Goal: Task Accomplishment & Management: Manage account settings

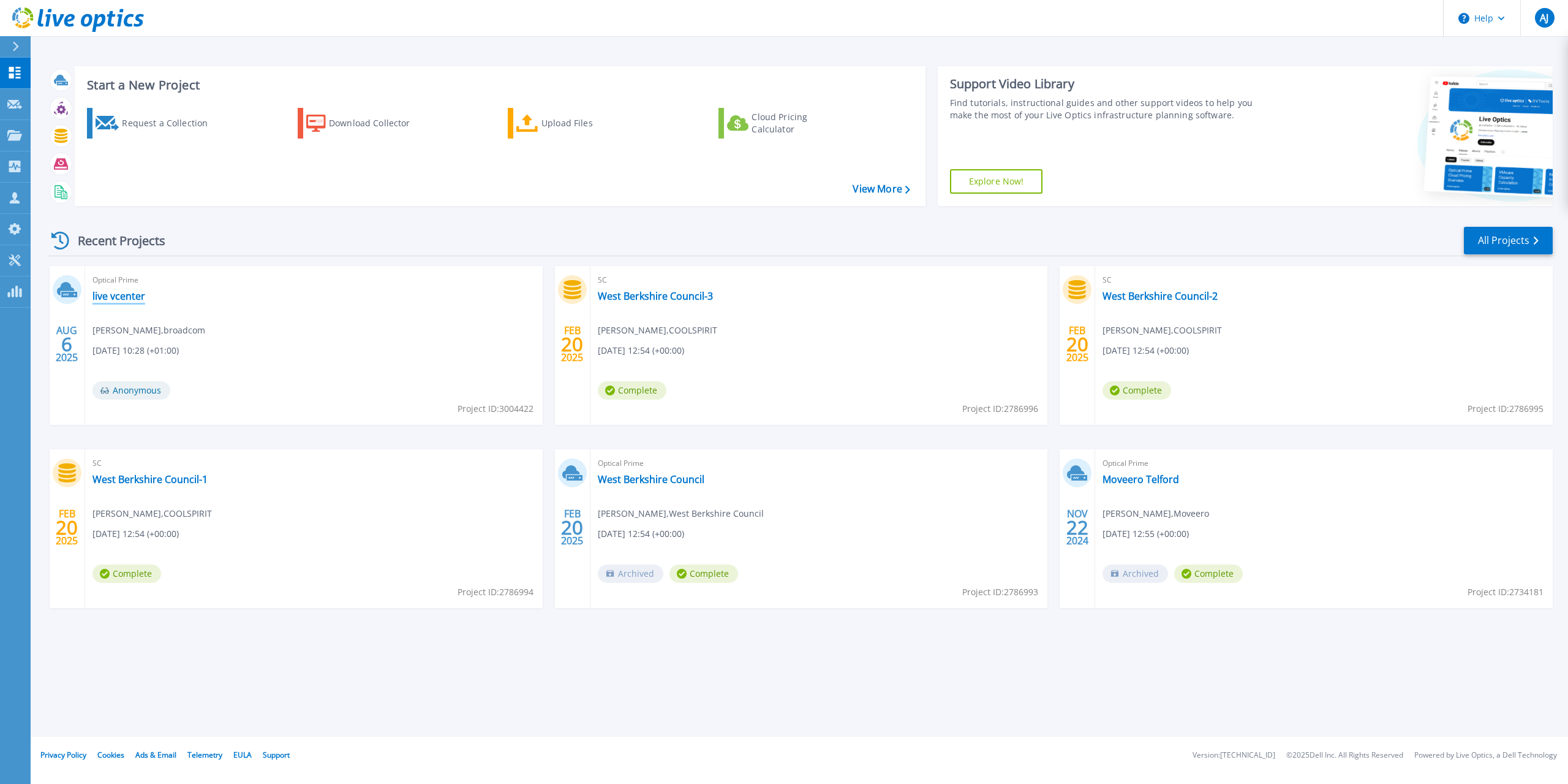
click at [125, 299] on link "live vcenter" at bounding box center [118, 296] width 52 height 12
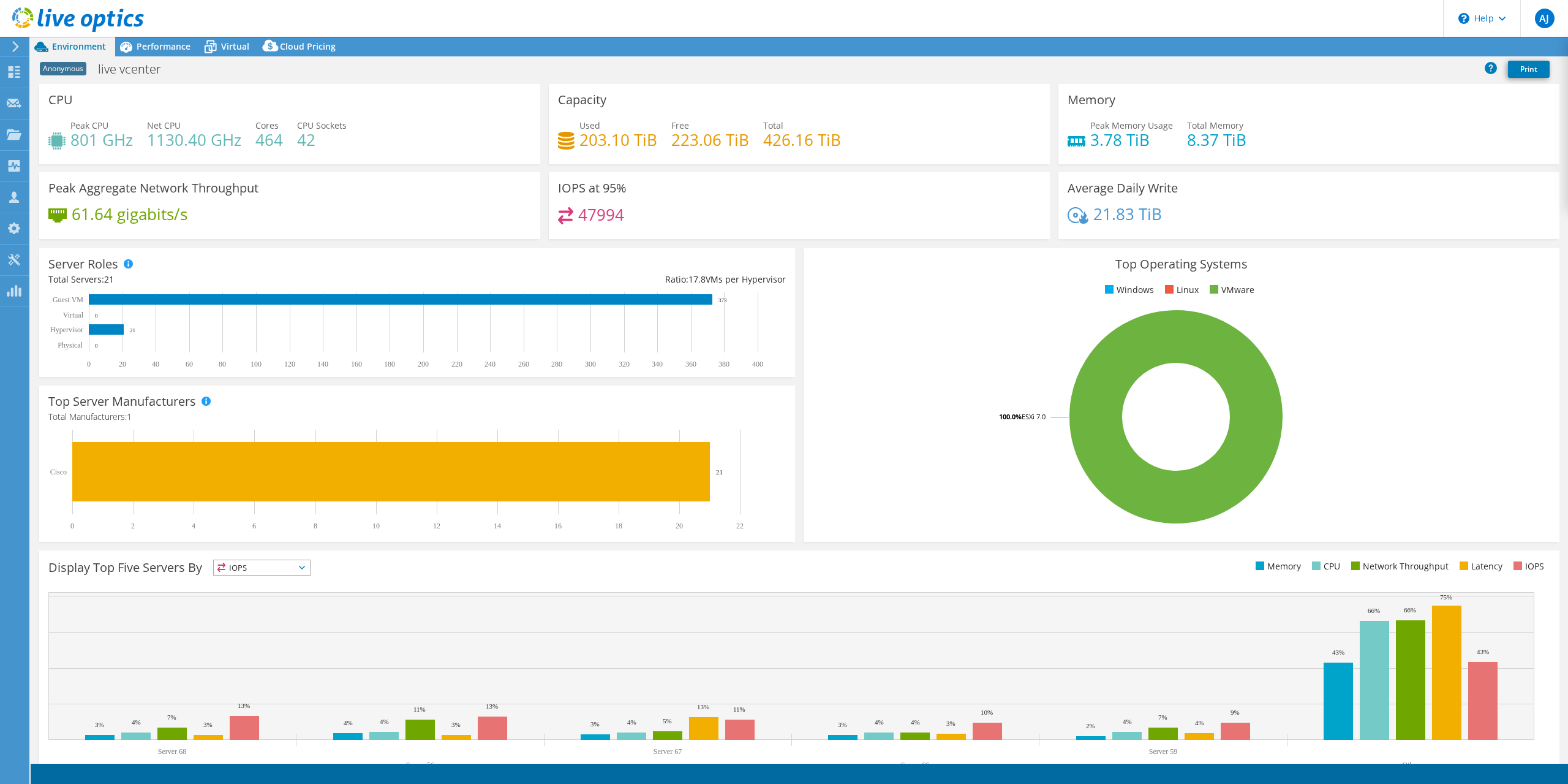
select select "USD"
drag, startPoint x: 156, startPoint y: 50, endPoint x: 200, endPoint y: 50, distance: 44.0
click at [156, 50] on span "Performance" at bounding box center [164, 47] width 54 height 11
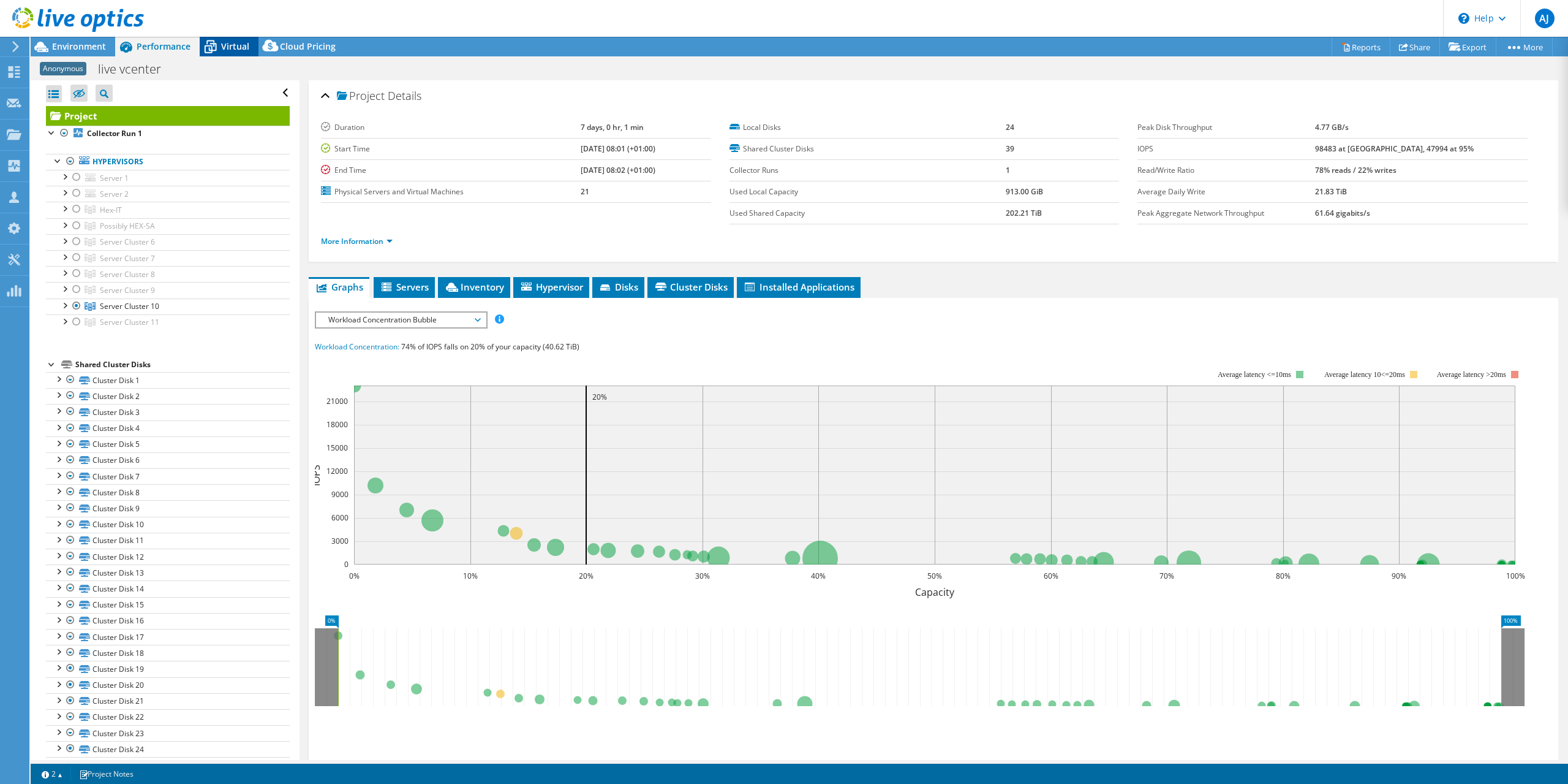
click at [231, 43] on span "Virtual" at bounding box center [236, 47] width 29 height 11
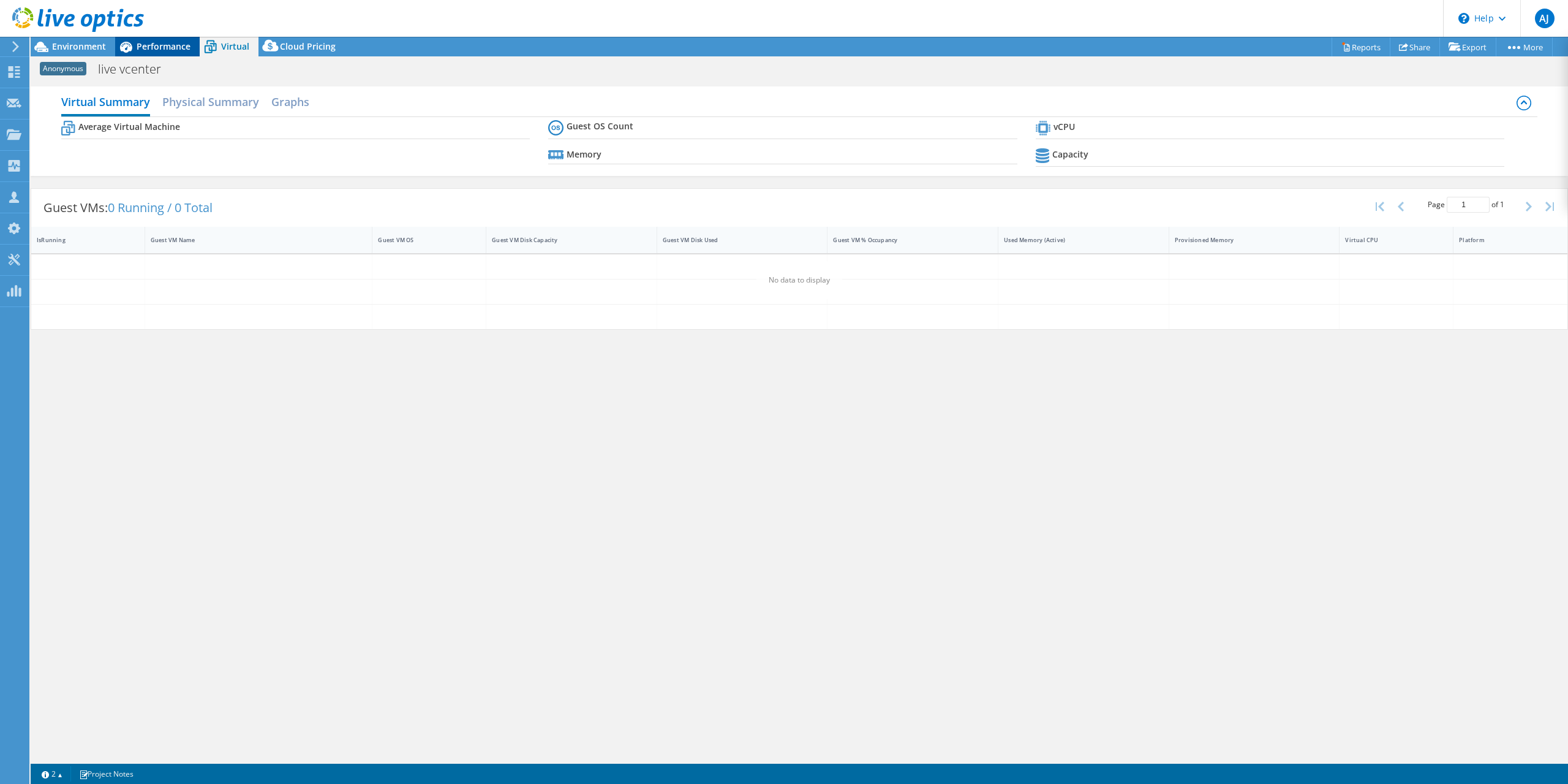
click at [144, 54] on div "Performance" at bounding box center [157, 47] width 85 height 20
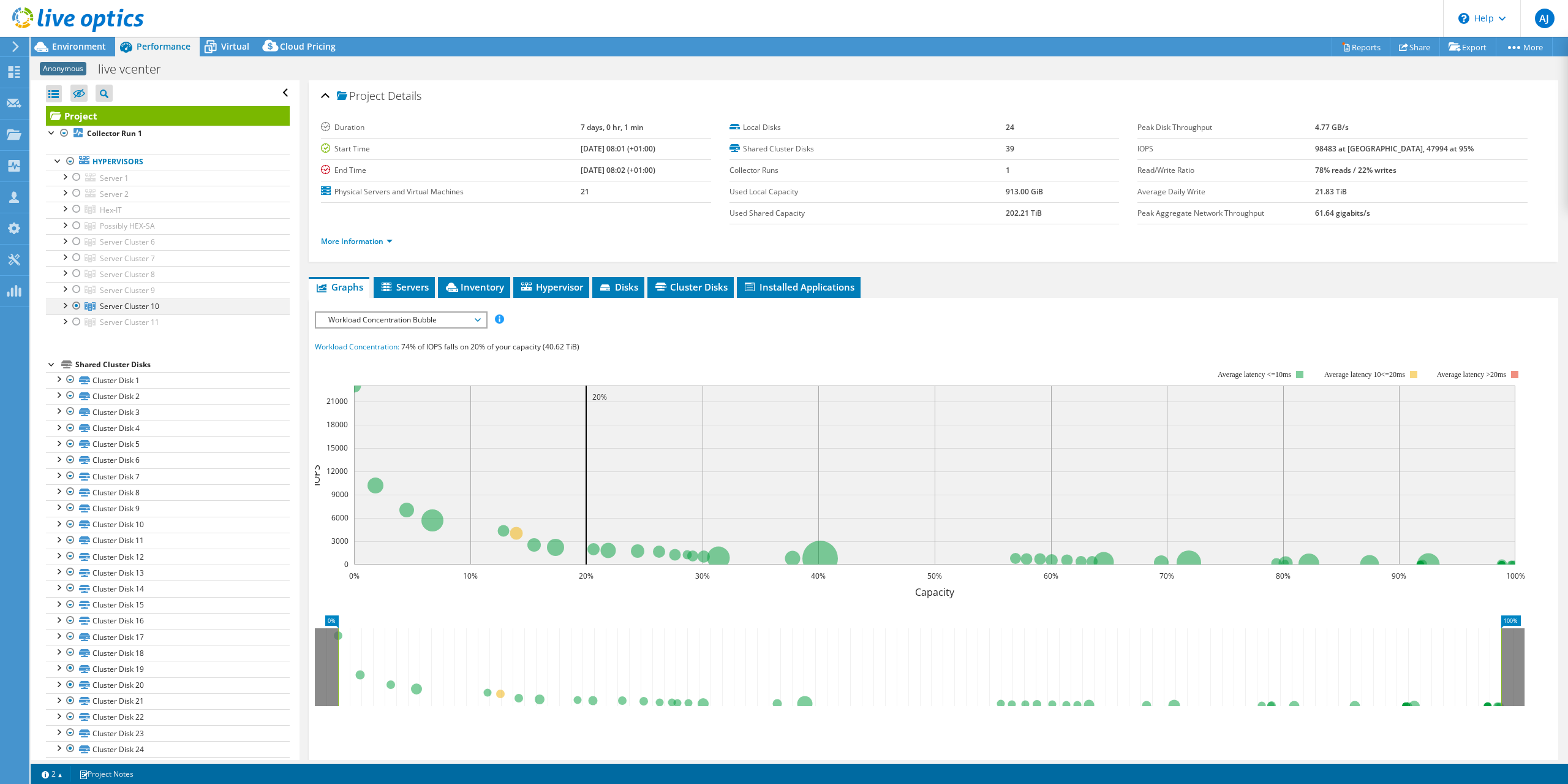
click at [64, 303] on div at bounding box center [64, 304] width 12 height 12
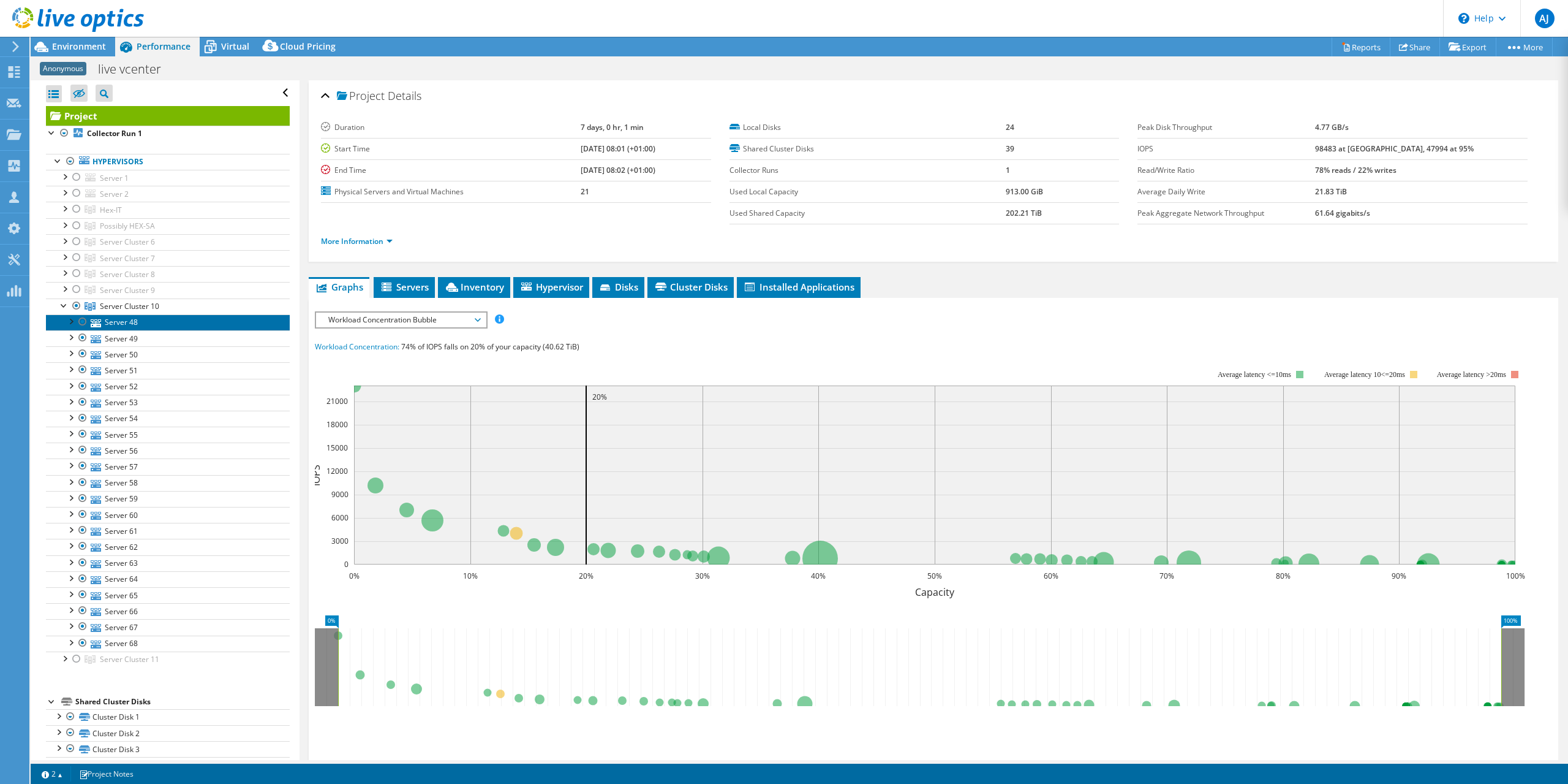
click at [124, 321] on link "Server 48" at bounding box center [167, 322] width 243 height 16
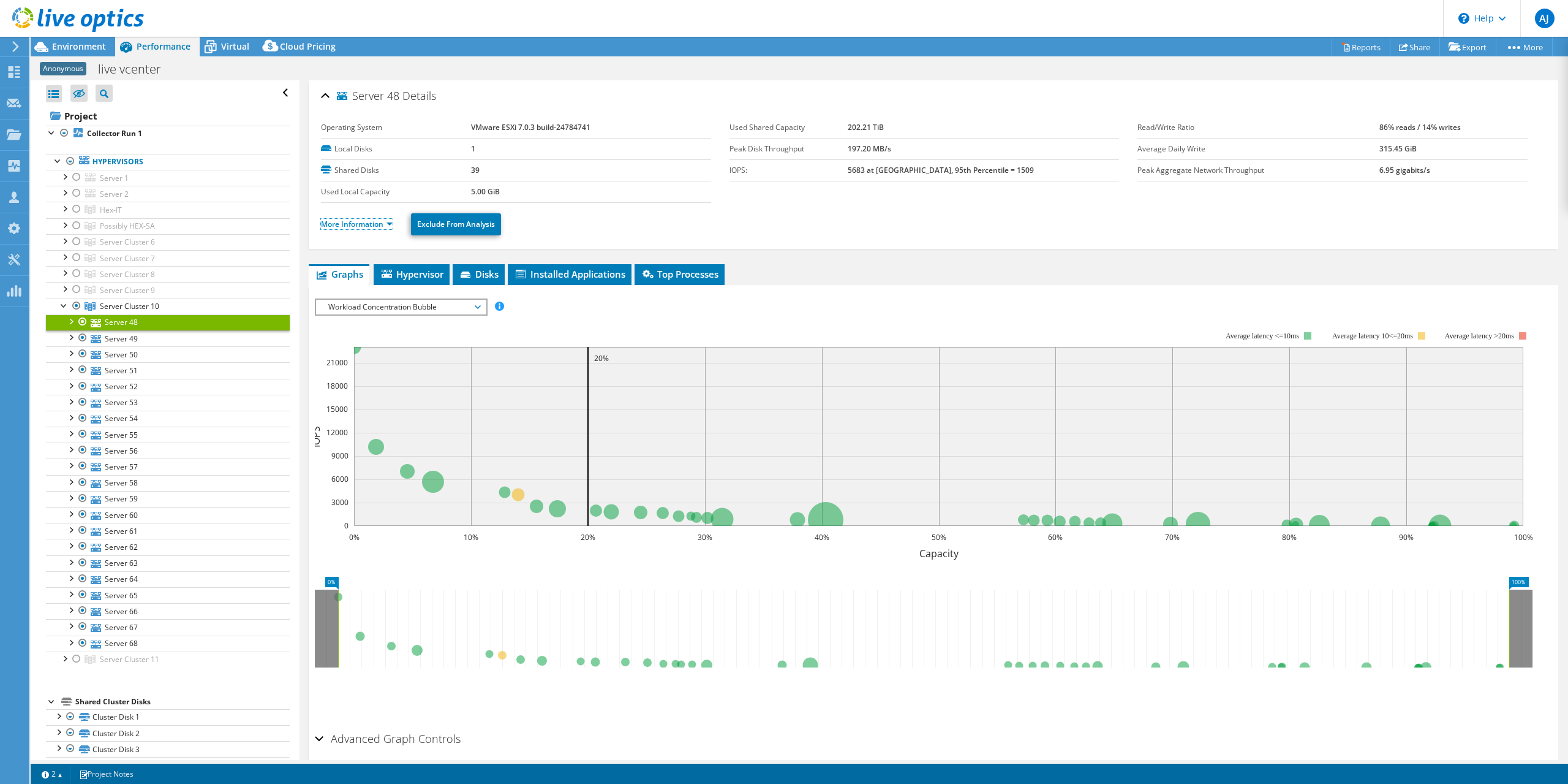
drag, startPoint x: 387, startPoint y: 220, endPoint x: 379, endPoint y: 230, distance: 12.8
click at [387, 220] on link "More Information" at bounding box center [357, 224] width 71 height 10
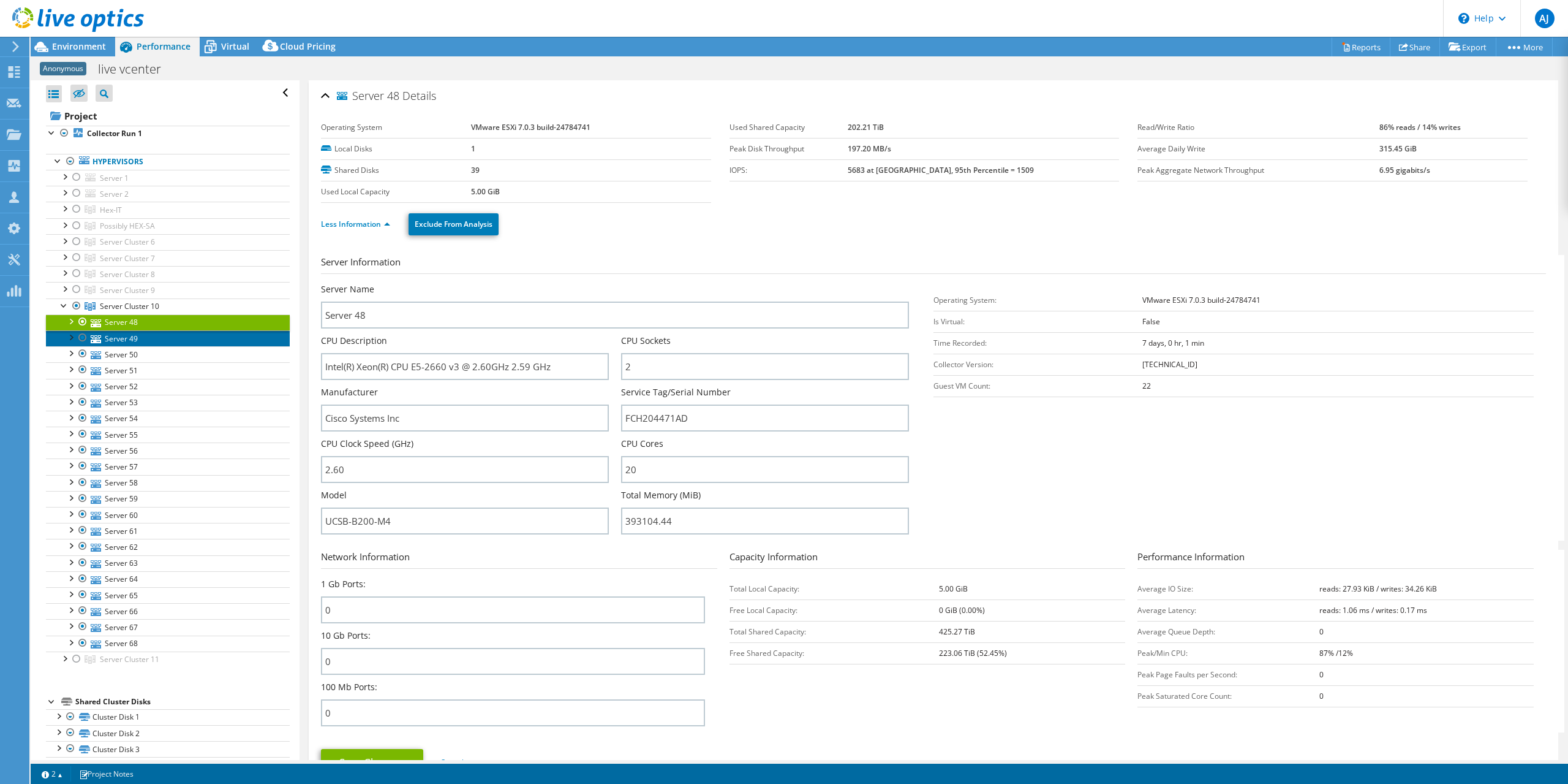
click at [109, 336] on link "Server 49" at bounding box center [167, 338] width 243 height 16
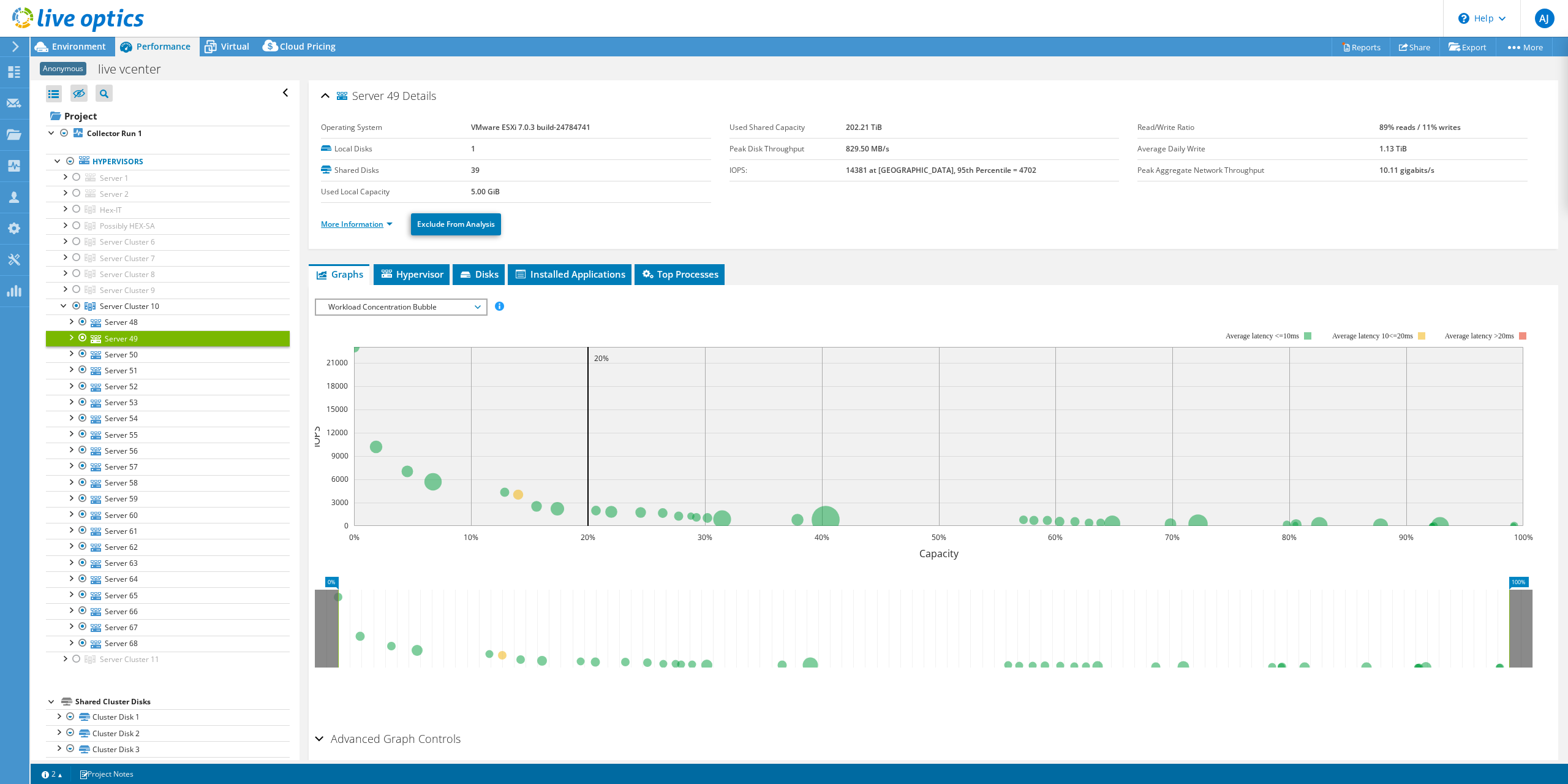
click at [392, 223] on link "More Information" at bounding box center [357, 224] width 71 height 10
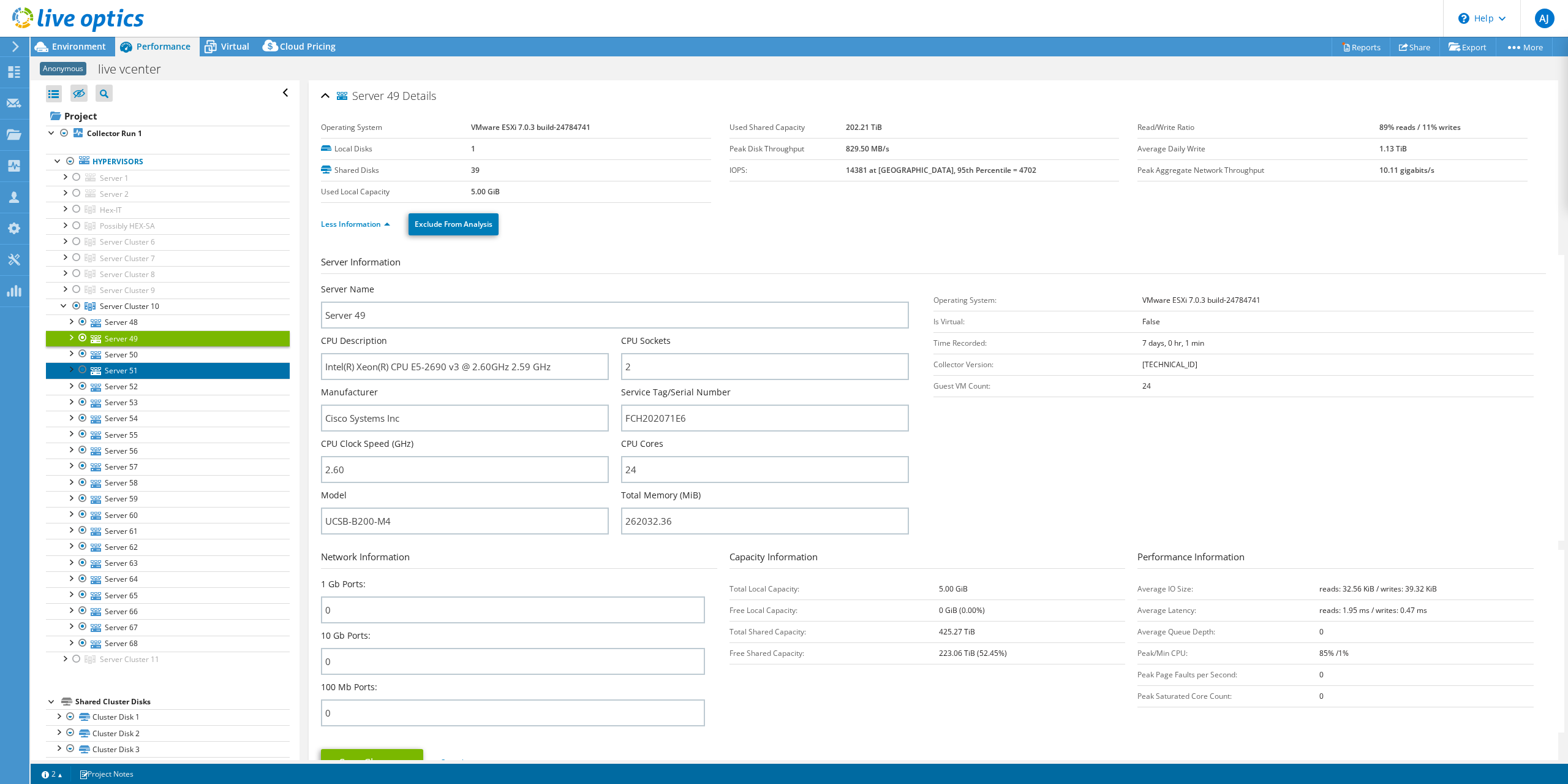
click at [106, 363] on link "Server 51" at bounding box center [167, 370] width 243 height 16
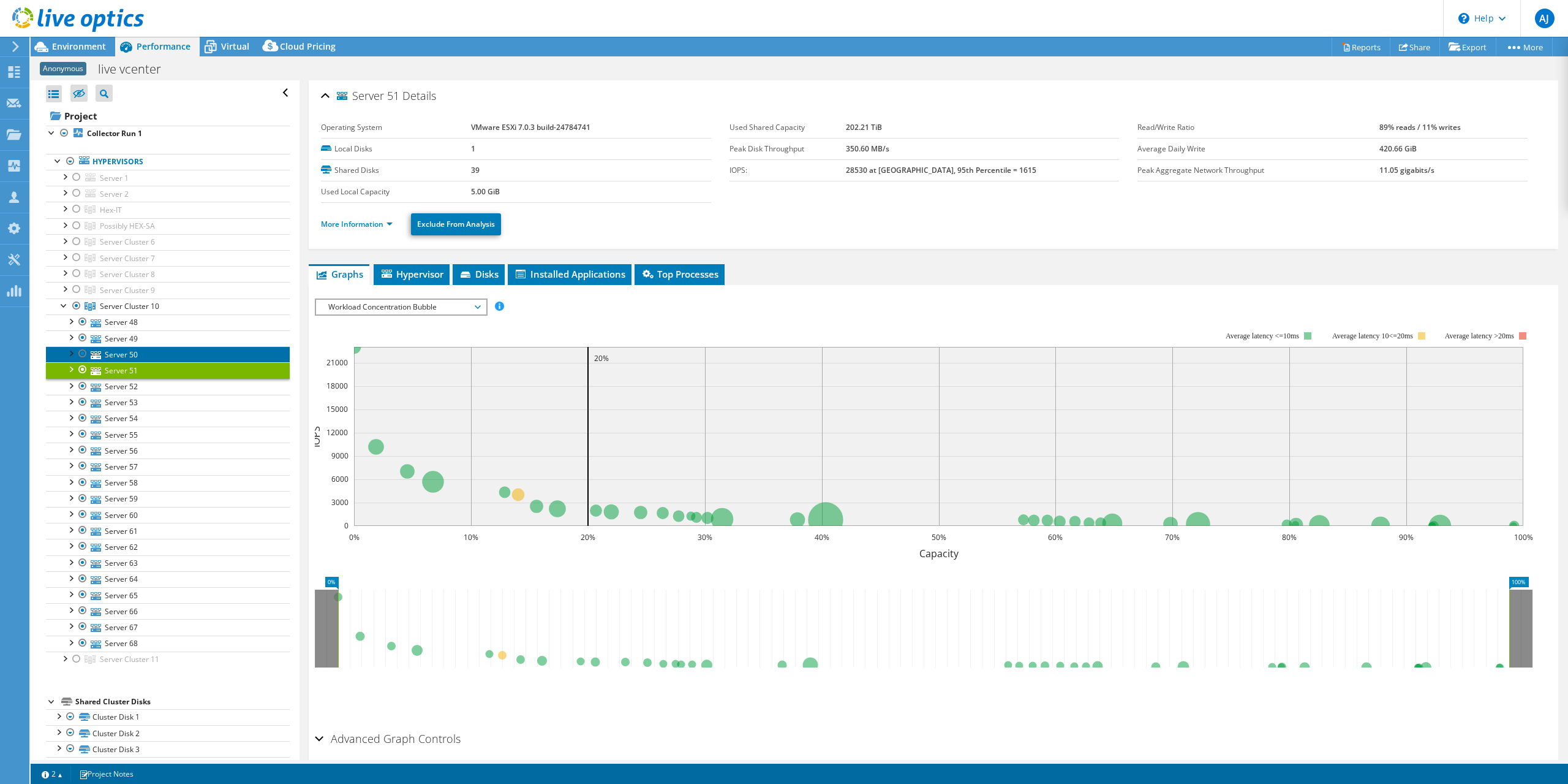
click at [98, 351] on icon at bounding box center [95, 355] width 10 height 8
click at [370, 223] on link "More Information" at bounding box center [357, 224] width 71 height 10
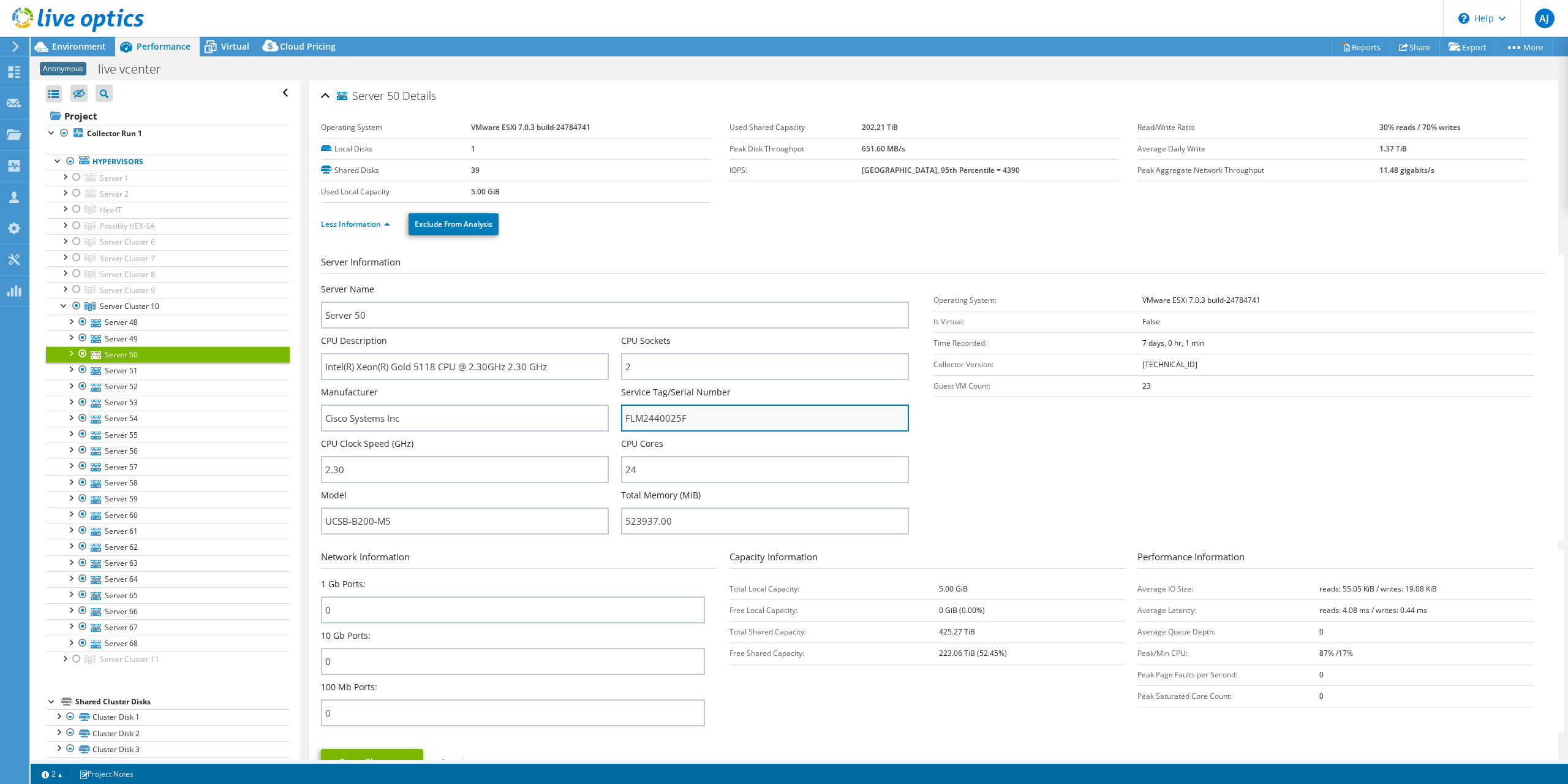
click at [650, 412] on input "FLM2440025F" at bounding box center [765, 418] width 288 height 27
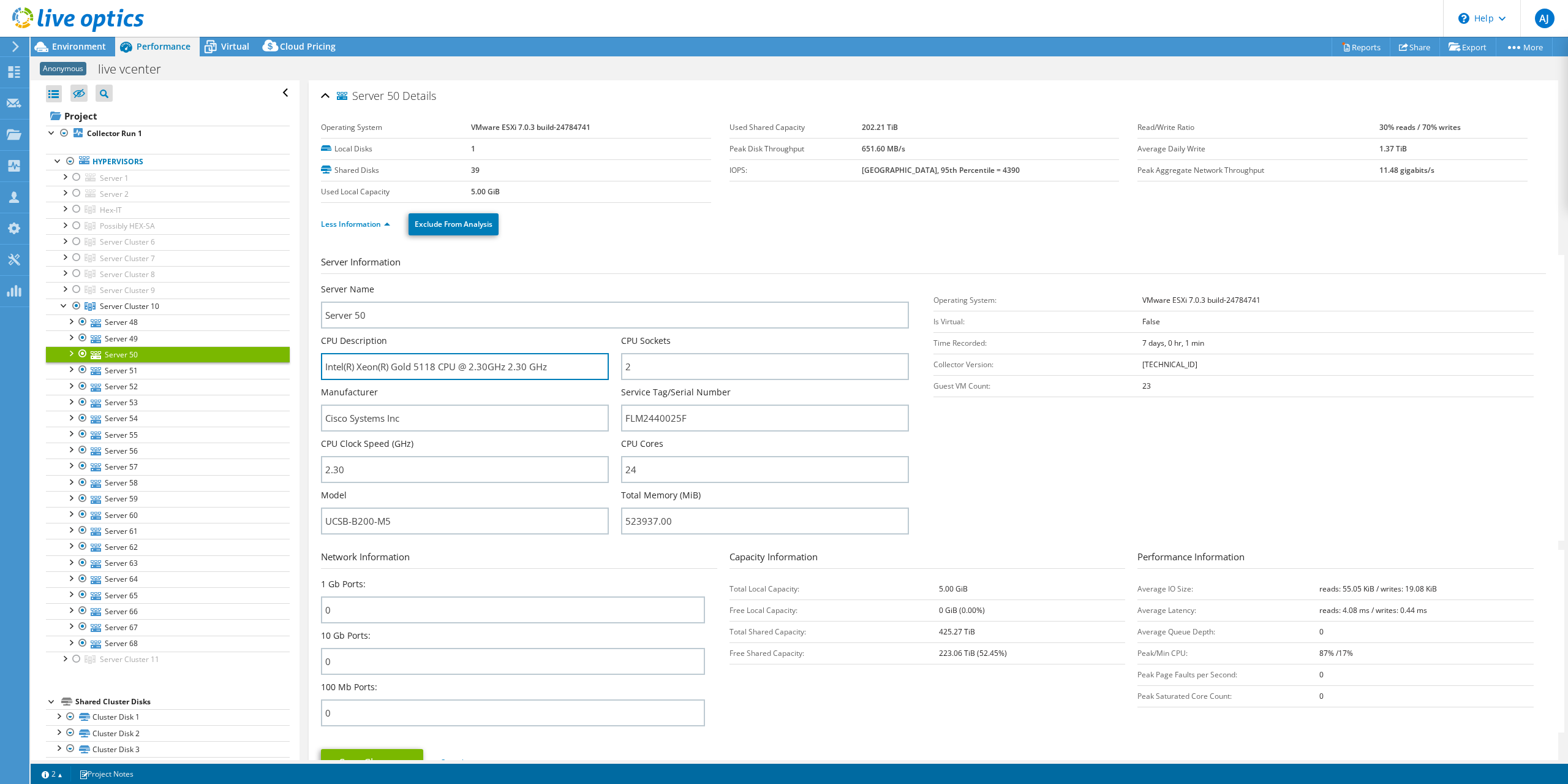
drag, startPoint x: 559, startPoint y: 366, endPoint x: 302, endPoint y: 363, distance: 257.0
click at [302, 363] on div "Server 50 Details Operating System VMware ESXi 7.0.3 build-24784741 Local Disks…" at bounding box center [933, 723] width 1268 height 1286
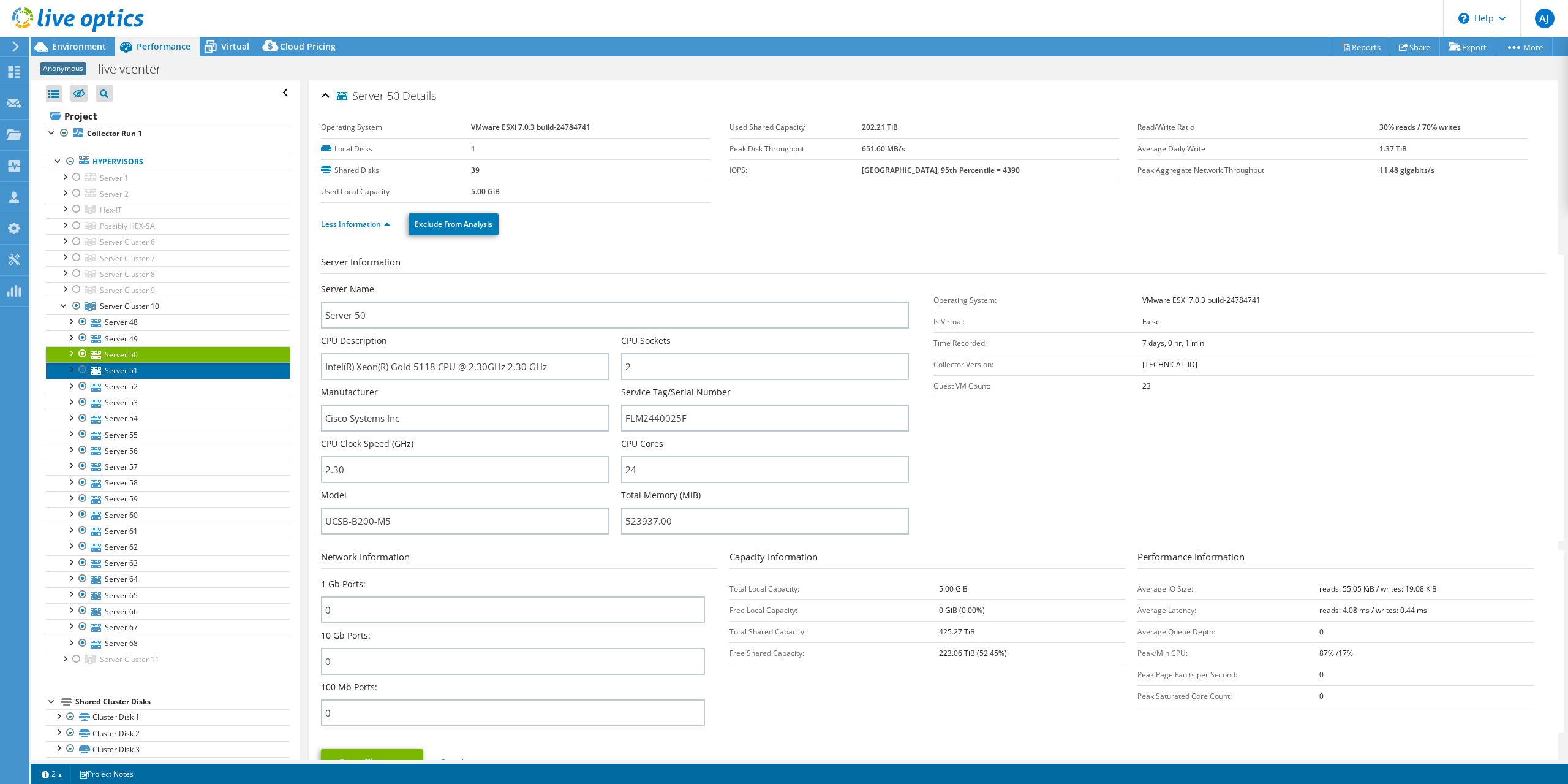
click at [130, 366] on link "Server 51" at bounding box center [167, 370] width 243 height 16
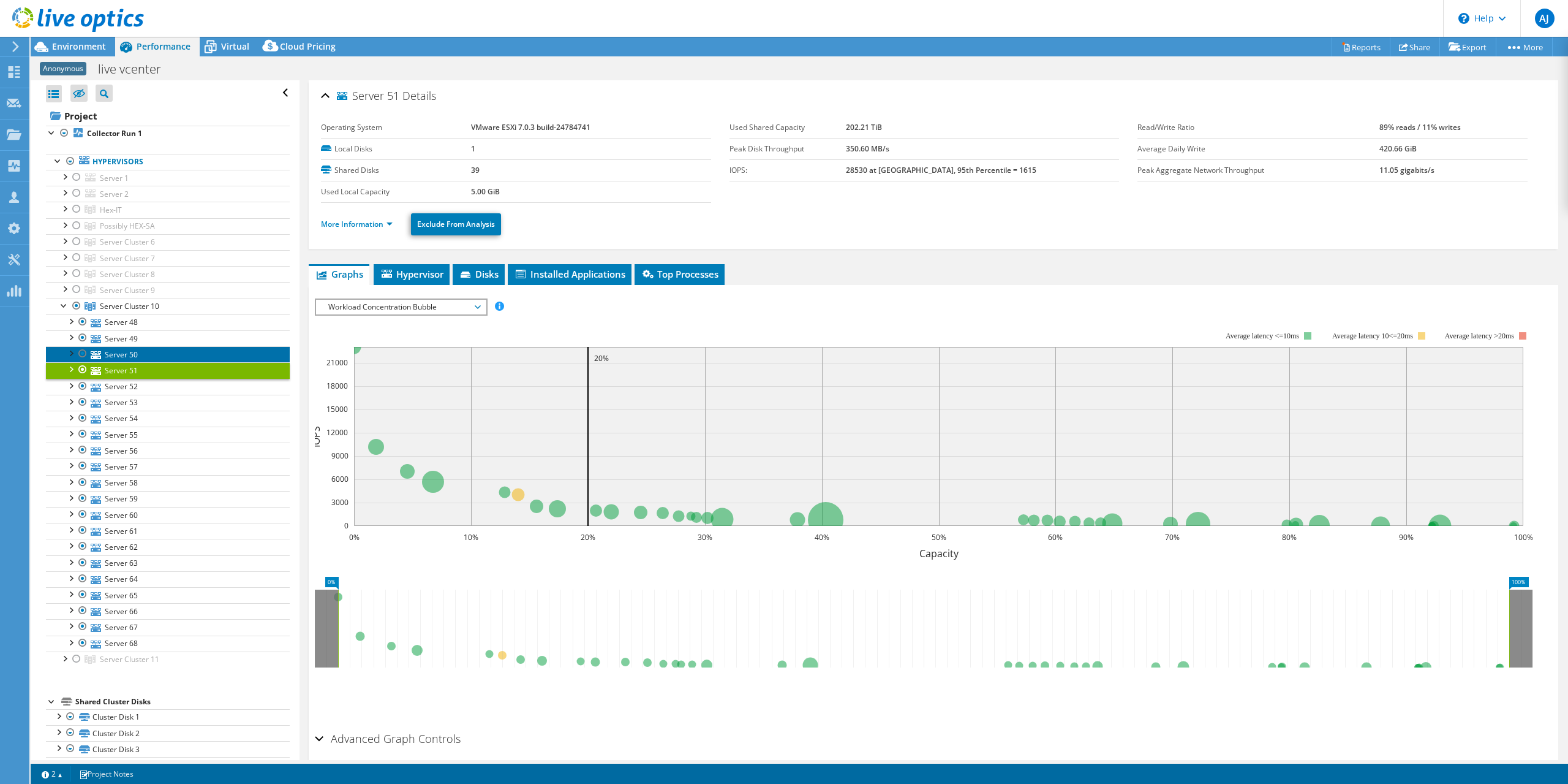
click at [120, 357] on link "Server 50" at bounding box center [167, 354] width 243 height 16
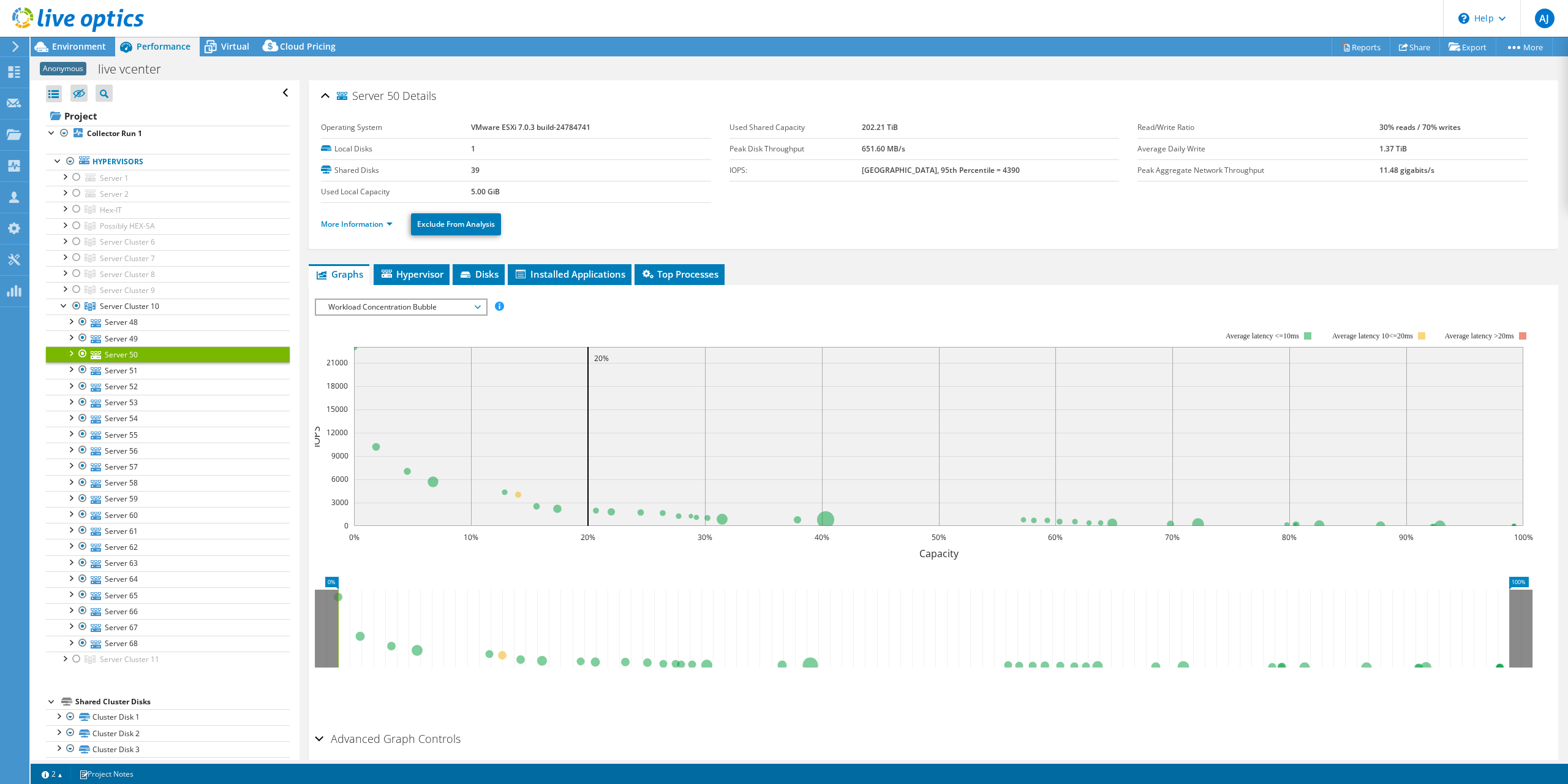
click at [371, 227] on li "More Information" at bounding box center [360, 225] width 79 height 13
click at [369, 222] on link "More Information" at bounding box center [357, 224] width 71 height 10
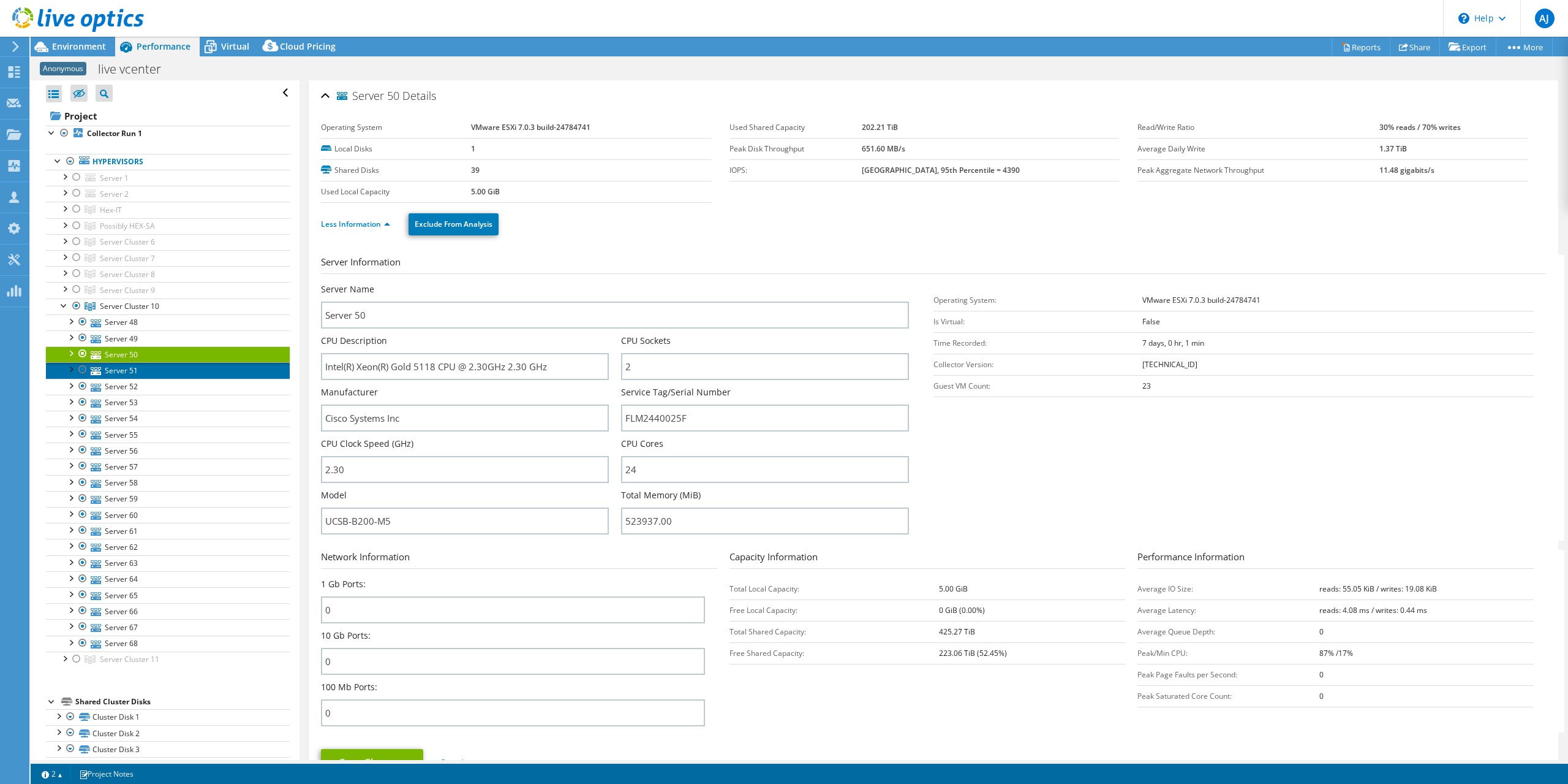
click at [129, 368] on link "Server 51" at bounding box center [167, 370] width 243 height 16
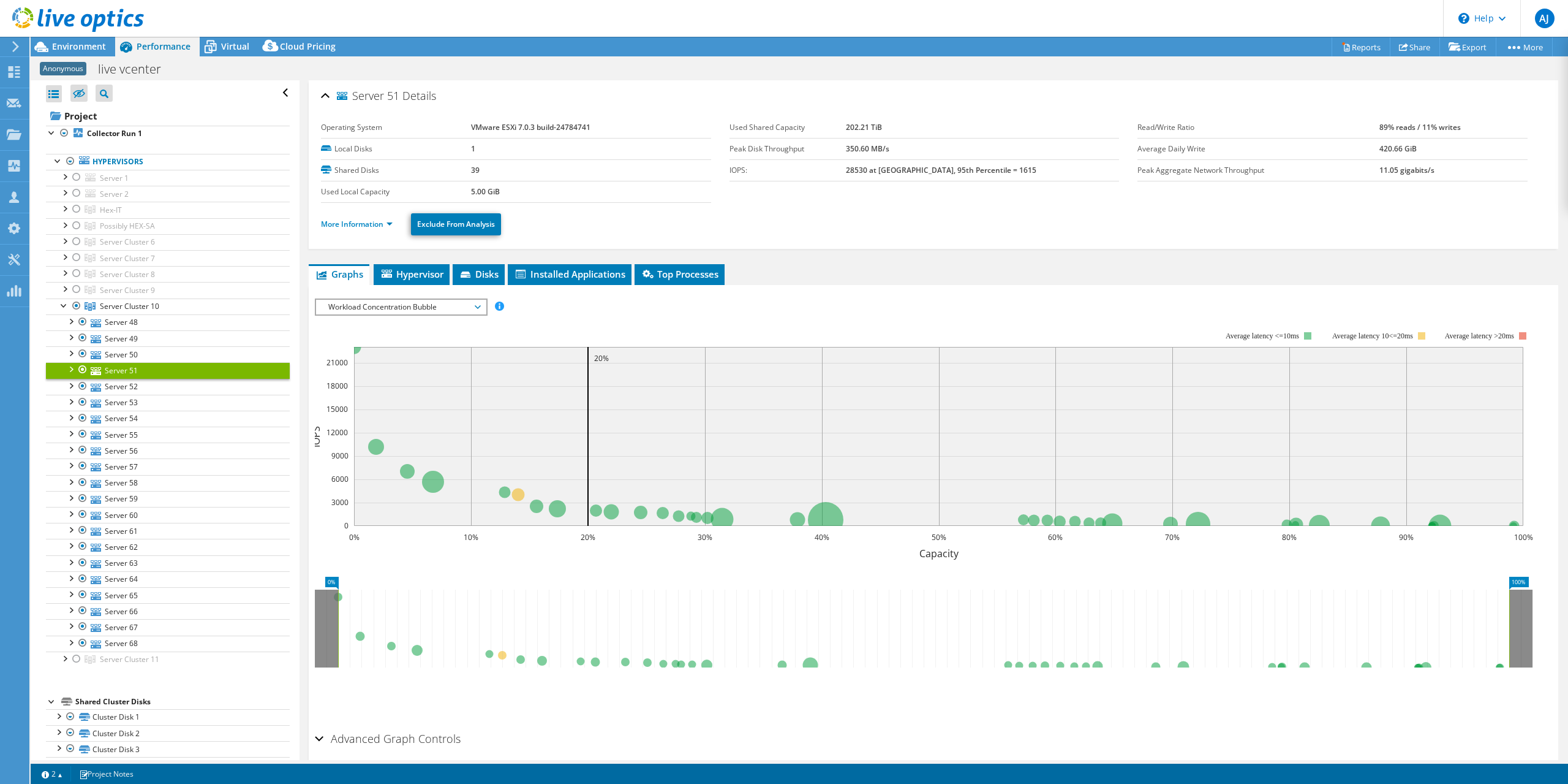
click at [397, 220] on li "More Information" at bounding box center [360, 225] width 79 height 13
click at [388, 220] on link "More Information" at bounding box center [357, 224] width 71 height 10
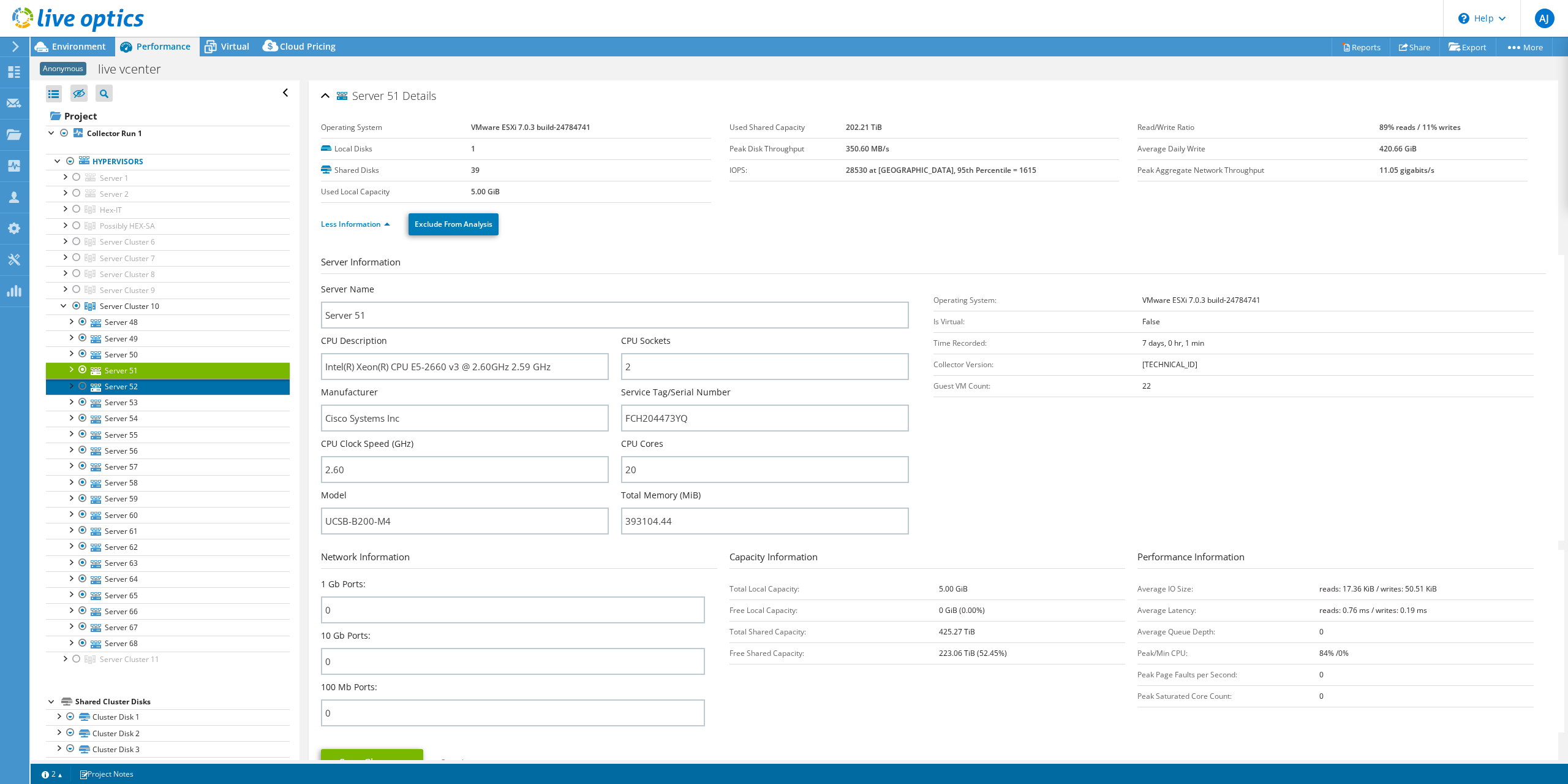
click at [120, 382] on link "Server 52" at bounding box center [167, 386] width 243 height 16
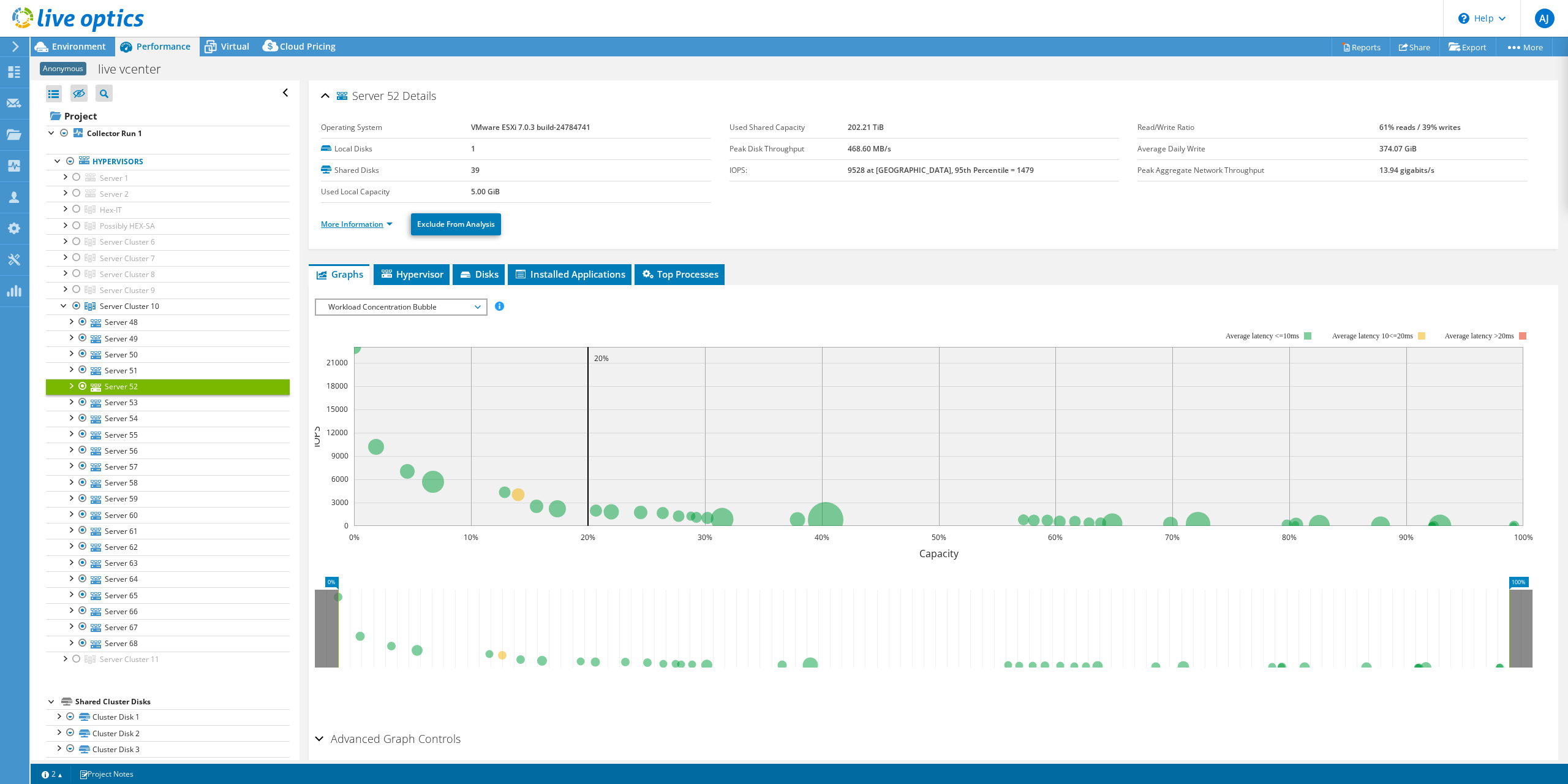
click at [356, 224] on link "More Information" at bounding box center [357, 224] width 71 height 10
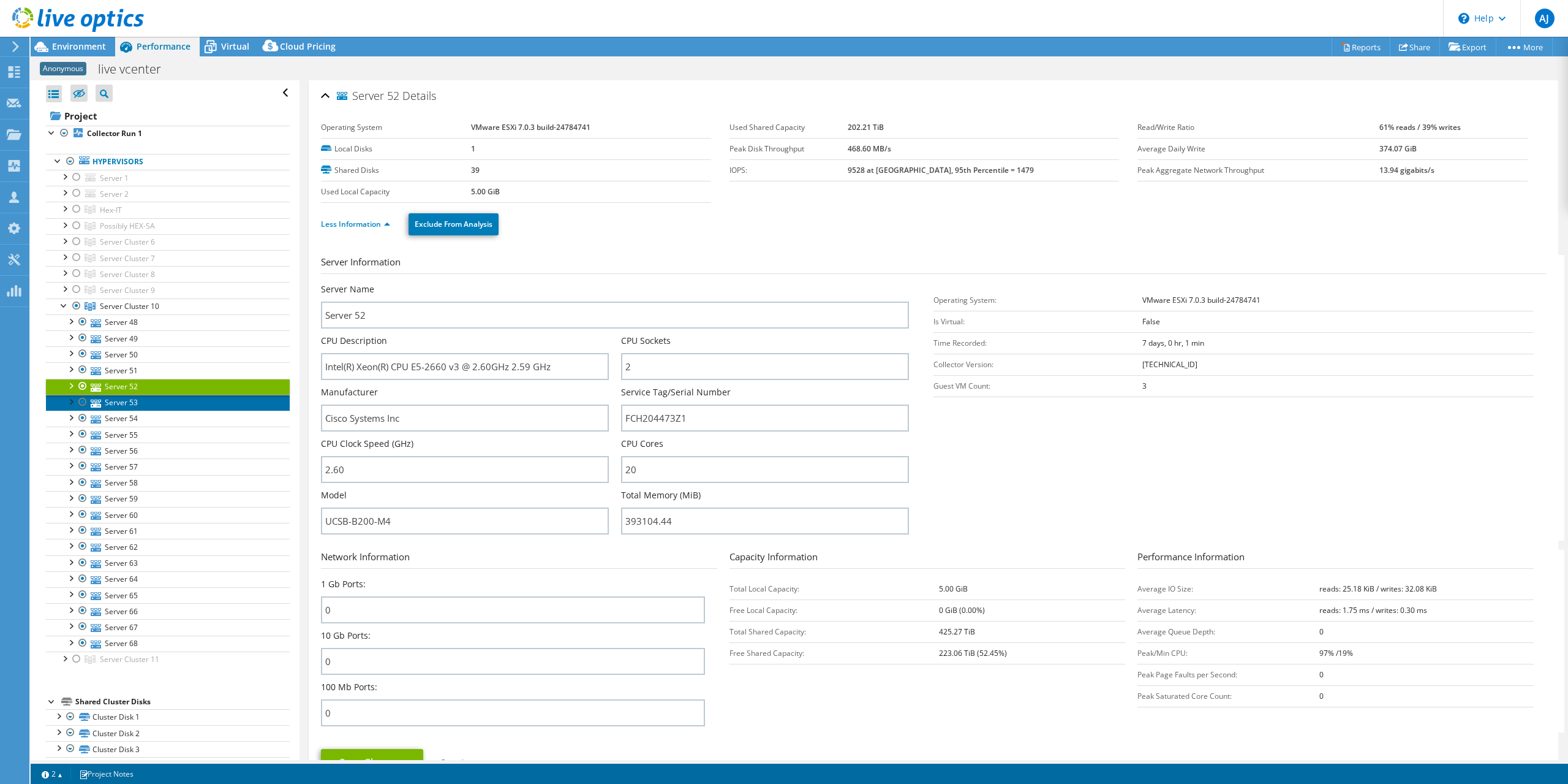
drag, startPoint x: 128, startPoint y: 403, endPoint x: 151, endPoint y: 401, distance: 23.1
click at [128, 403] on link "Server 53" at bounding box center [167, 402] width 243 height 16
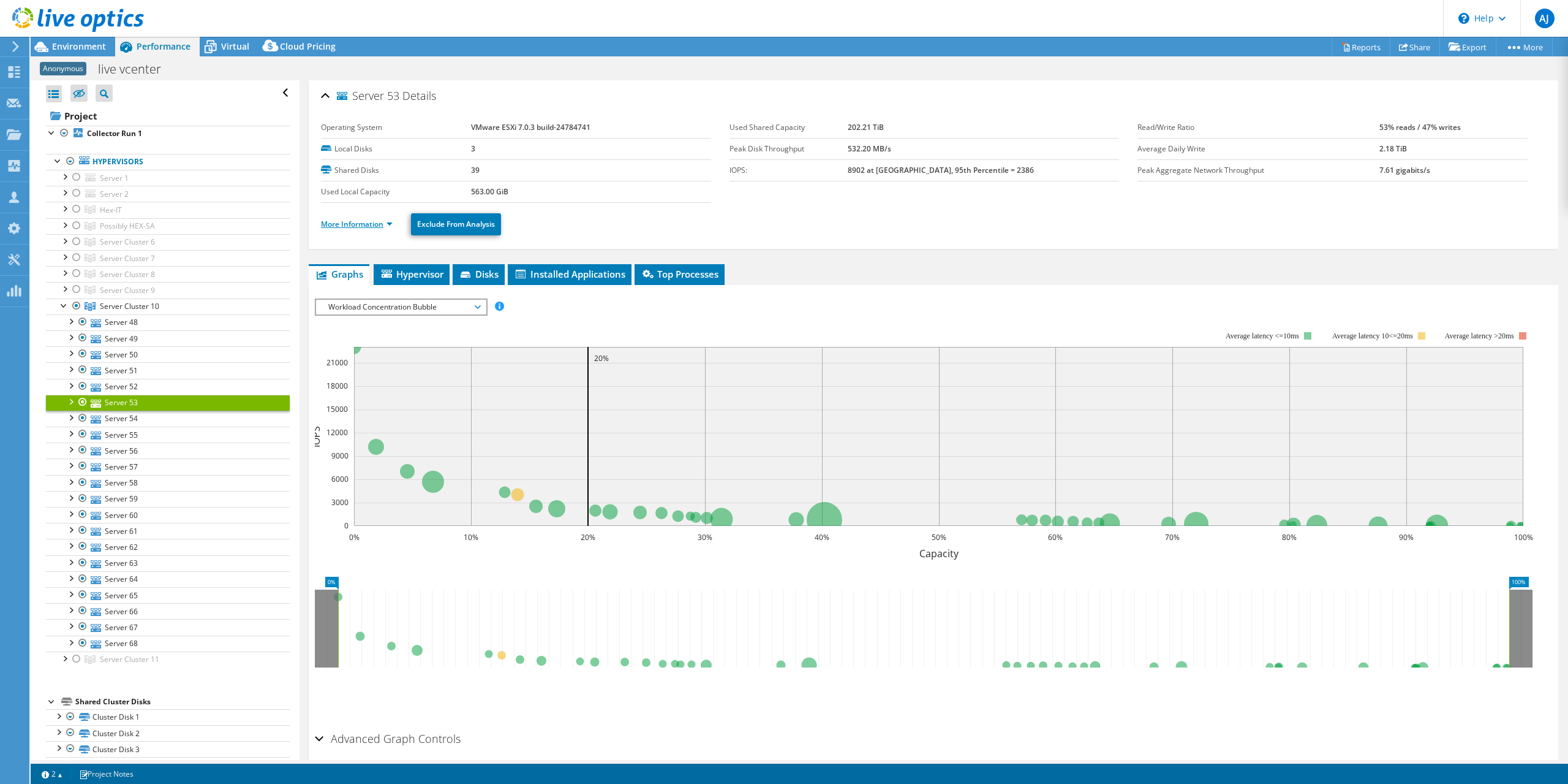
click at [373, 223] on link "More Information" at bounding box center [357, 224] width 71 height 10
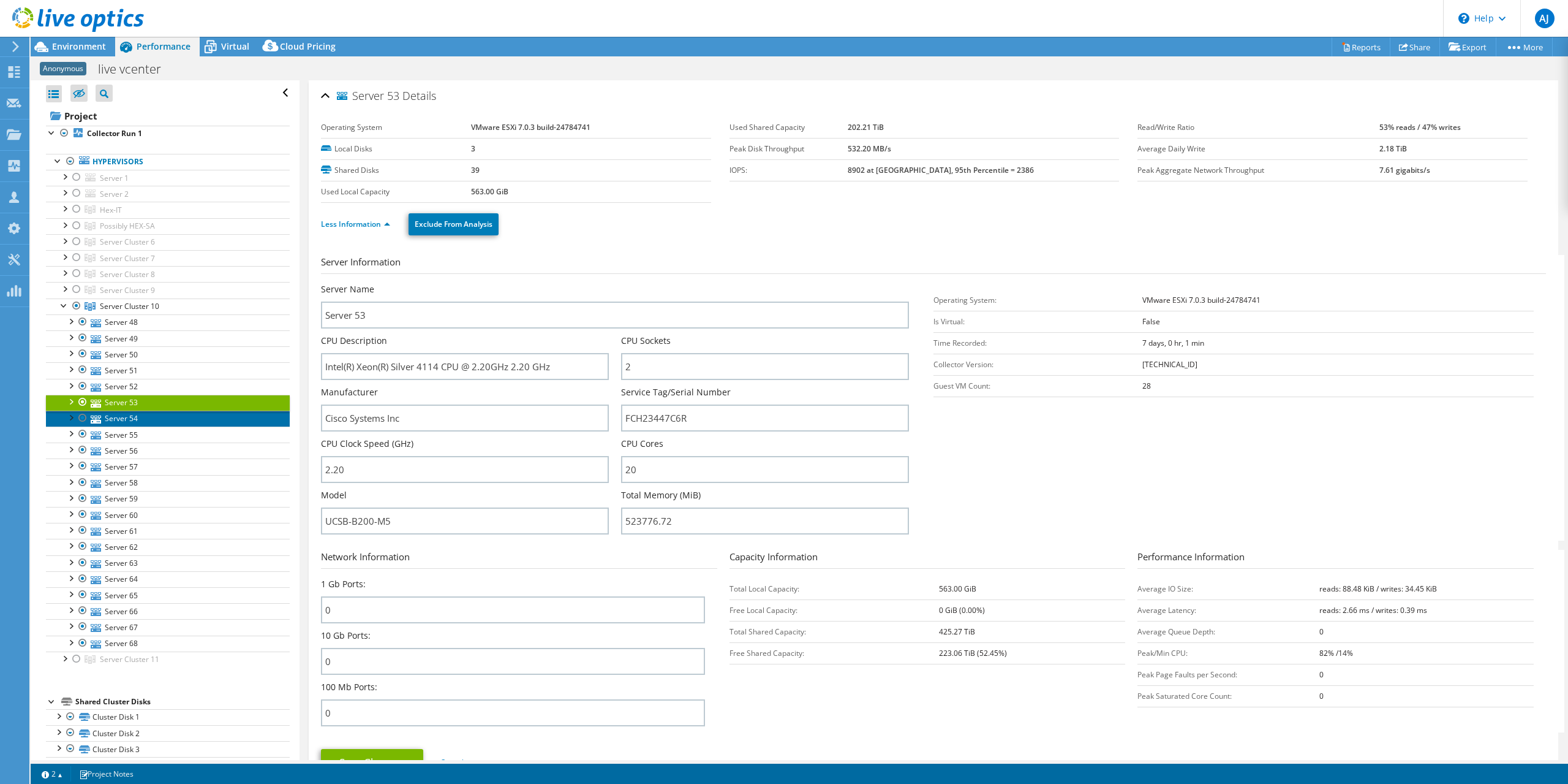
click at [106, 417] on link "Server 54" at bounding box center [167, 419] width 243 height 16
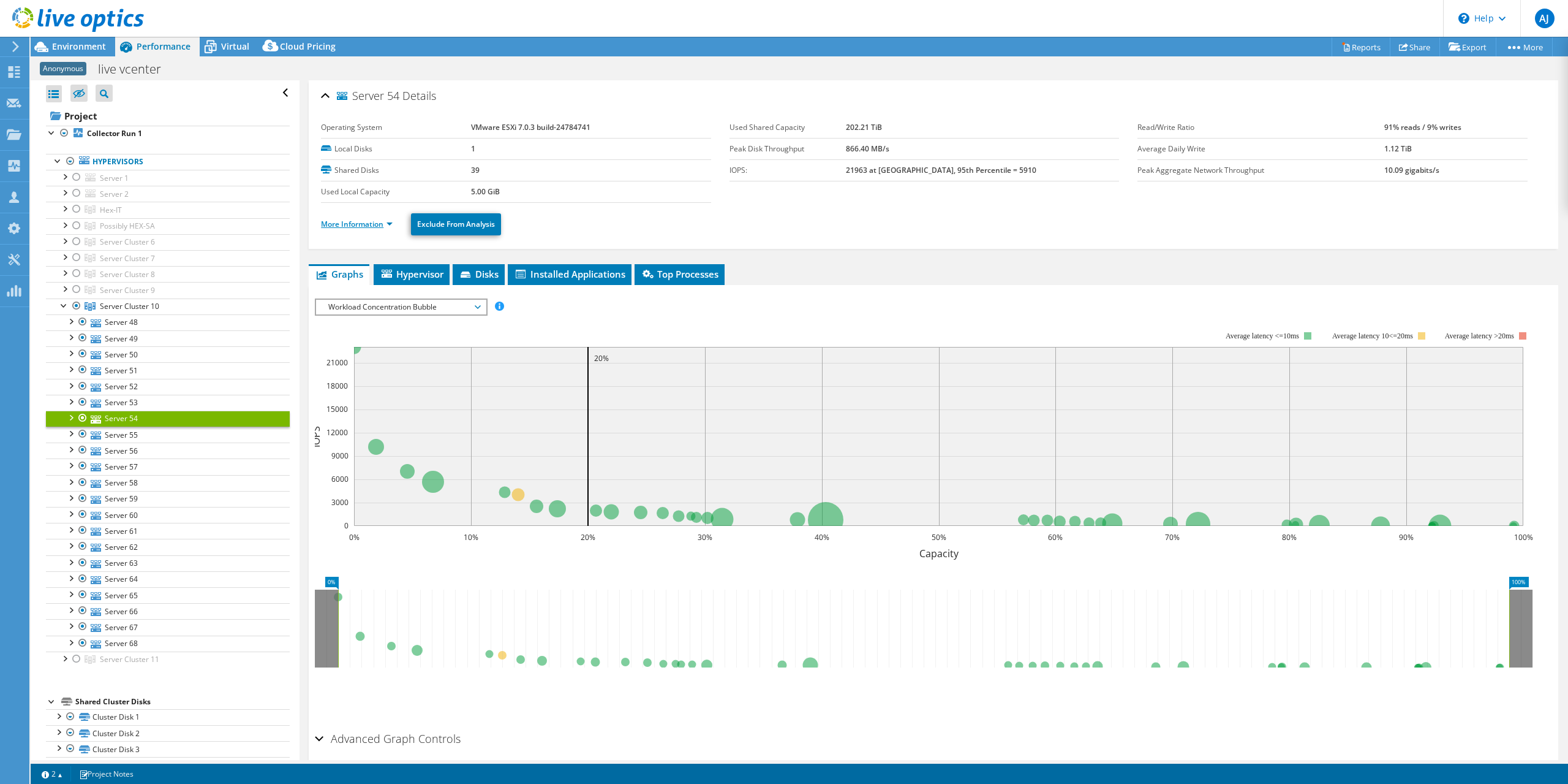
click at [386, 222] on link "More Information" at bounding box center [357, 224] width 71 height 10
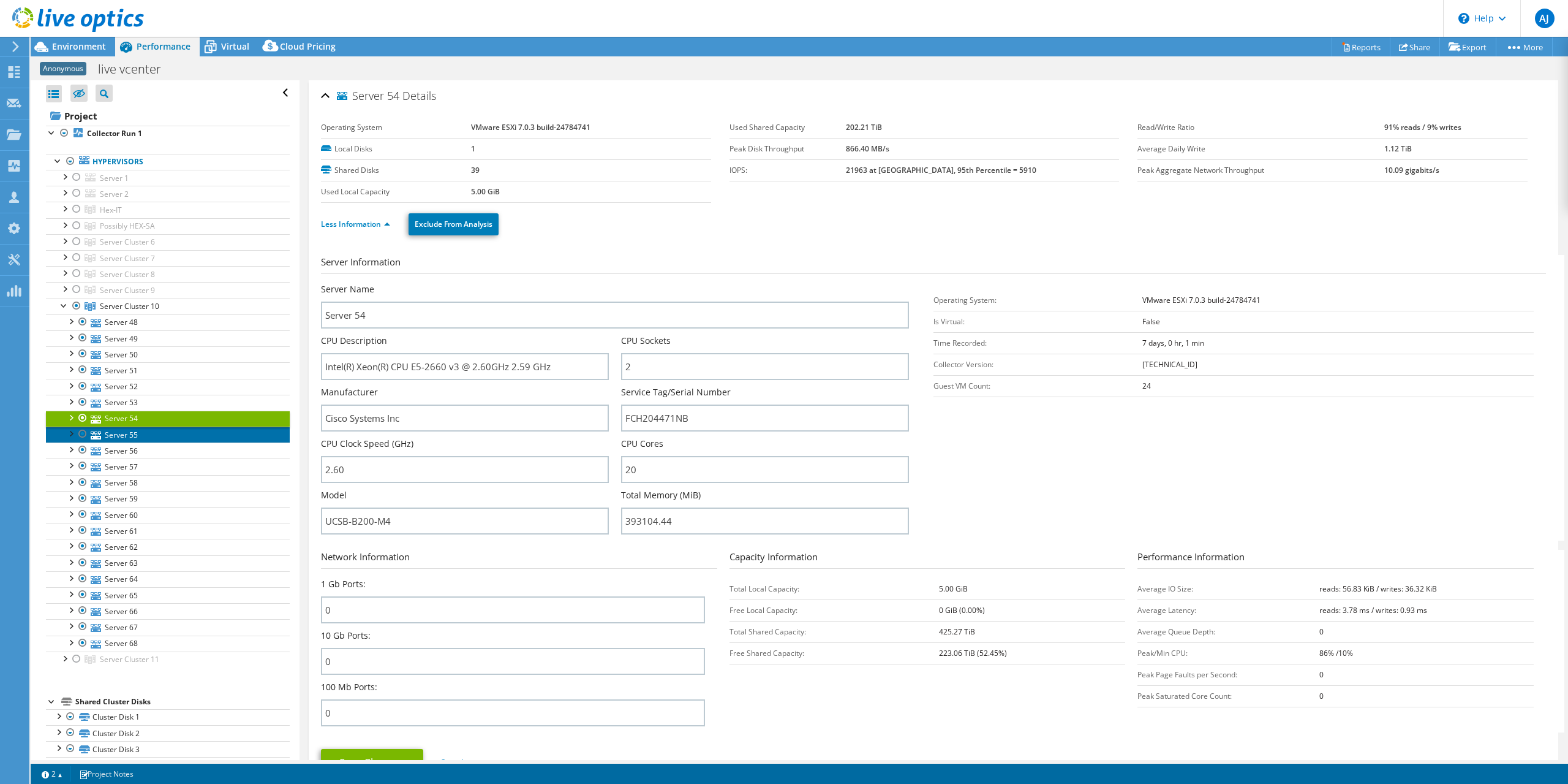
click at [131, 427] on link "Server 55" at bounding box center [167, 434] width 243 height 16
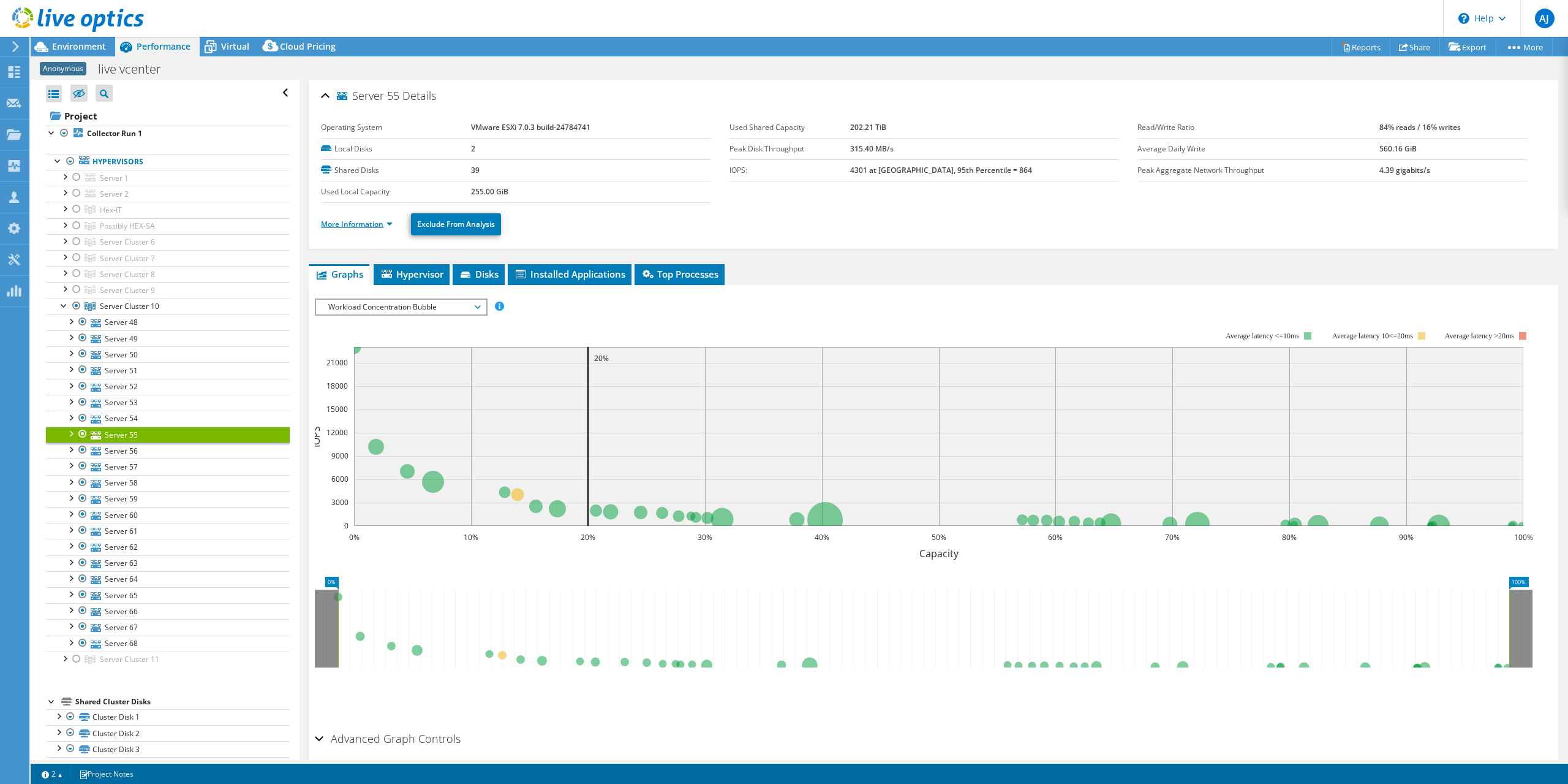
click at [352, 225] on link "More Information" at bounding box center [357, 224] width 71 height 10
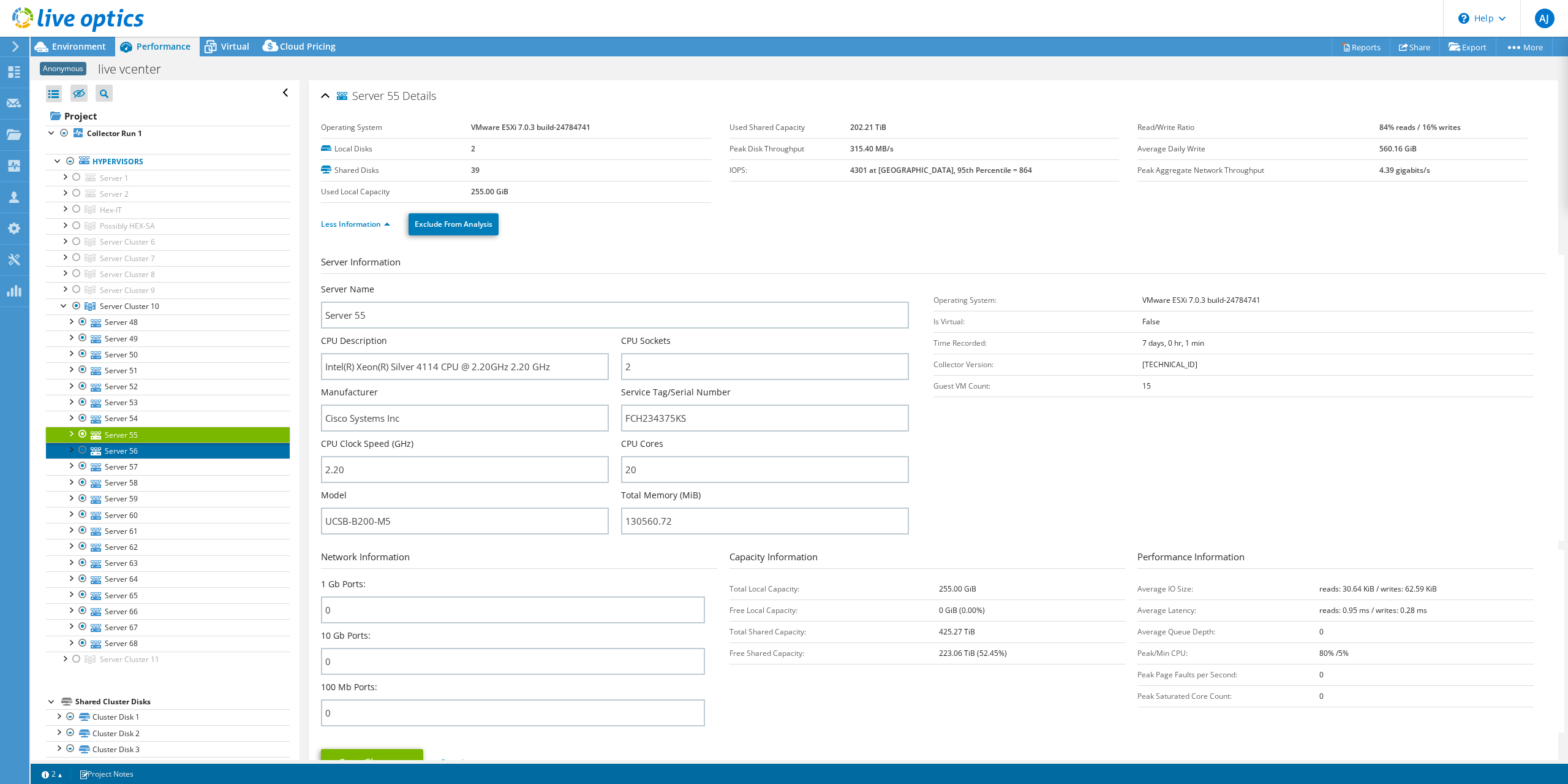
click at [110, 445] on link "Server 56" at bounding box center [167, 450] width 243 height 16
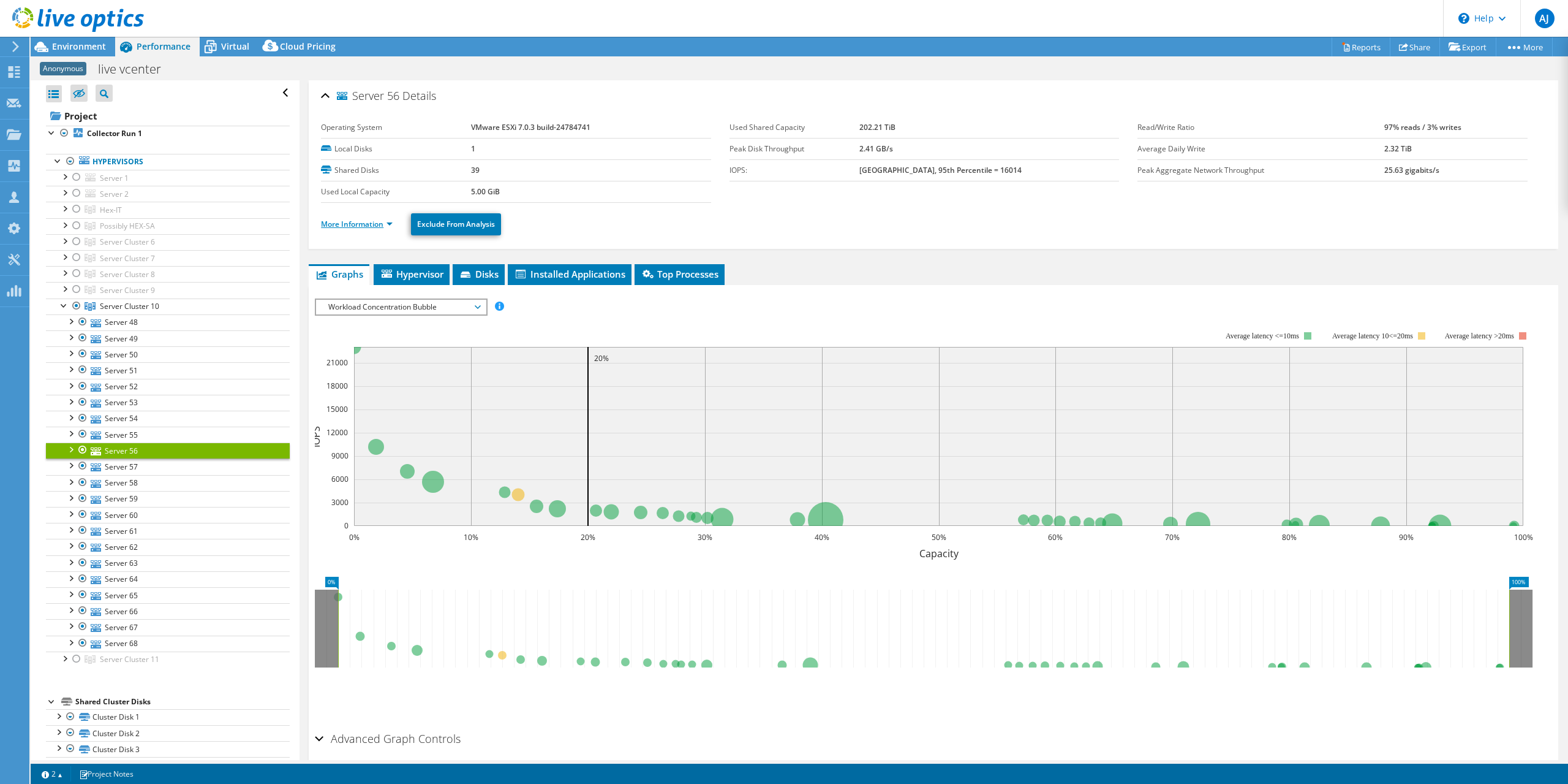
click at [377, 222] on link "More Information" at bounding box center [357, 224] width 71 height 10
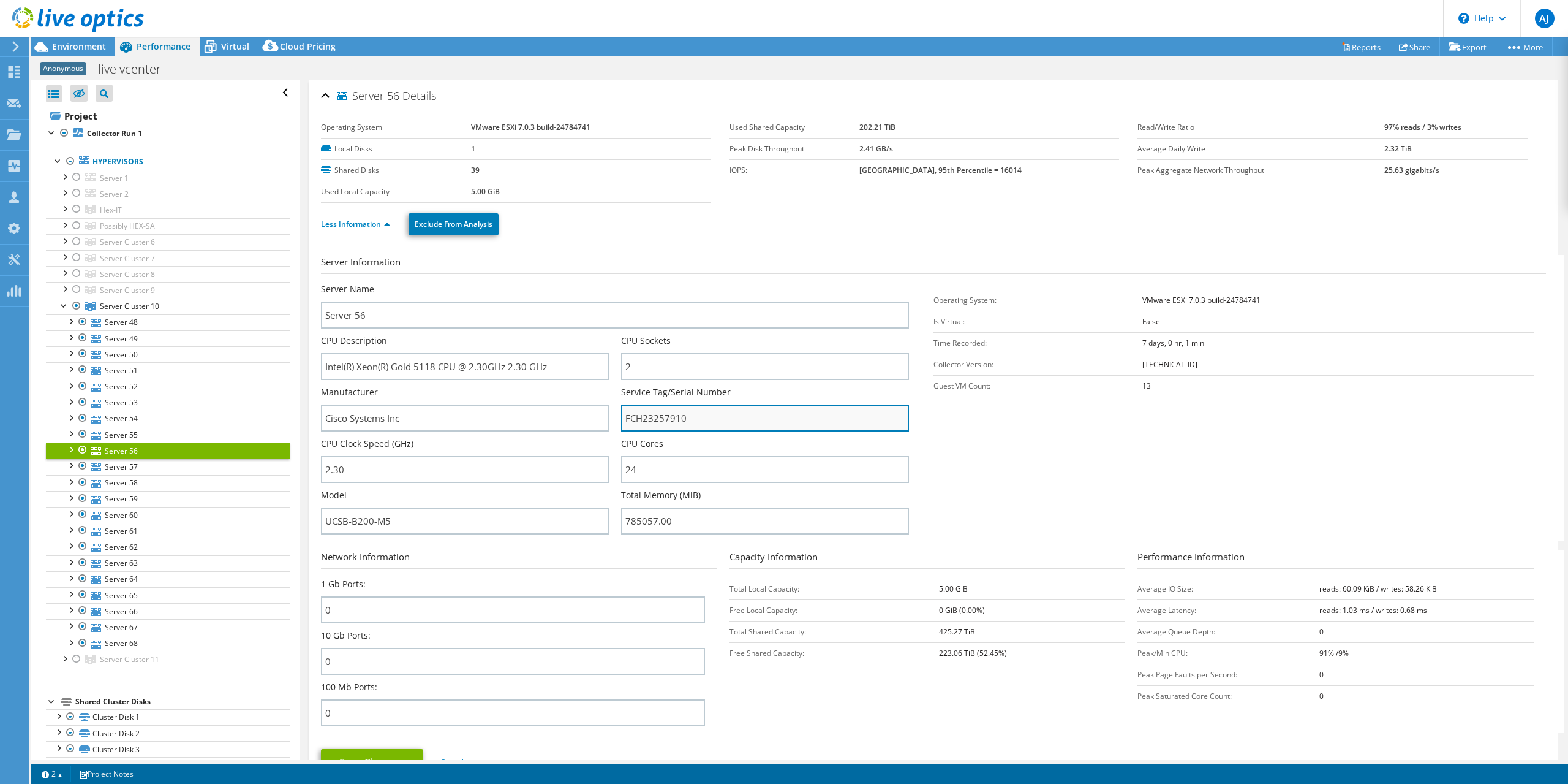
click at [640, 421] on input "FCH23257910" at bounding box center [765, 418] width 288 height 27
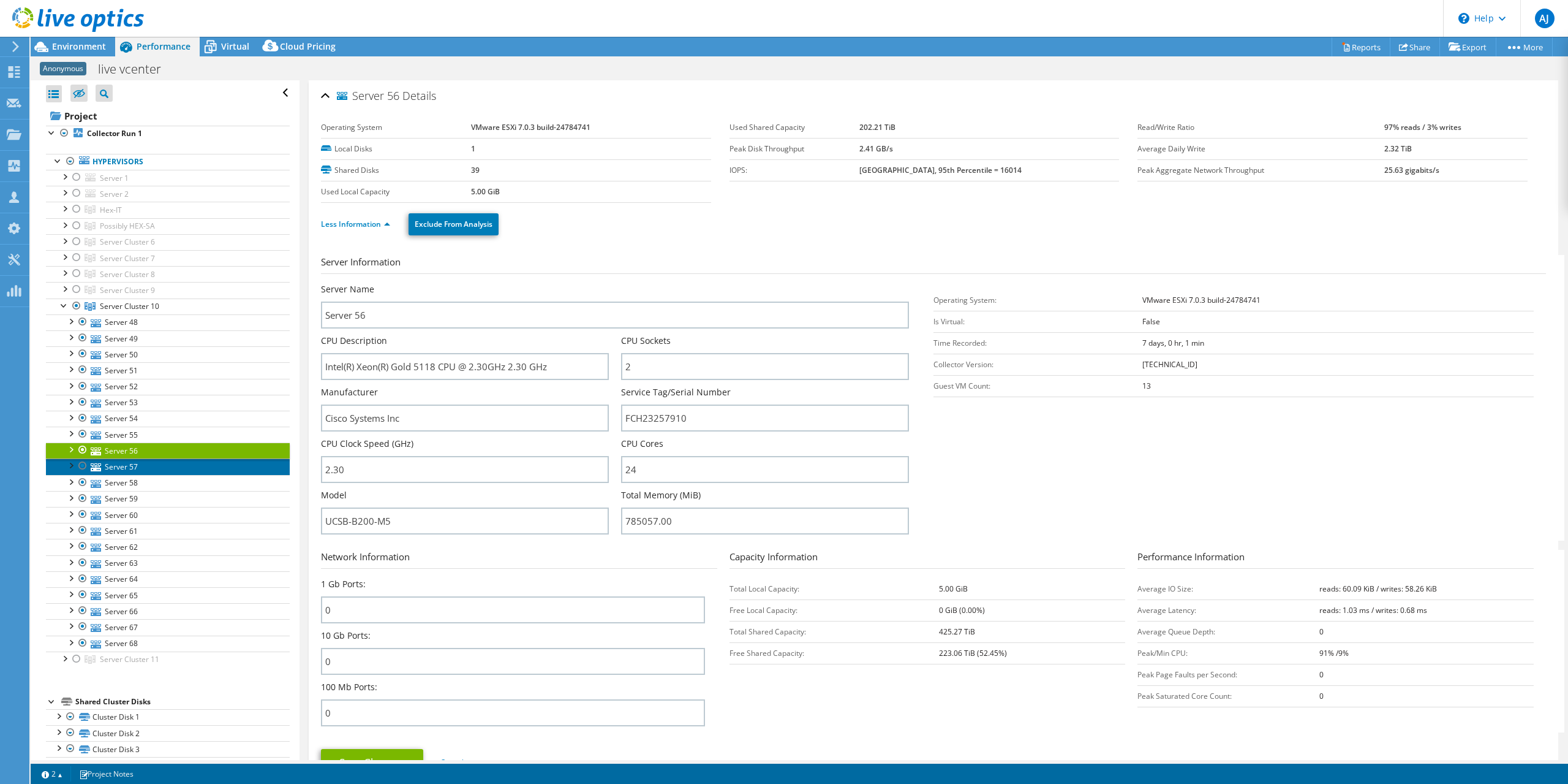
click at [97, 464] on icon at bounding box center [95, 467] width 10 height 8
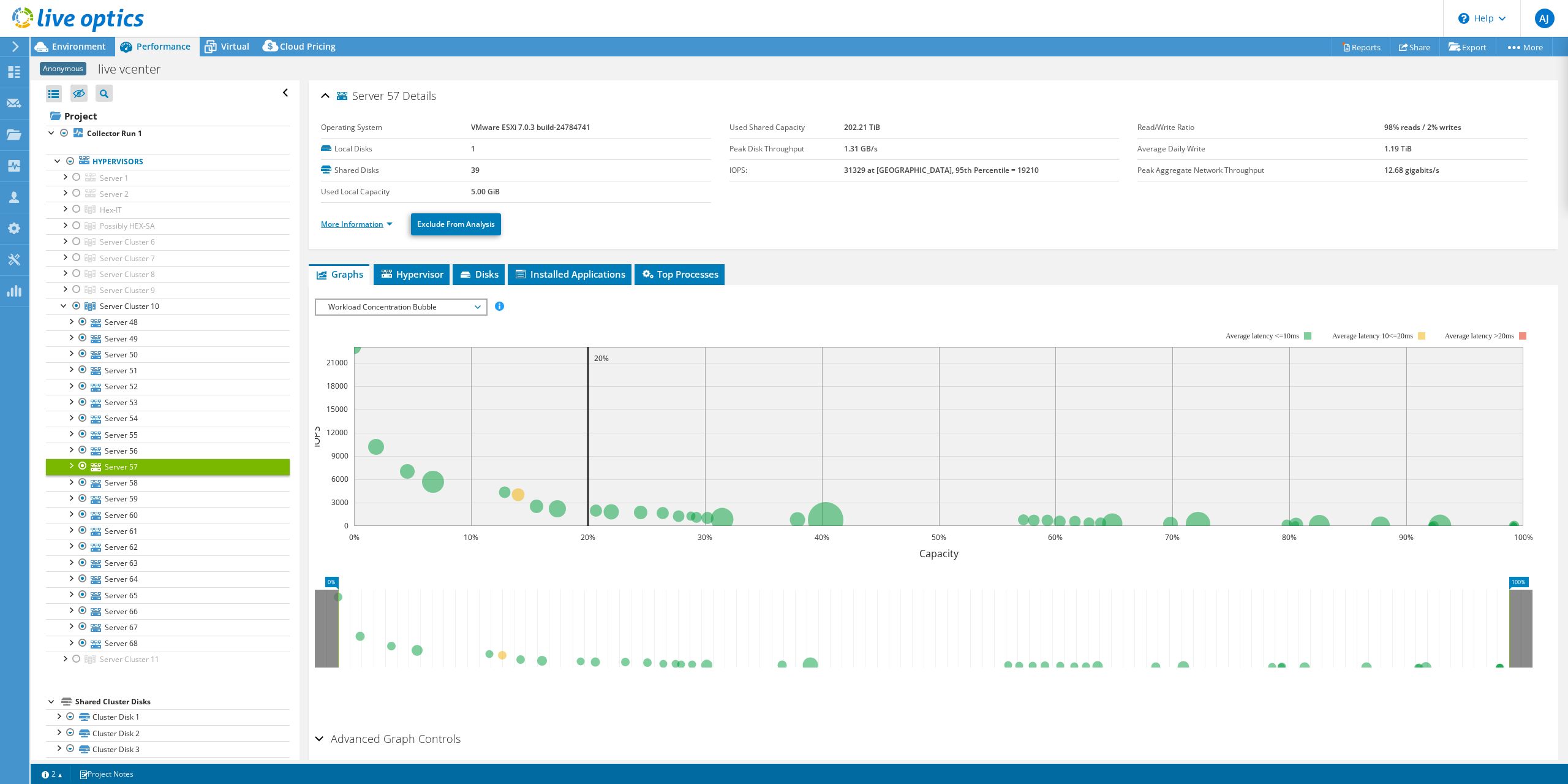
click at [376, 226] on link "More Information" at bounding box center [357, 224] width 71 height 10
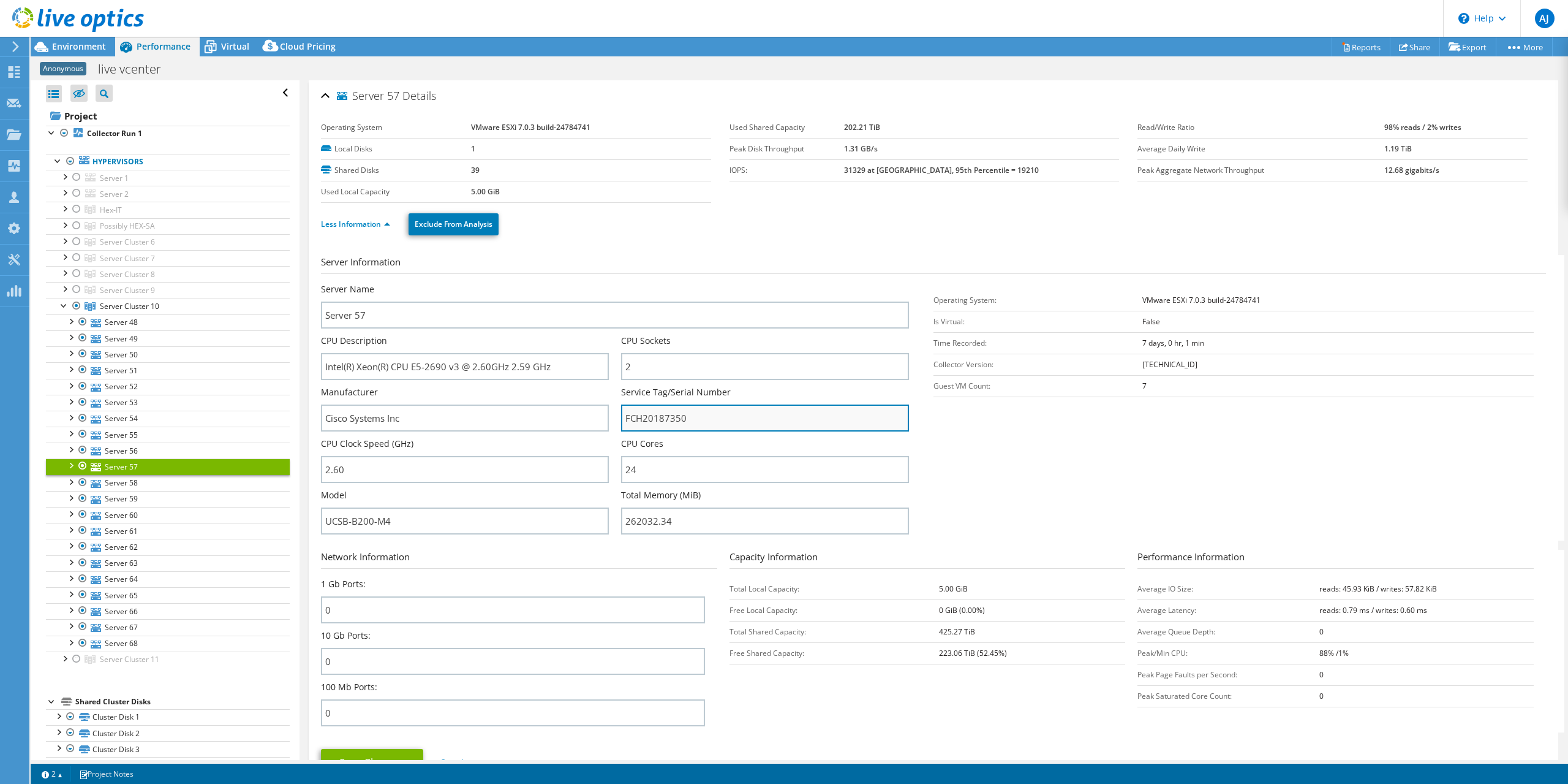
click at [660, 421] on input "FCH20187350" at bounding box center [765, 418] width 288 height 27
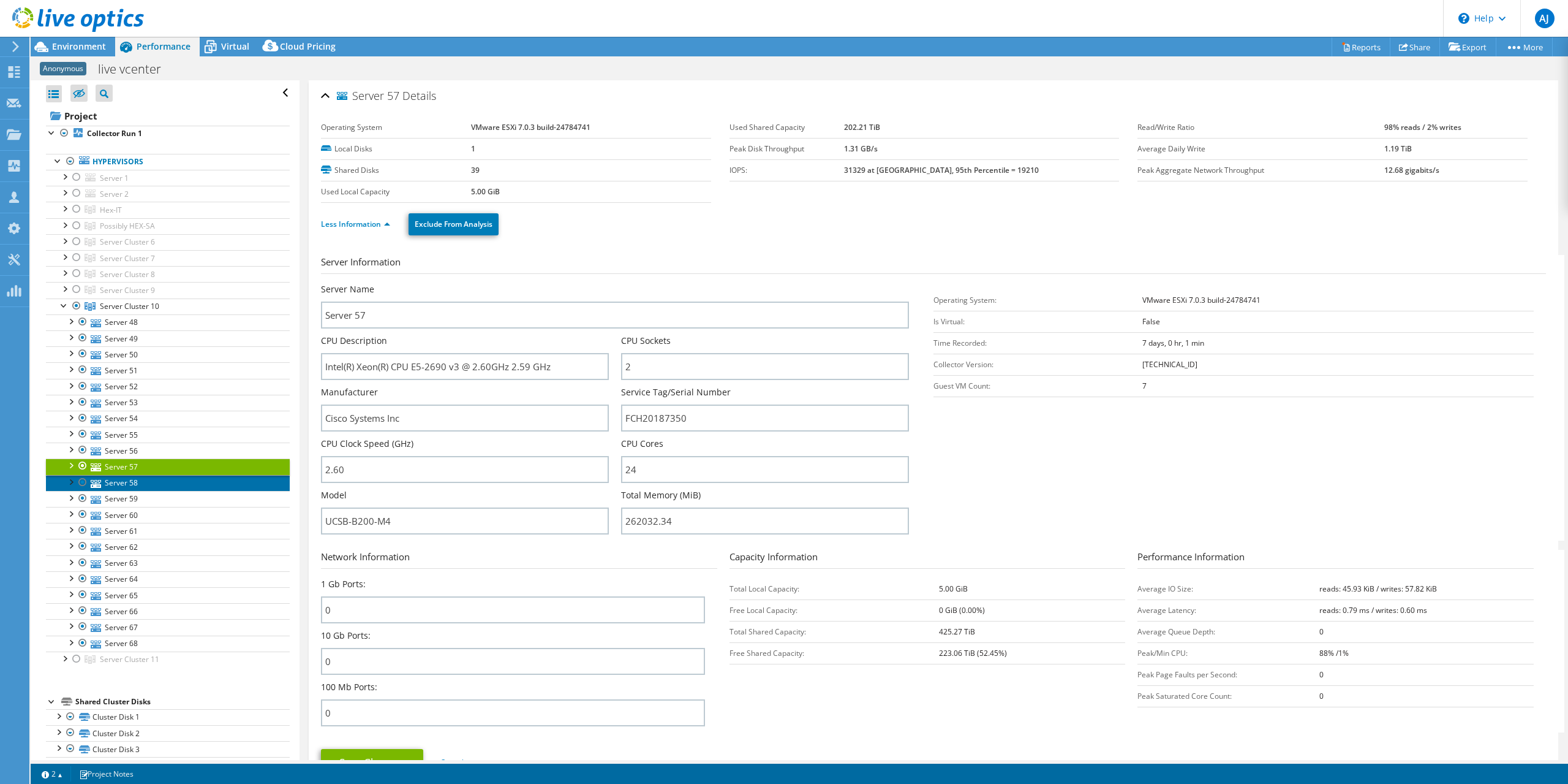
click at [123, 475] on link "Server 58" at bounding box center [167, 482] width 243 height 16
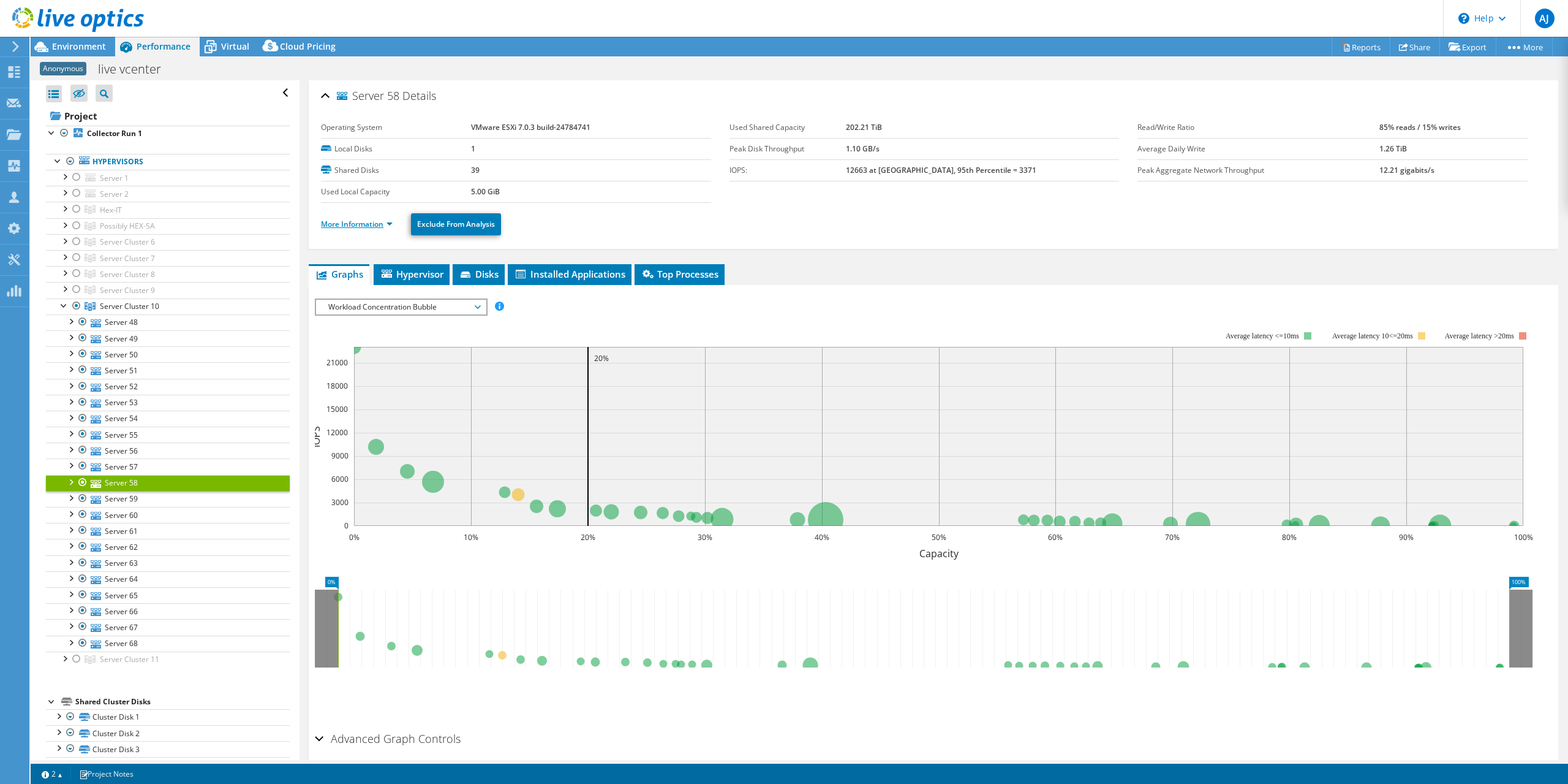
click at [365, 223] on link "More Information" at bounding box center [357, 224] width 71 height 10
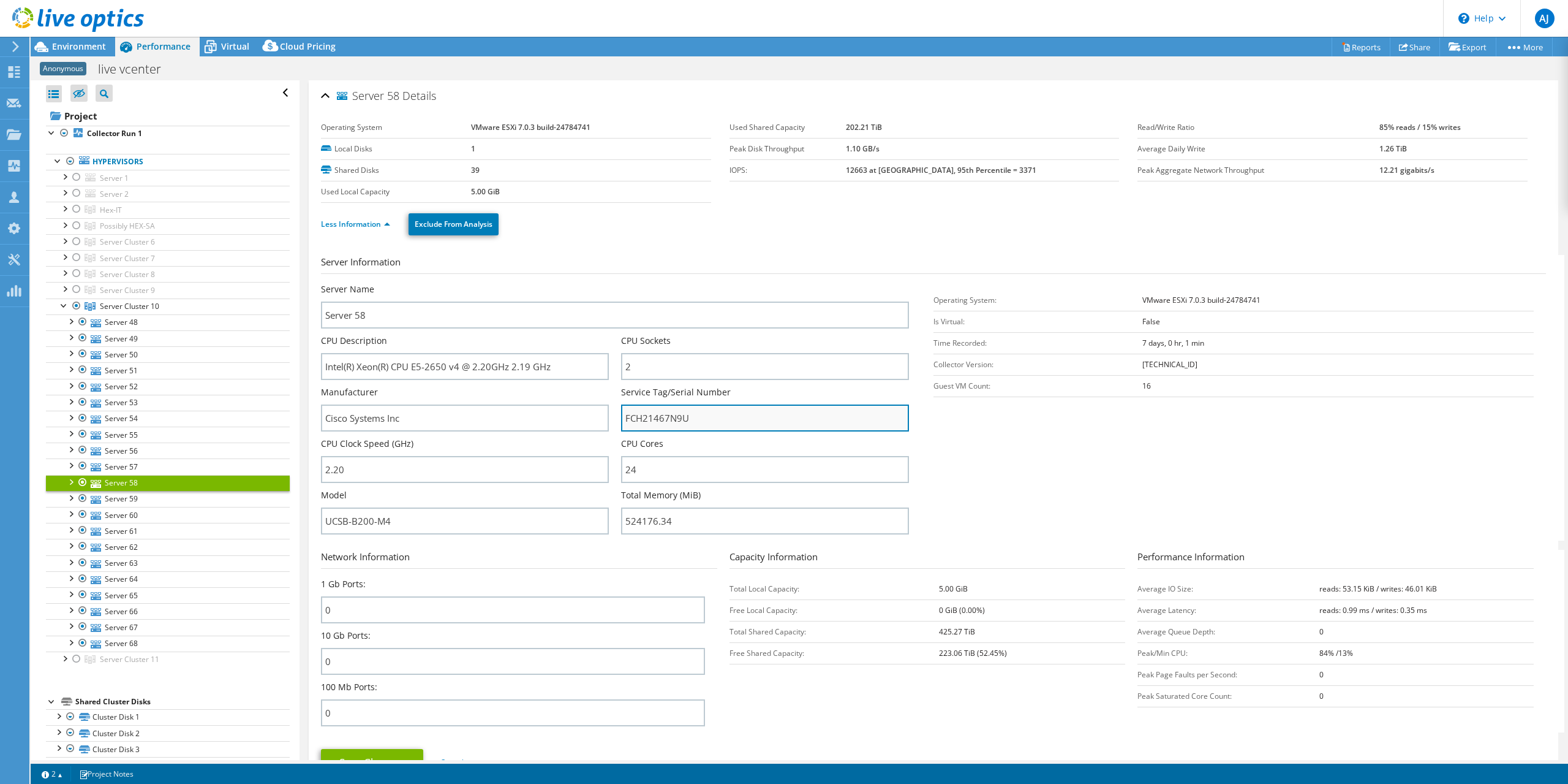
click at [654, 412] on input "FCH21467N9U" at bounding box center [765, 418] width 288 height 27
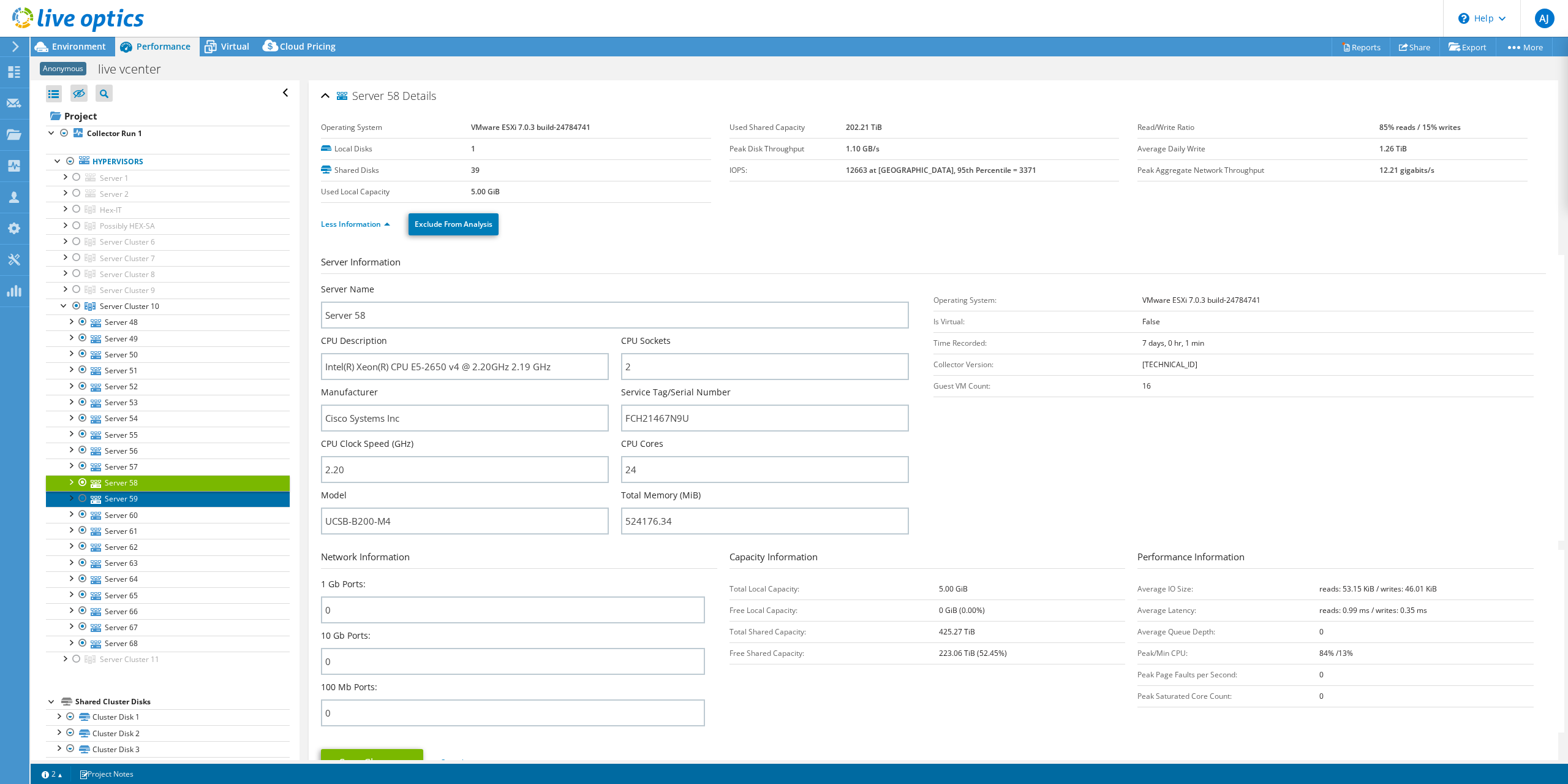
click at [125, 497] on link "Server 59" at bounding box center [167, 499] width 243 height 16
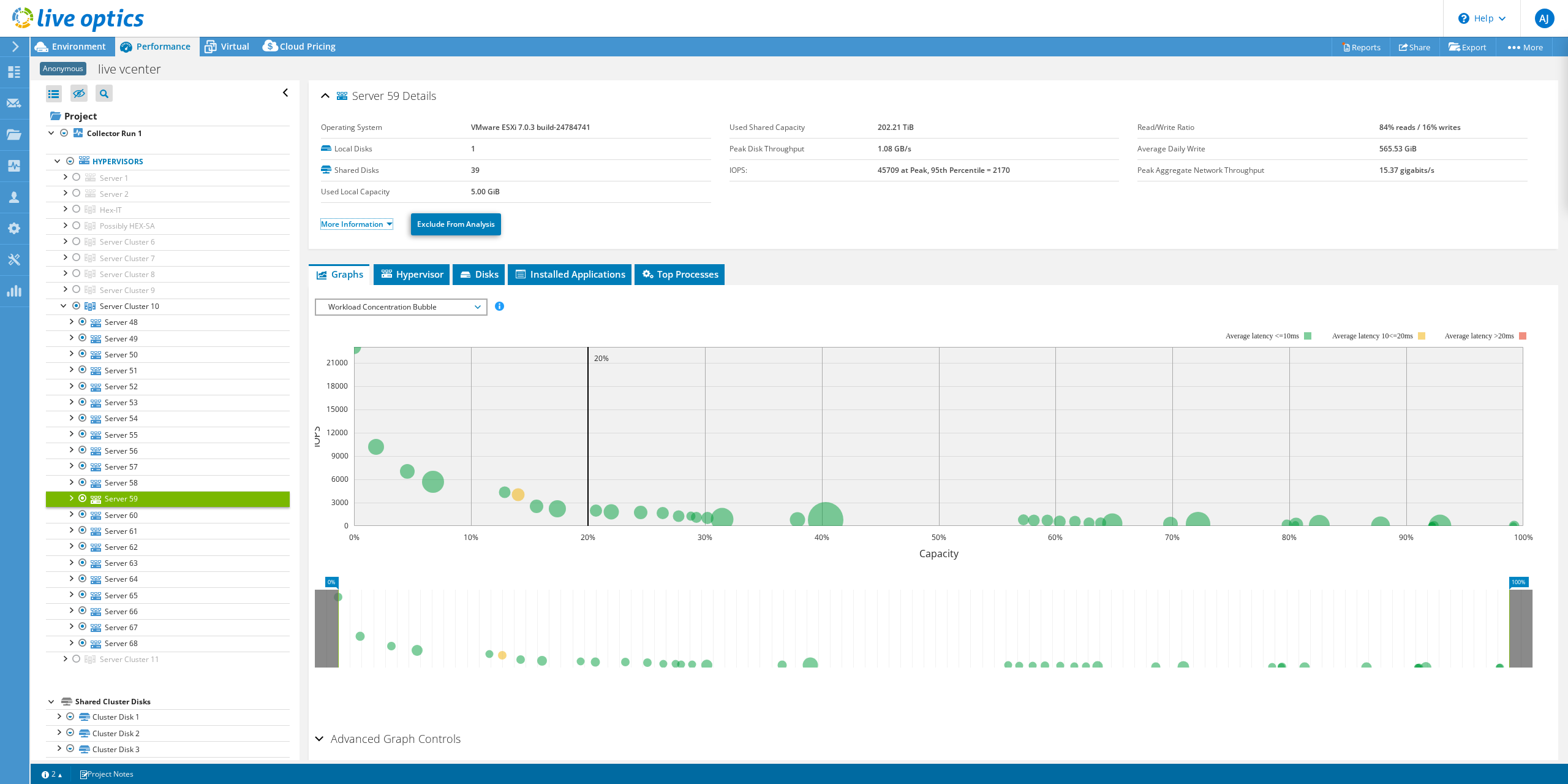
drag, startPoint x: 349, startPoint y: 222, endPoint x: 357, endPoint y: 227, distance: 9.4
click at [349, 221] on link "More Information" at bounding box center [357, 224] width 71 height 10
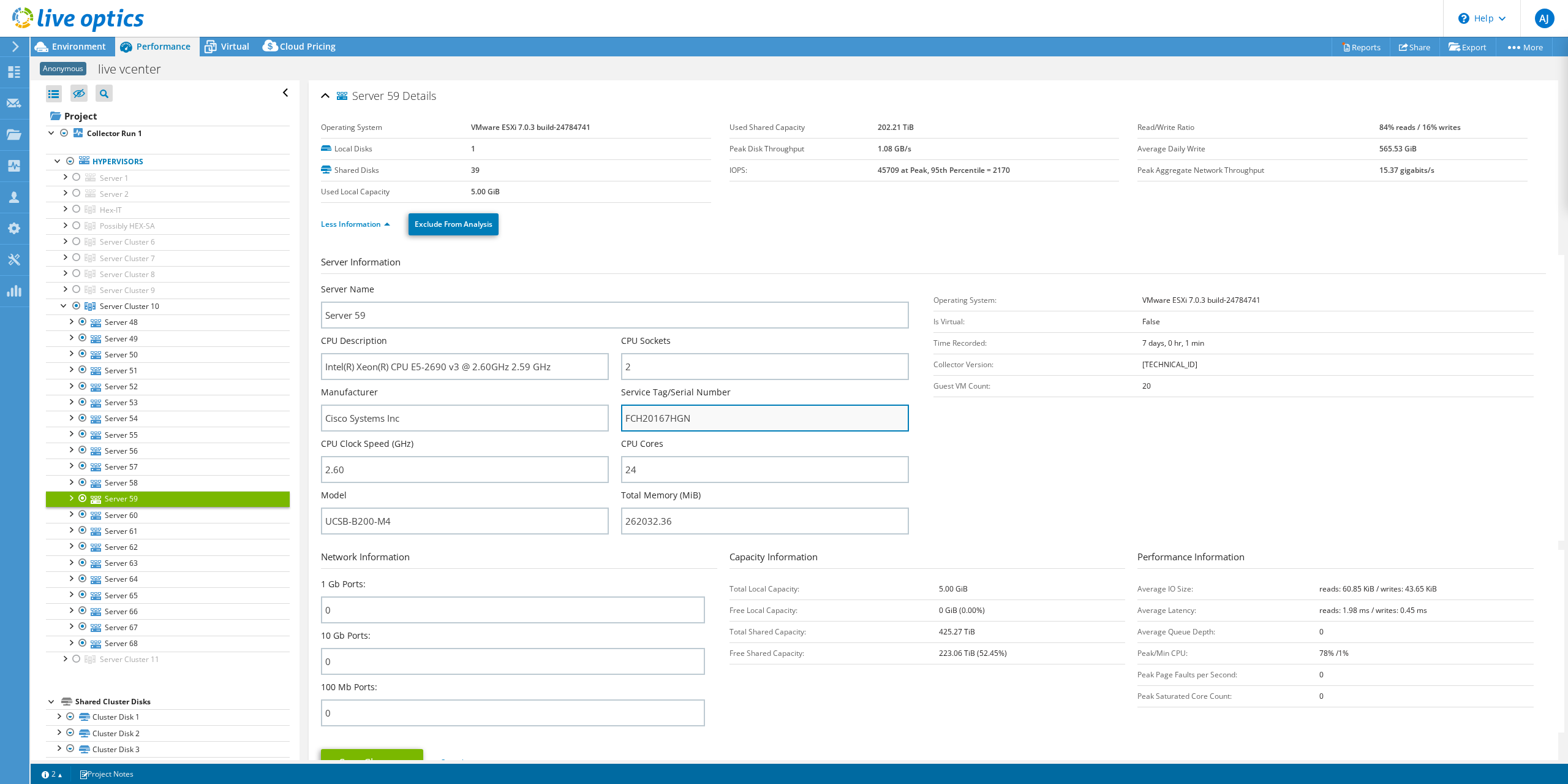
click at [662, 411] on input "FCH20167HGN" at bounding box center [765, 418] width 288 height 27
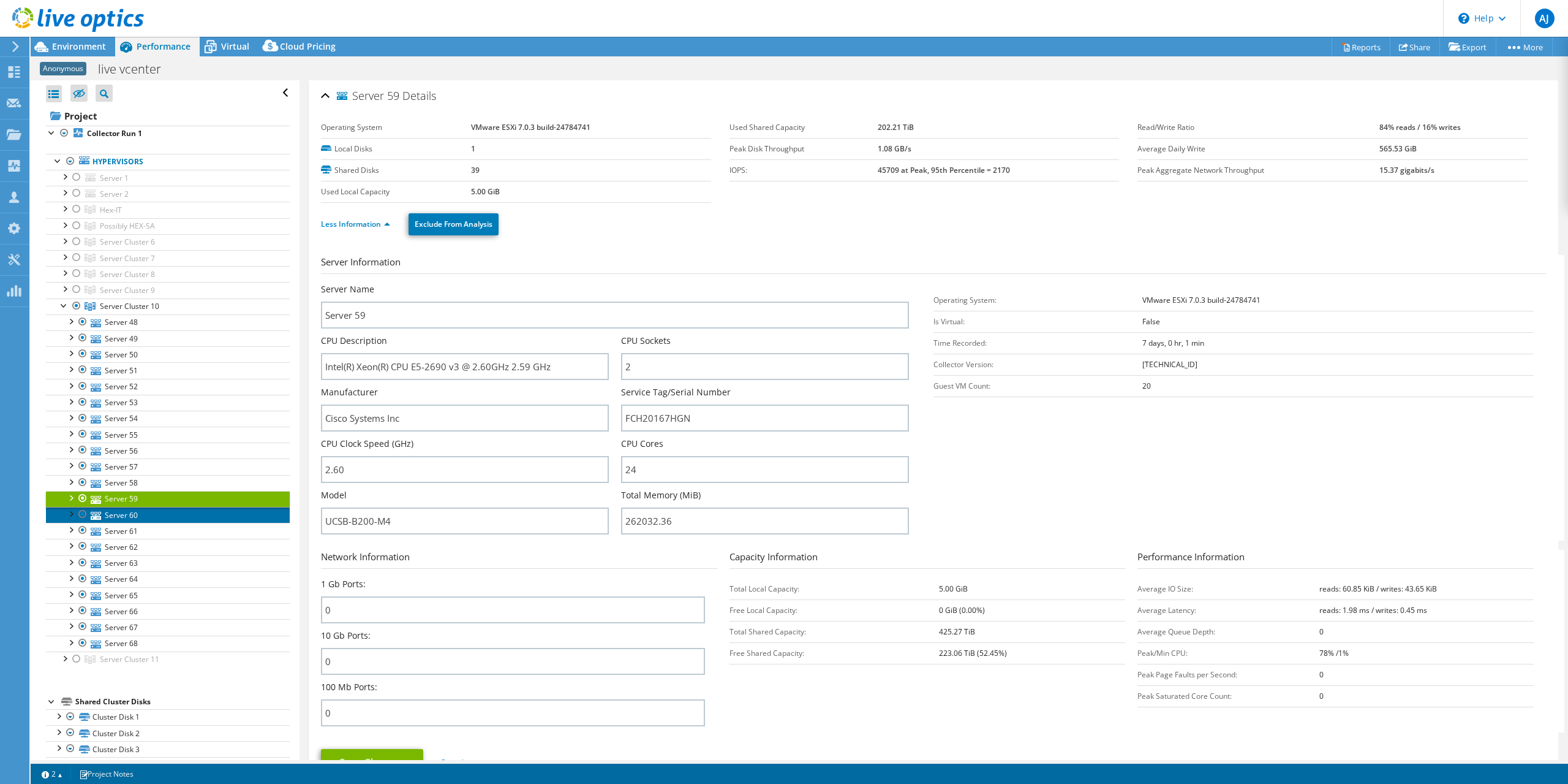
click at [141, 513] on link "Server 60" at bounding box center [167, 515] width 243 height 16
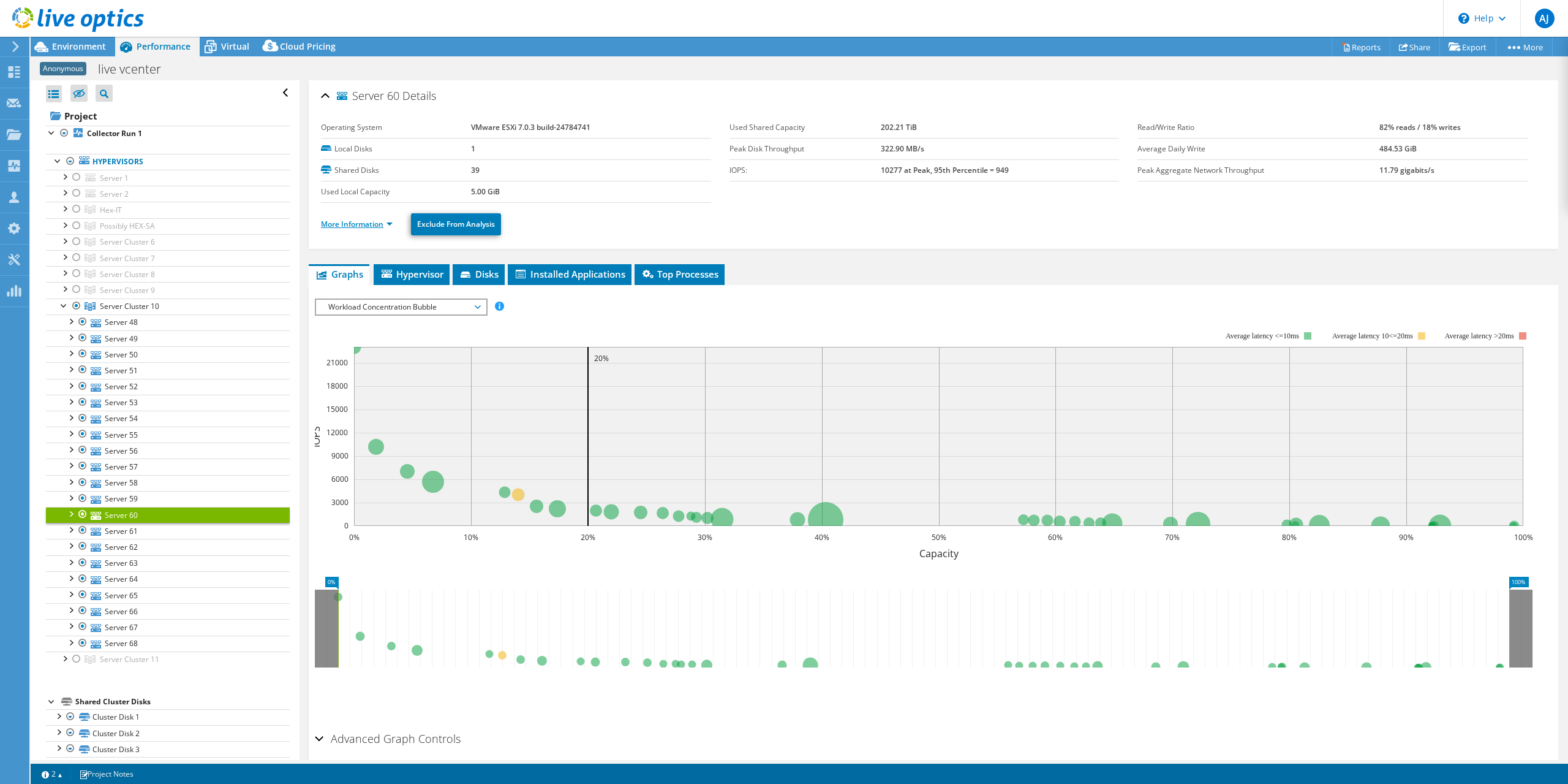
click at [367, 225] on link "More Information" at bounding box center [357, 224] width 71 height 10
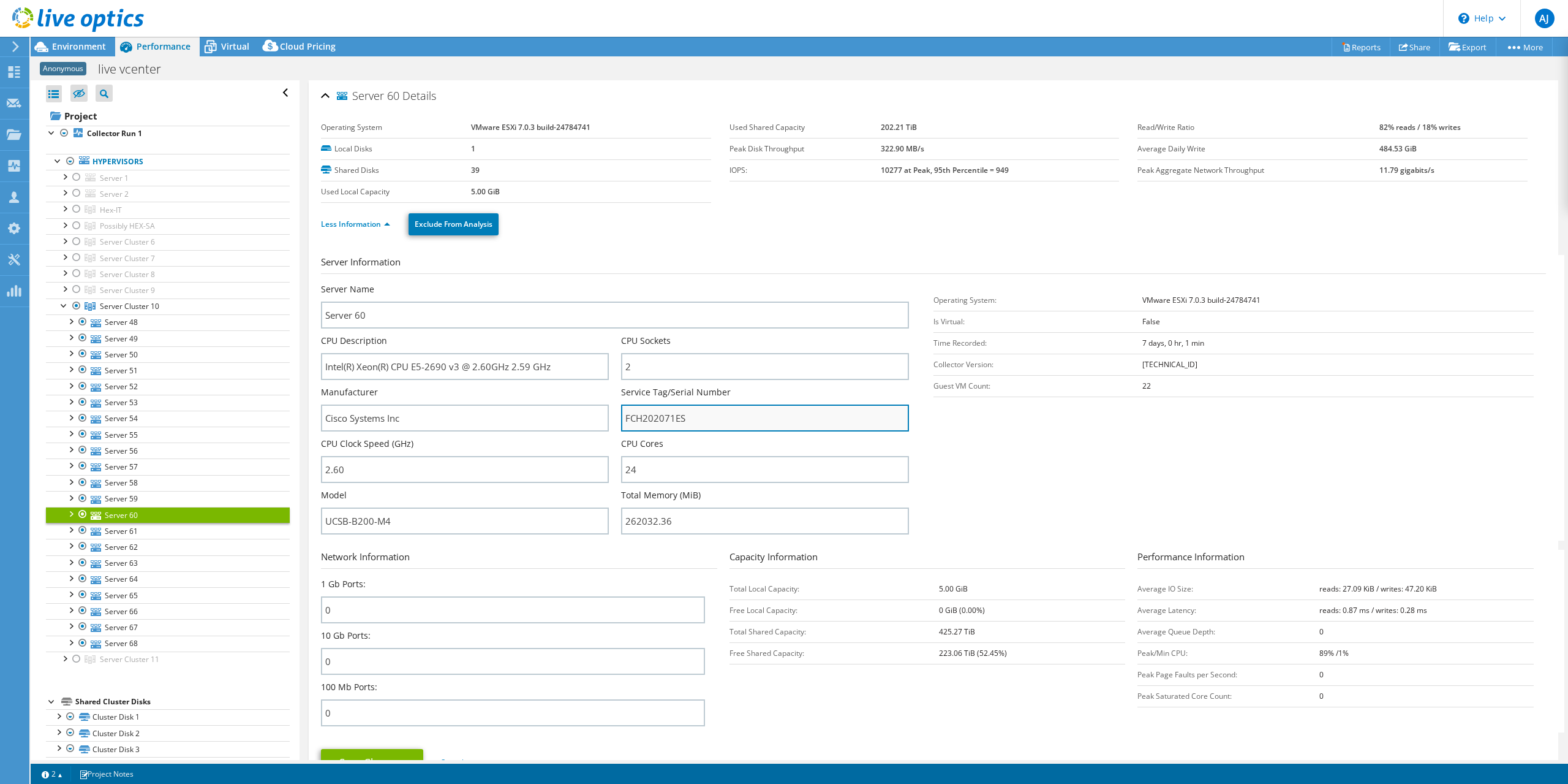
click at [656, 414] on input "FCH202071ES" at bounding box center [765, 418] width 288 height 27
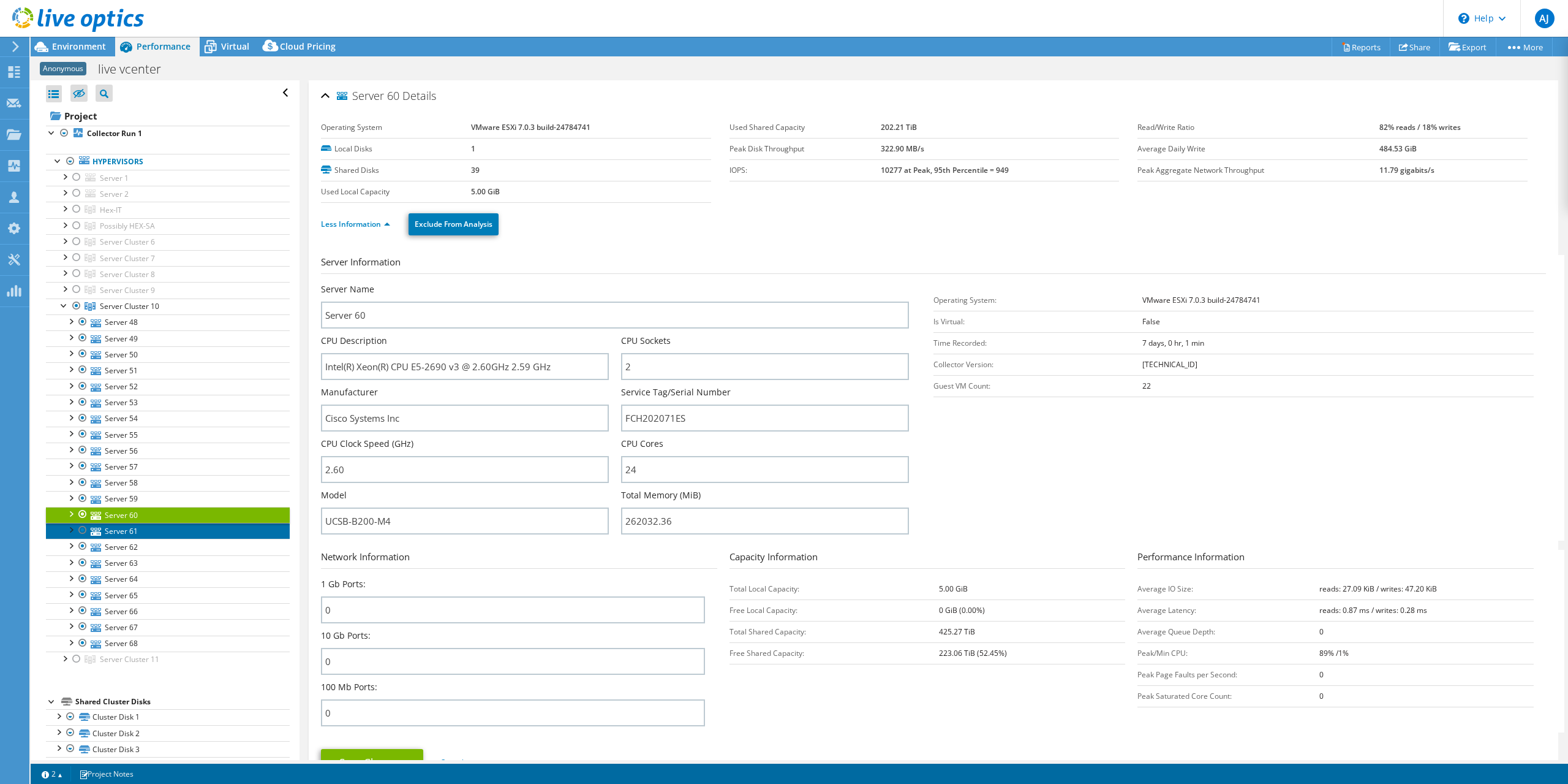
click at [113, 528] on link "Server 61" at bounding box center [167, 530] width 243 height 16
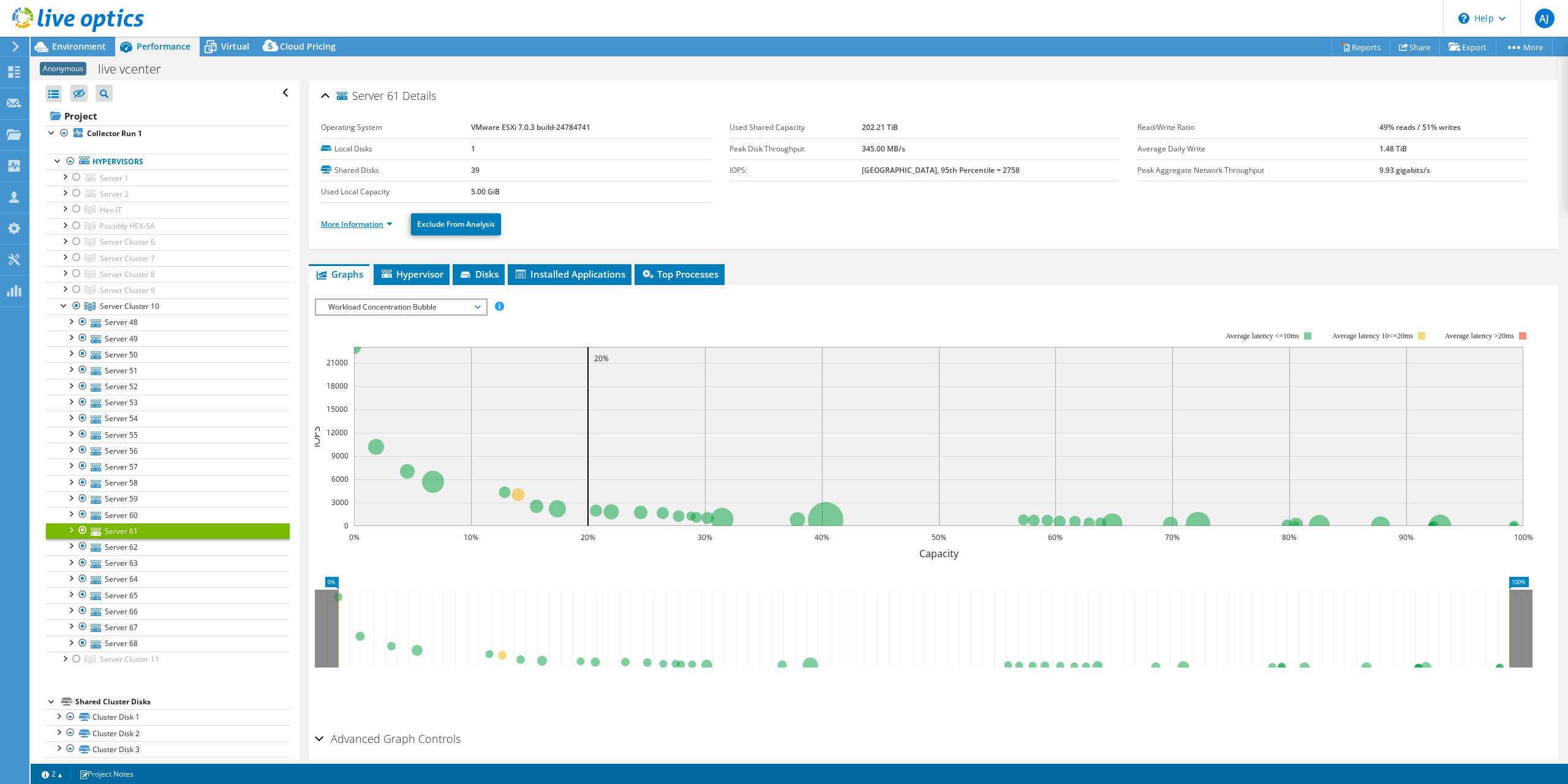
click at [390, 224] on link "More Information" at bounding box center [357, 224] width 71 height 10
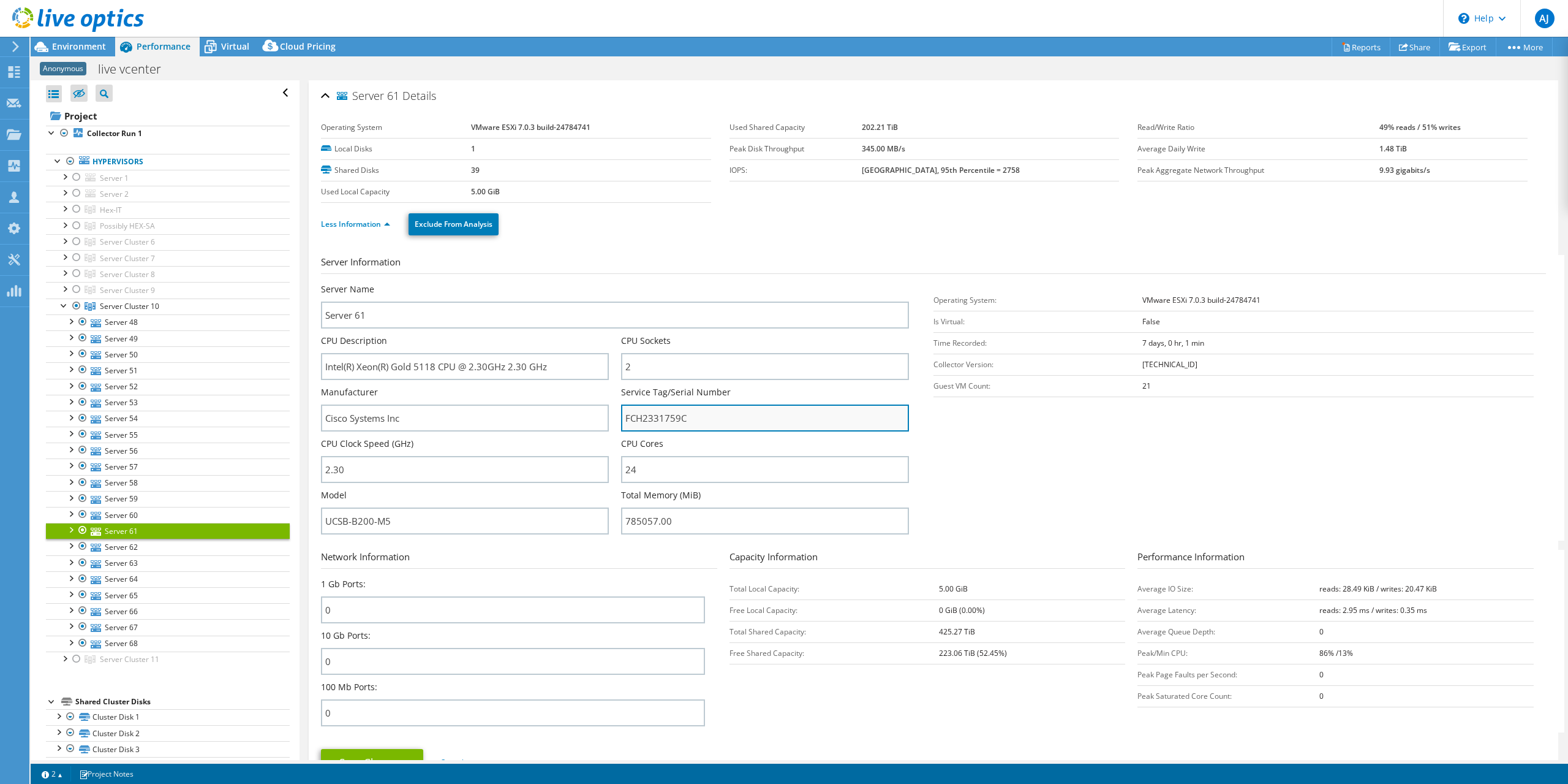
click at [657, 422] on input "FCH2331759C" at bounding box center [765, 418] width 288 height 27
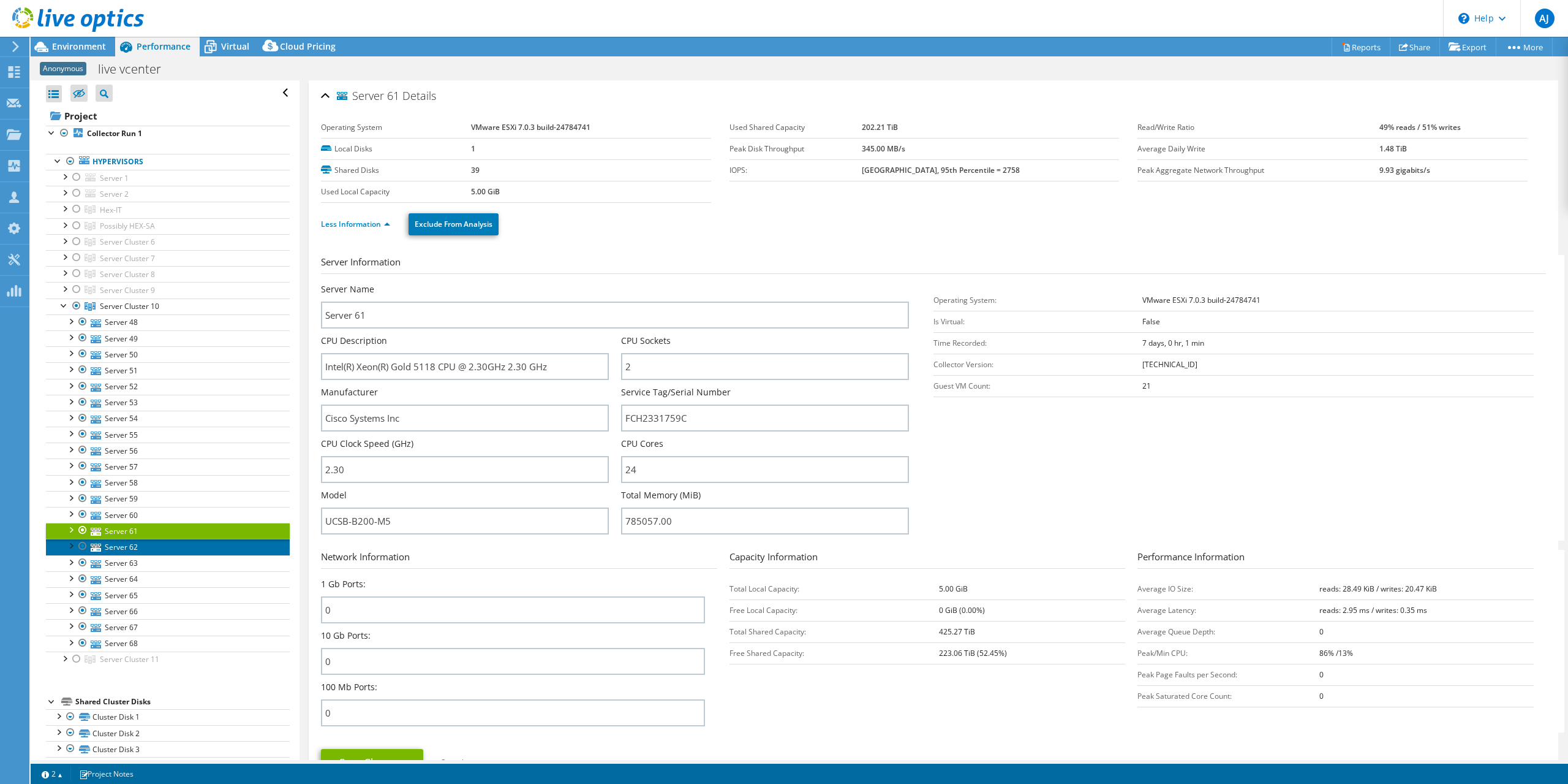
click at [124, 542] on link "Server 62" at bounding box center [167, 546] width 243 height 16
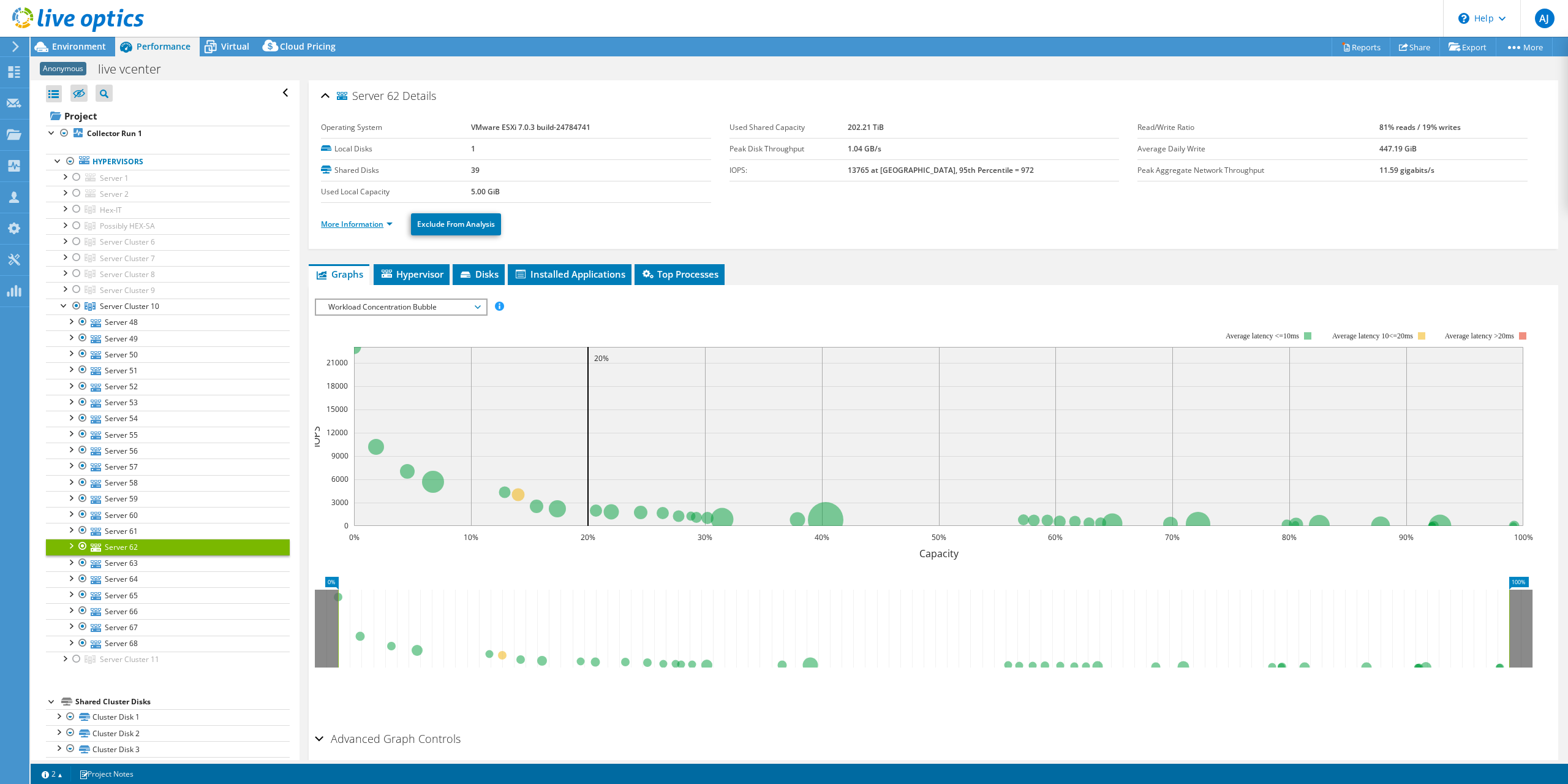
click at [376, 224] on link "More Information" at bounding box center [357, 224] width 71 height 10
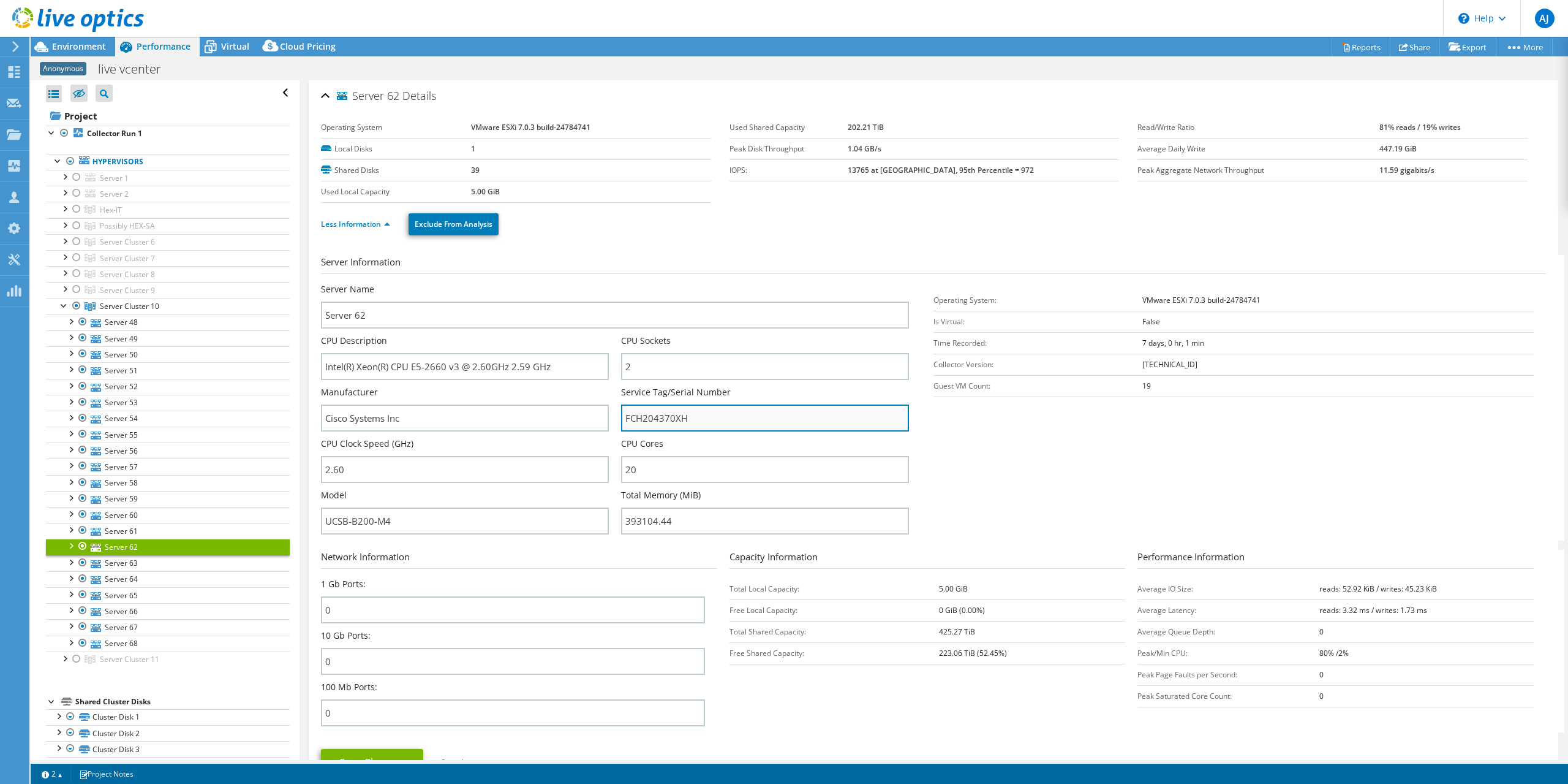
click at [662, 419] on input "FCH204370XH" at bounding box center [765, 418] width 288 height 27
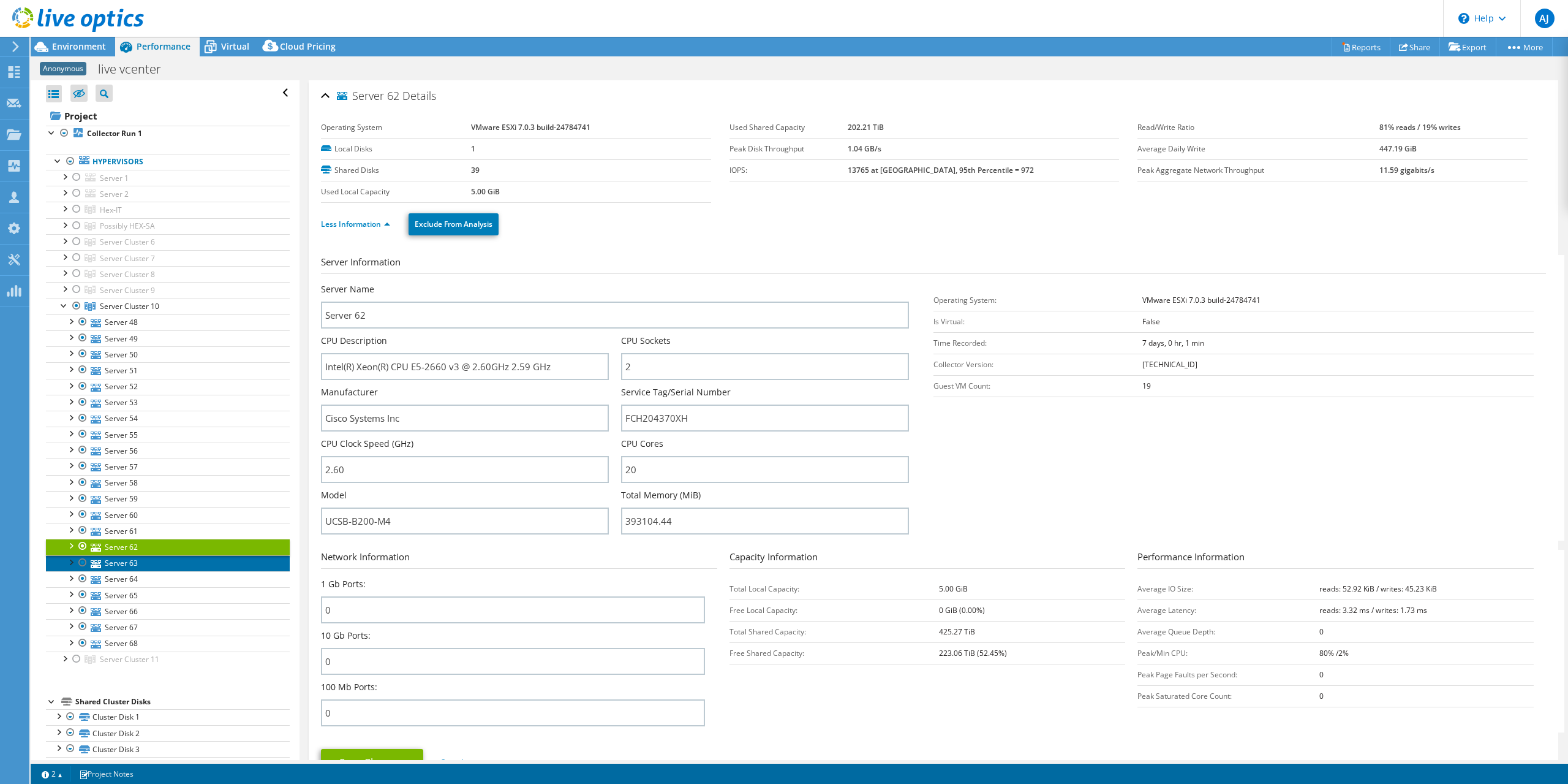
click at [126, 557] on link "Server 63" at bounding box center [167, 563] width 243 height 16
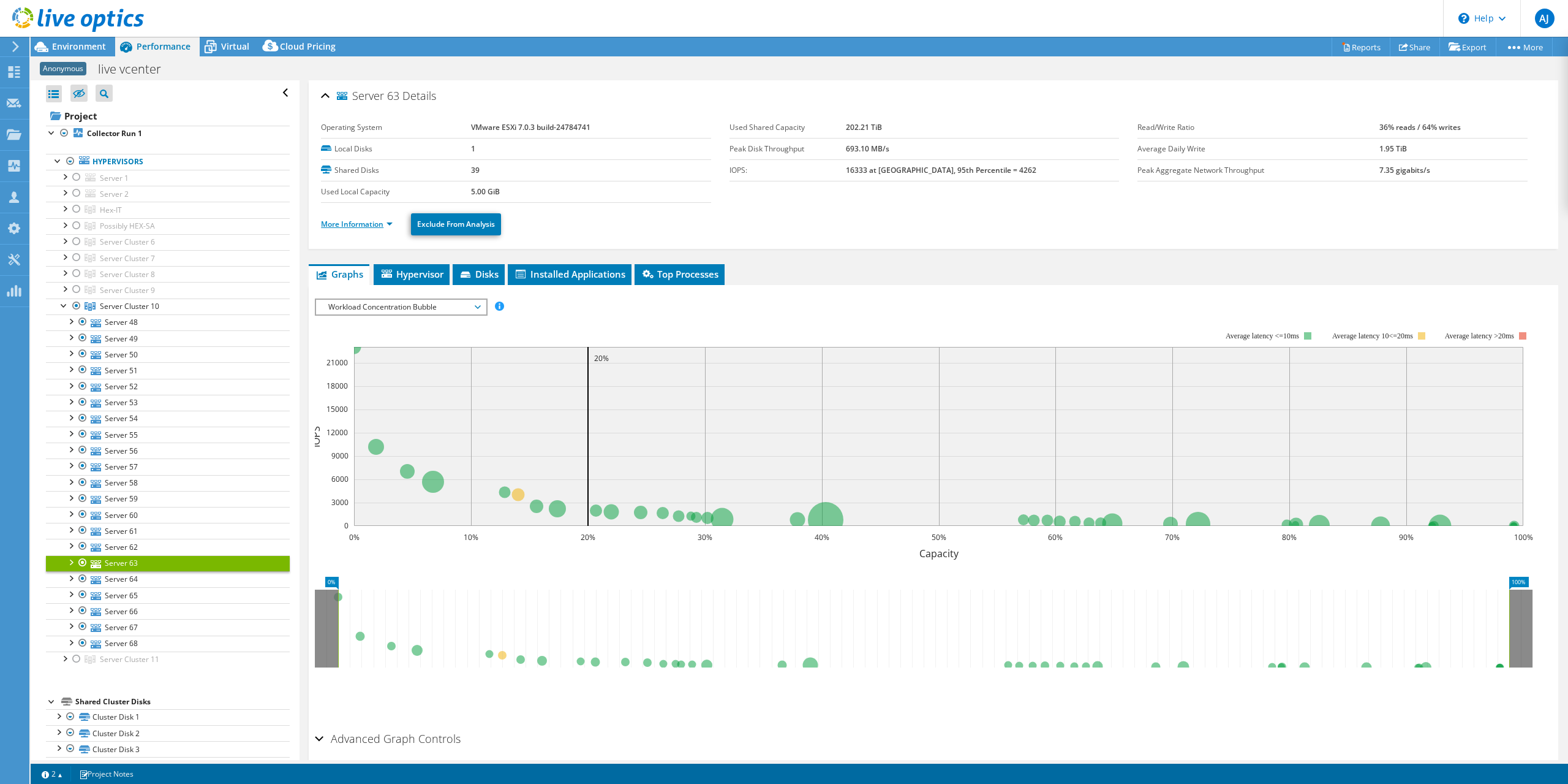
click at [386, 225] on link "More Information" at bounding box center [357, 224] width 71 height 10
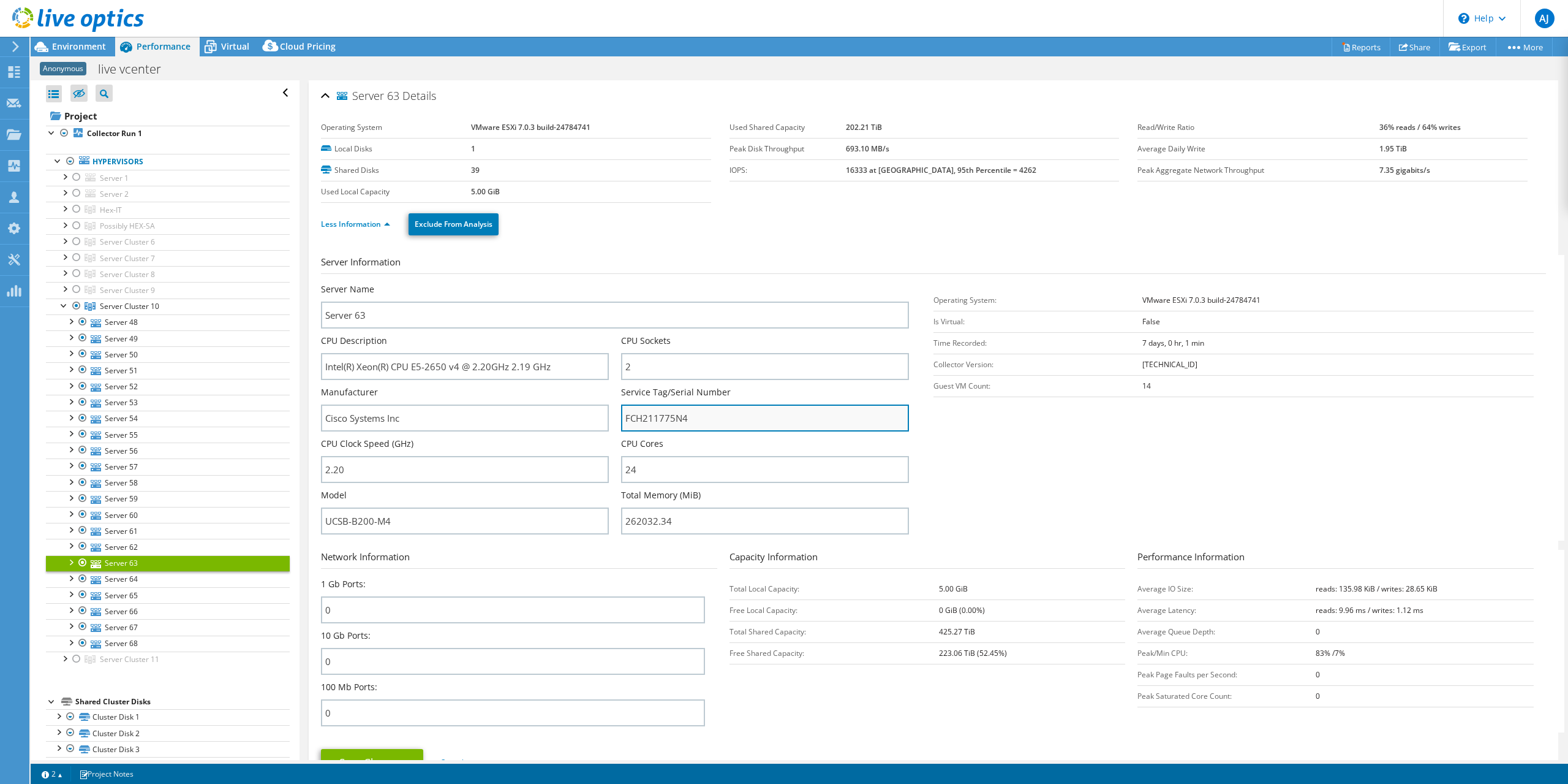
click at [656, 415] on input "FCH211775N4" at bounding box center [765, 418] width 288 height 27
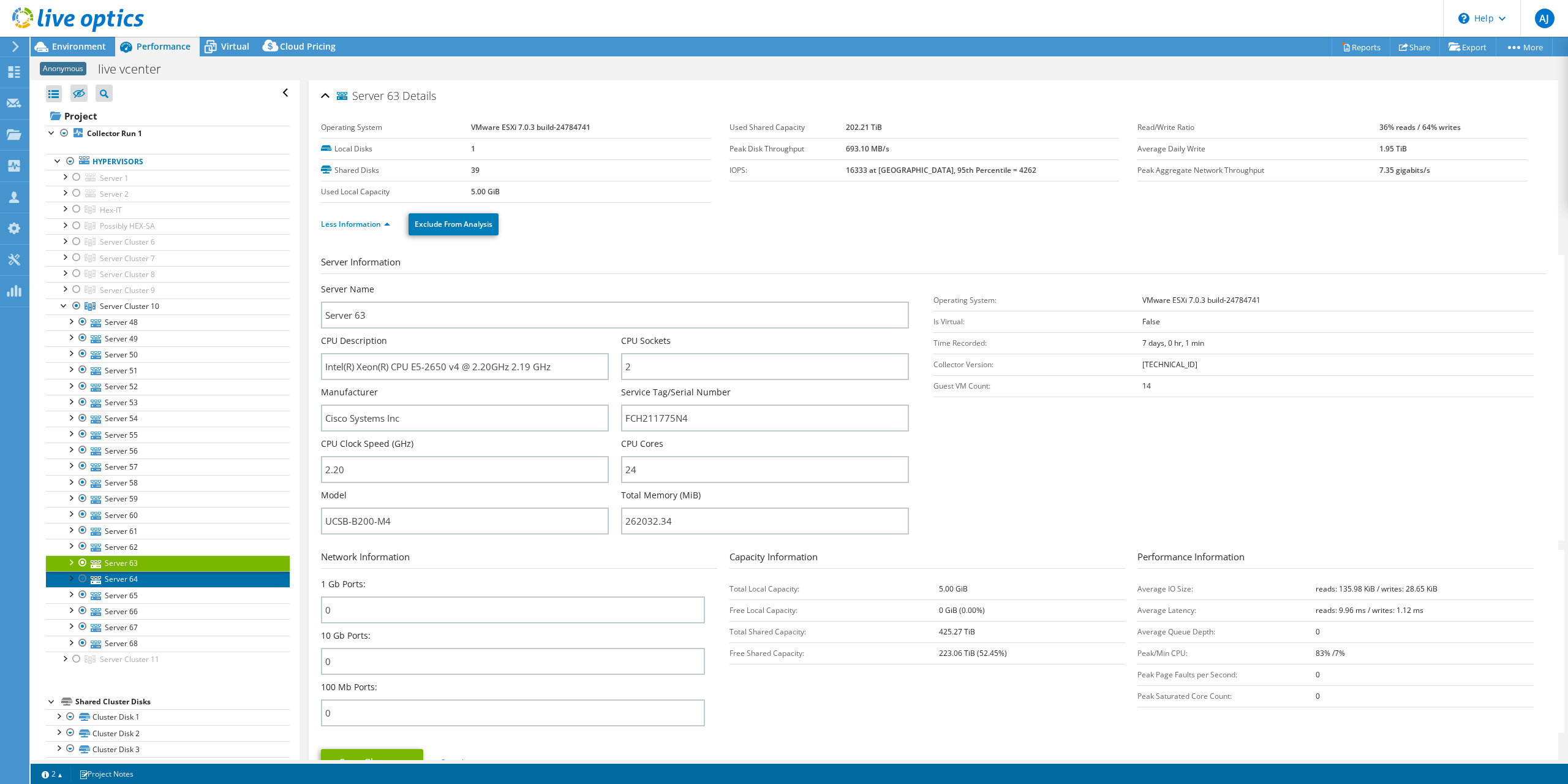
click at [121, 571] on link "Server 64" at bounding box center [167, 578] width 243 height 16
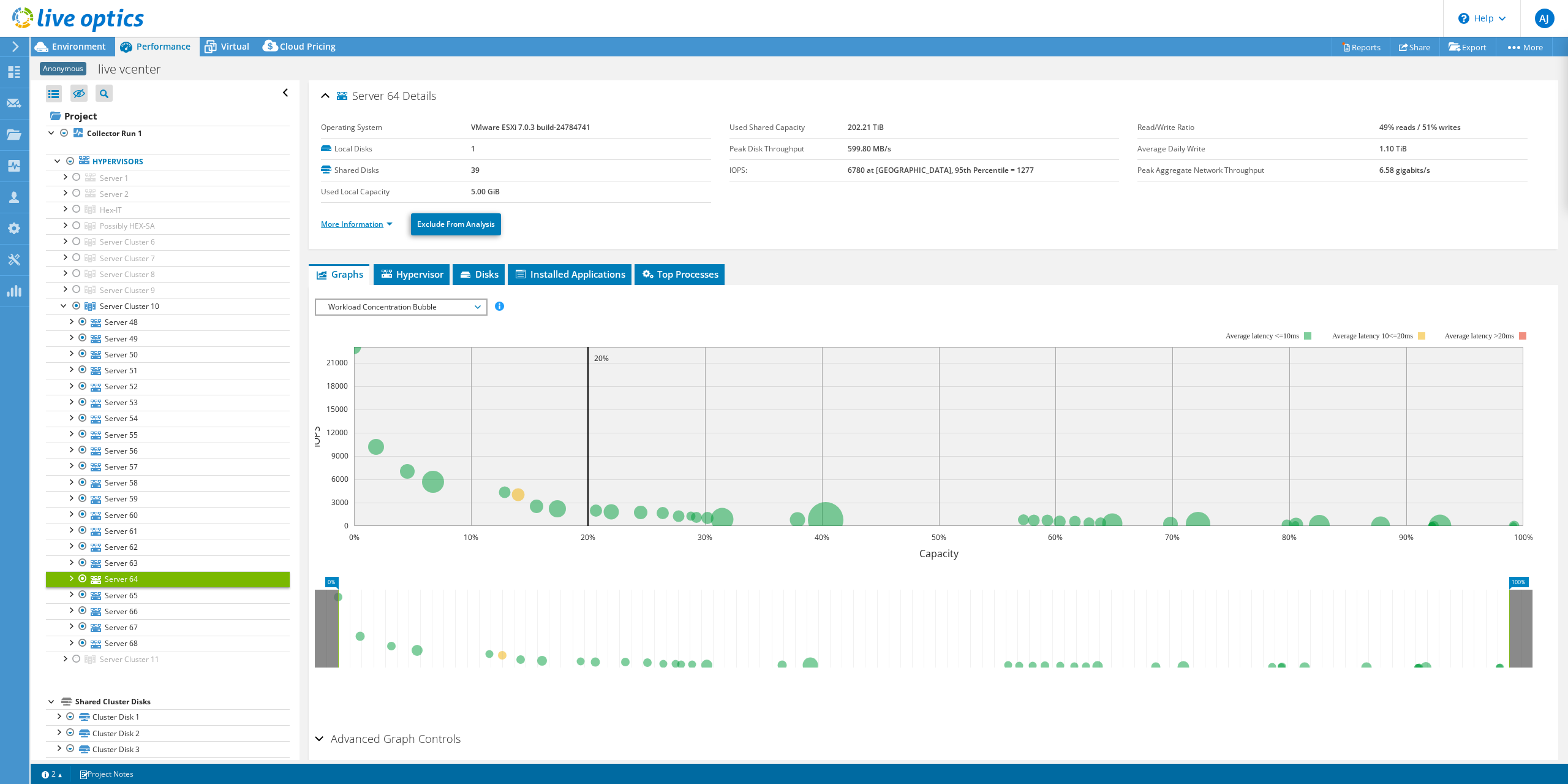
click at [381, 222] on link "More Information" at bounding box center [357, 224] width 71 height 10
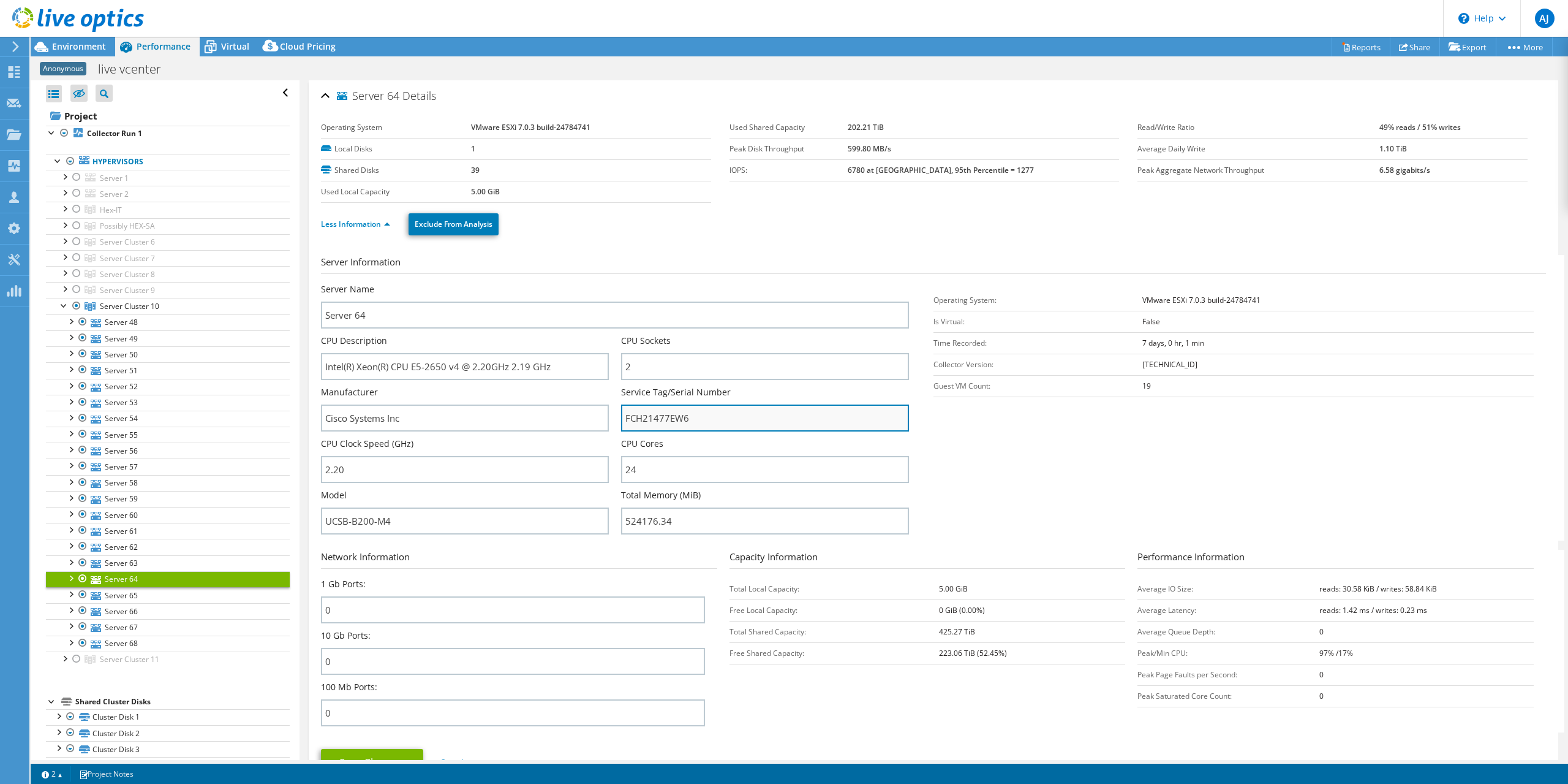
click at [638, 418] on input "FCH21477EW6" at bounding box center [765, 418] width 288 height 27
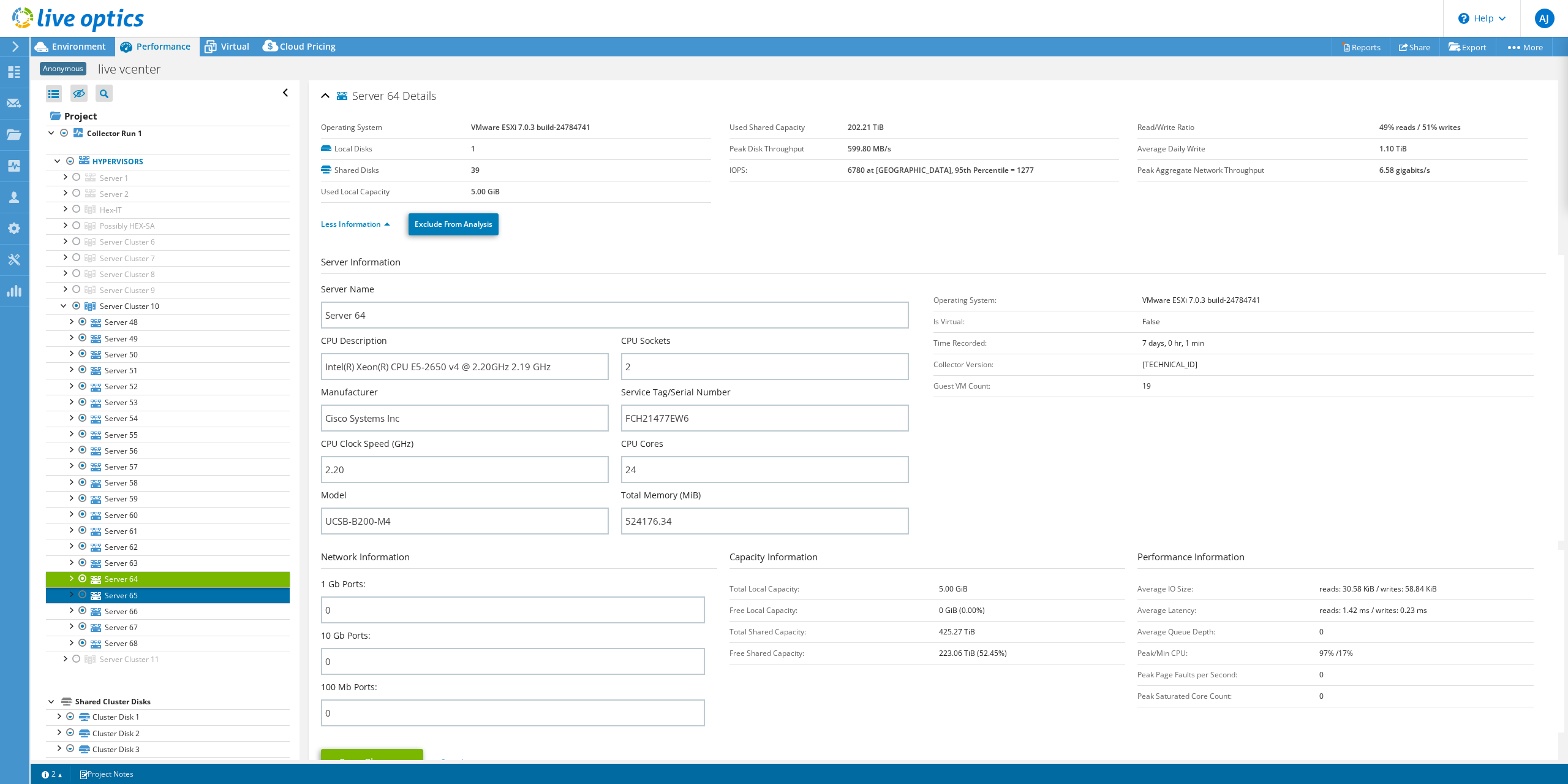
click at [110, 592] on link "Server 65" at bounding box center [167, 595] width 243 height 16
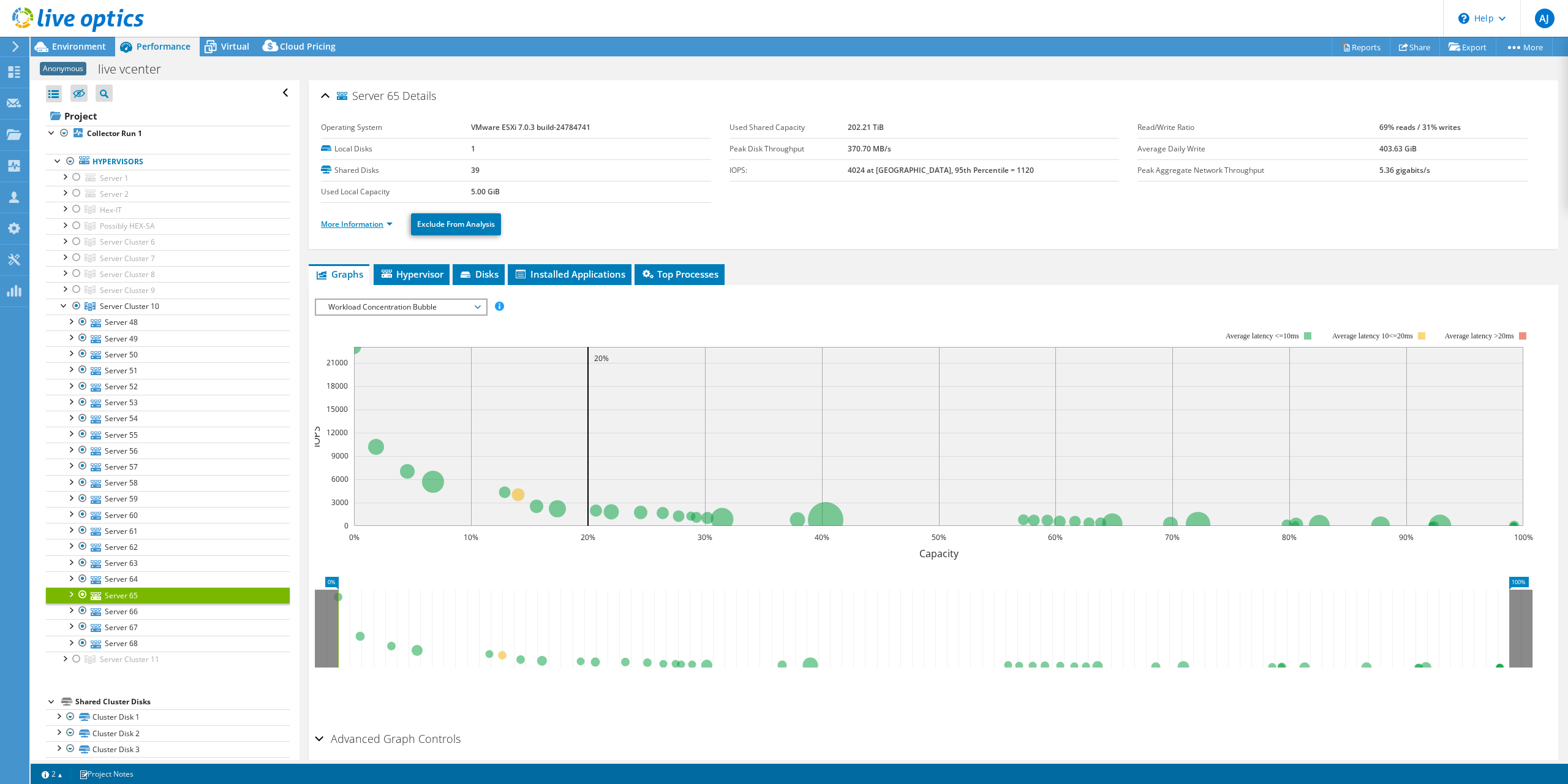
click at [384, 223] on link "More Information" at bounding box center [357, 224] width 71 height 10
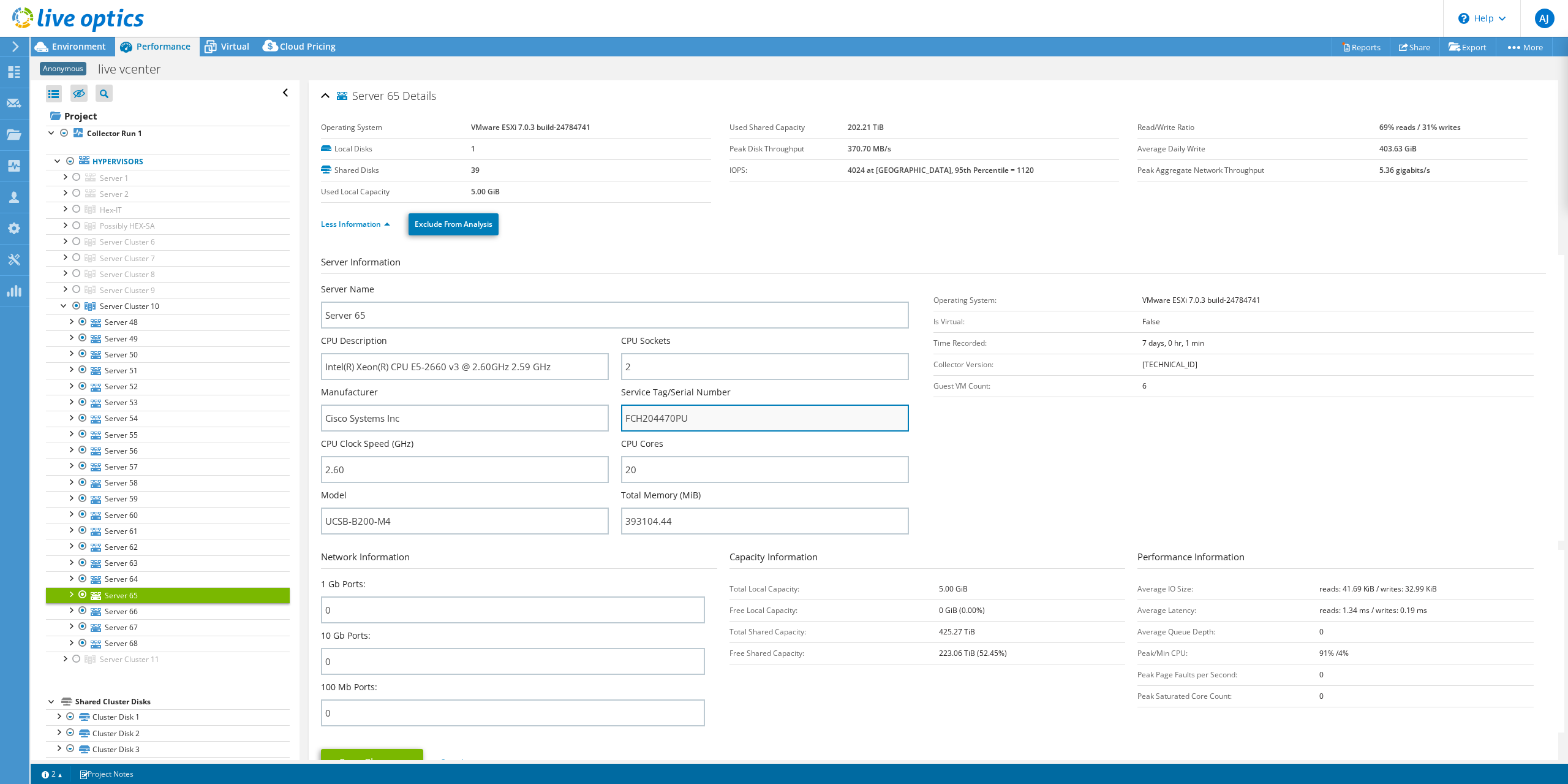
click at [665, 420] on input "FCH204470PU" at bounding box center [765, 418] width 288 height 27
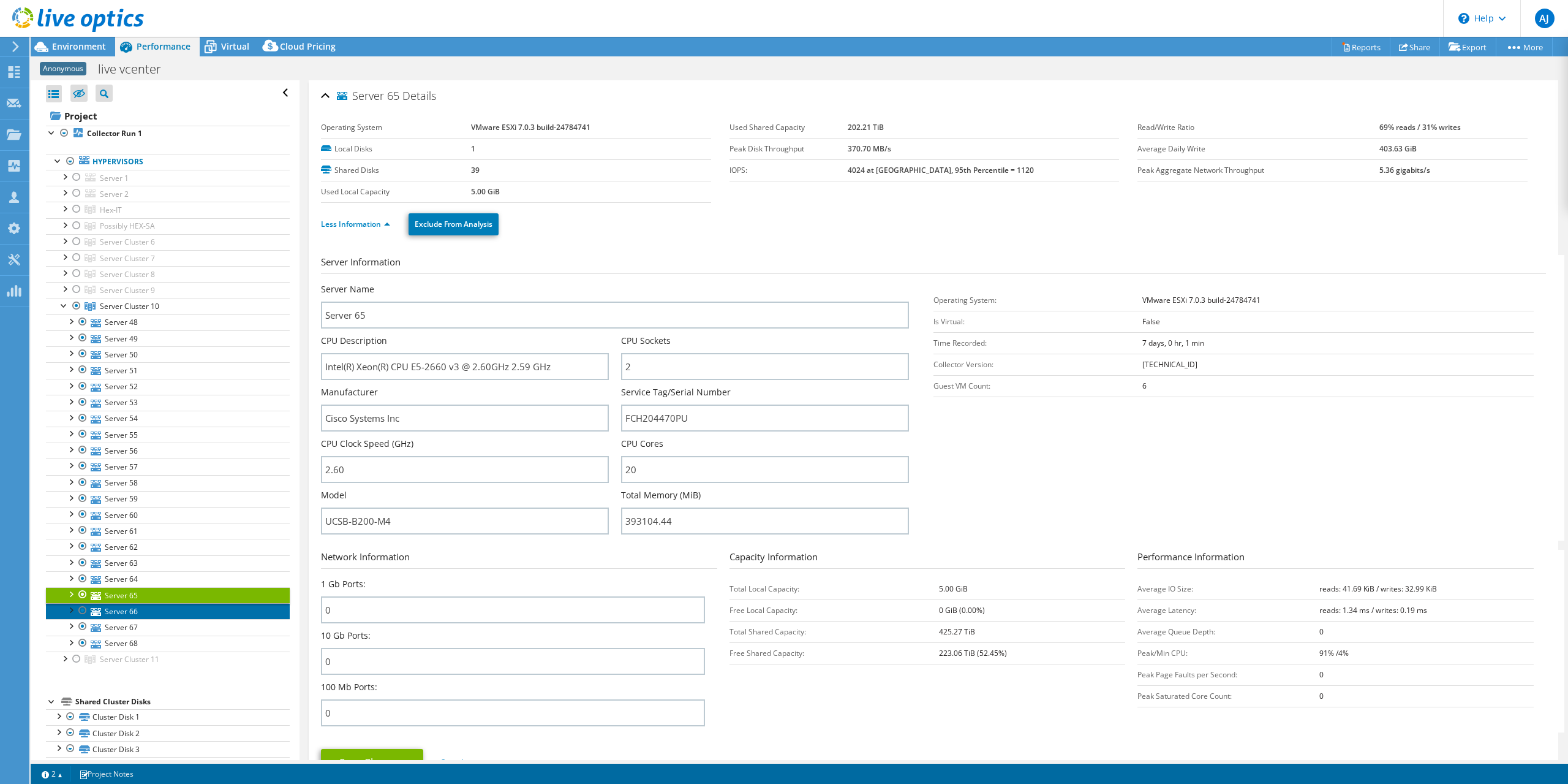
click at [122, 605] on link "Server 66" at bounding box center [167, 611] width 243 height 16
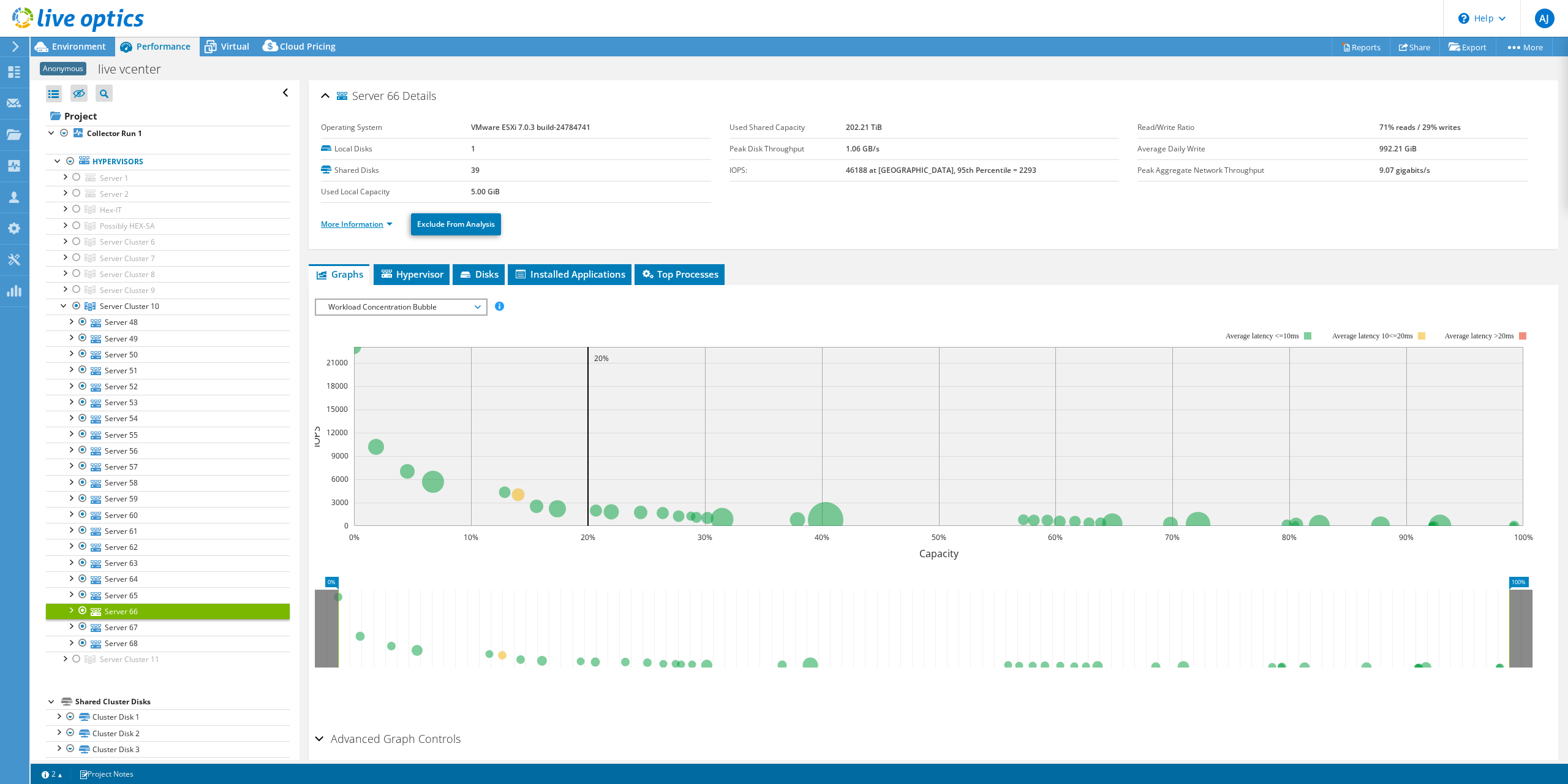
click at [374, 220] on link "More Information" at bounding box center [357, 224] width 71 height 10
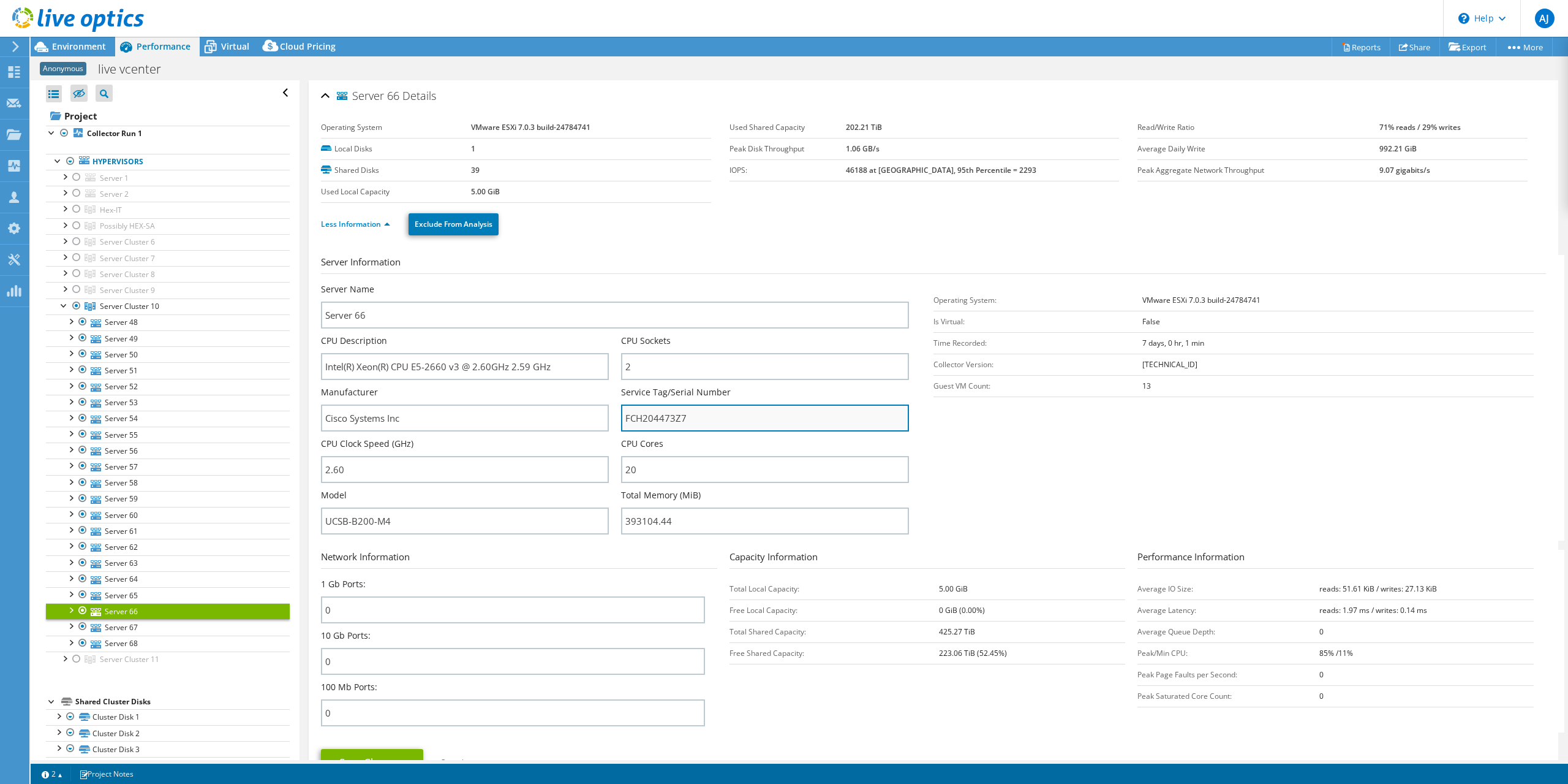
click at [668, 415] on input "FCH204473Z7" at bounding box center [765, 418] width 288 height 27
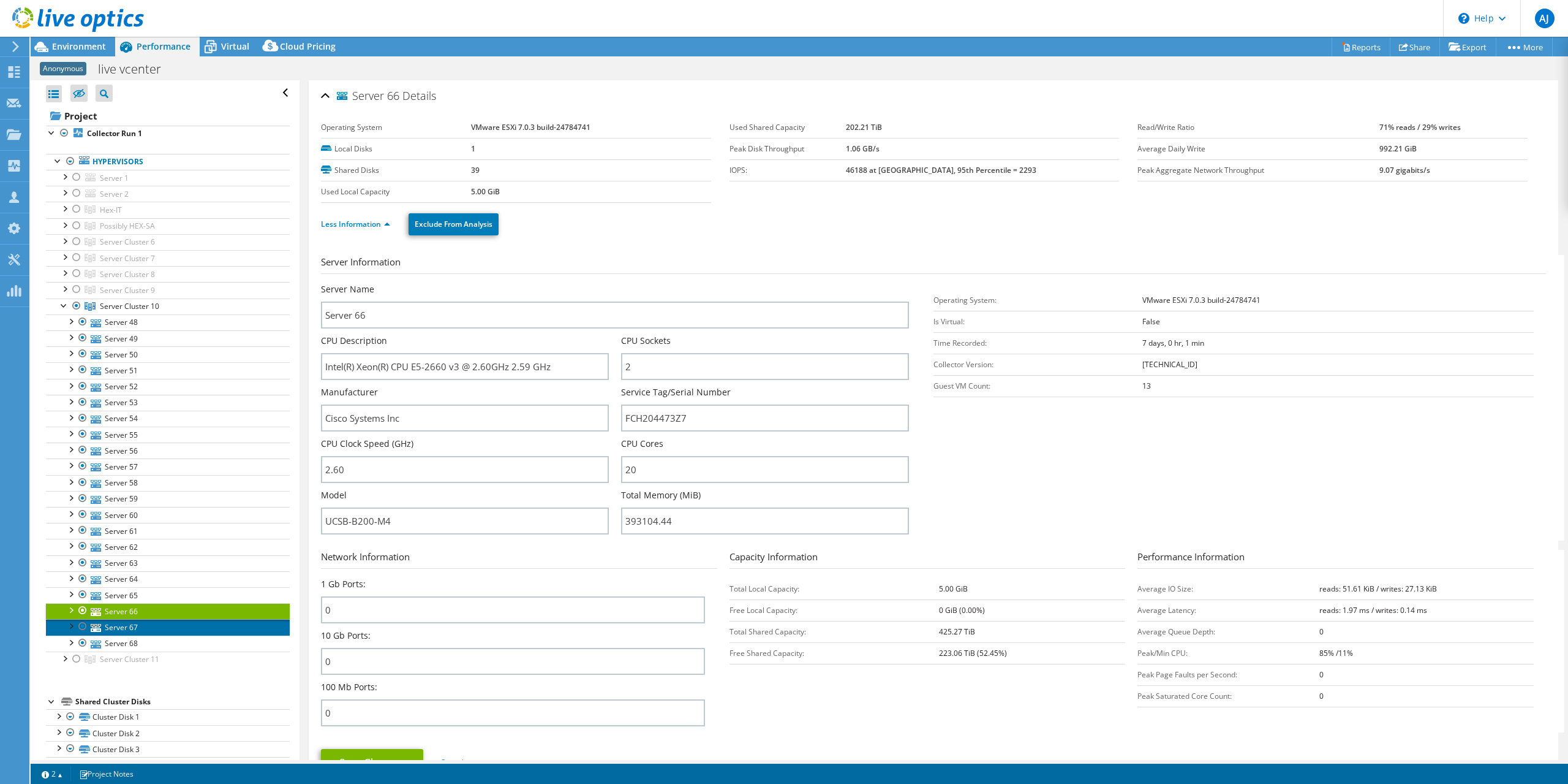
click at [111, 620] on link "Server 67" at bounding box center [167, 627] width 243 height 16
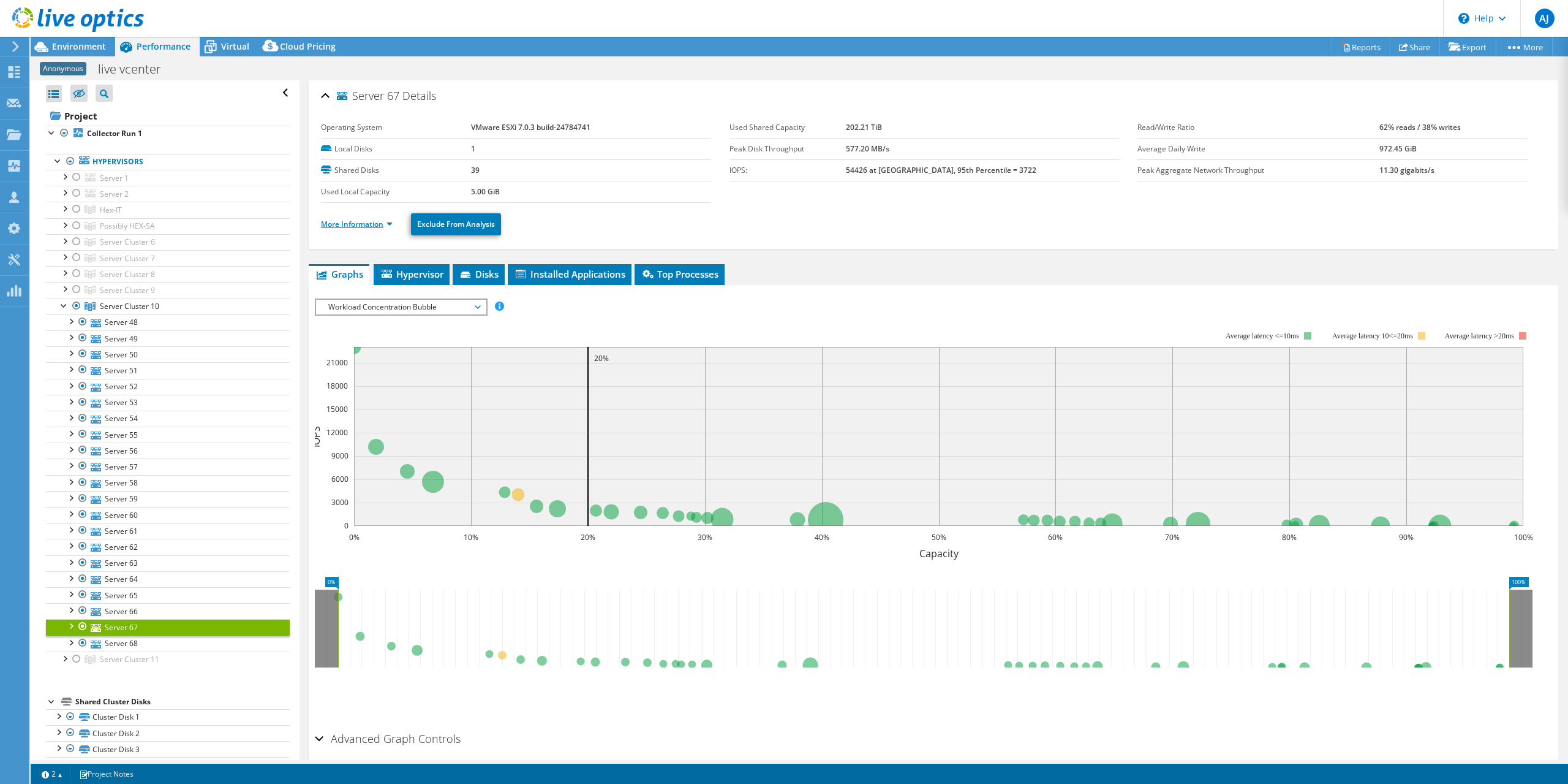
click at [388, 223] on link "More Information" at bounding box center [357, 224] width 71 height 10
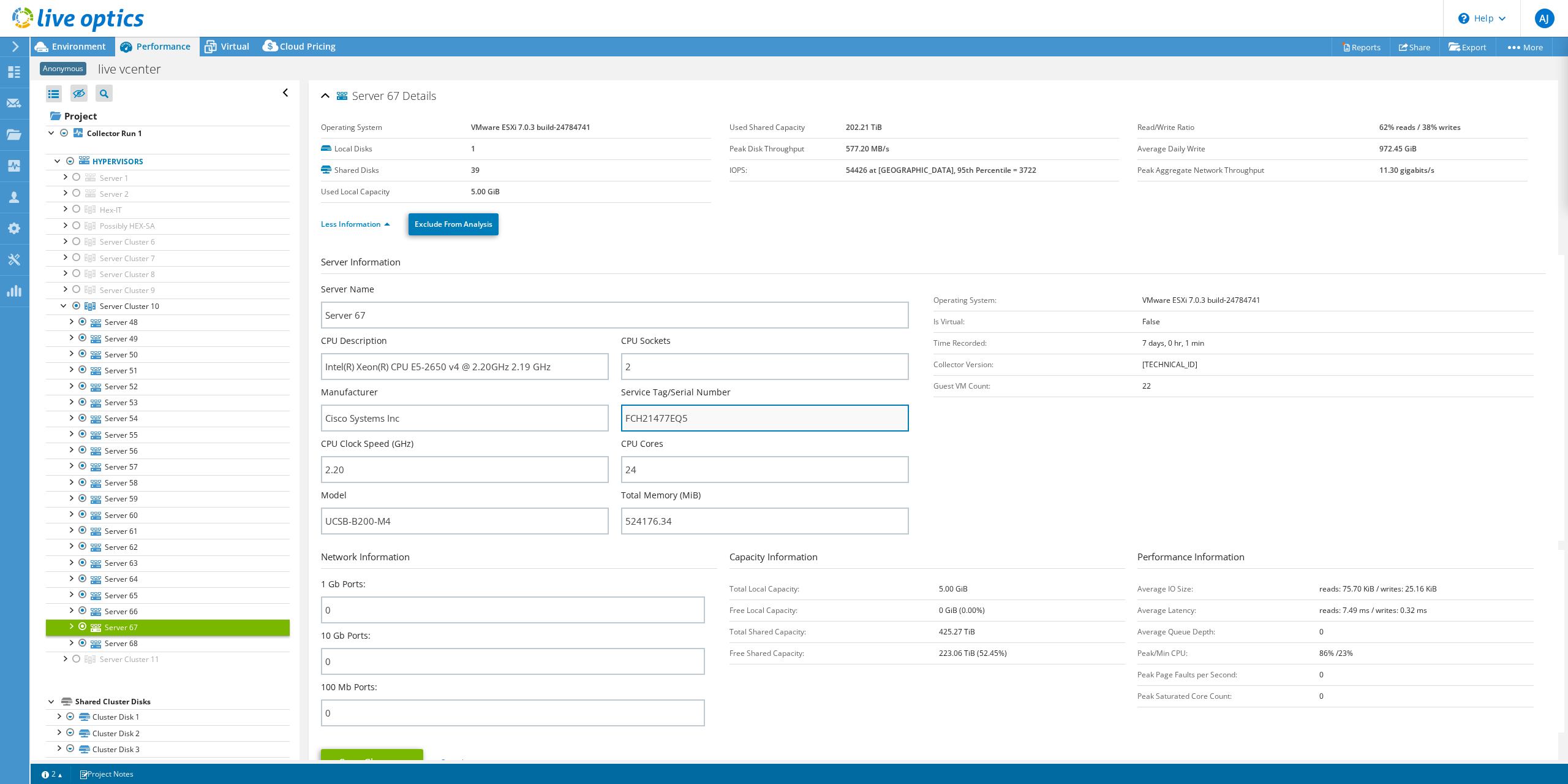
click at [654, 420] on input "FCH21477EQ5" at bounding box center [765, 418] width 288 height 27
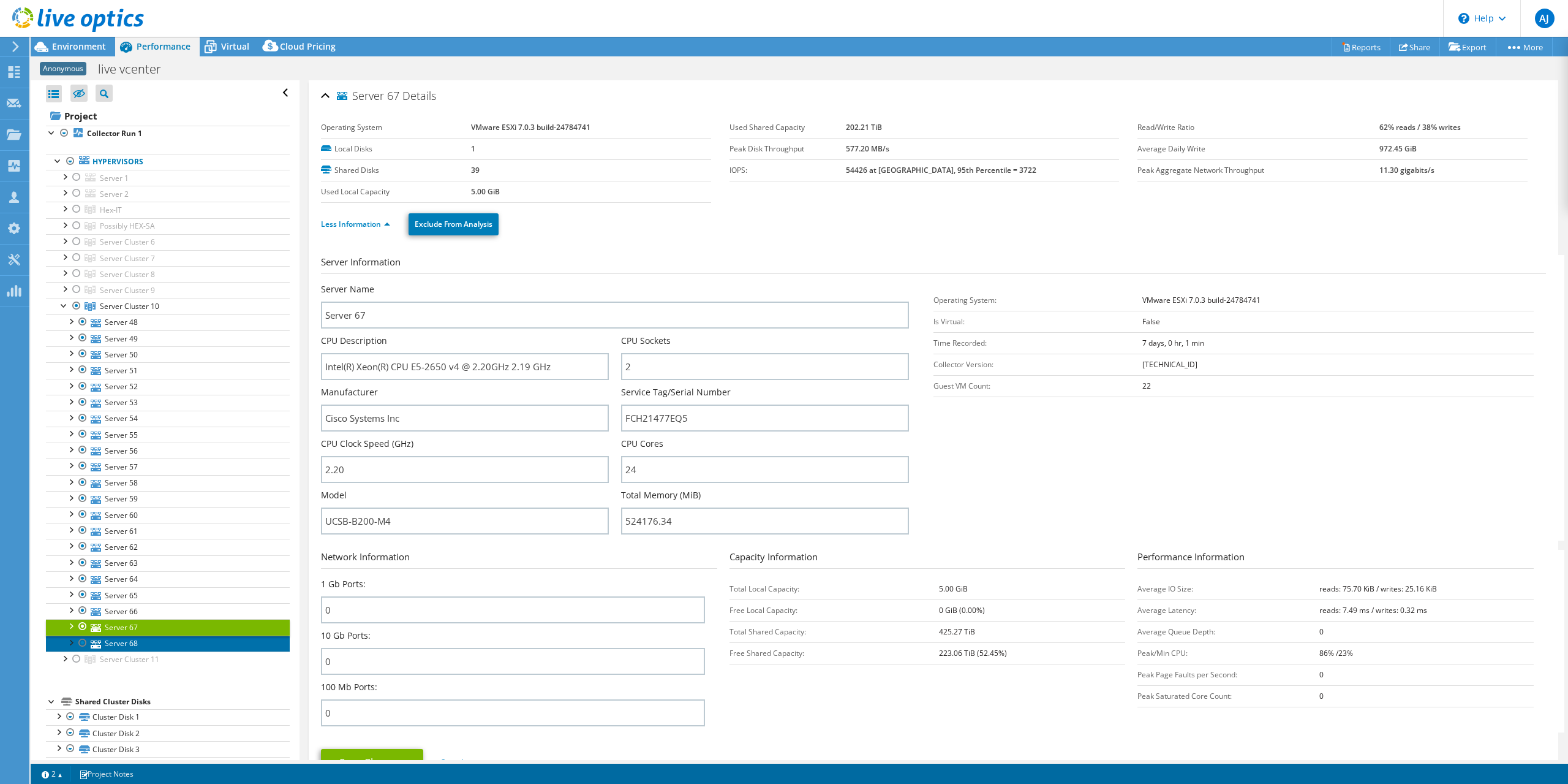
click at [140, 637] on link "Server 68" at bounding box center [167, 643] width 243 height 16
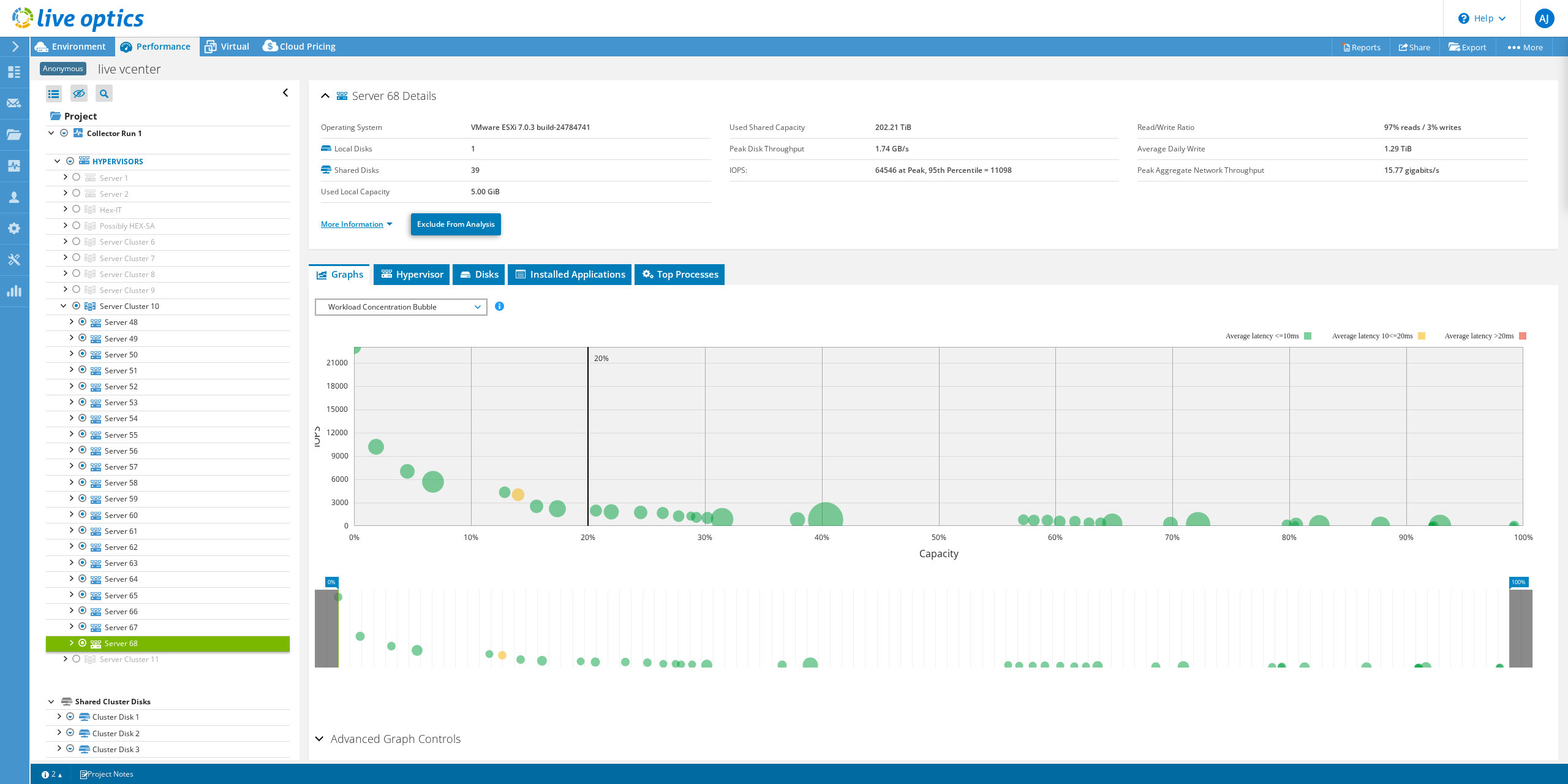
click at [370, 223] on link "More Information" at bounding box center [357, 224] width 71 height 10
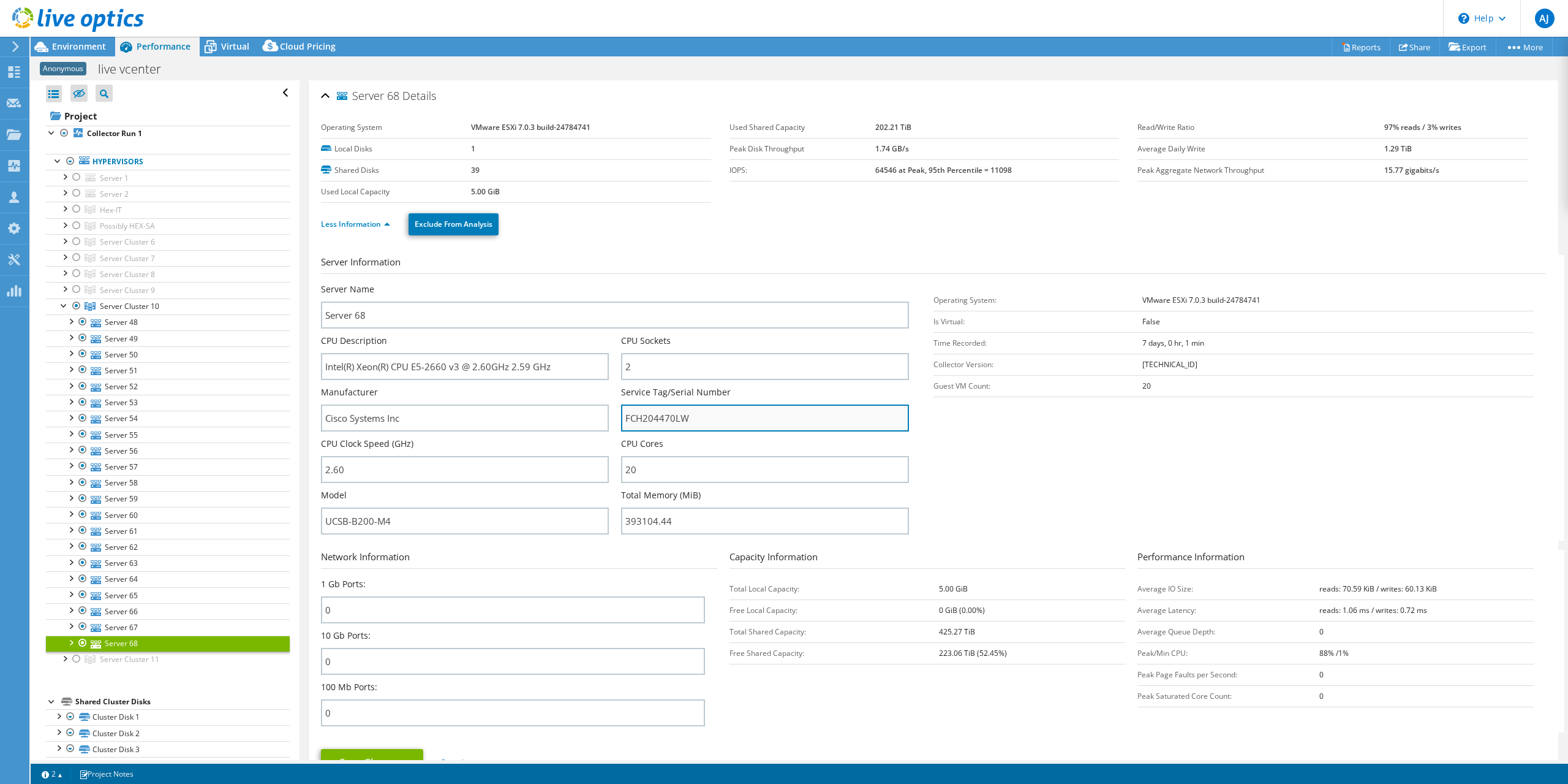
click at [659, 415] on input "FCH204470LW" at bounding box center [765, 418] width 288 height 27
click at [658, 415] on input "FCH204470LW" at bounding box center [765, 418] width 288 height 27
drag, startPoint x: 72, startPoint y: 301, endPoint x: 78, endPoint y: 652, distance: 351.1
click at [72, 301] on div at bounding box center [76, 305] width 12 height 14
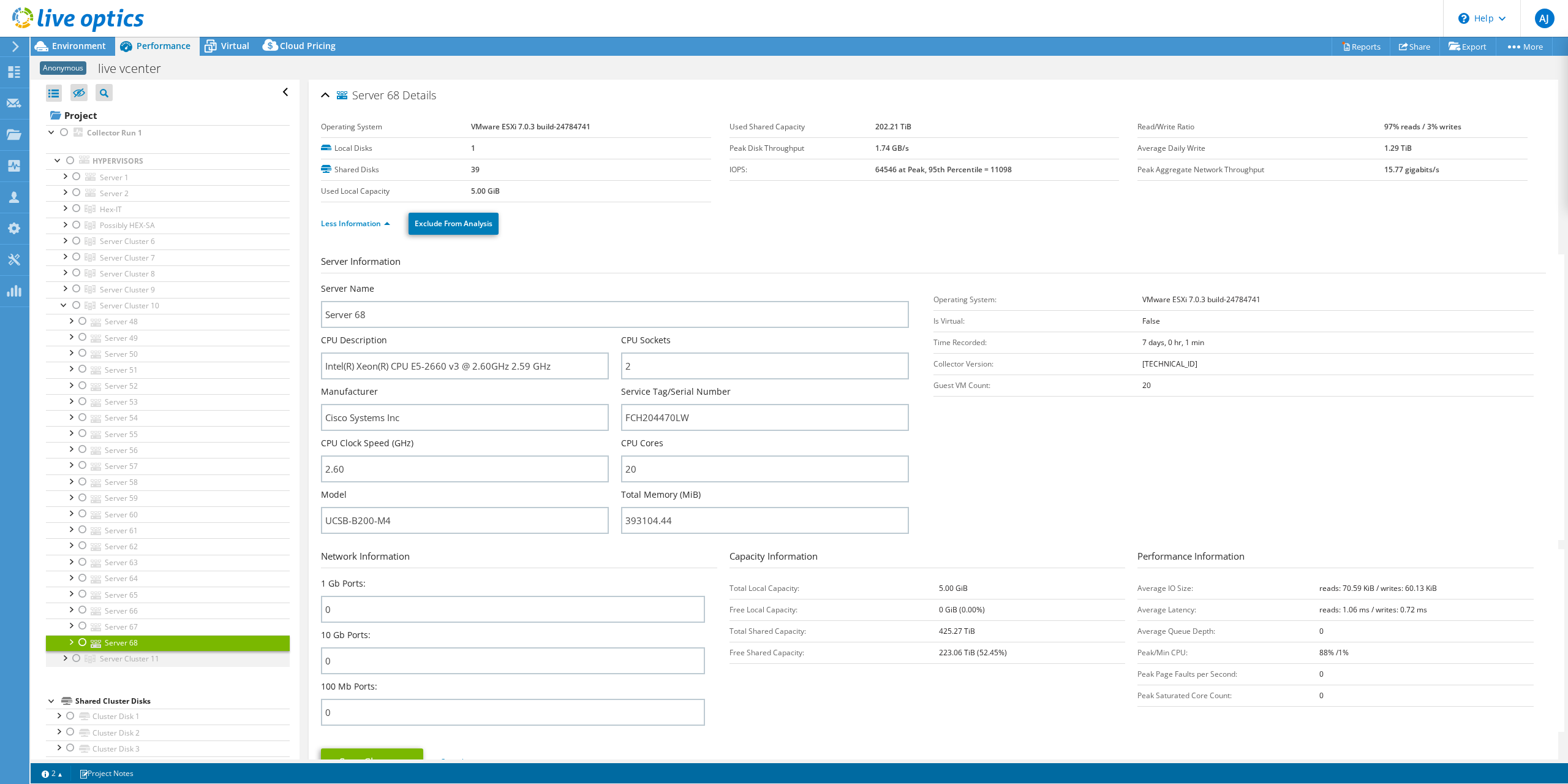
click at [78, 652] on div at bounding box center [76, 657] width 12 height 14
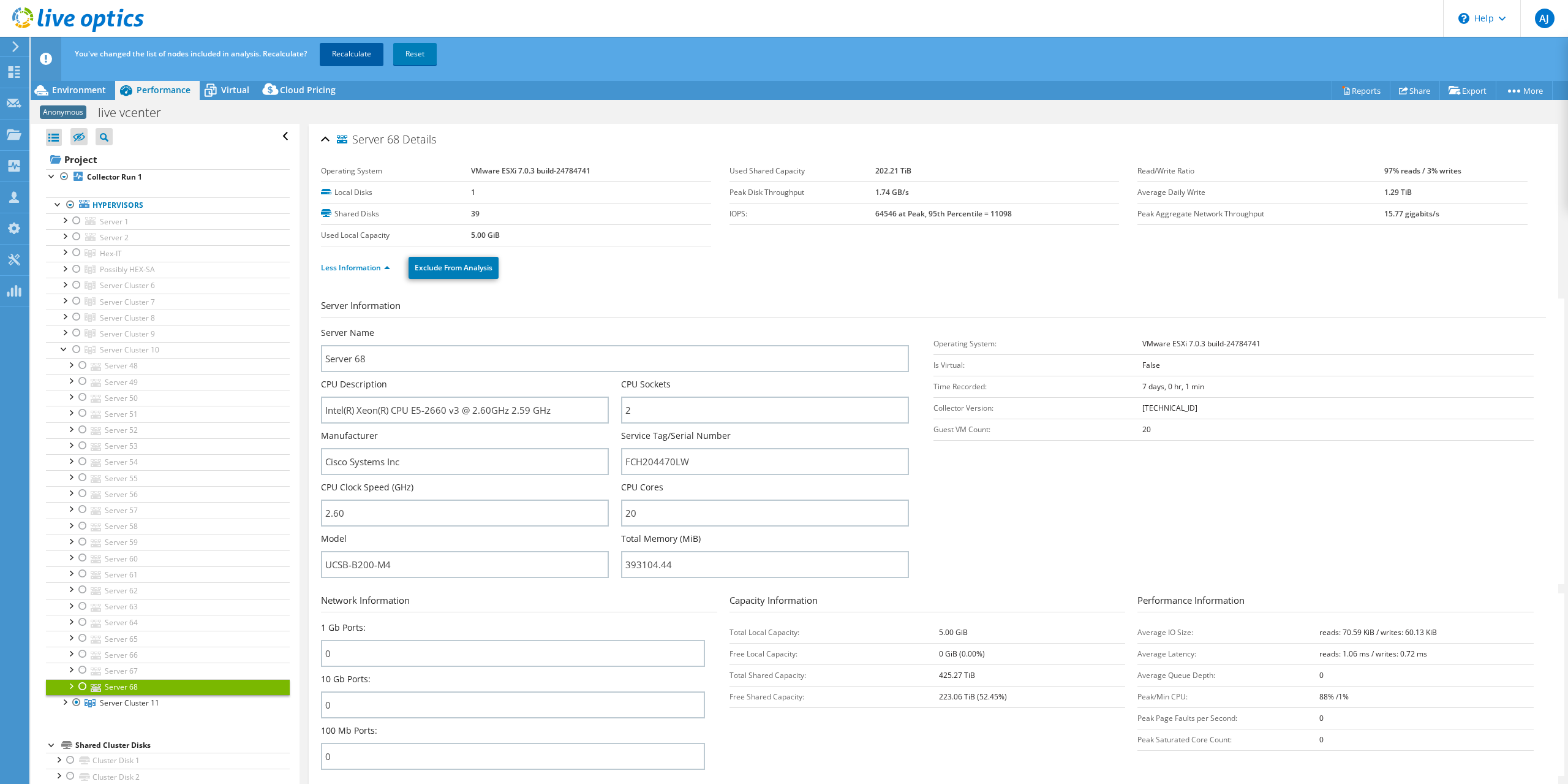
click at [352, 51] on link "Recalculate" at bounding box center [351, 53] width 64 height 22
click at [66, 696] on div at bounding box center [64, 700] width 12 height 12
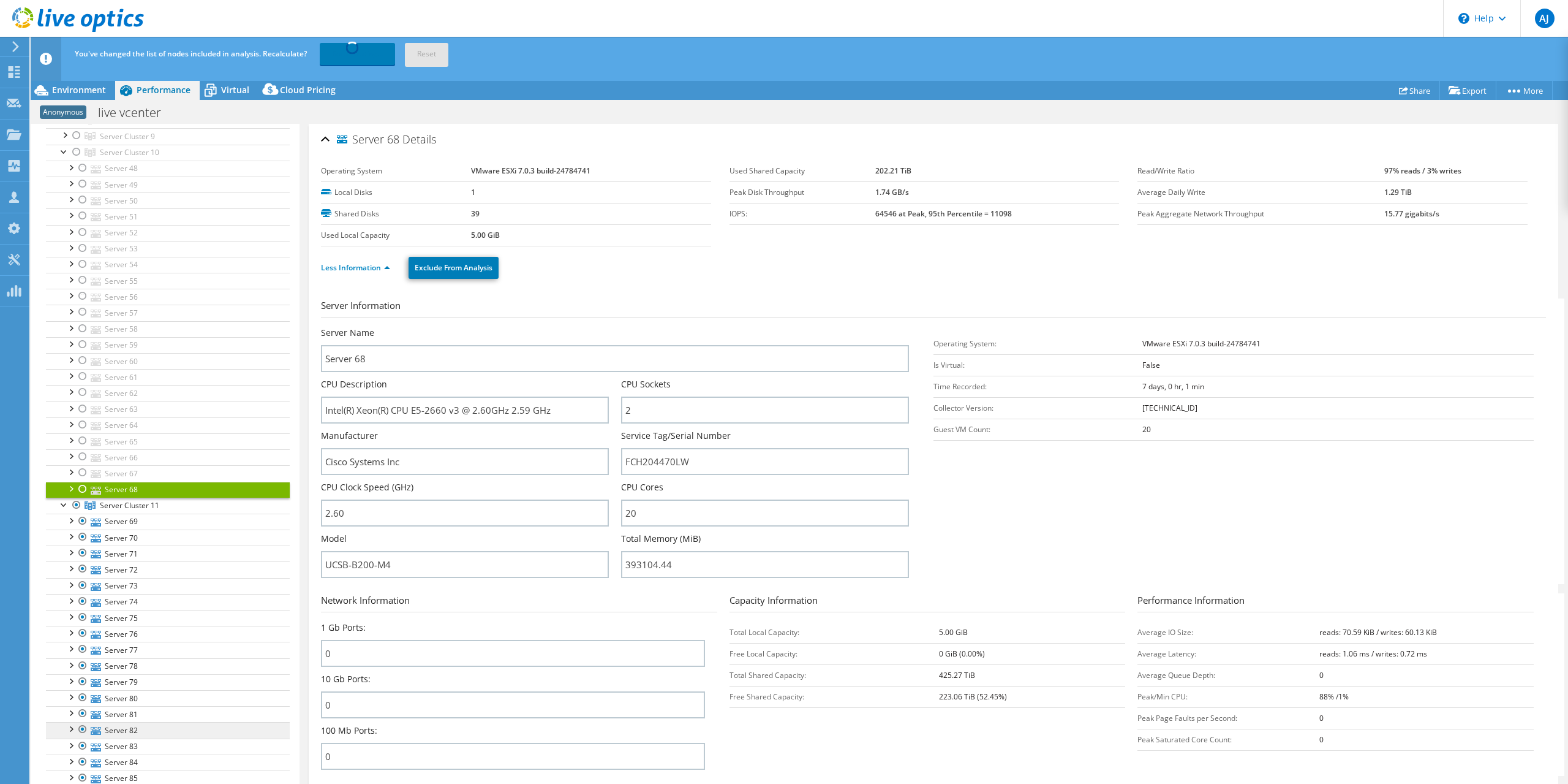
scroll to position [306, 0]
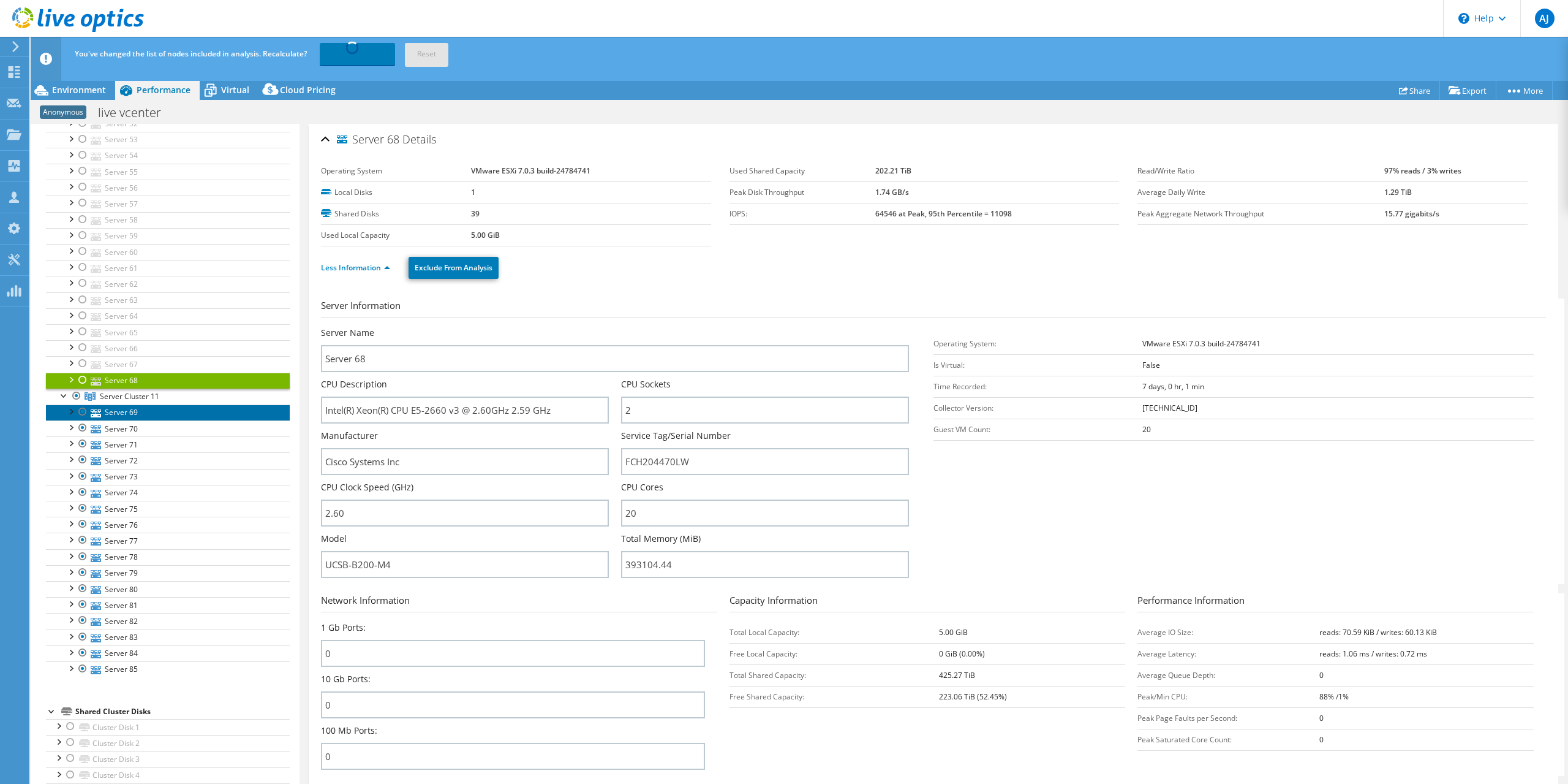
click at [116, 406] on link "Server 69" at bounding box center [167, 412] width 243 height 16
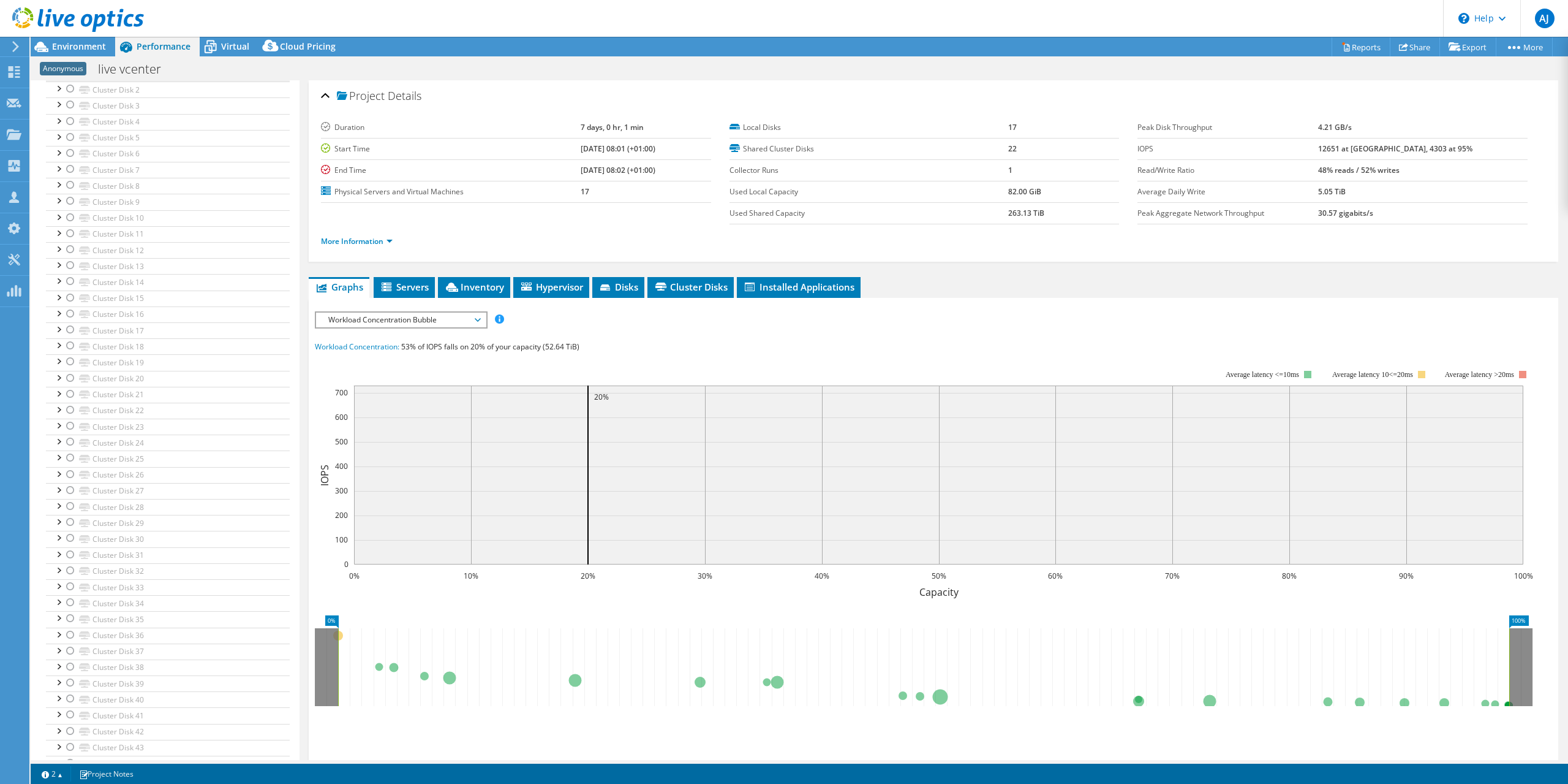
scroll to position [0, 0]
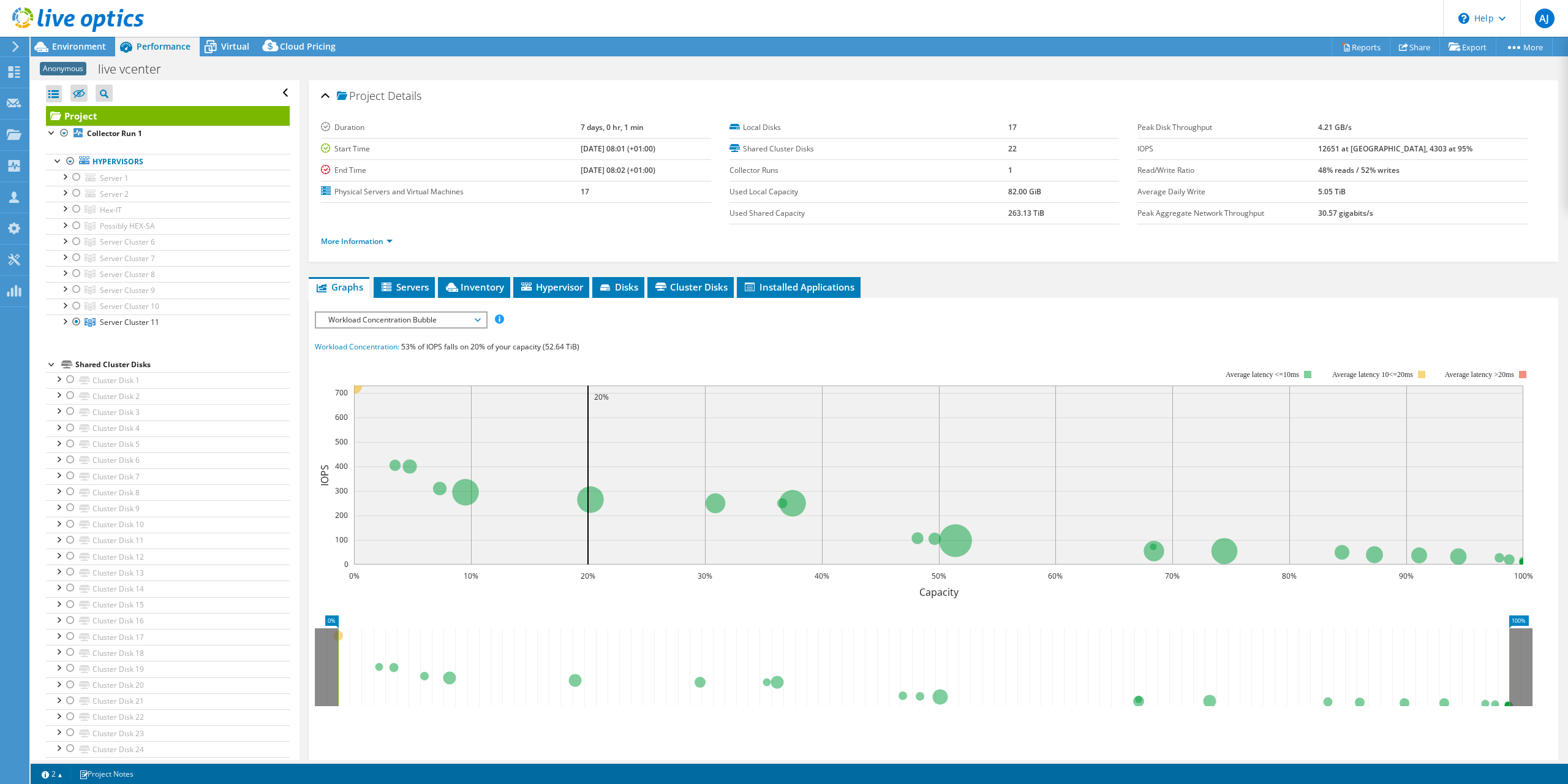
click at [50, 361] on div at bounding box center [51, 363] width 12 height 12
click at [63, 317] on div at bounding box center [64, 320] width 12 height 12
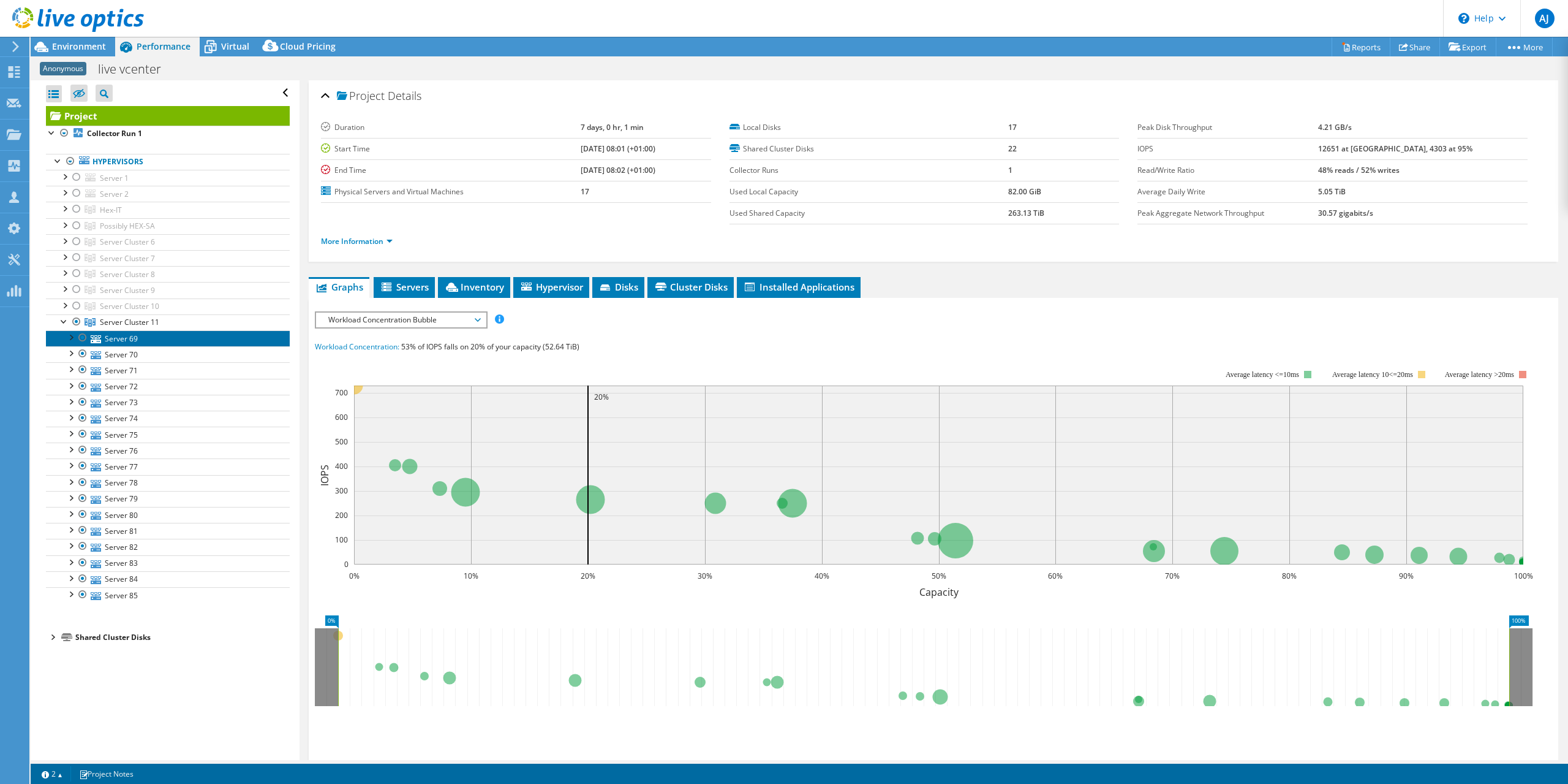
click at [131, 331] on link "Server 69" at bounding box center [167, 338] width 243 height 16
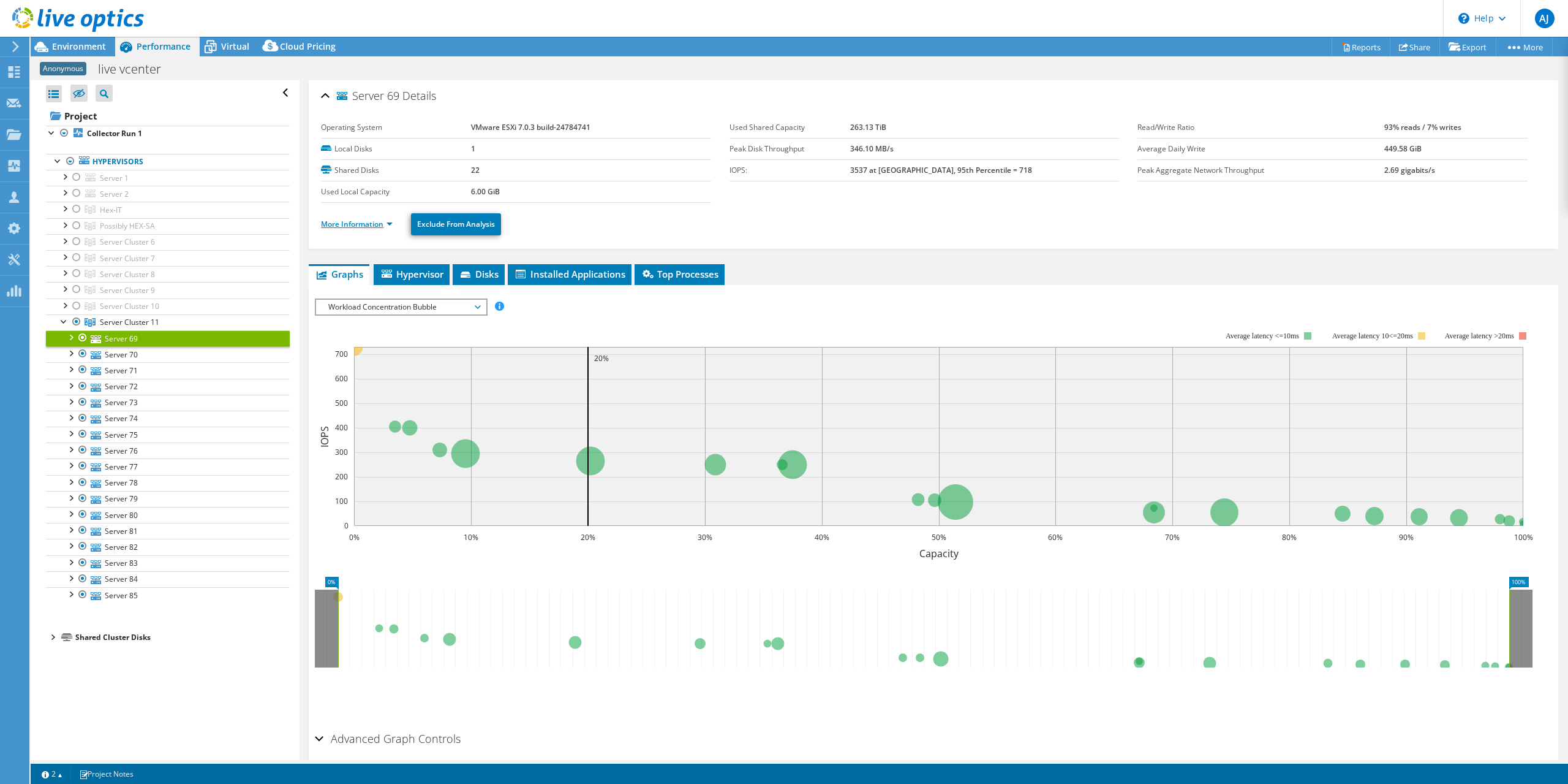
click at [368, 219] on link "More Information" at bounding box center [357, 224] width 71 height 10
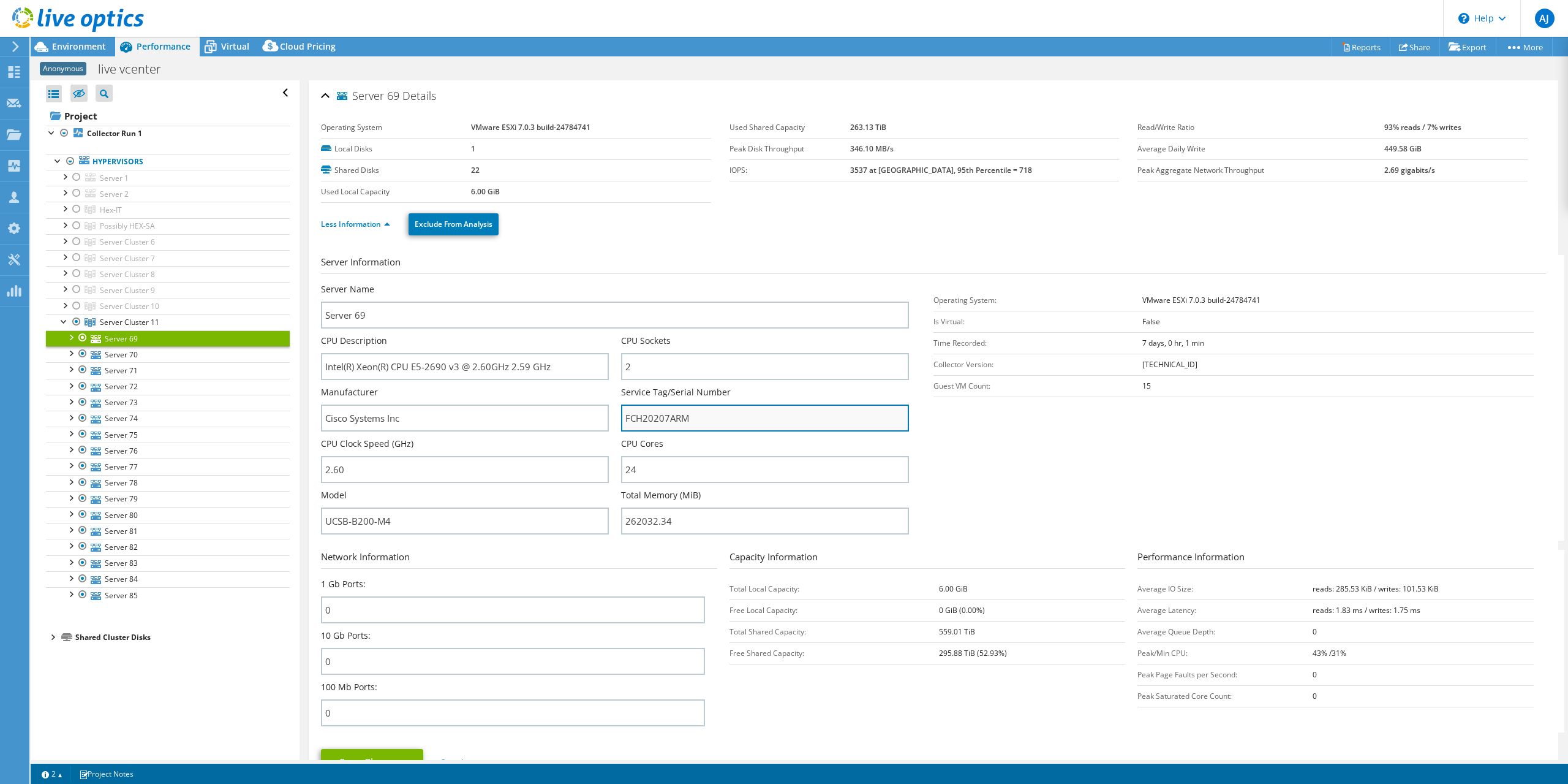
click at [644, 414] on input "FCH20207ARM" at bounding box center [765, 418] width 288 height 27
drag, startPoint x: 69, startPoint y: 353, endPoint x: 93, endPoint y: 358, distance: 24.5
click at [69, 352] on div at bounding box center [70, 352] width 12 height 12
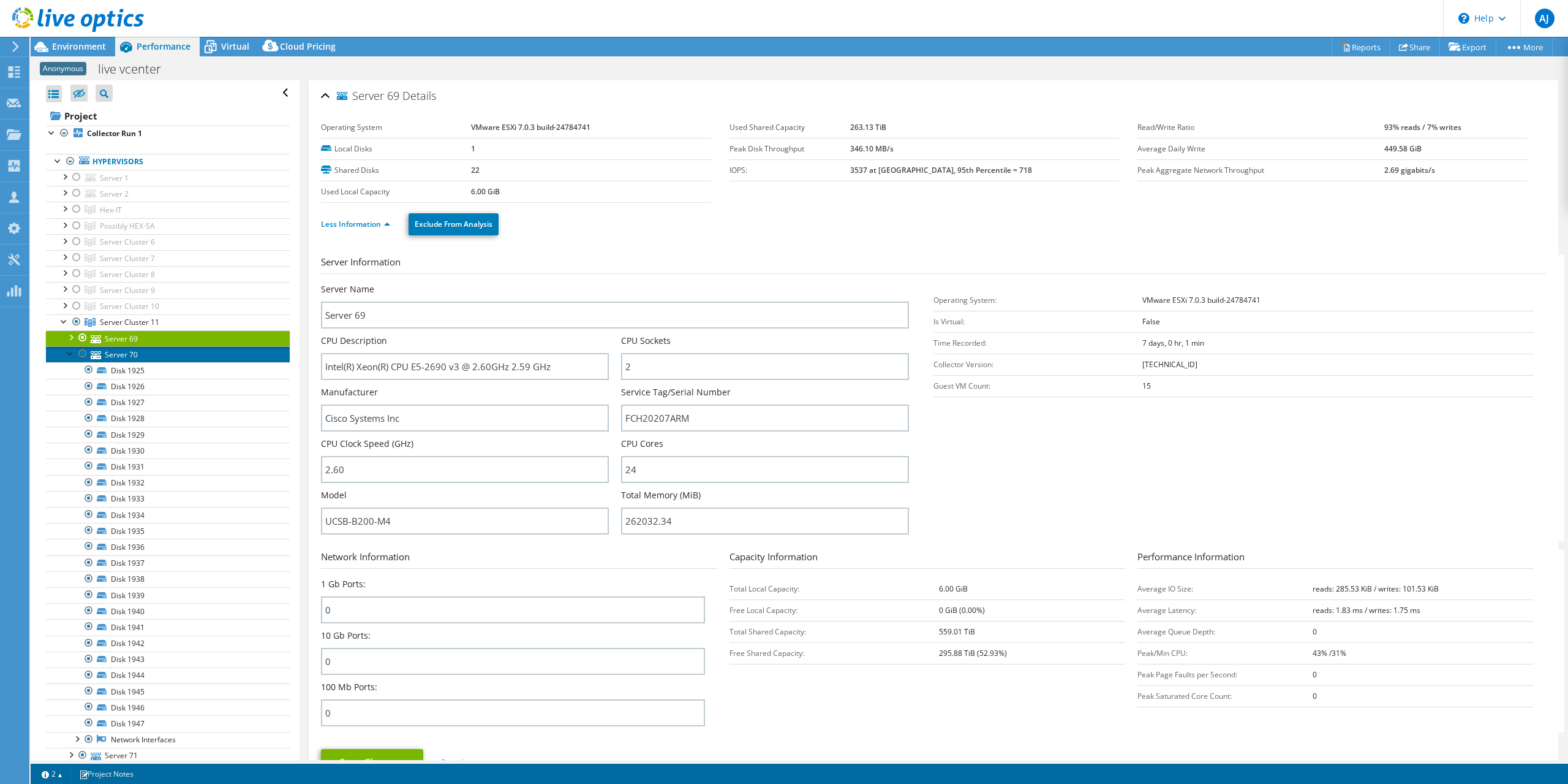
click at [120, 352] on link "Server 70" at bounding box center [167, 354] width 243 height 16
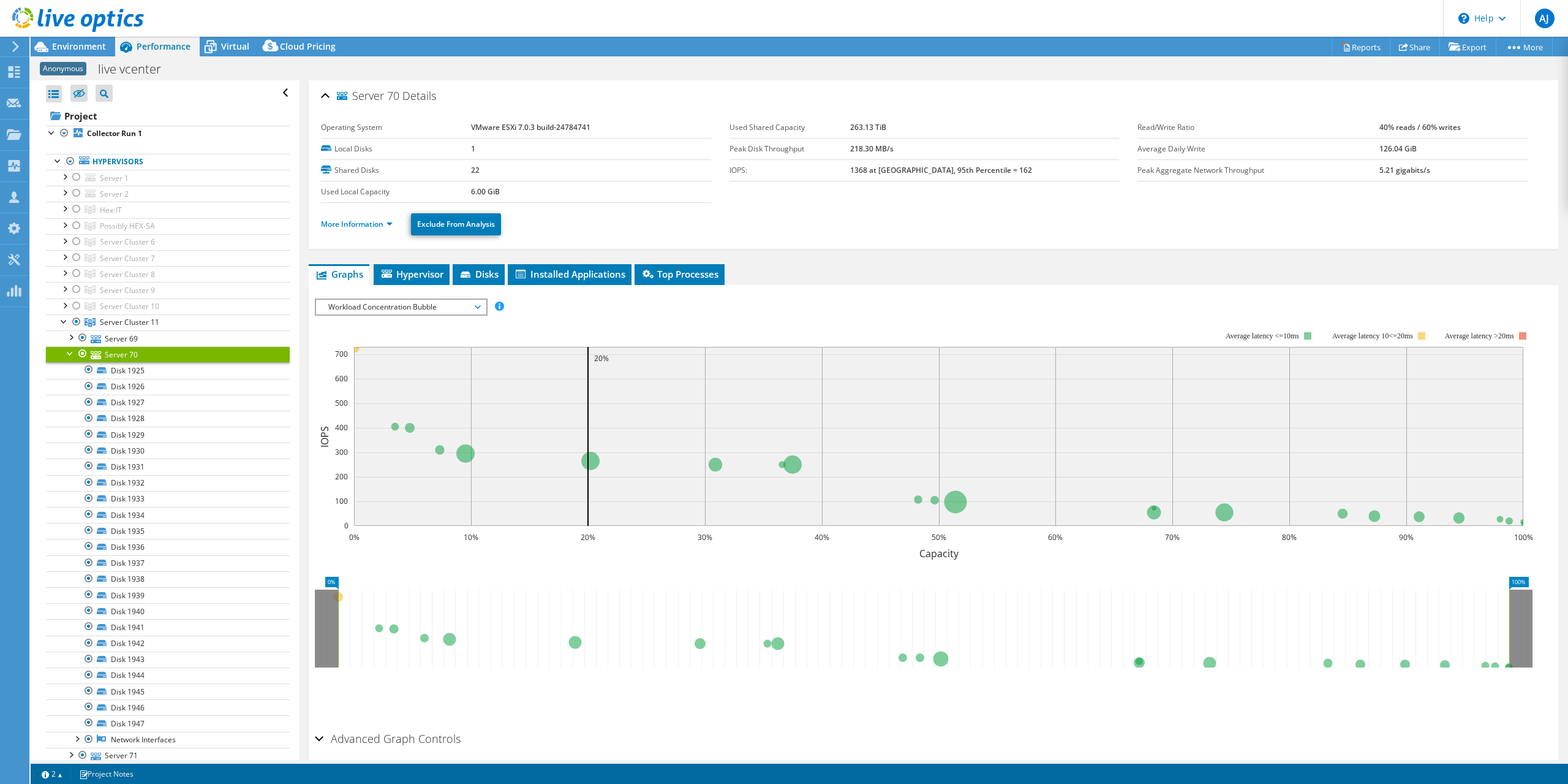
click at [67, 348] on div at bounding box center [70, 352] width 12 height 12
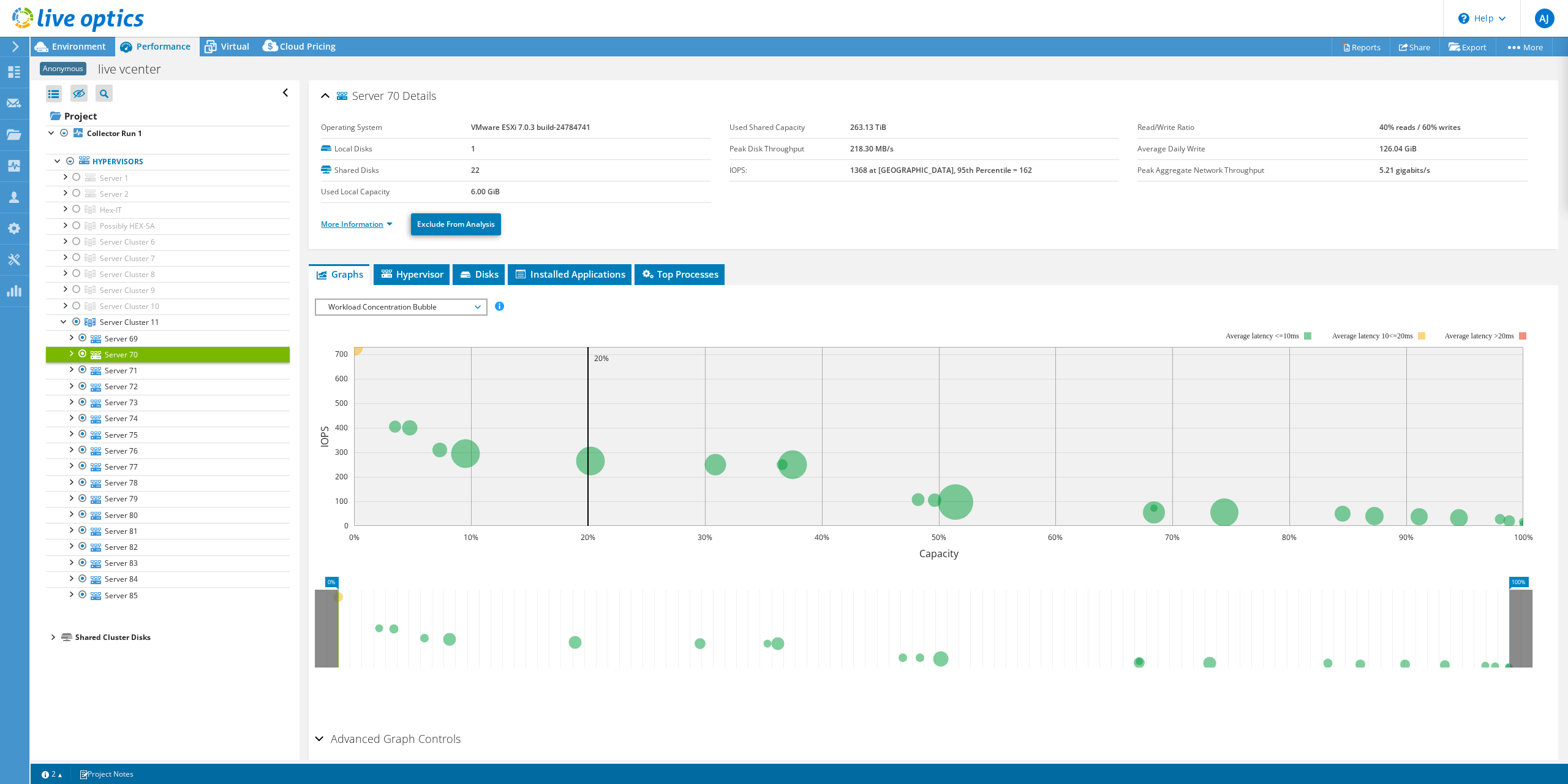
click at [374, 222] on link "More Information" at bounding box center [357, 224] width 71 height 10
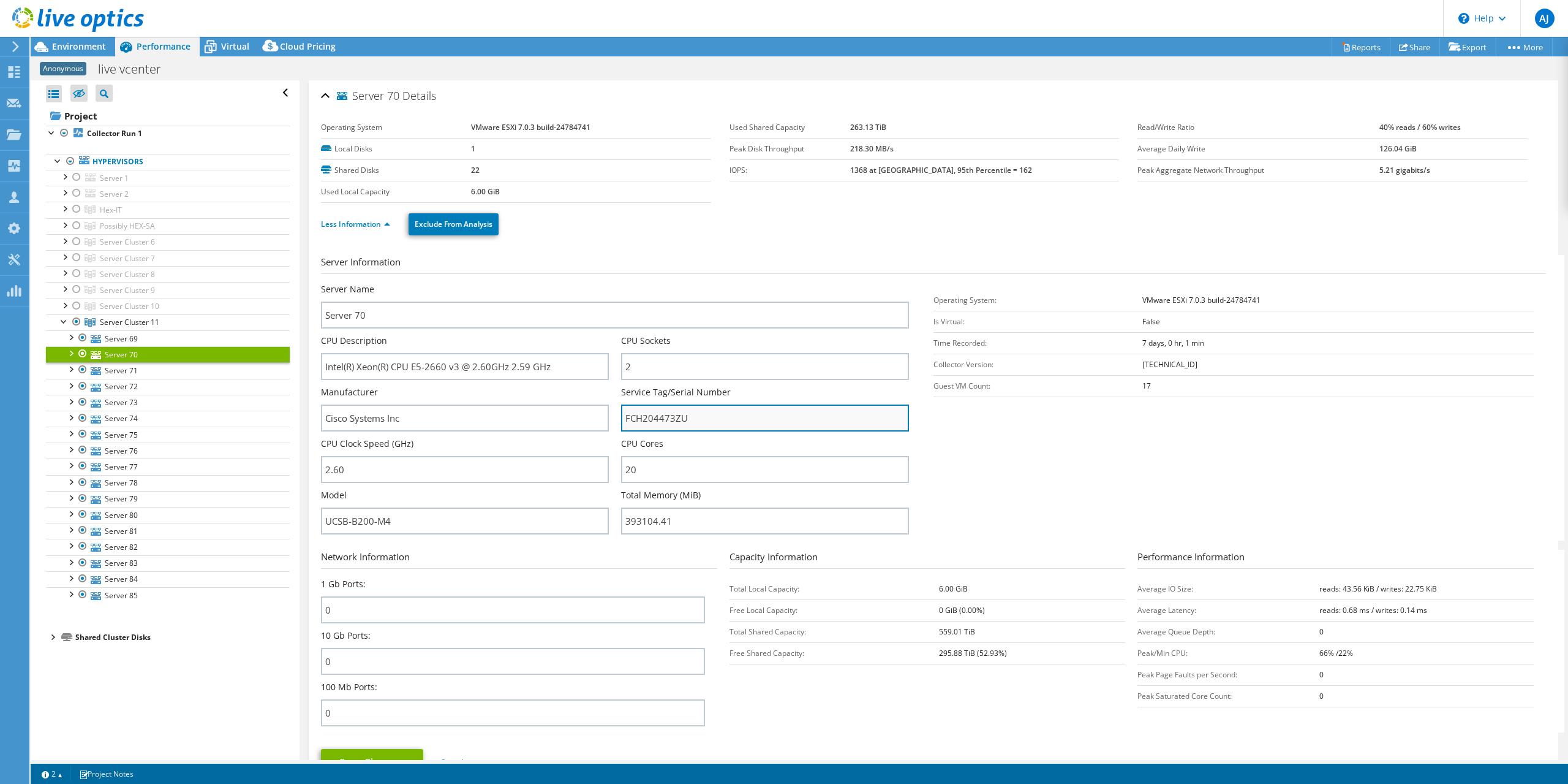
click at [664, 418] on input "FCH204473ZU" at bounding box center [765, 418] width 288 height 27
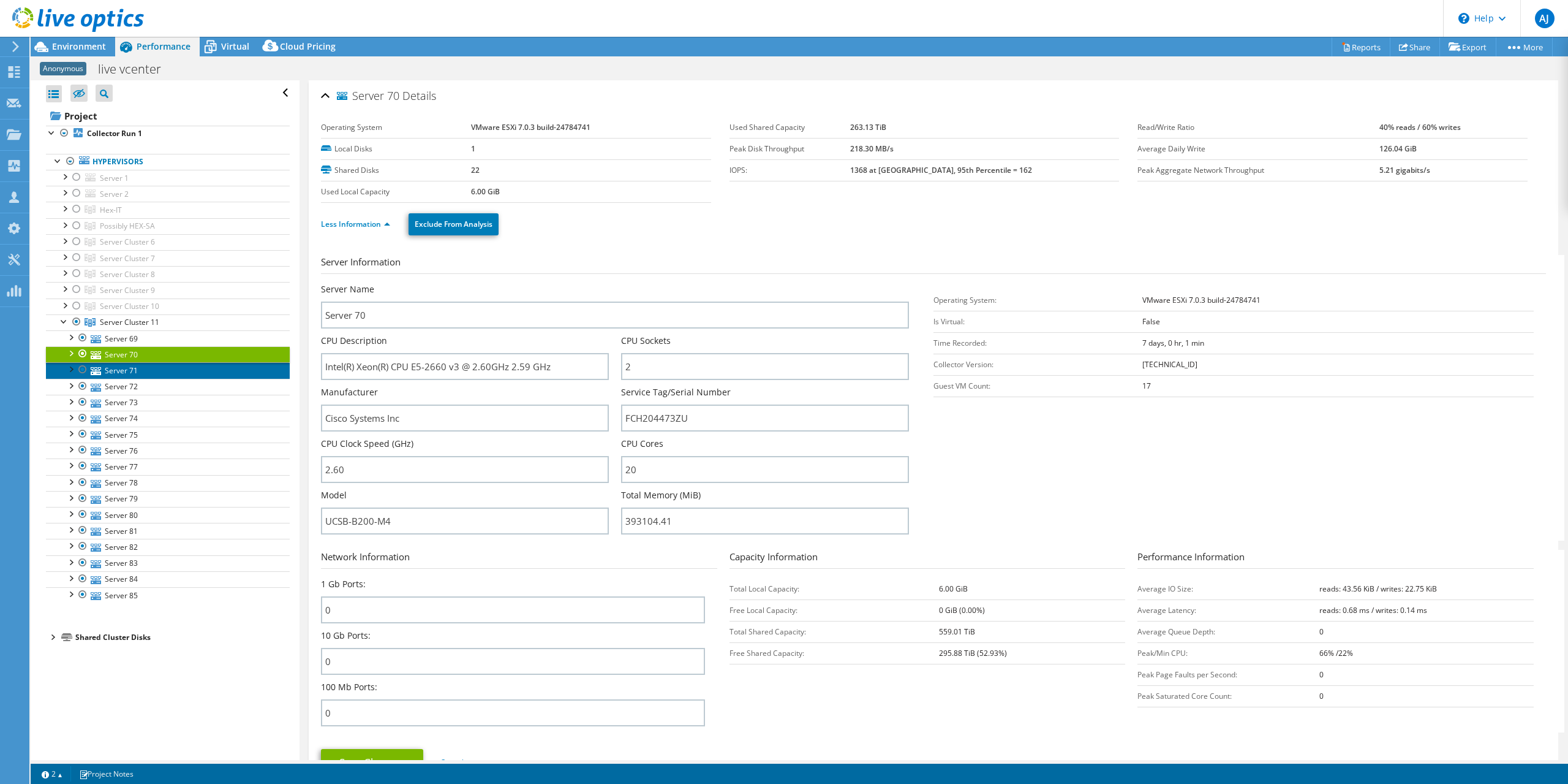
click at [128, 367] on link "Server 71" at bounding box center [167, 370] width 243 height 16
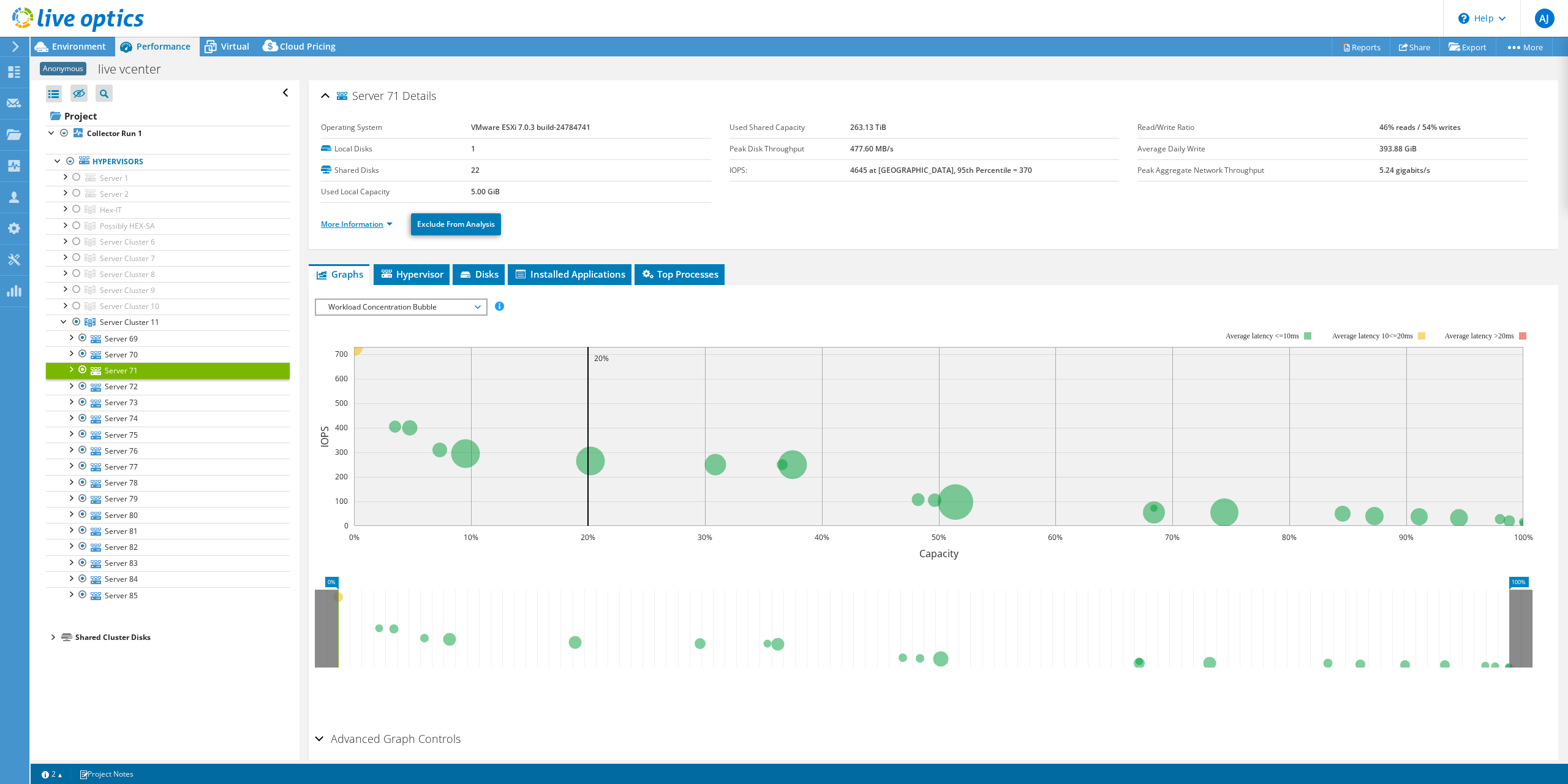
click at [371, 220] on link "More Information" at bounding box center [357, 224] width 71 height 10
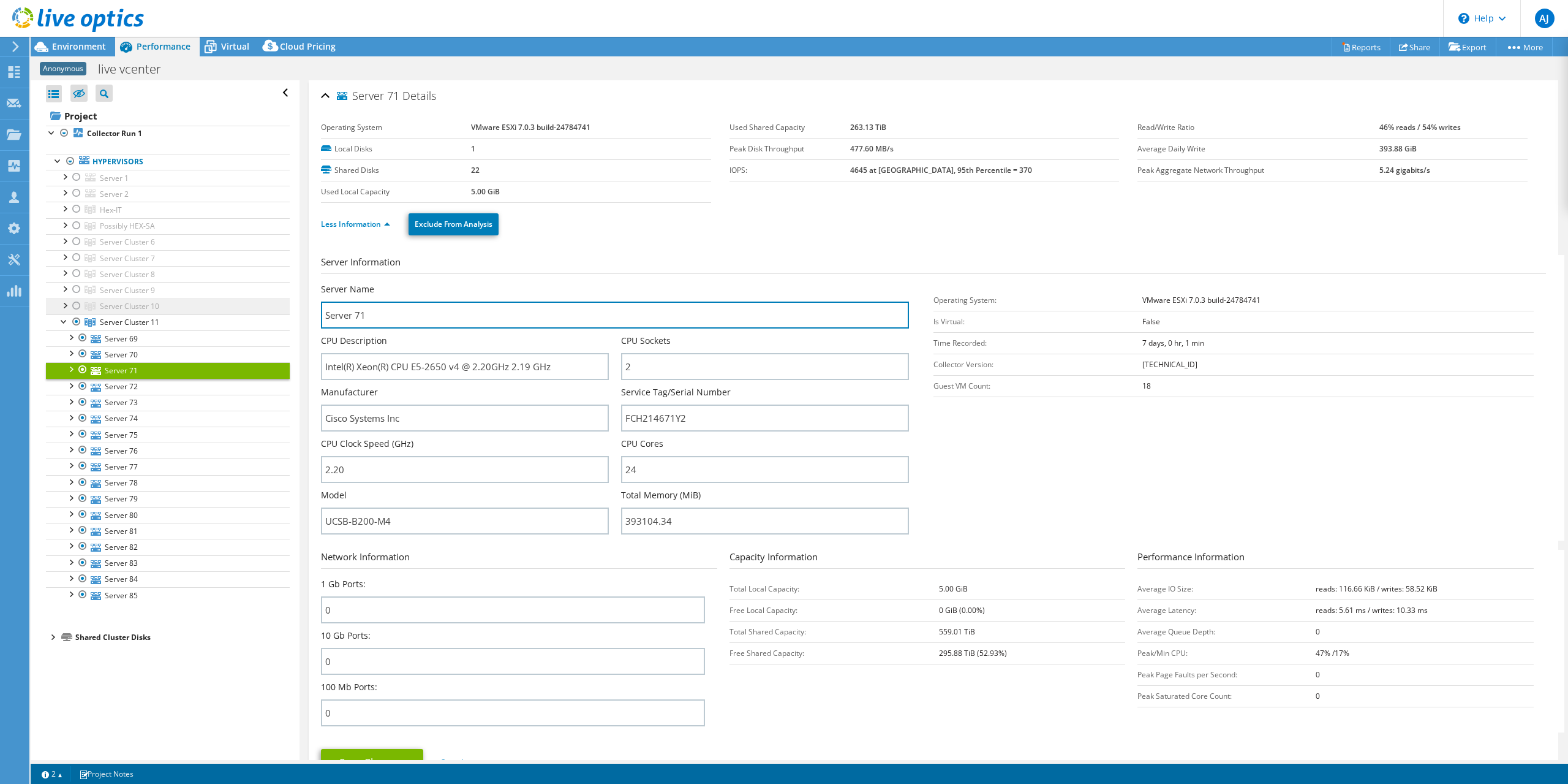
drag, startPoint x: 389, startPoint y: 312, endPoint x: 278, endPoint y: 302, distance: 111.4
click at [278, 302] on div "Open All Close All Hide Excluded Nodes Project Tree Filter" at bounding box center [799, 420] width 1538 height 679
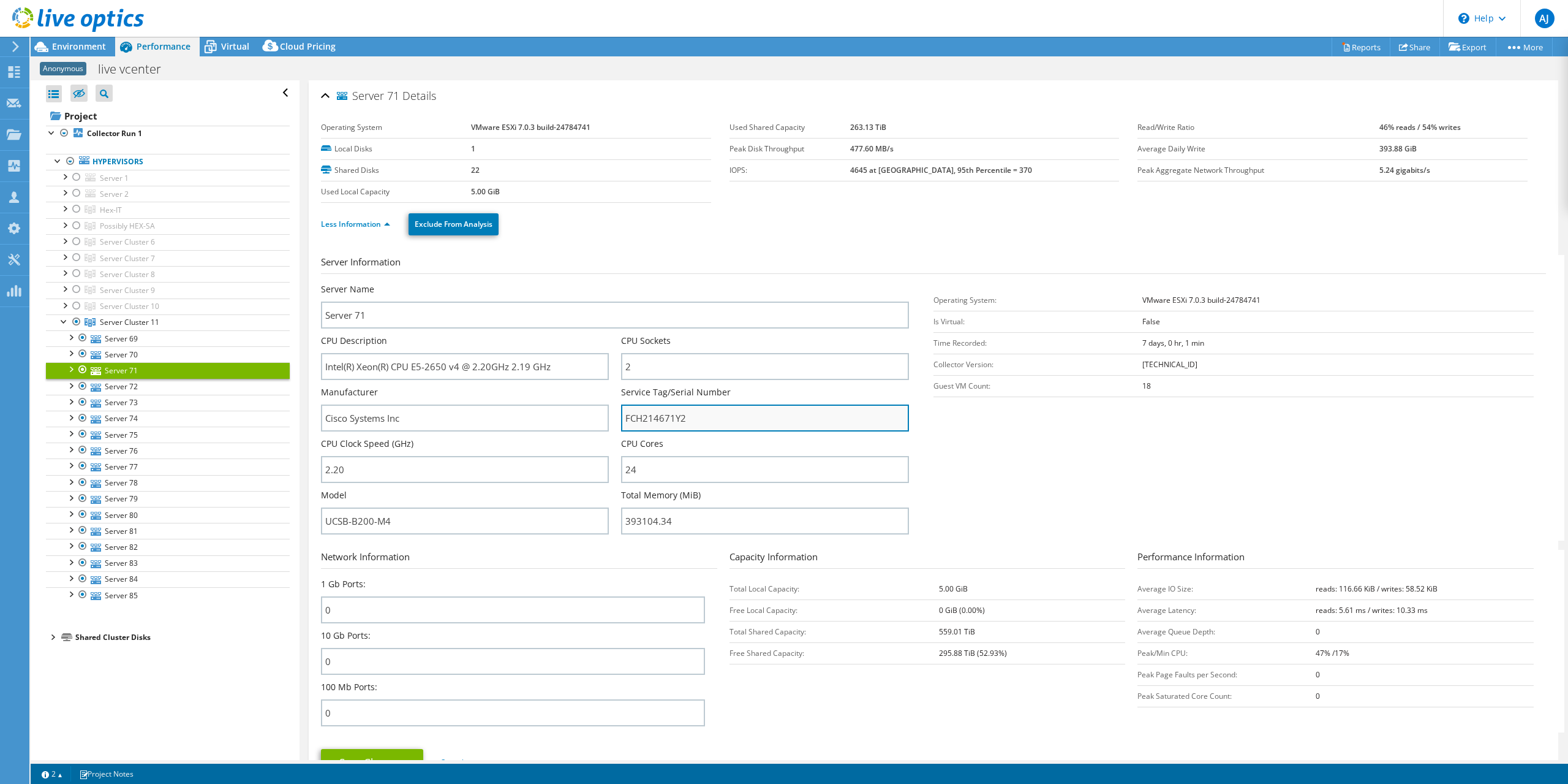
click at [647, 419] on input "FCH214671Y2" at bounding box center [765, 418] width 288 height 27
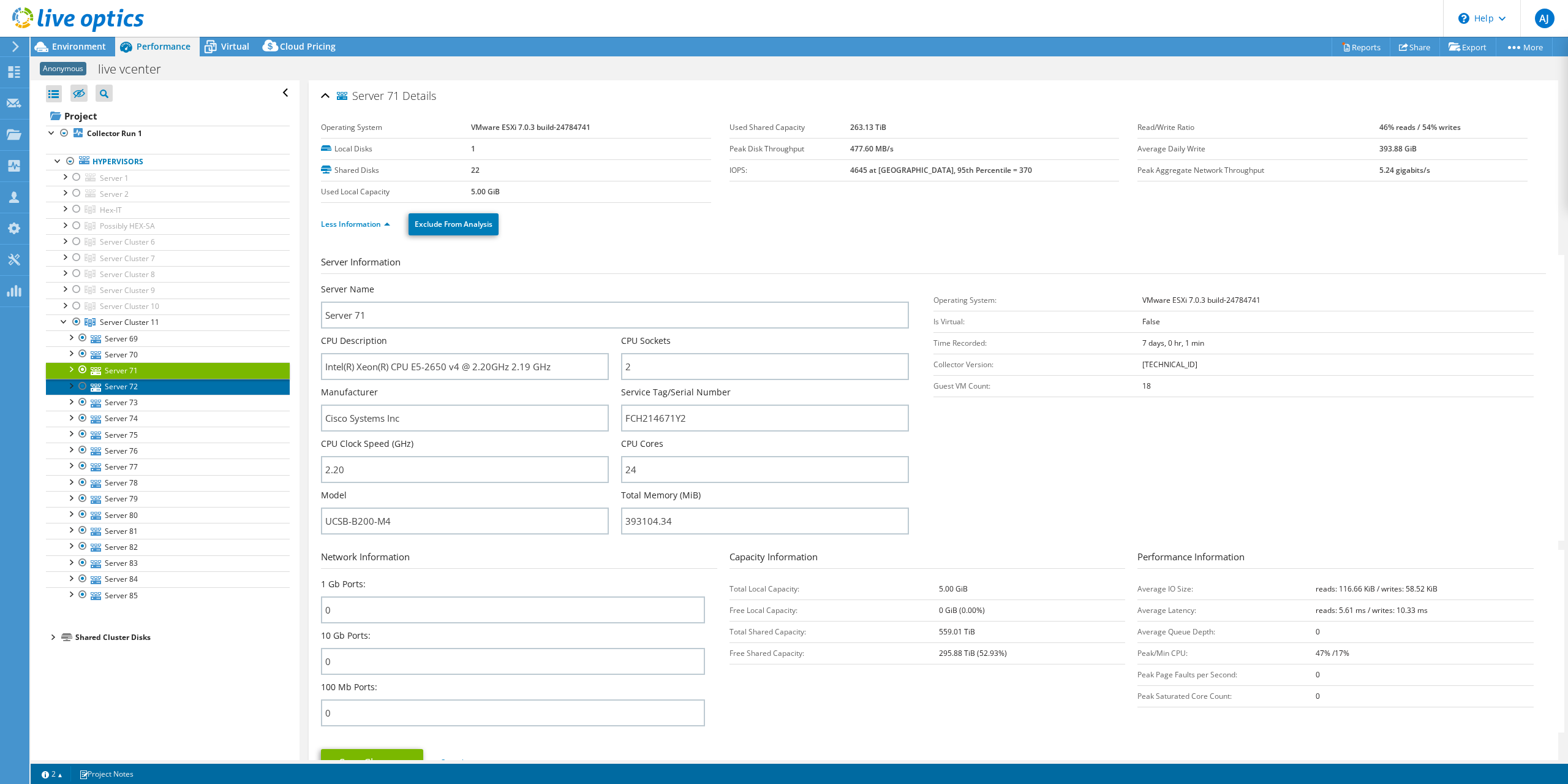
click at [111, 385] on link "Server 72" at bounding box center [167, 386] width 243 height 16
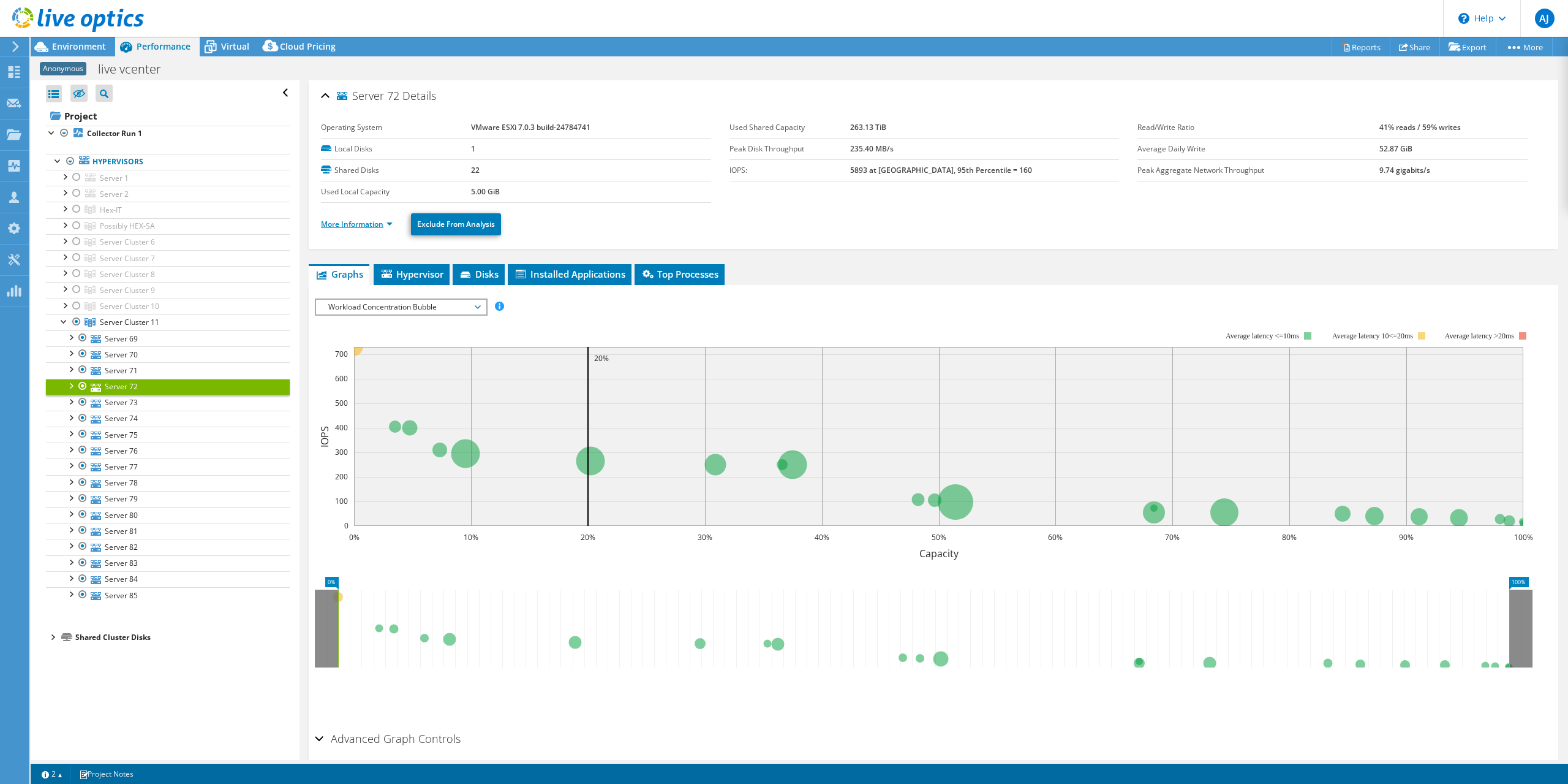
click at [369, 223] on link "More Information" at bounding box center [357, 224] width 71 height 10
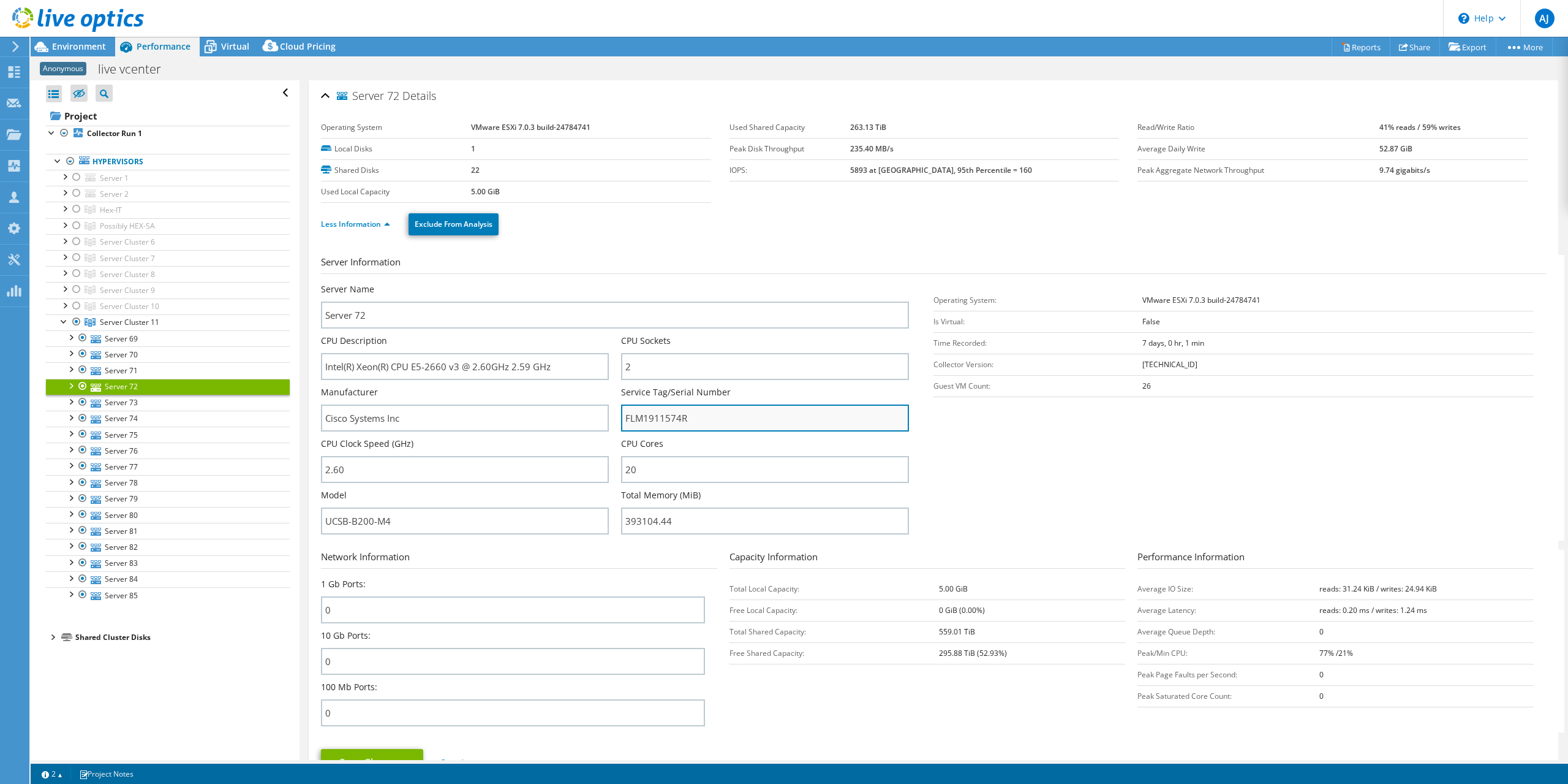
click at [648, 420] on input "FLM1911574R" at bounding box center [765, 418] width 288 height 27
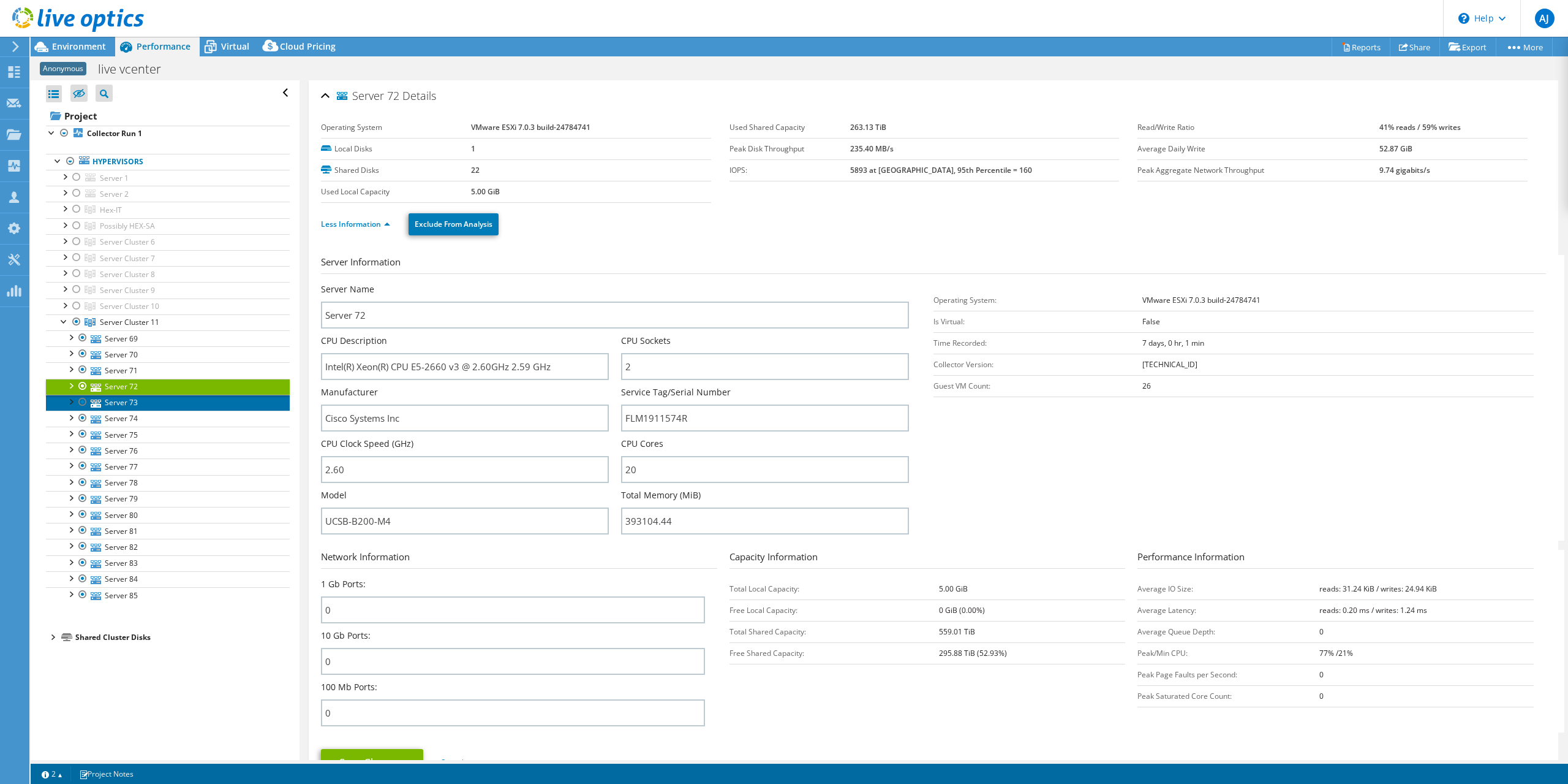
click at [127, 397] on link "Server 73" at bounding box center [167, 402] width 243 height 16
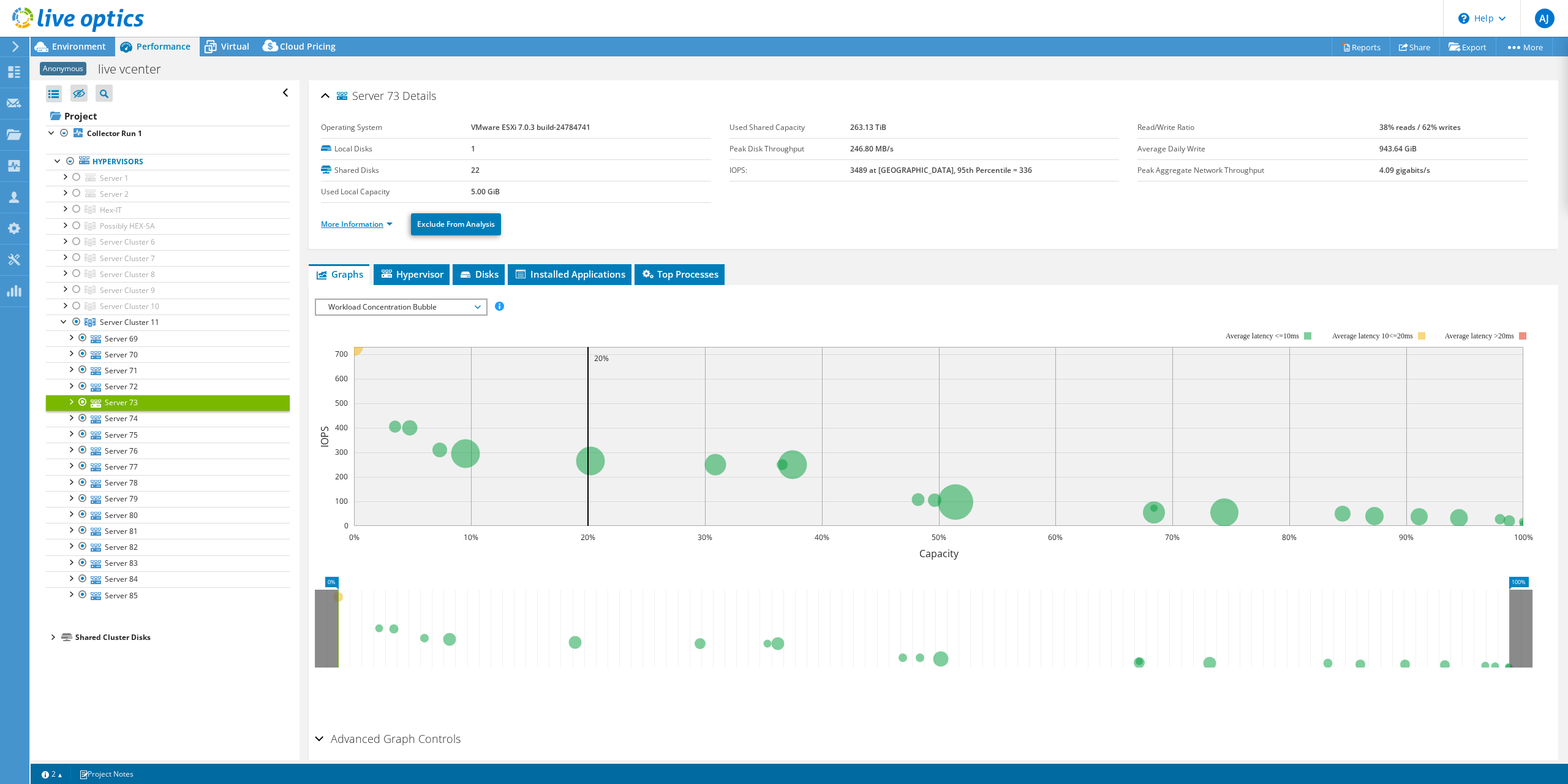
click at [383, 225] on link "More Information" at bounding box center [357, 224] width 71 height 10
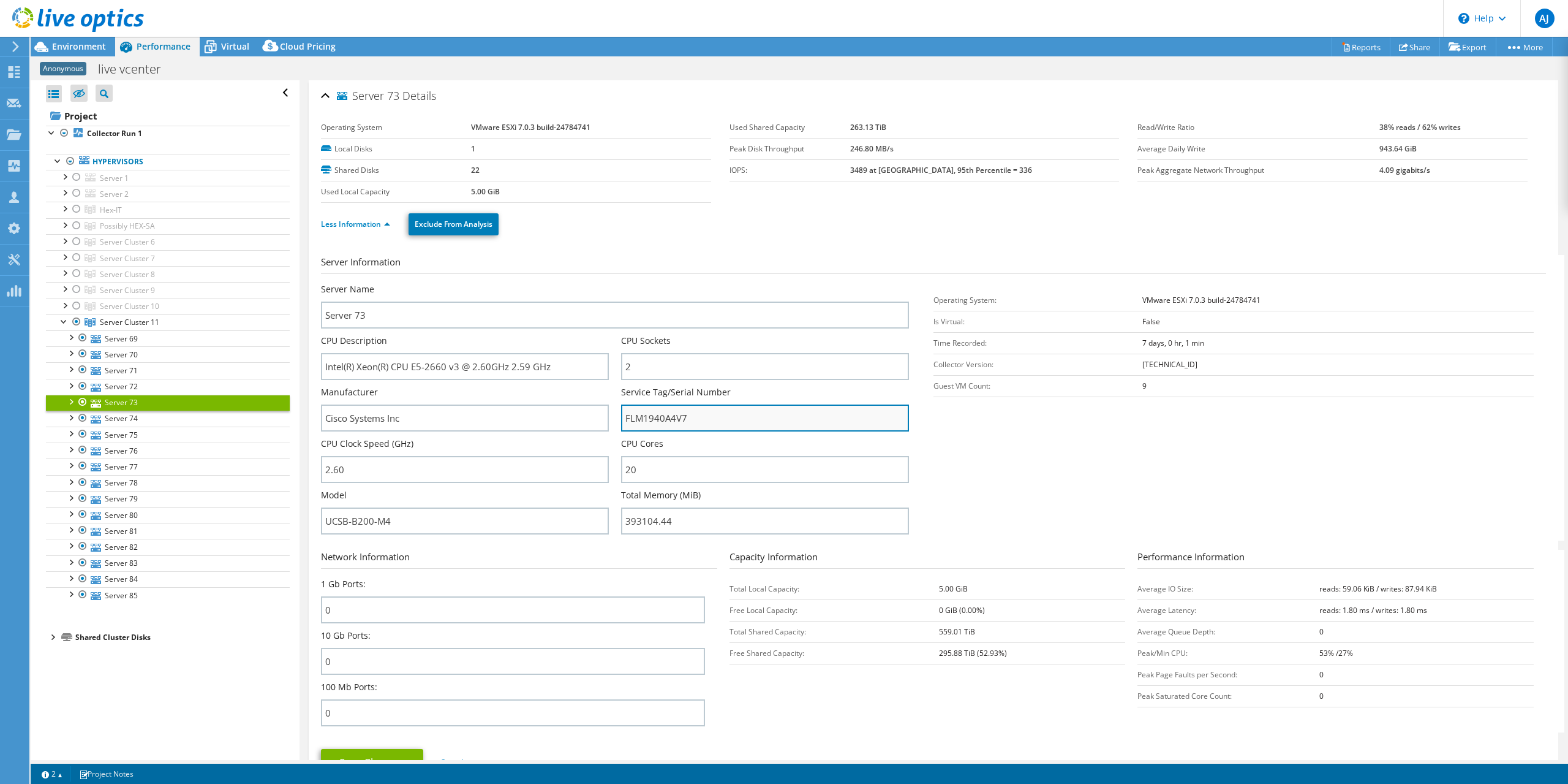
click at [668, 415] on input "FLM1940A4V7" at bounding box center [765, 418] width 288 height 27
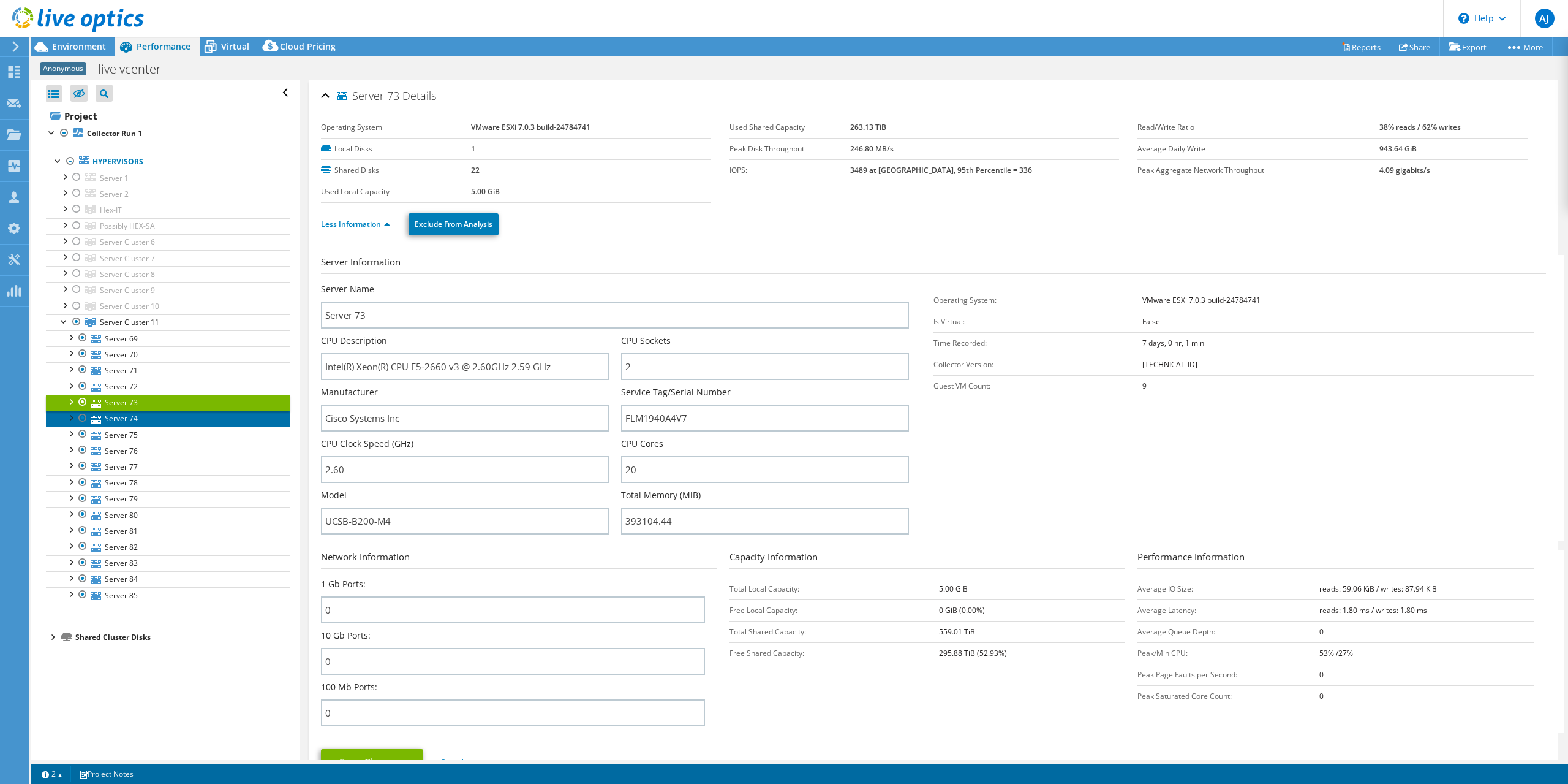
click at [120, 414] on link "Server 74" at bounding box center [167, 419] width 243 height 16
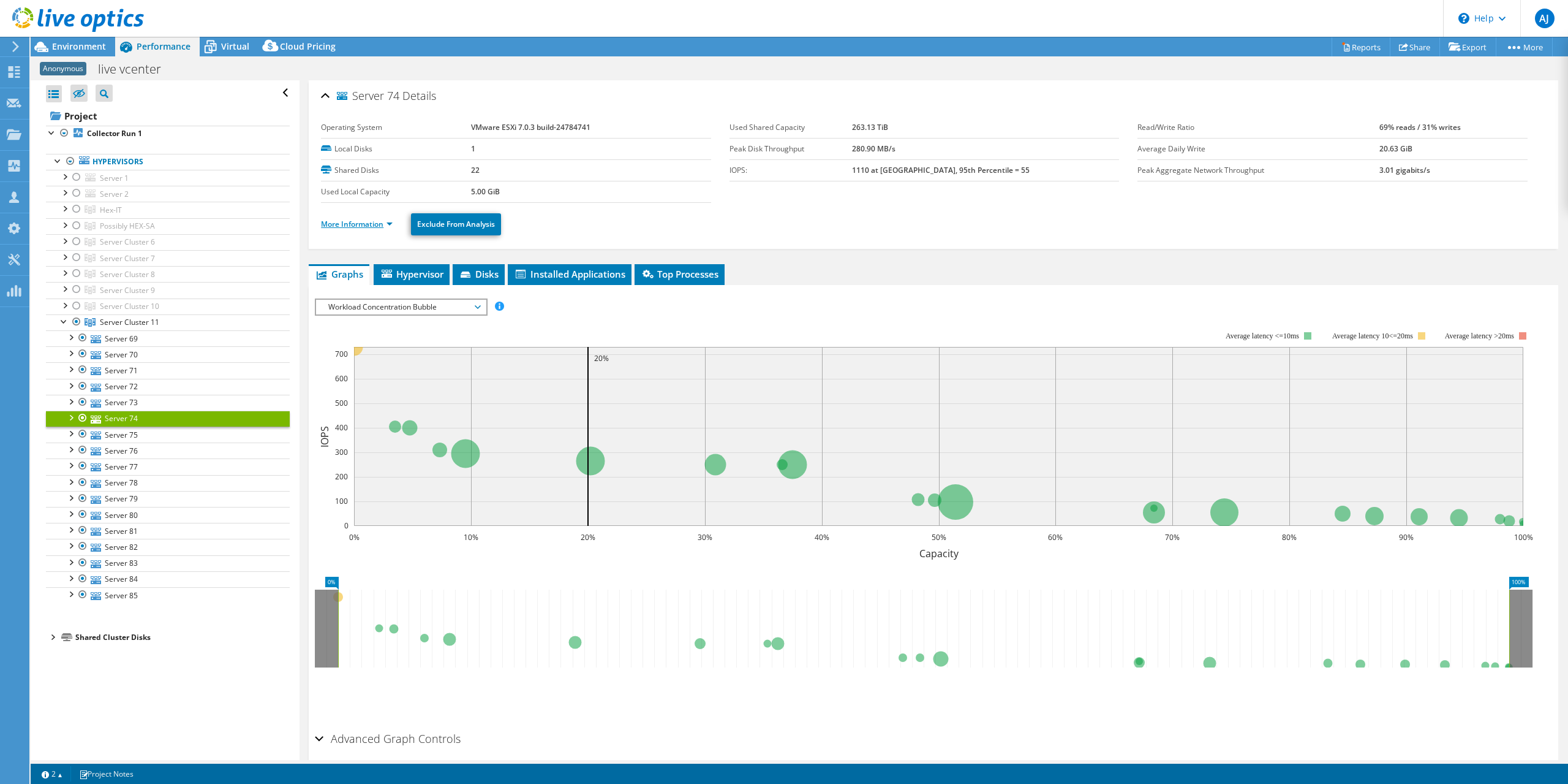
click at [358, 224] on link "More Information" at bounding box center [357, 224] width 71 height 10
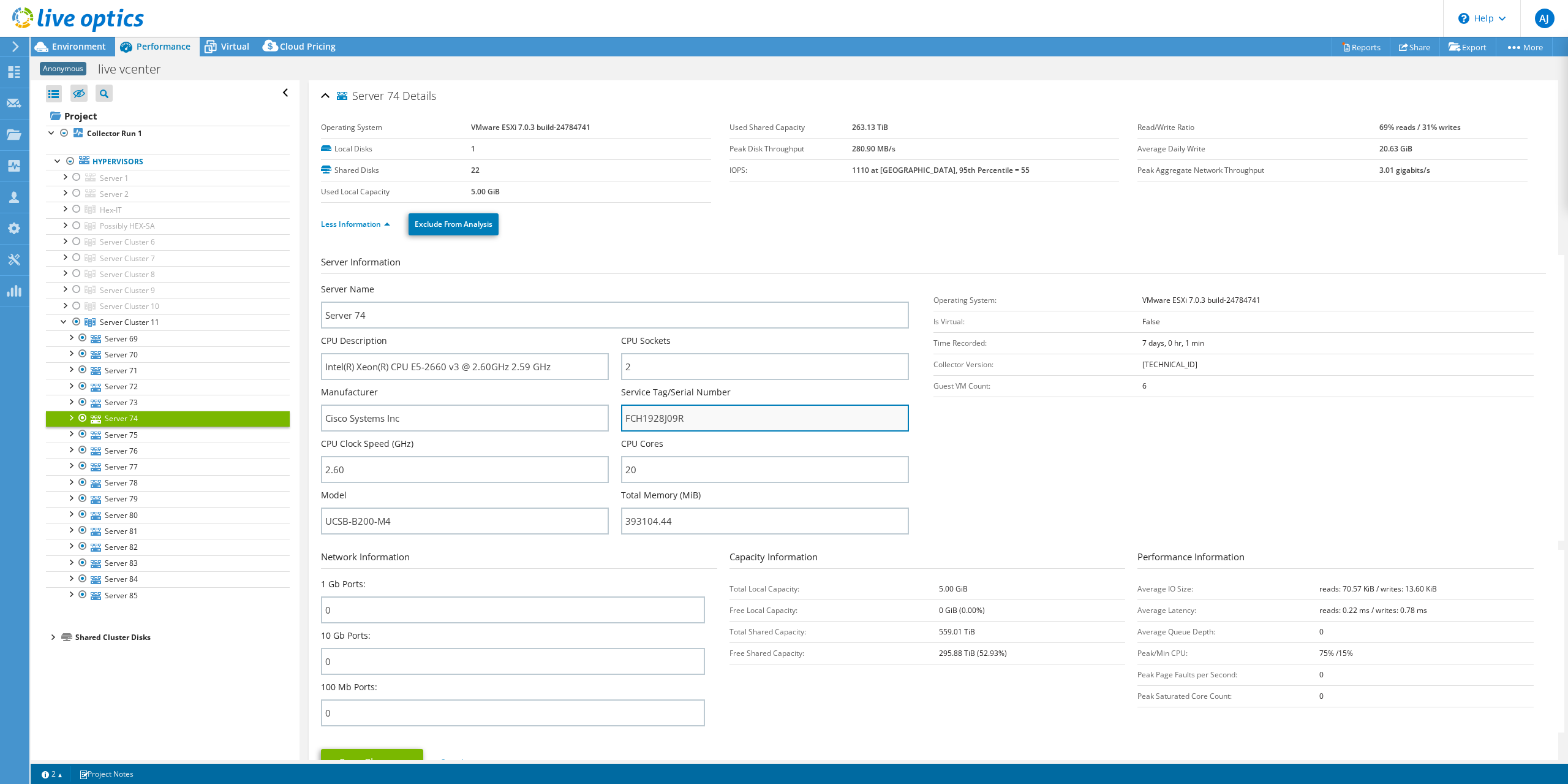
click at [653, 421] on input "FCH1928J09R" at bounding box center [765, 418] width 288 height 27
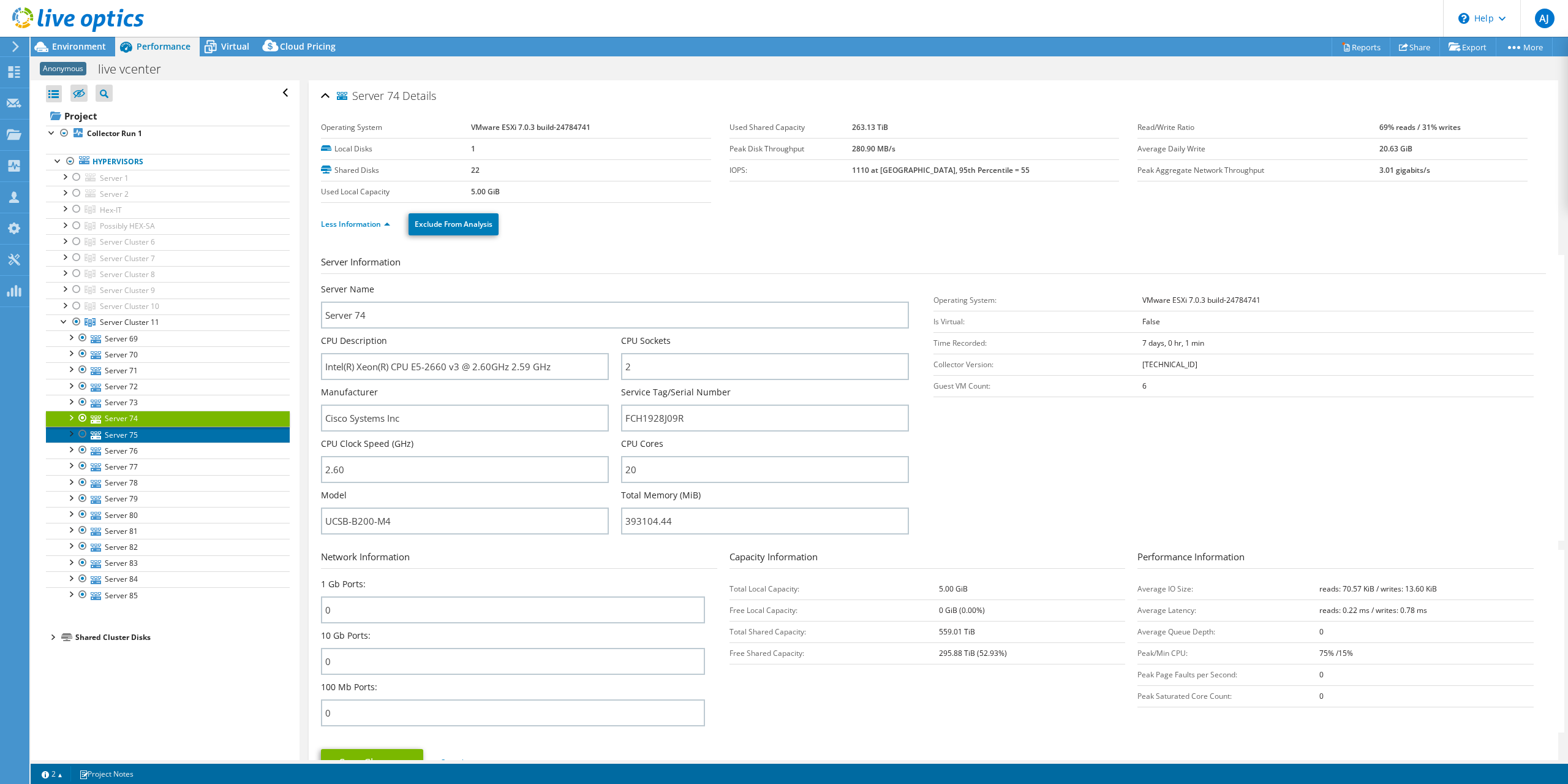
click at [138, 431] on link "Server 75" at bounding box center [167, 434] width 243 height 16
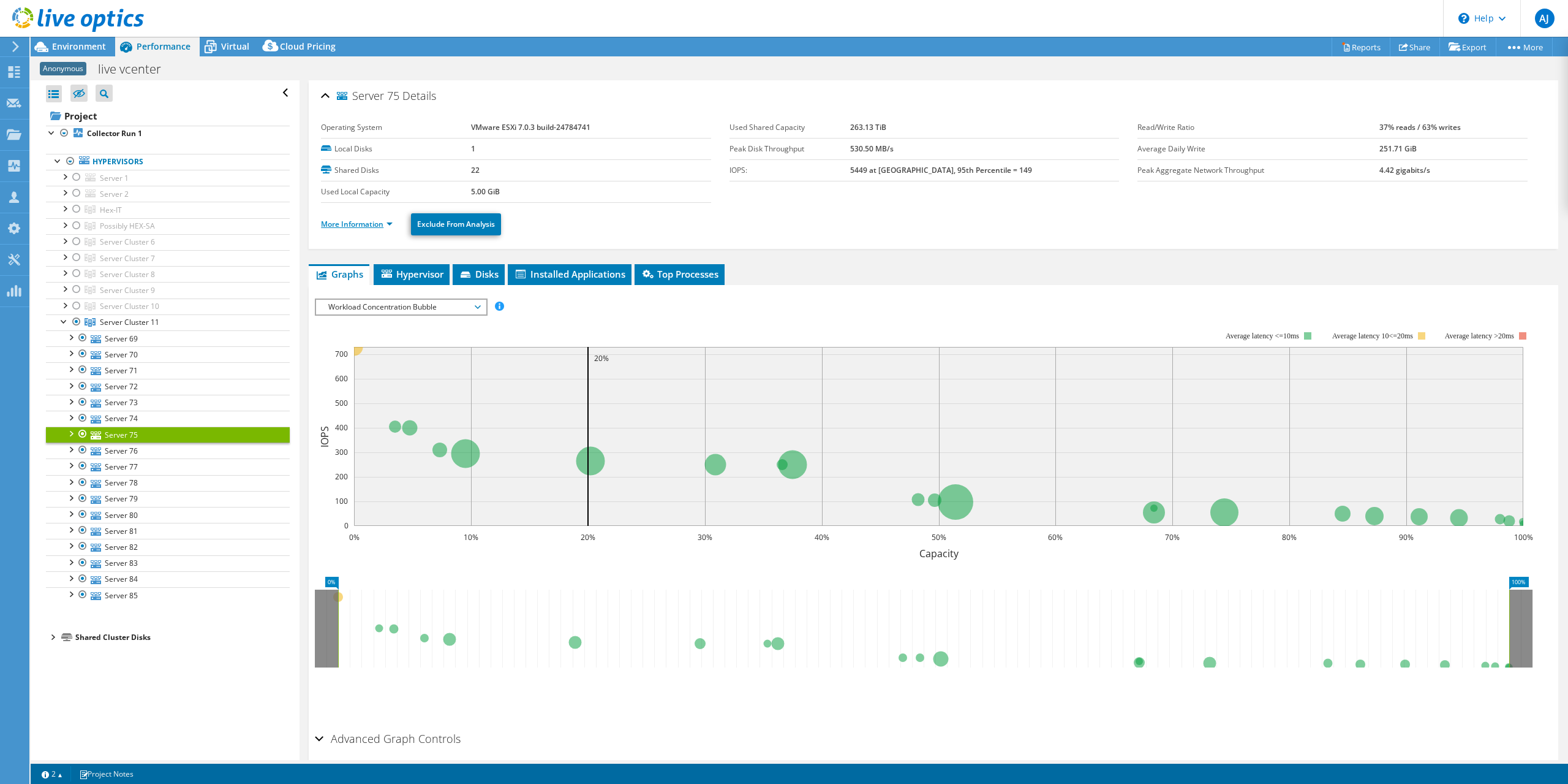
click at [381, 225] on link "More Information" at bounding box center [357, 224] width 71 height 10
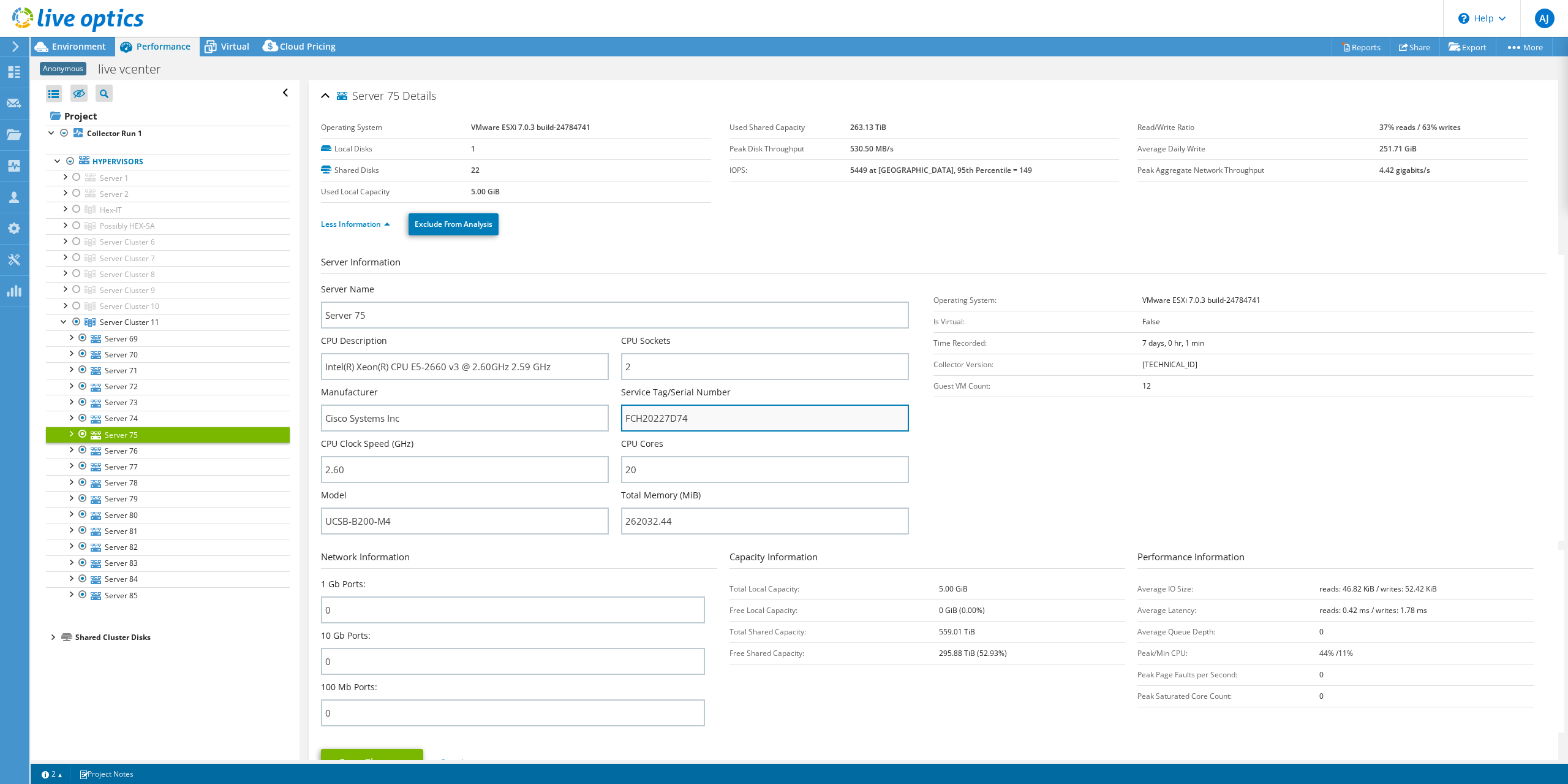
click at [651, 412] on input "FCH20227D74" at bounding box center [765, 418] width 288 height 27
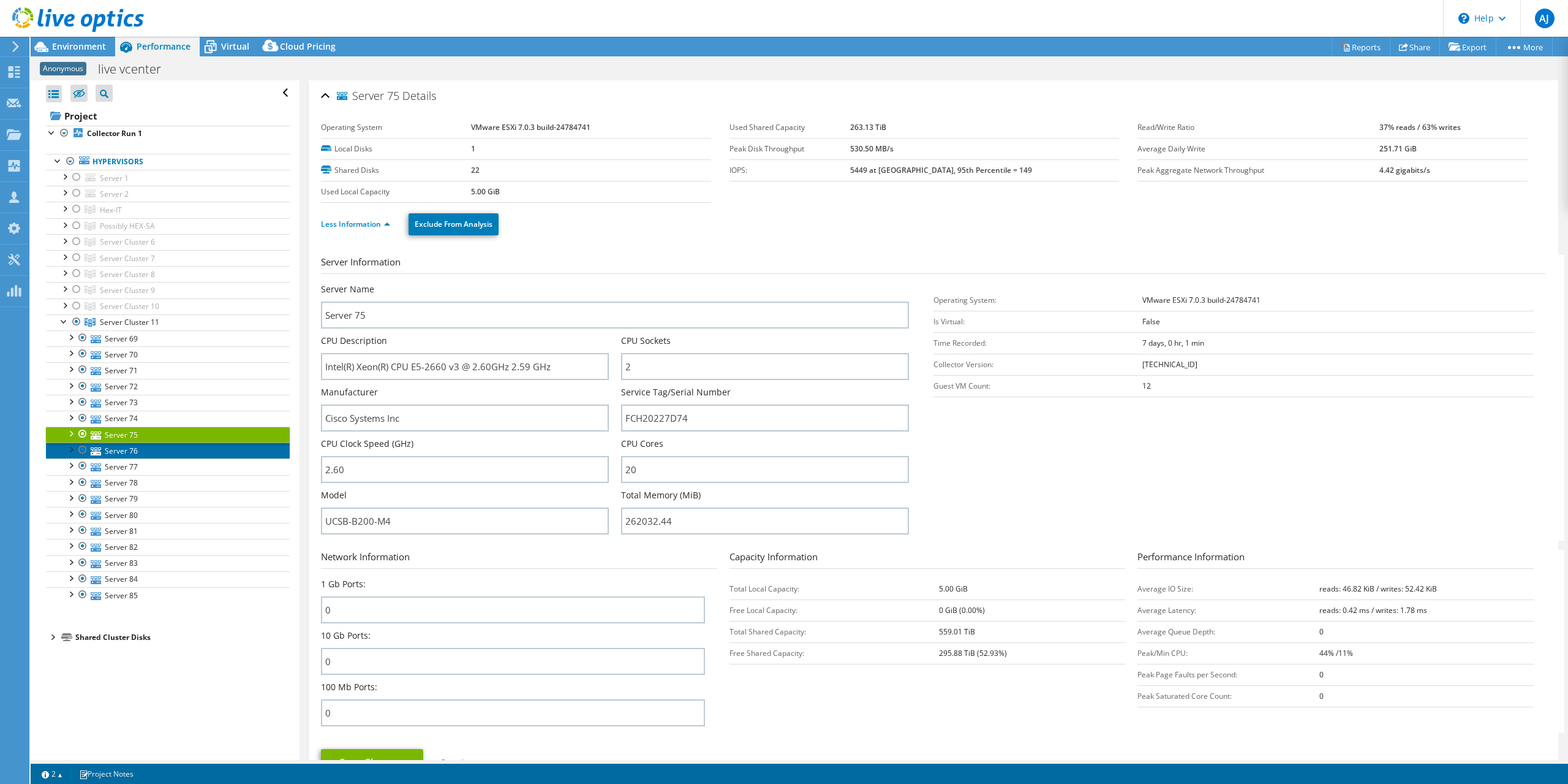
click at [111, 448] on link "Server 76" at bounding box center [167, 450] width 243 height 16
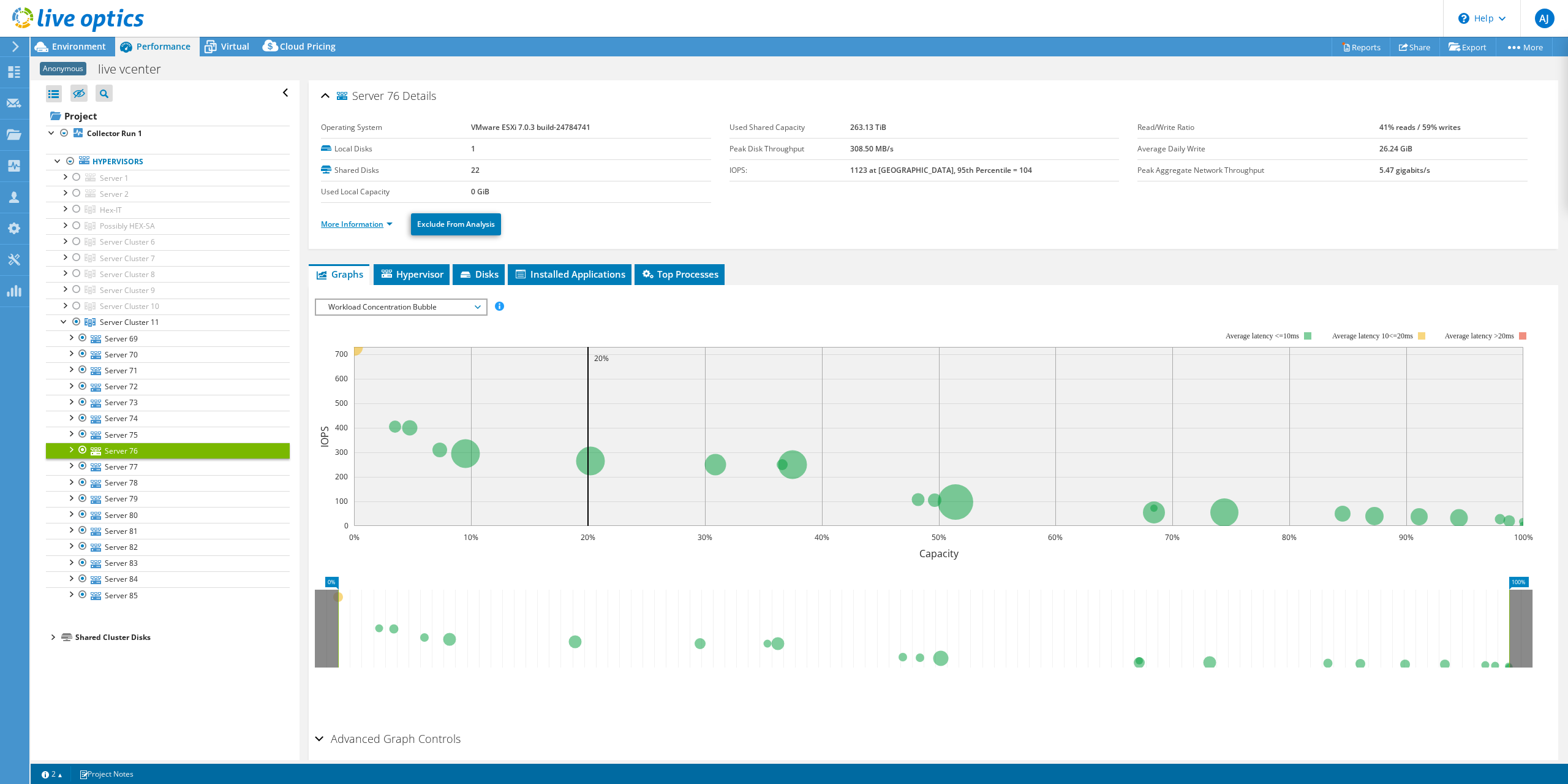
click at [382, 225] on link "More Information" at bounding box center [357, 224] width 71 height 10
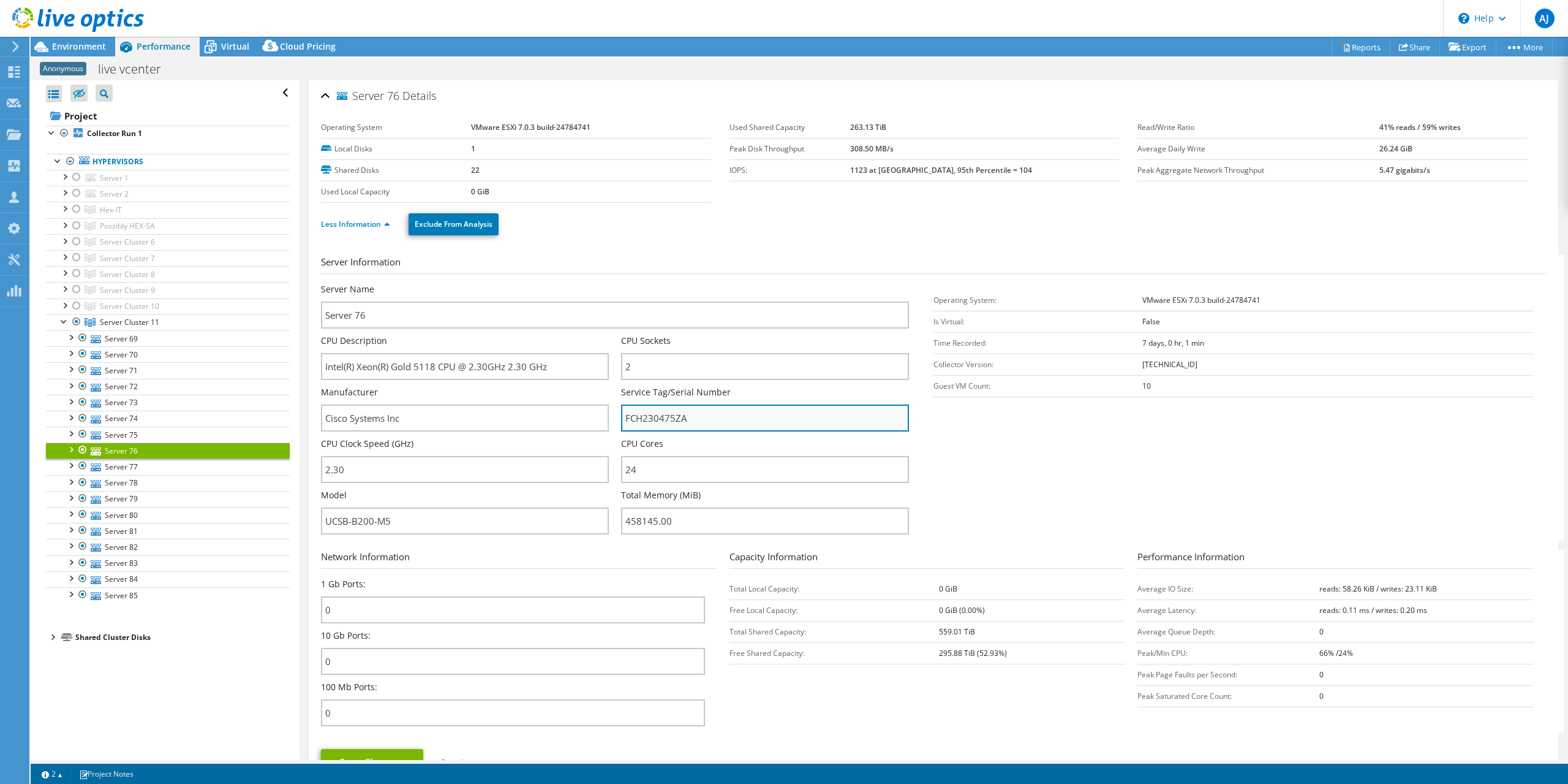
click at [643, 411] on input "FCH230475ZA" at bounding box center [765, 418] width 288 height 27
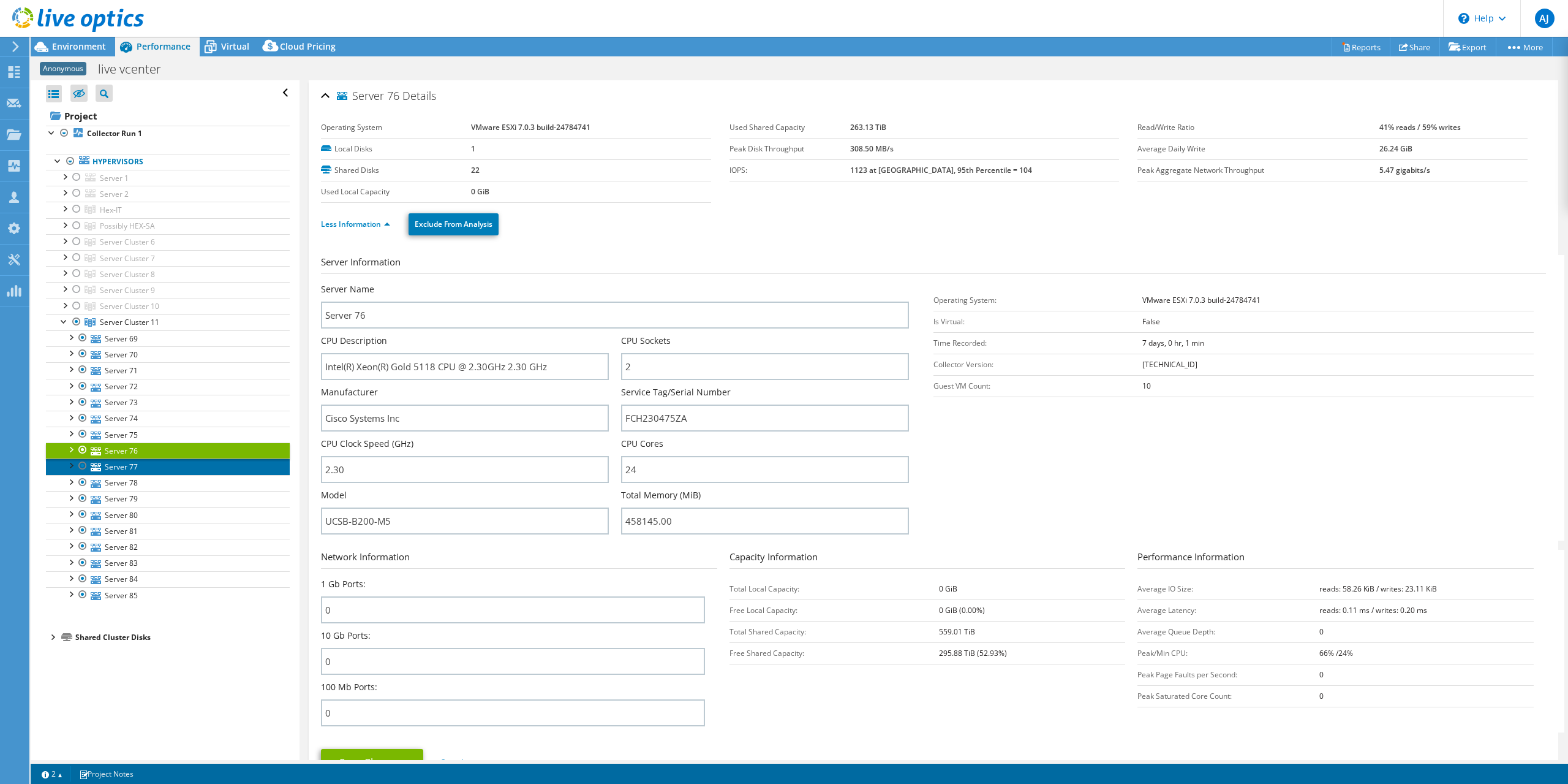
click at [119, 467] on link "Server 77" at bounding box center [167, 466] width 243 height 16
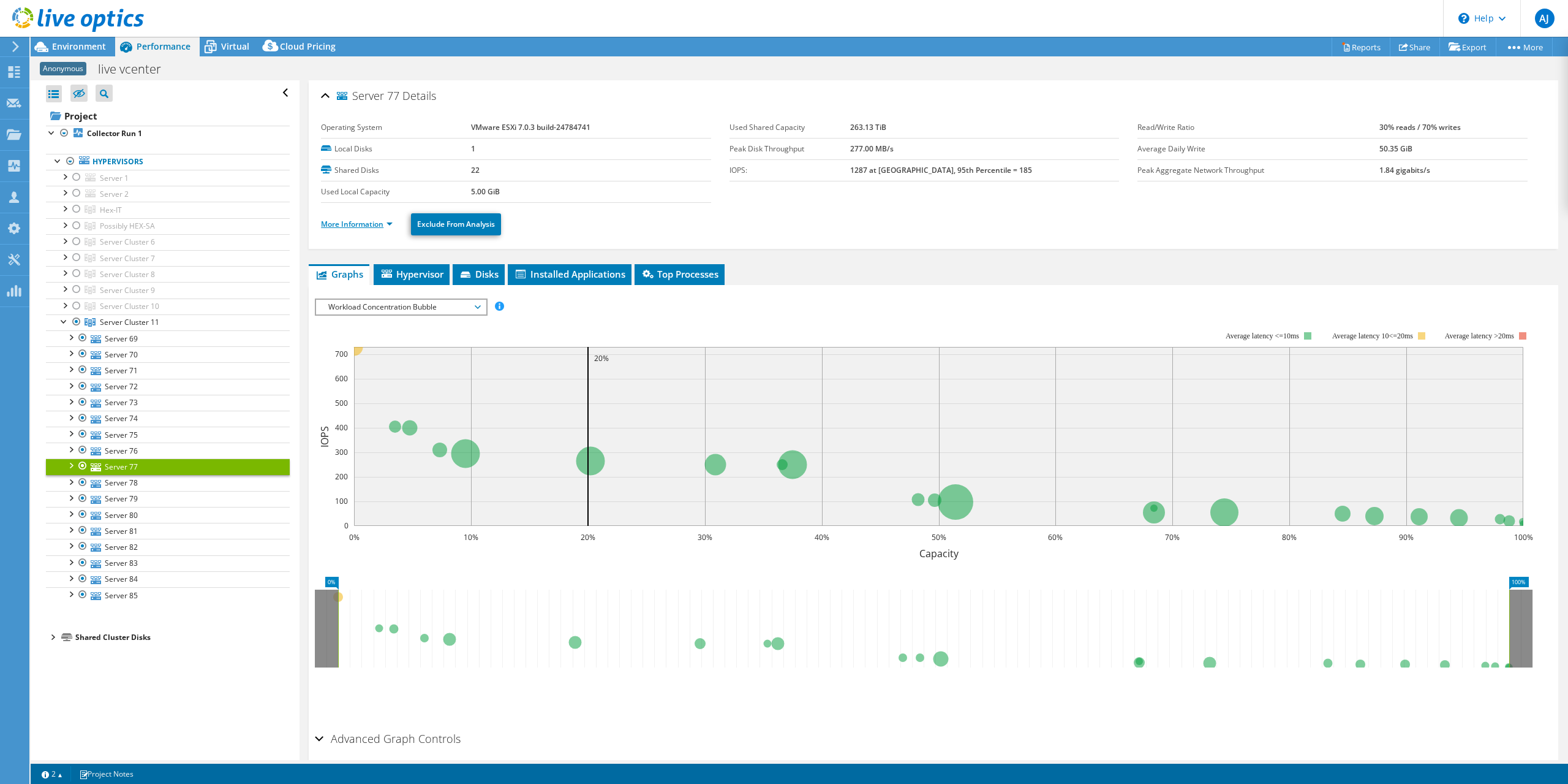
click at [383, 224] on link "More Information" at bounding box center [357, 224] width 71 height 10
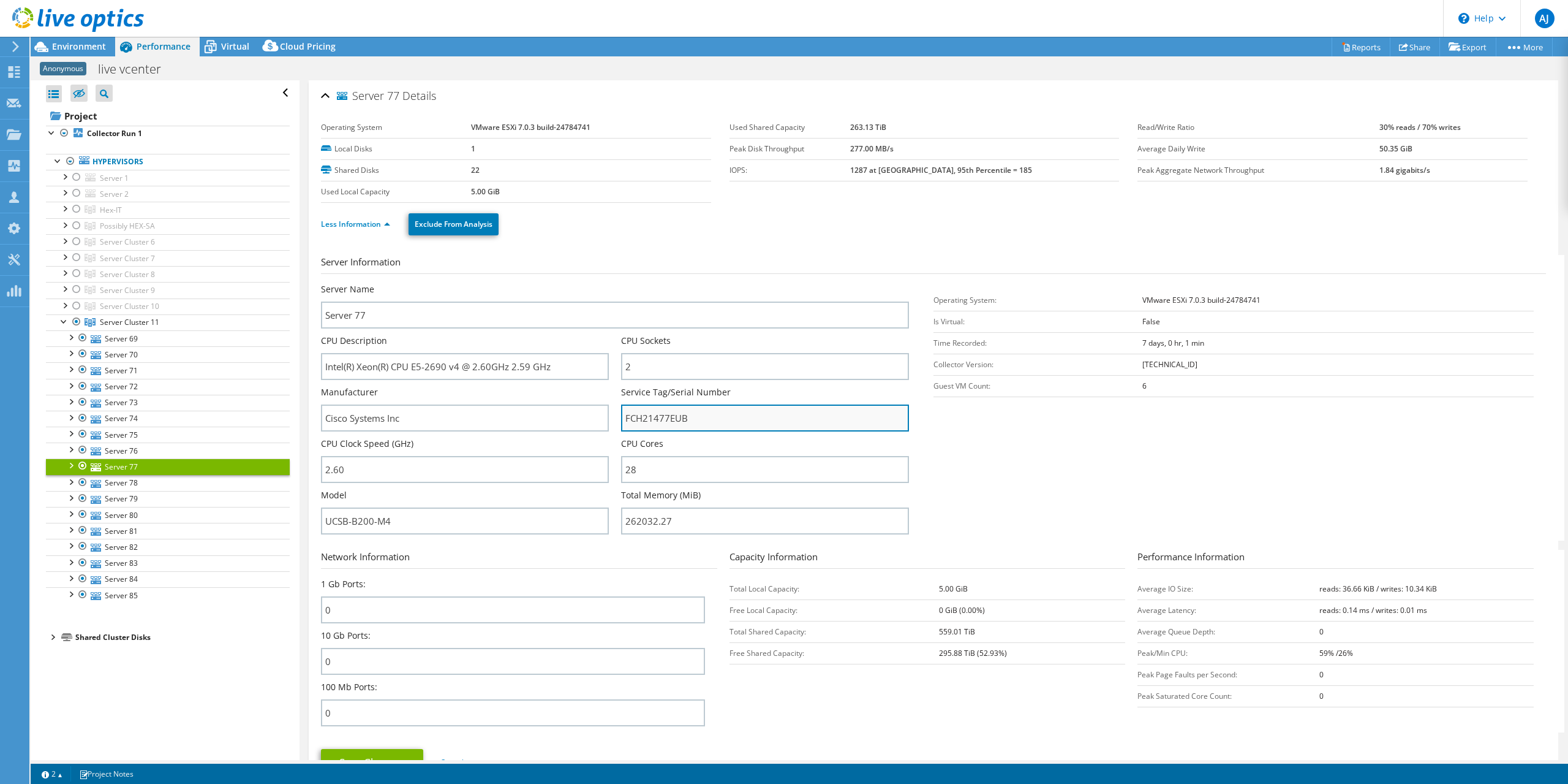
click at [645, 420] on input "FCH21477EUB" at bounding box center [765, 418] width 288 height 27
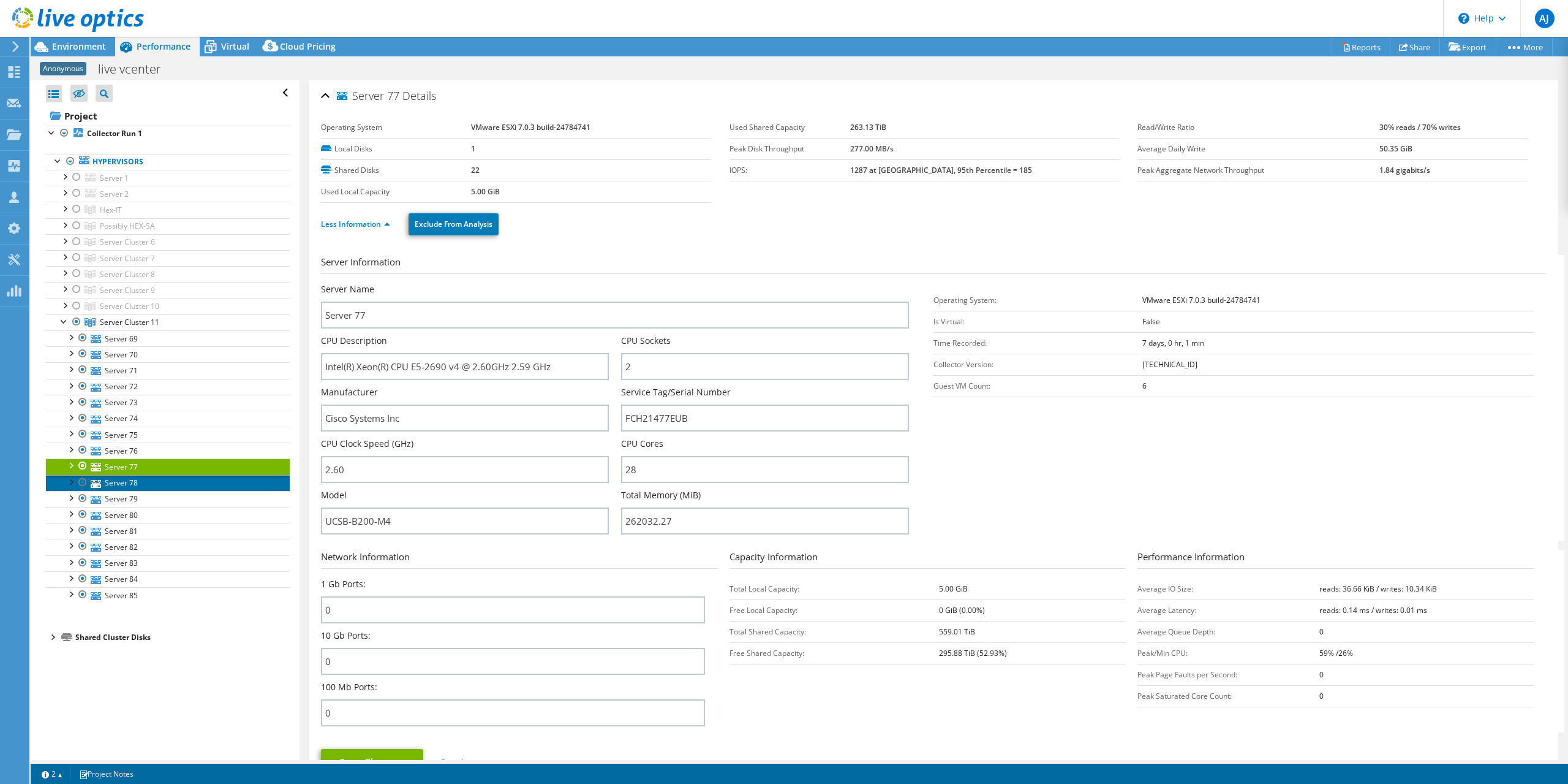
click at [132, 476] on link "Server 78" at bounding box center [167, 482] width 243 height 16
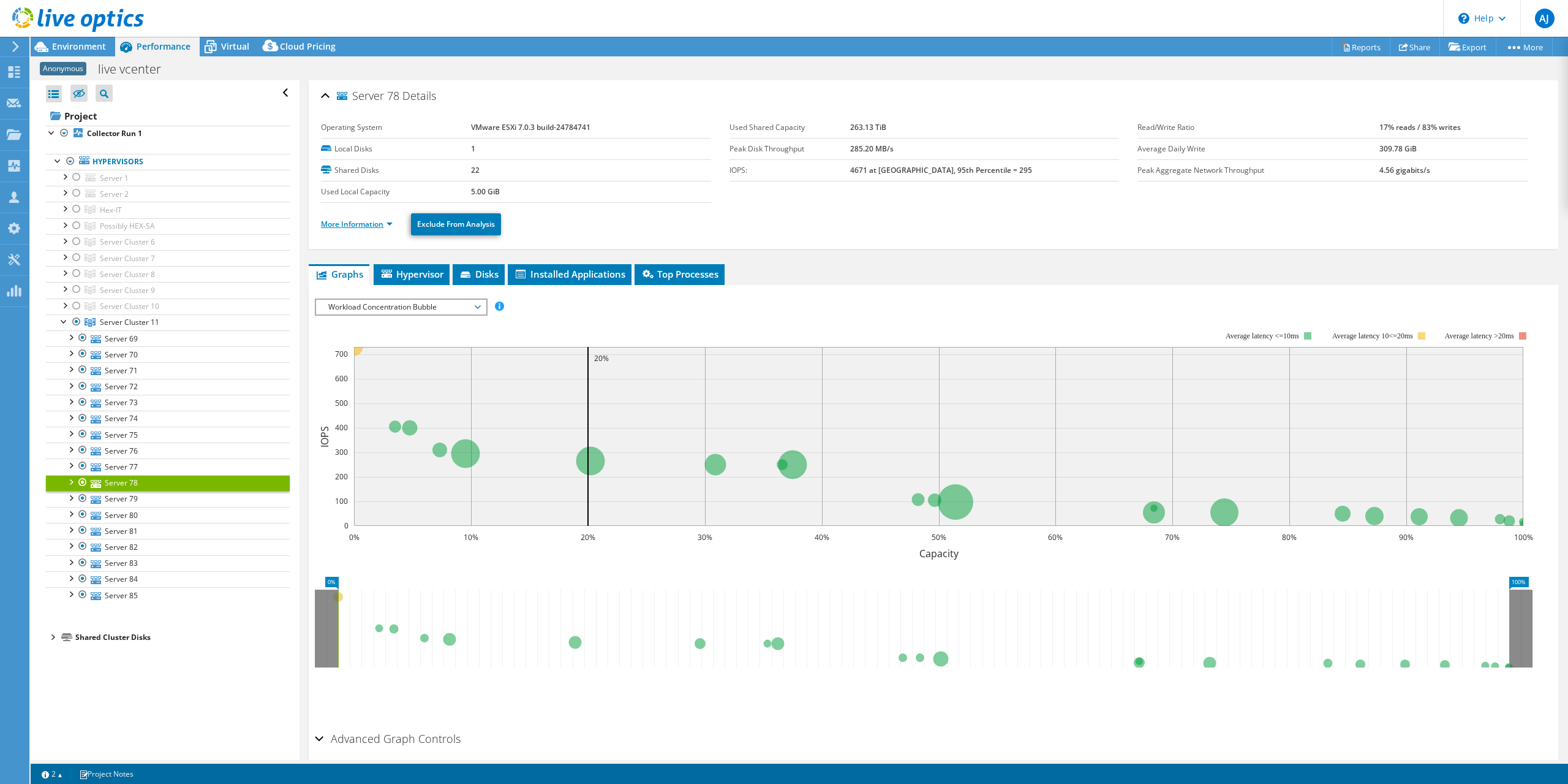
click at [348, 220] on link "More Information" at bounding box center [357, 224] width 71 height 10
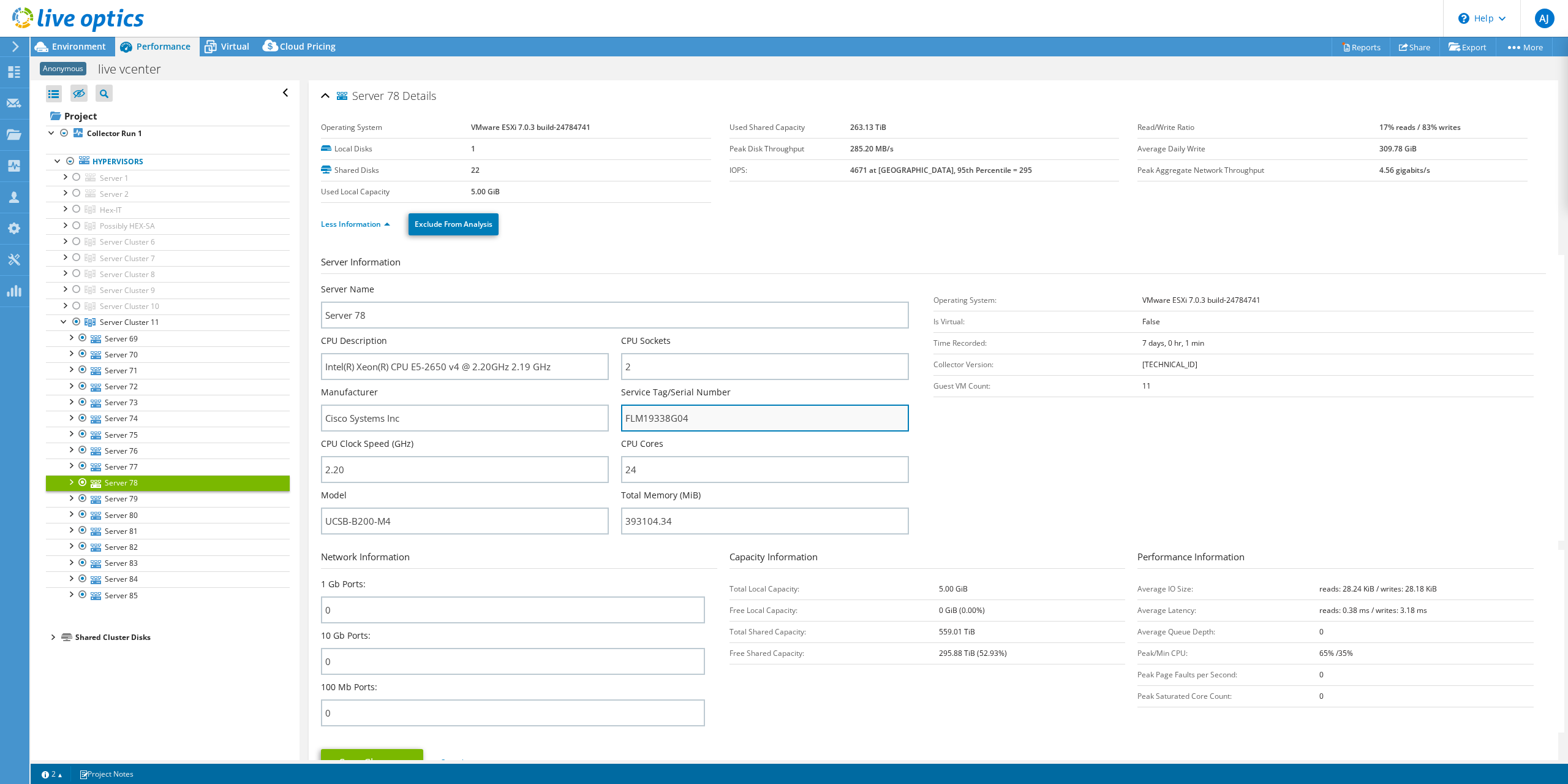
click at [656, 412] on input "FLM19338G04" at bounding box center [765, 418] width 288 height 27
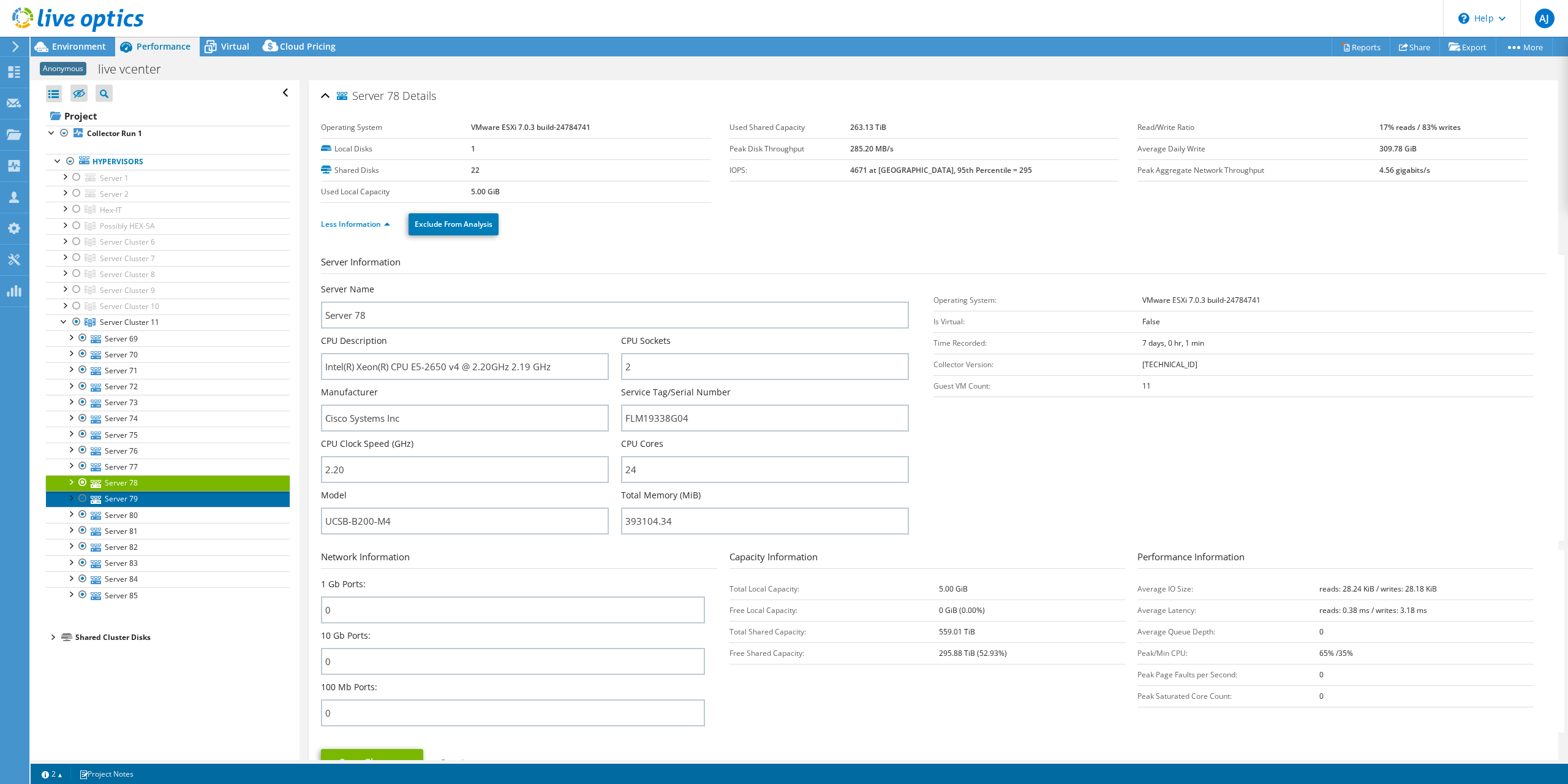
click at [120, 494] on link "Server 79" at bounding box center [167, 499] width 243 height 16
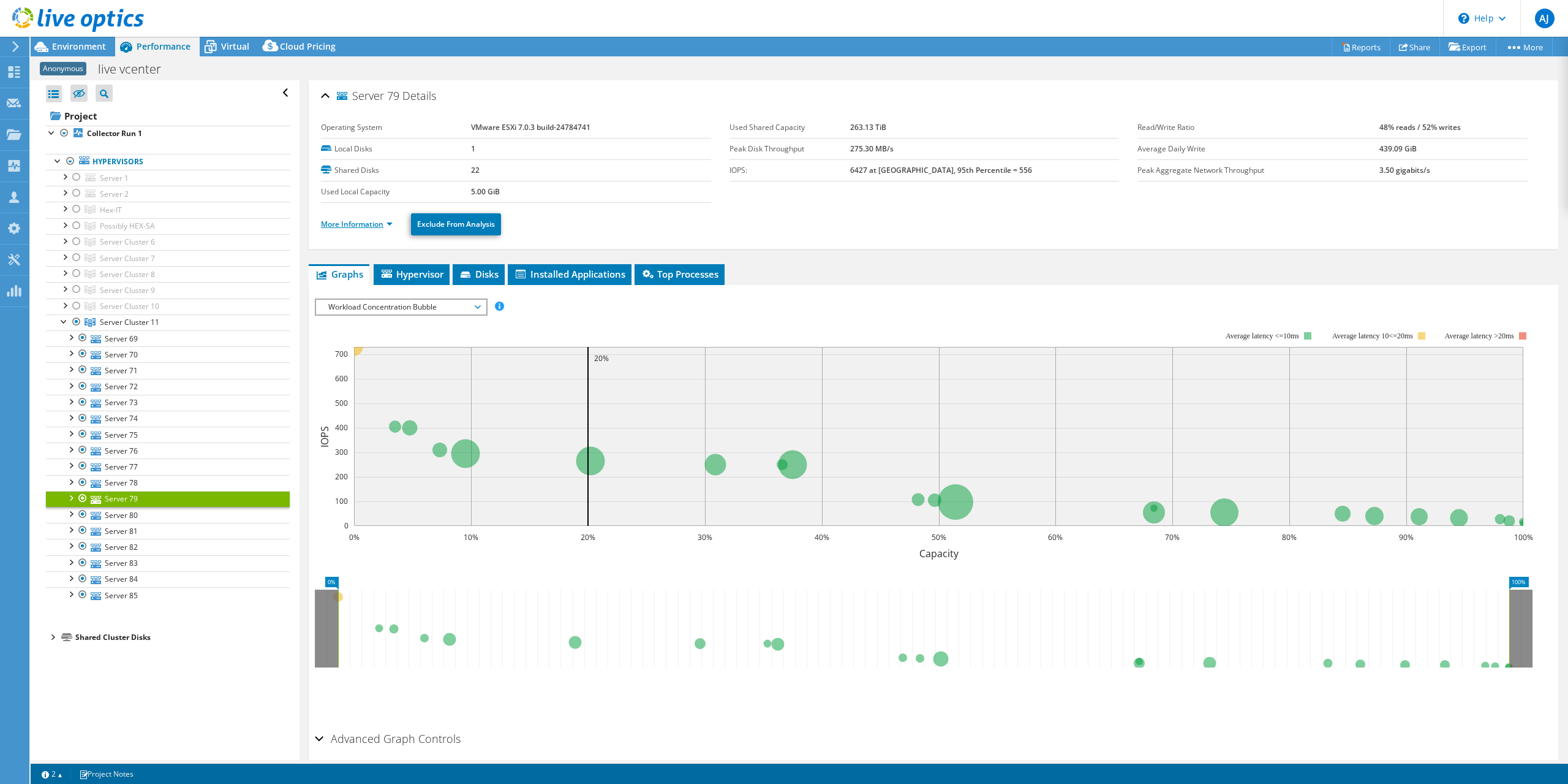
click at [367, 219] on link "More Information" at bounding box center [357, 224] width 71 height 10
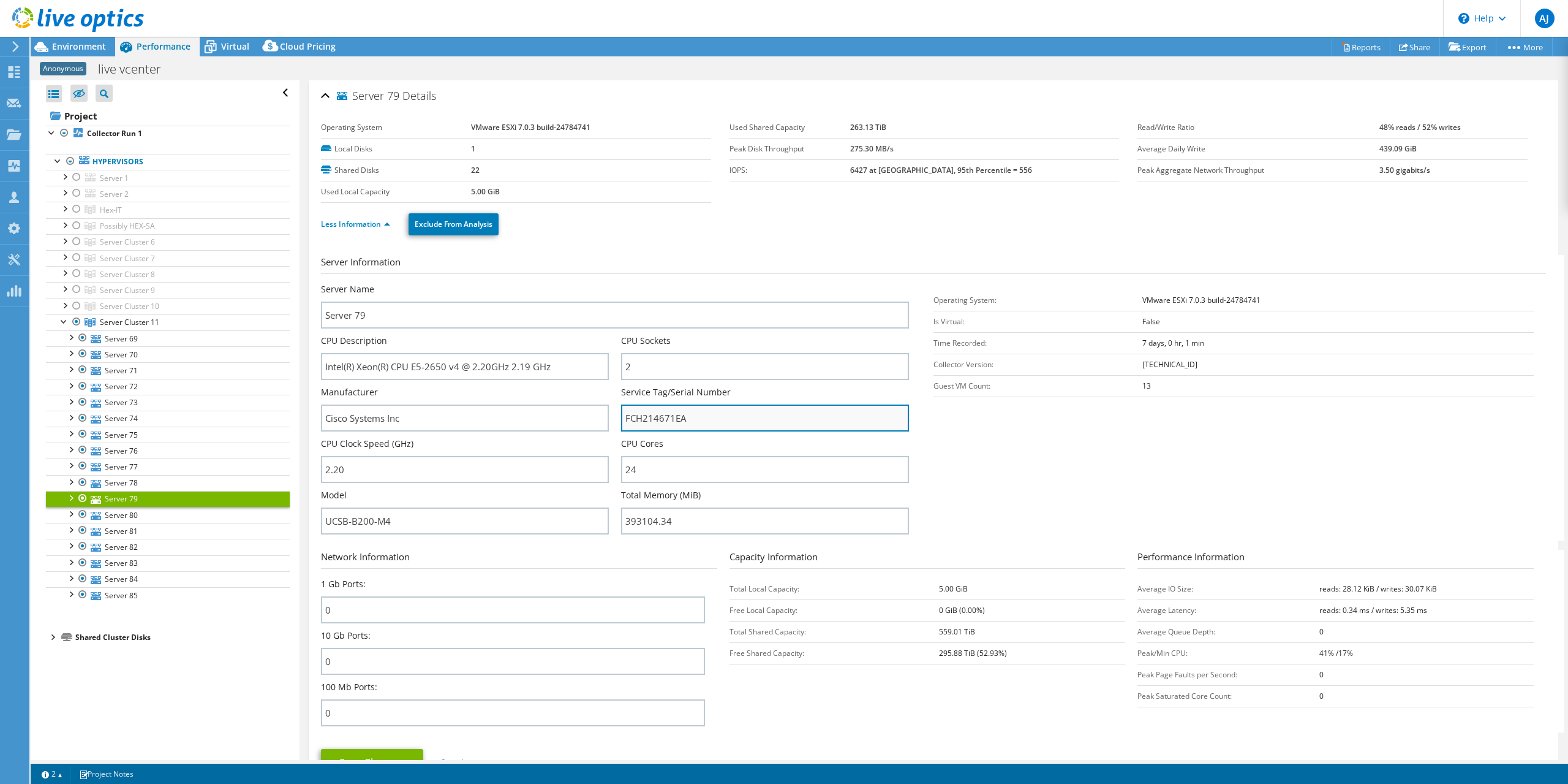
click at [662, 420] on input "FCH214671EA" at bounding box center [765, 418] width 288 height 27
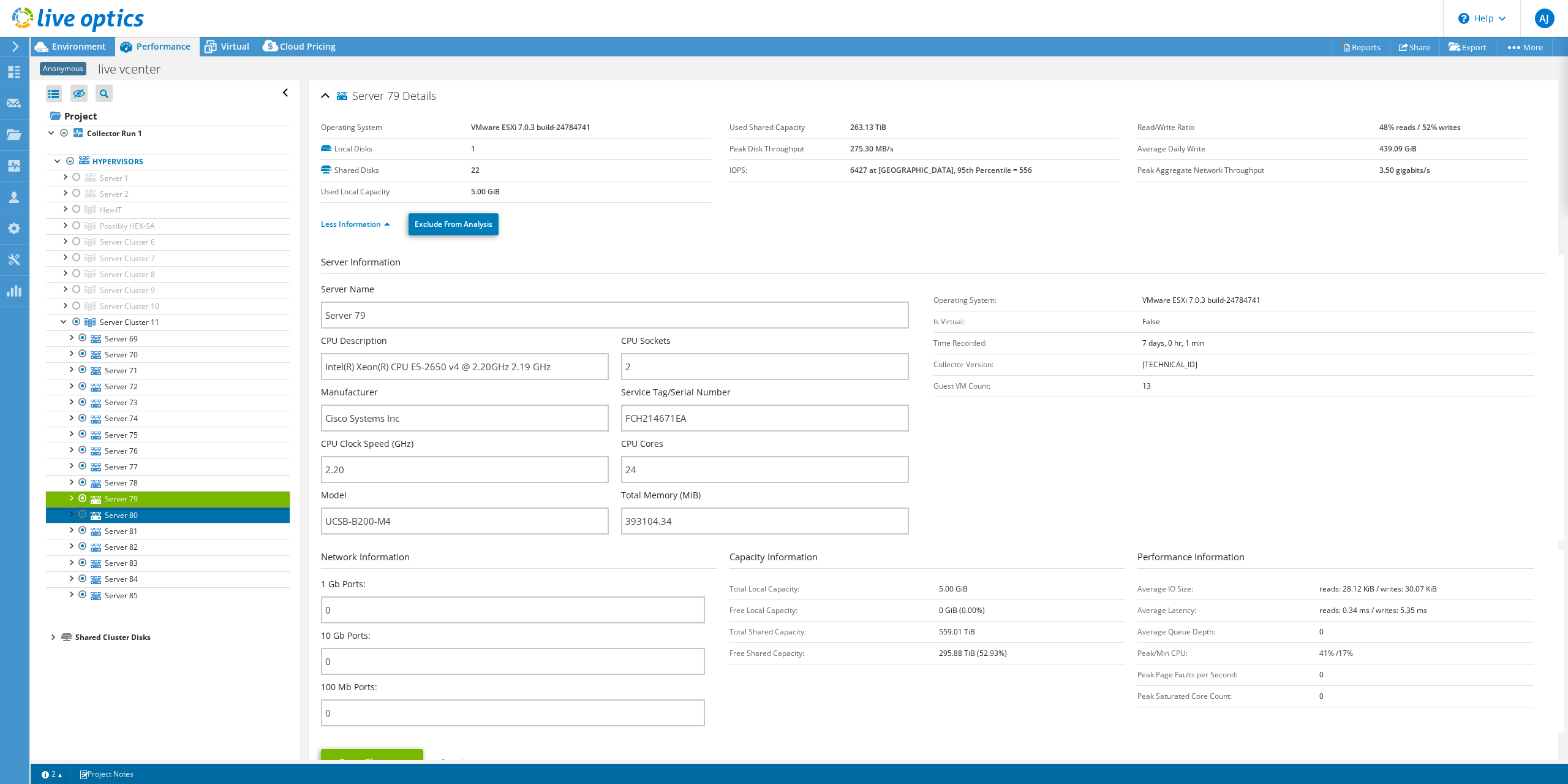
click at [112, 509] on link "Server 80" at bounding box center [167, 515] width 243 height 16
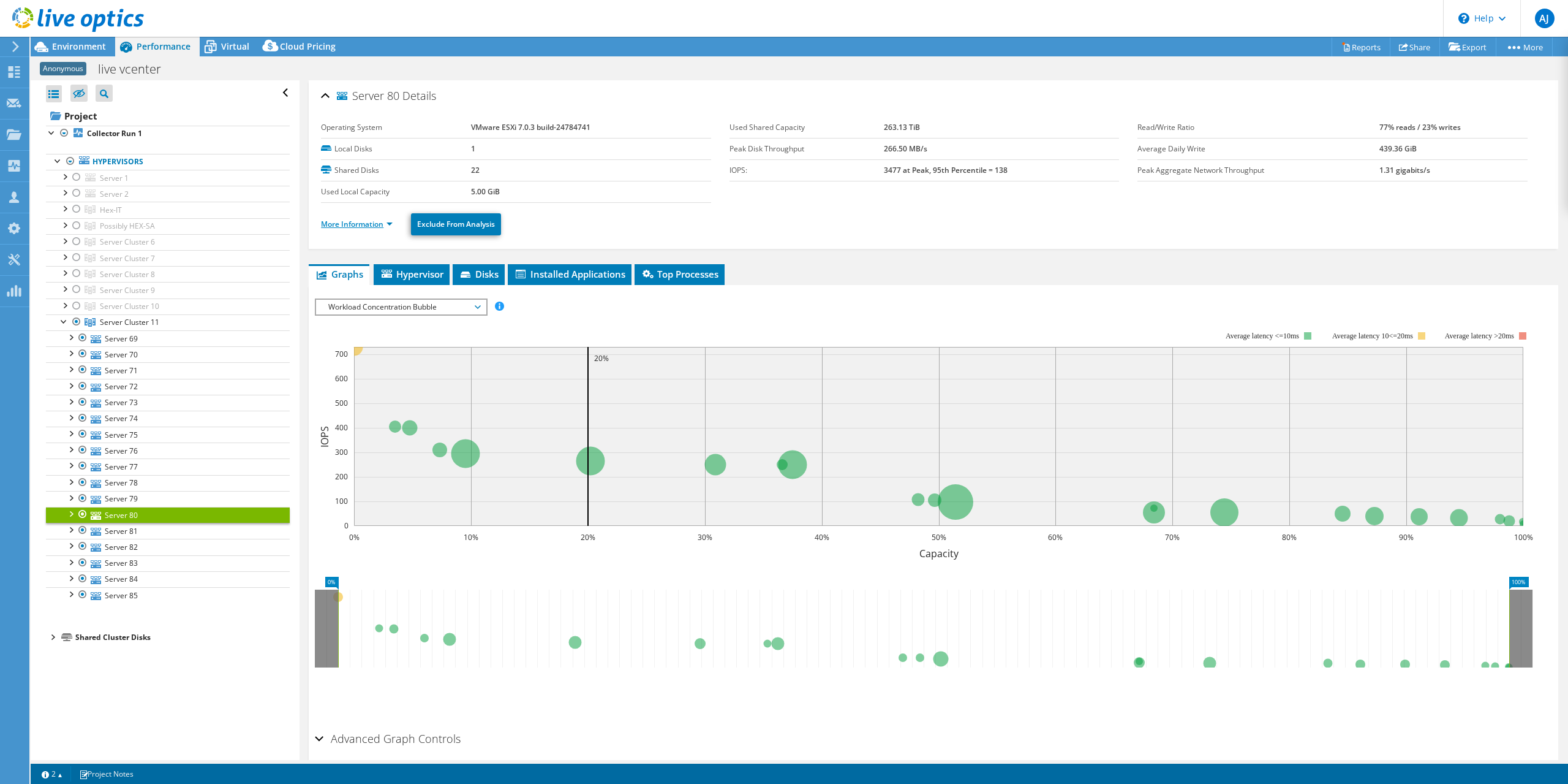
click at [382, 222] on link "More Information" at bounding box center [357, 224] width 71 height 10
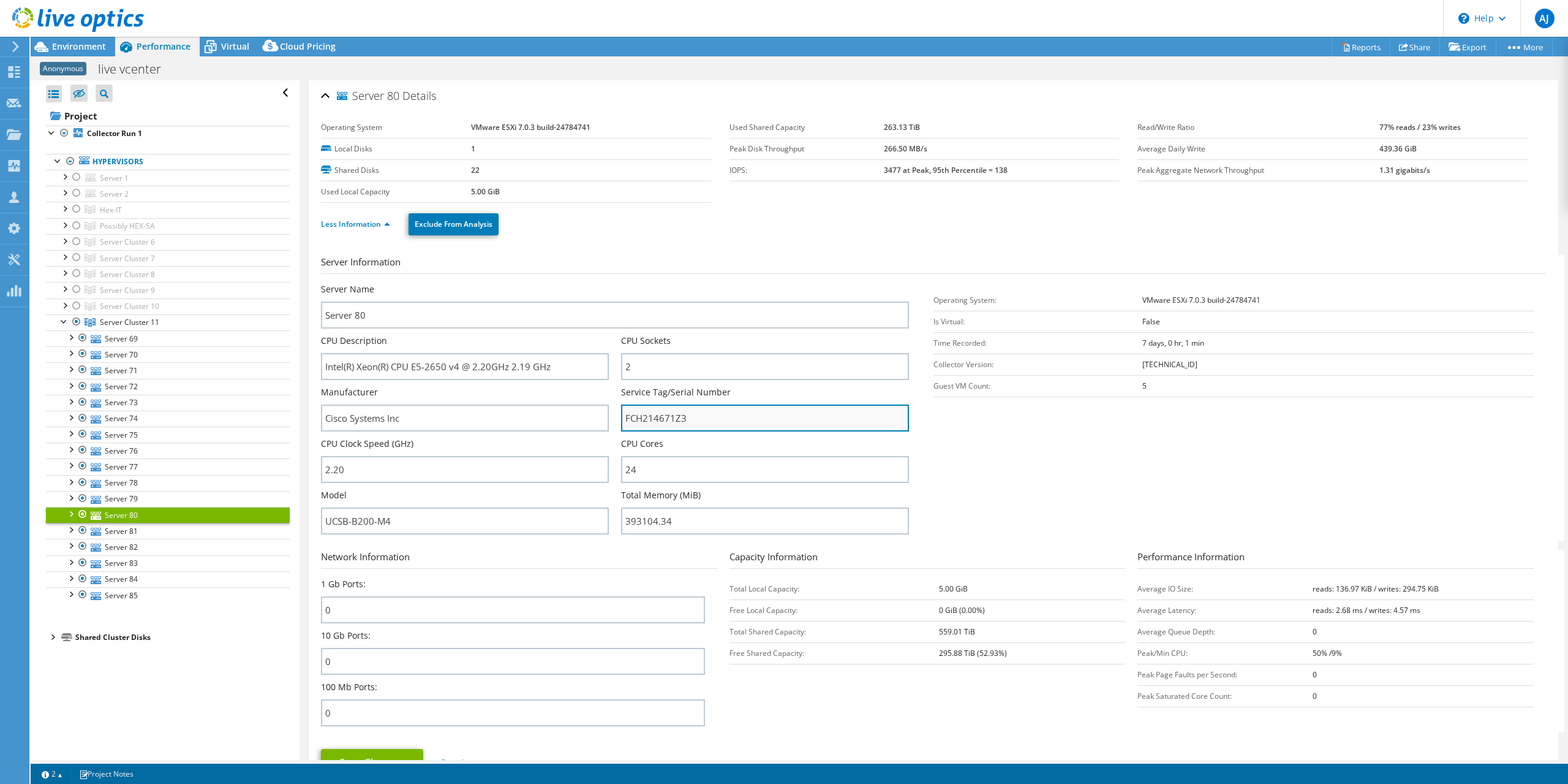
click at [648, 411] on input "FCH214671Z3" at bounding box center [765, 418] width 288 height 27
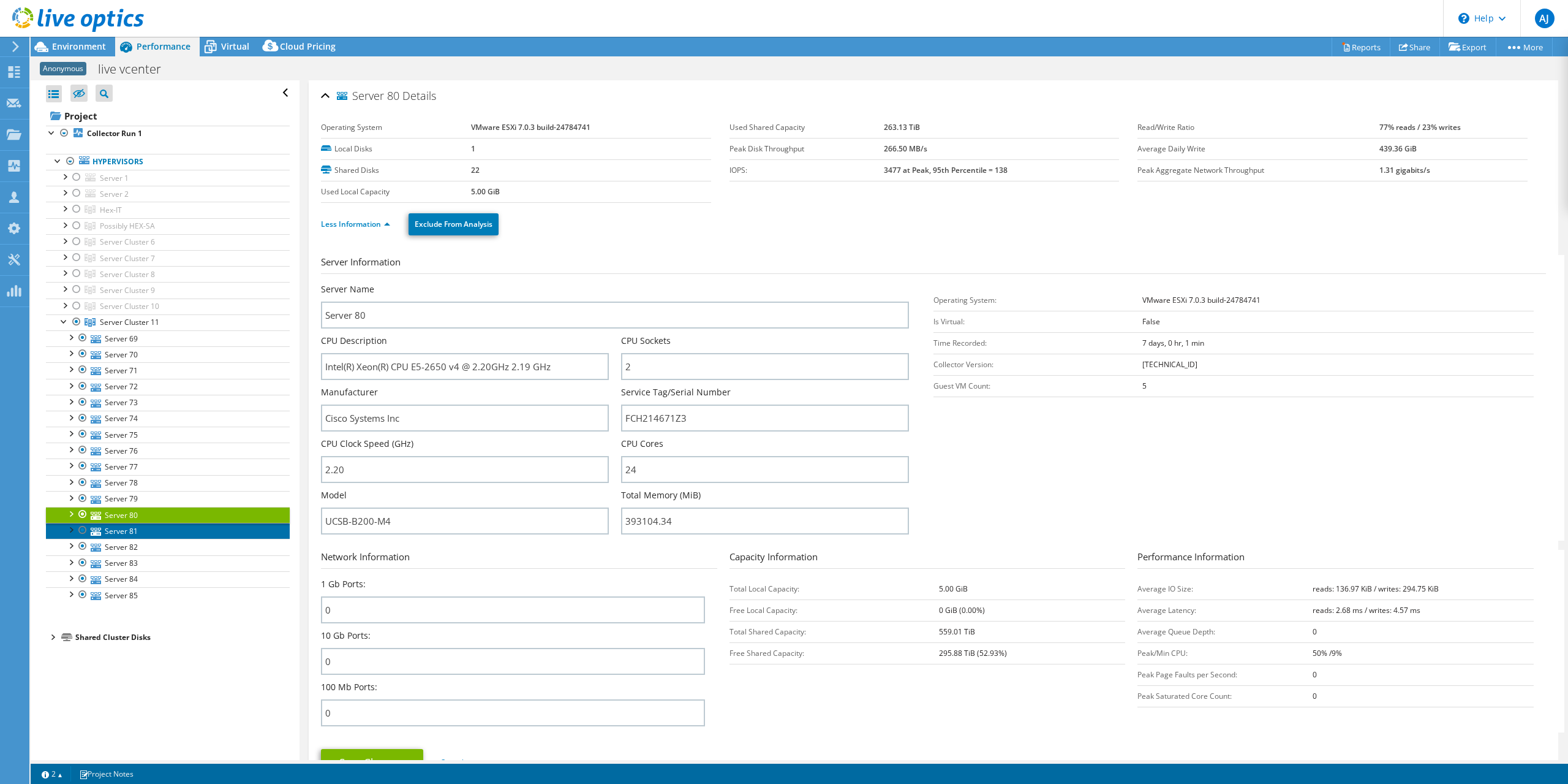
click at [114, 527] on link "Server 81" at bounding box center [167, 530] width 243 height 16
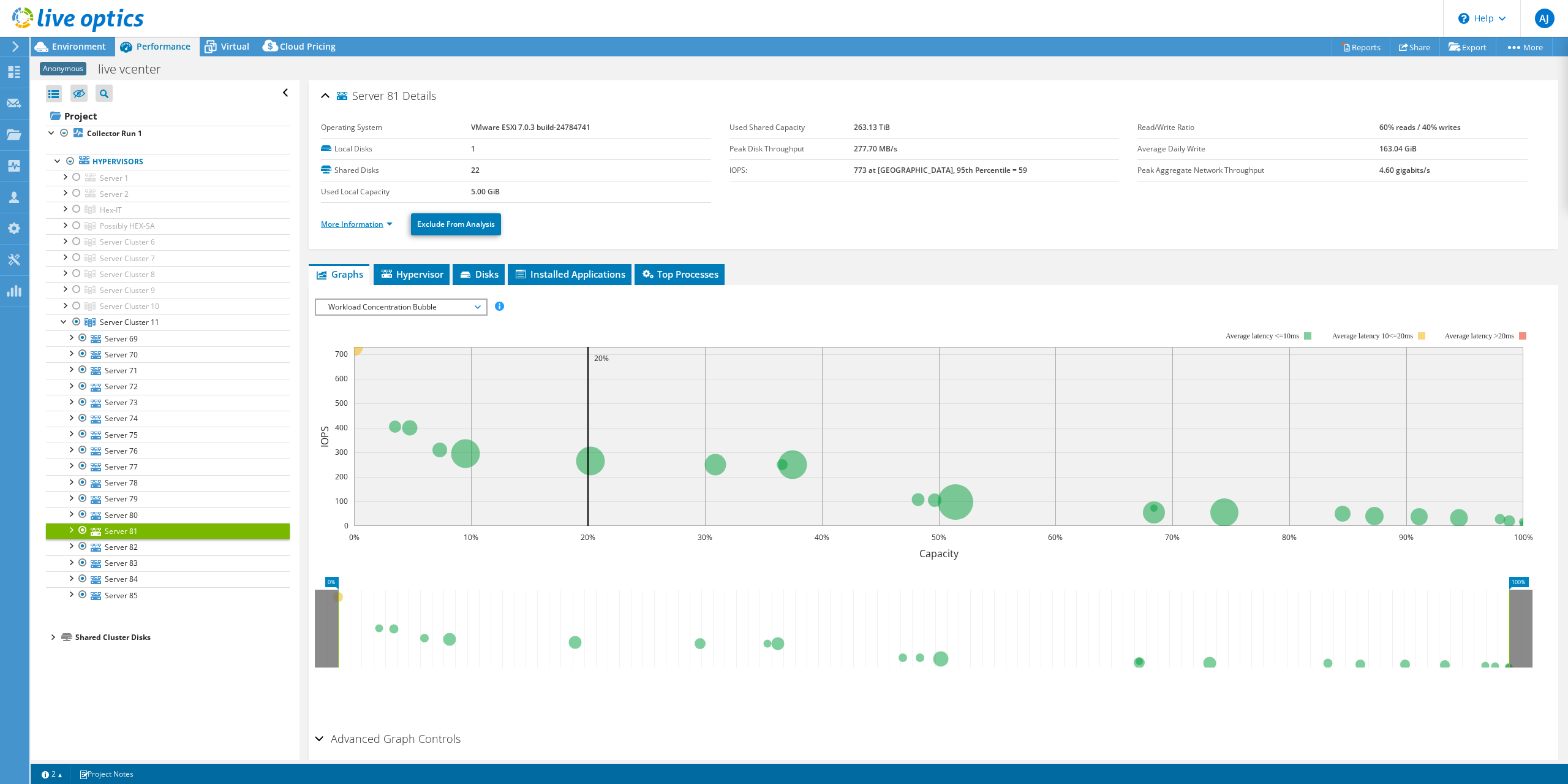
click at [388, 225] on link "More Information" at bounding box center [357, 224] width 71 height 10
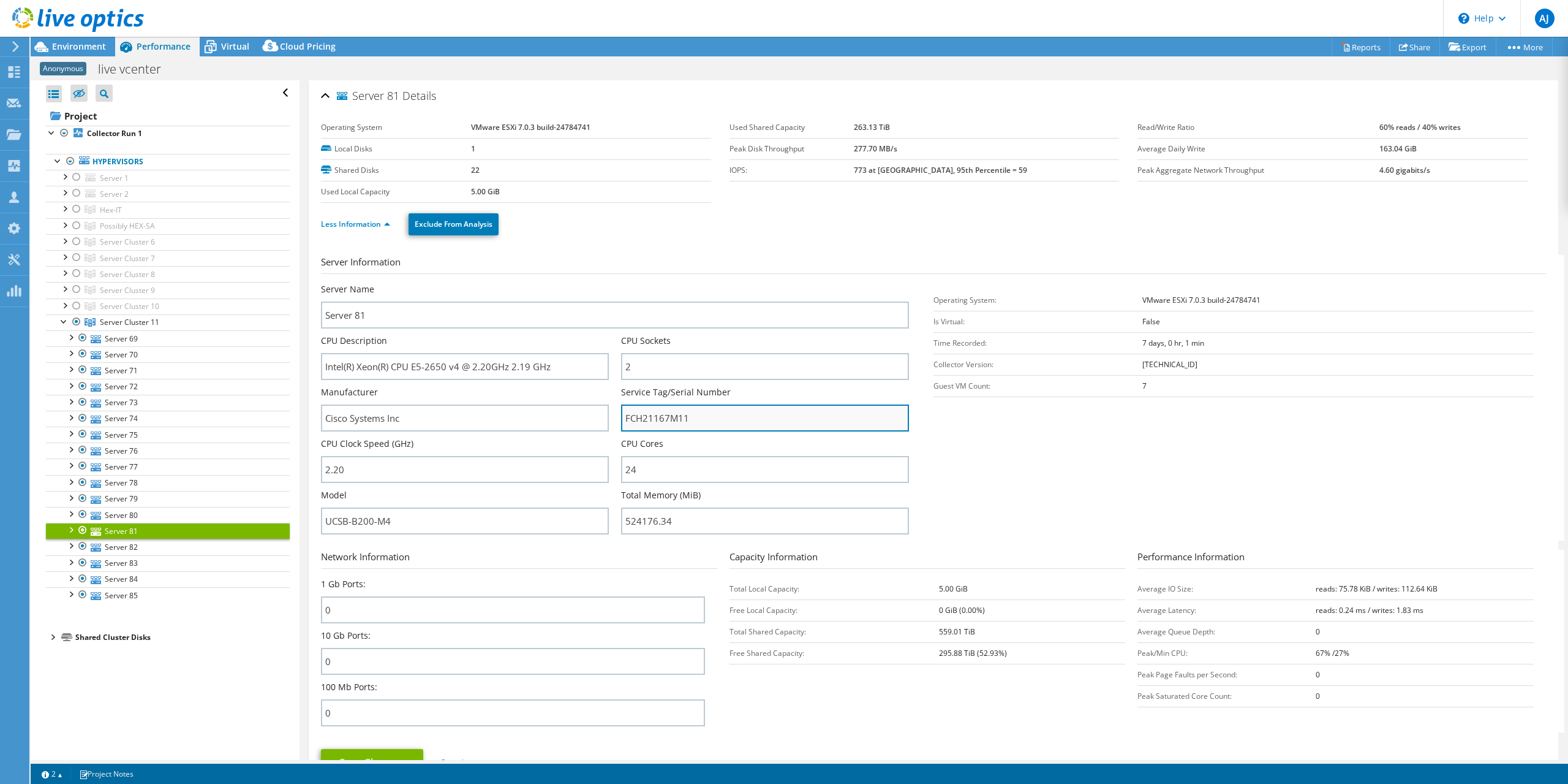
click at [655, 417] on input "FCH21167M11" at bounding box center [765, 418] width 288 height 27
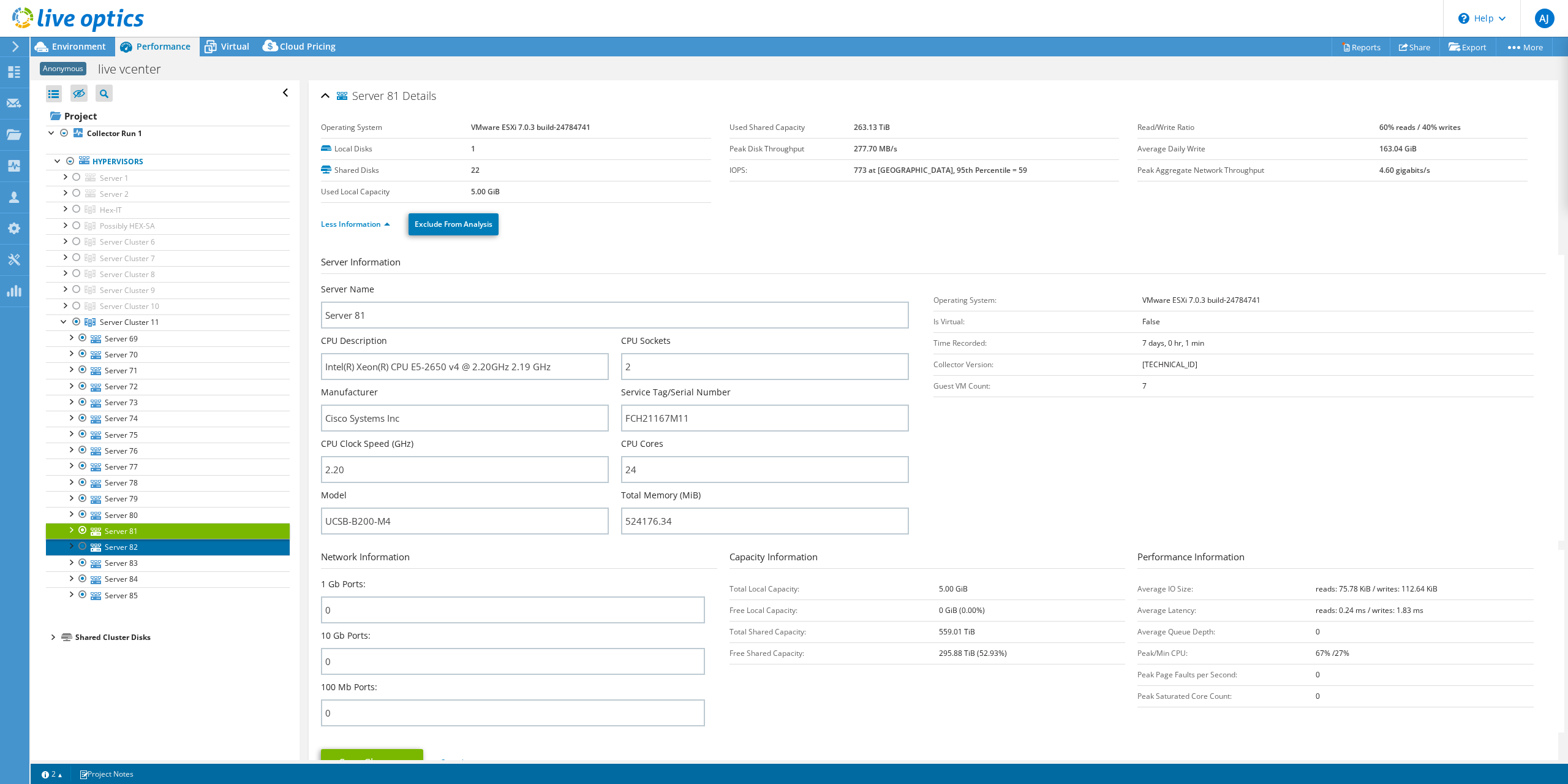
click at [116, 539] on link "Server 82" at bounding box center [167, 546] width 243 height 16
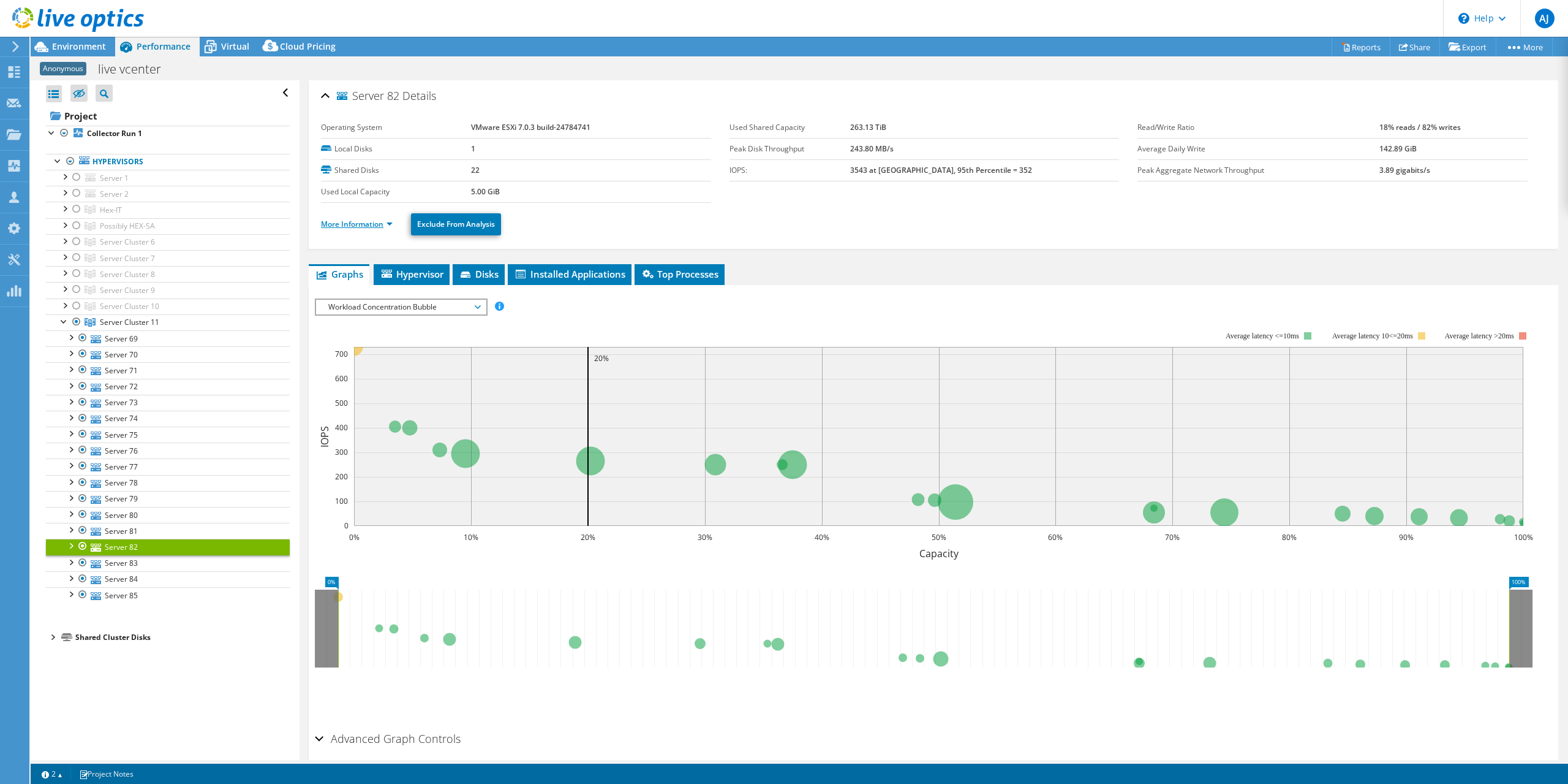
click at [391, 222] on link "More Information" at bounding box center [357, 224] width 71 height 10
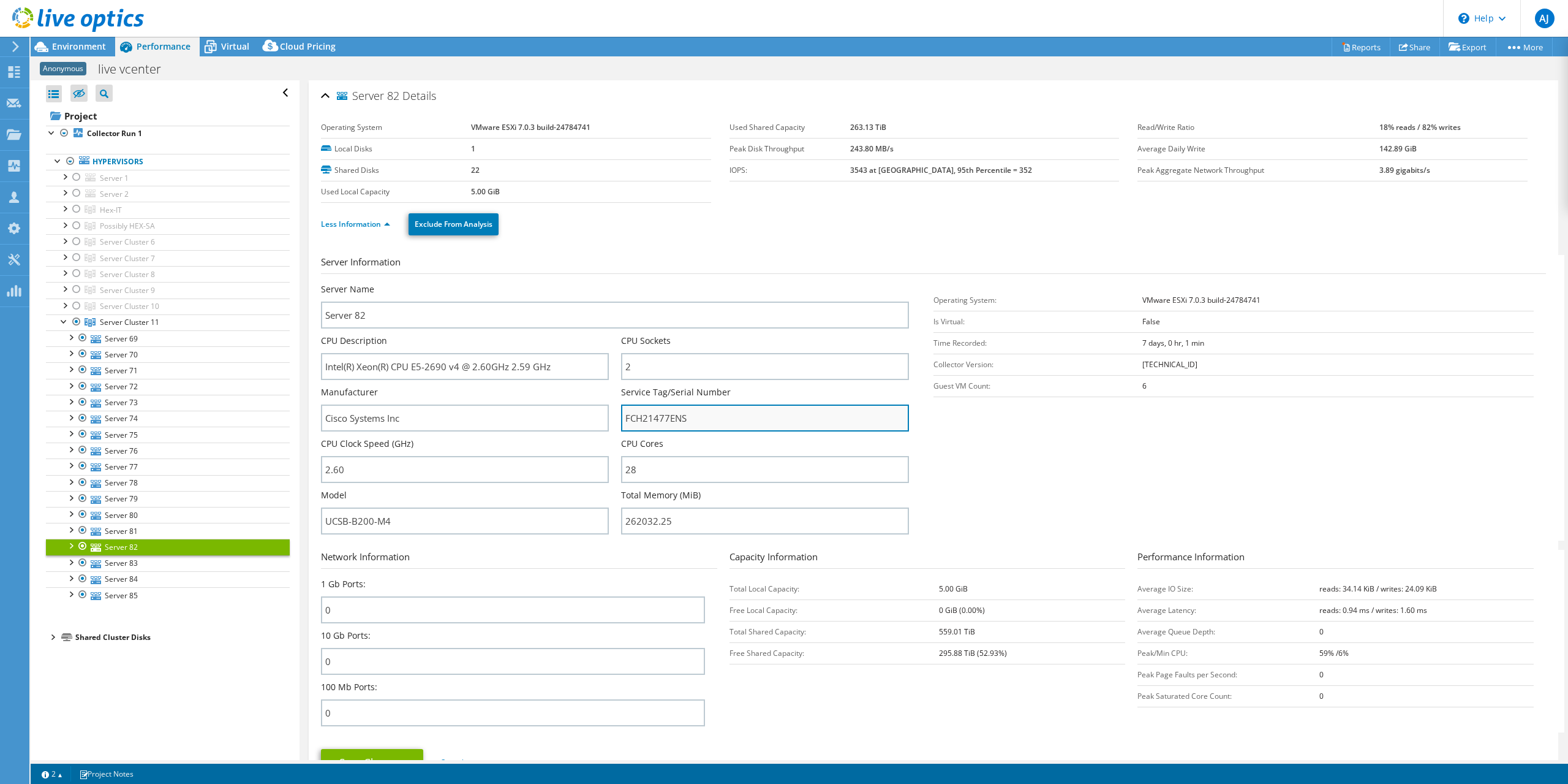
click at [648, 418] on input "FCH21477ENS" at bounding box center [765, 418] width 288 height 27
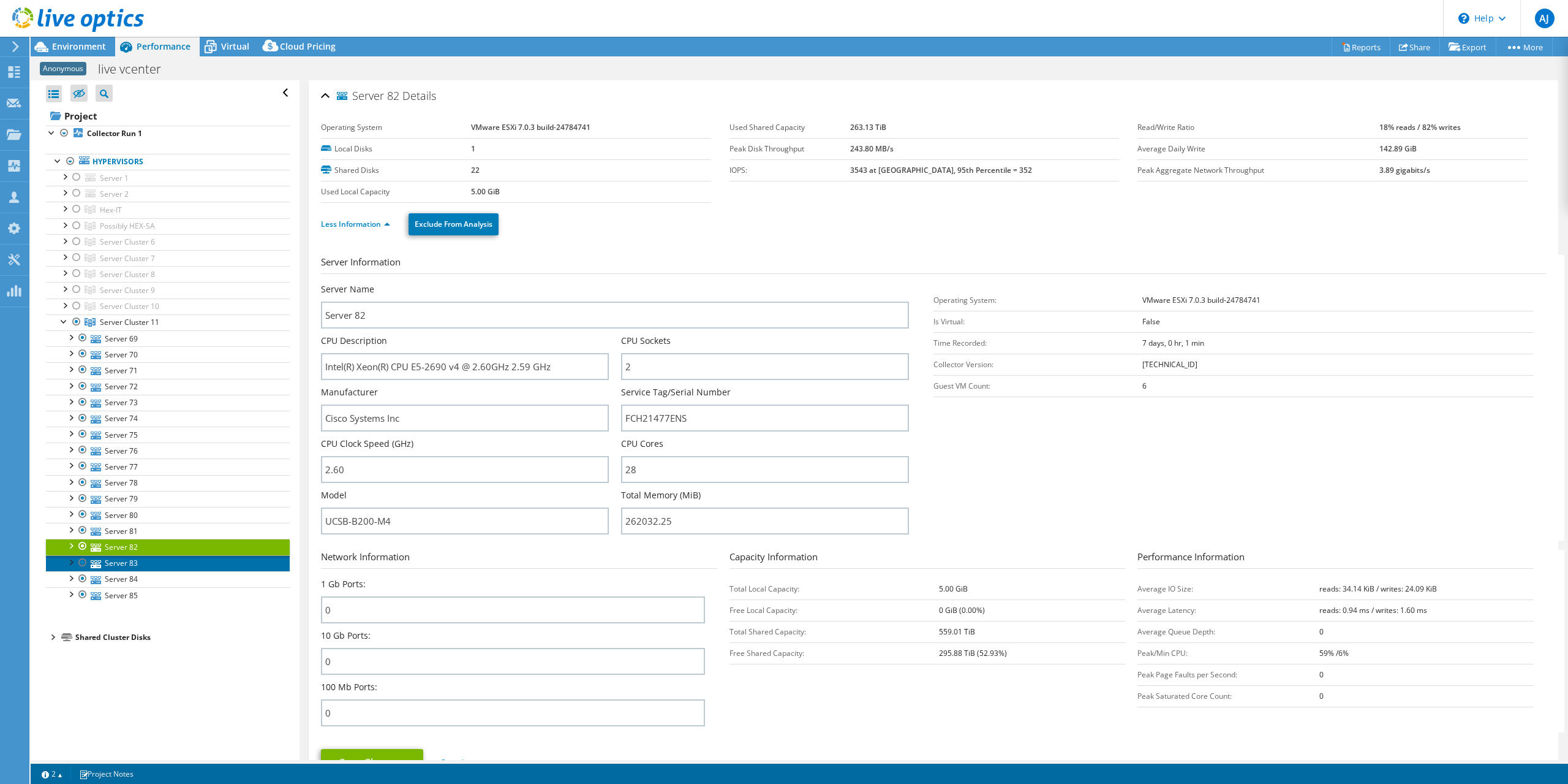
click at [120, 558] on link "Server 83" at bounding box center [167, 563] width 243 height 16
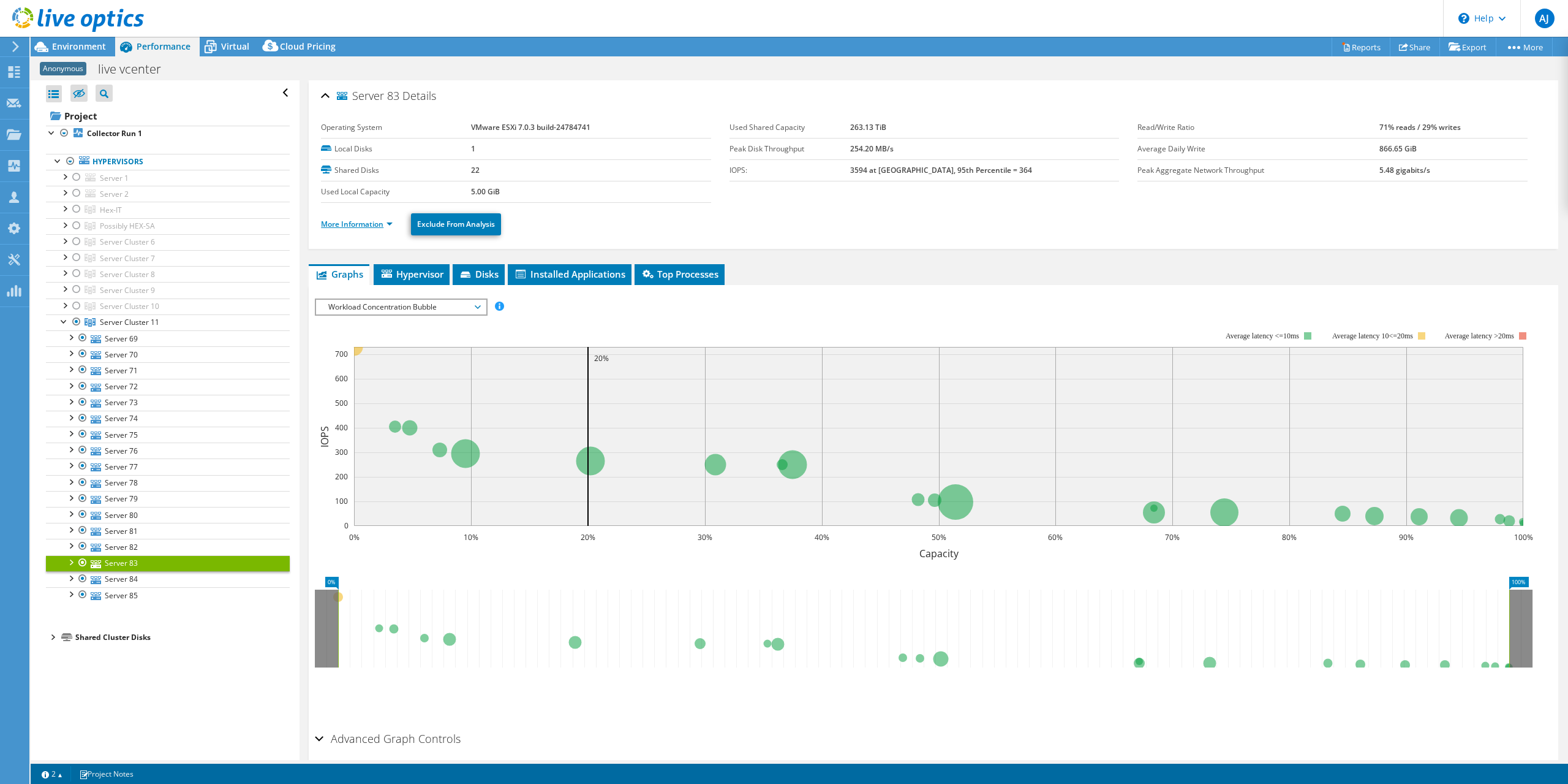
click at [375, 223] on link "More Information" at bounding box center [357, 224] width 71 height 10
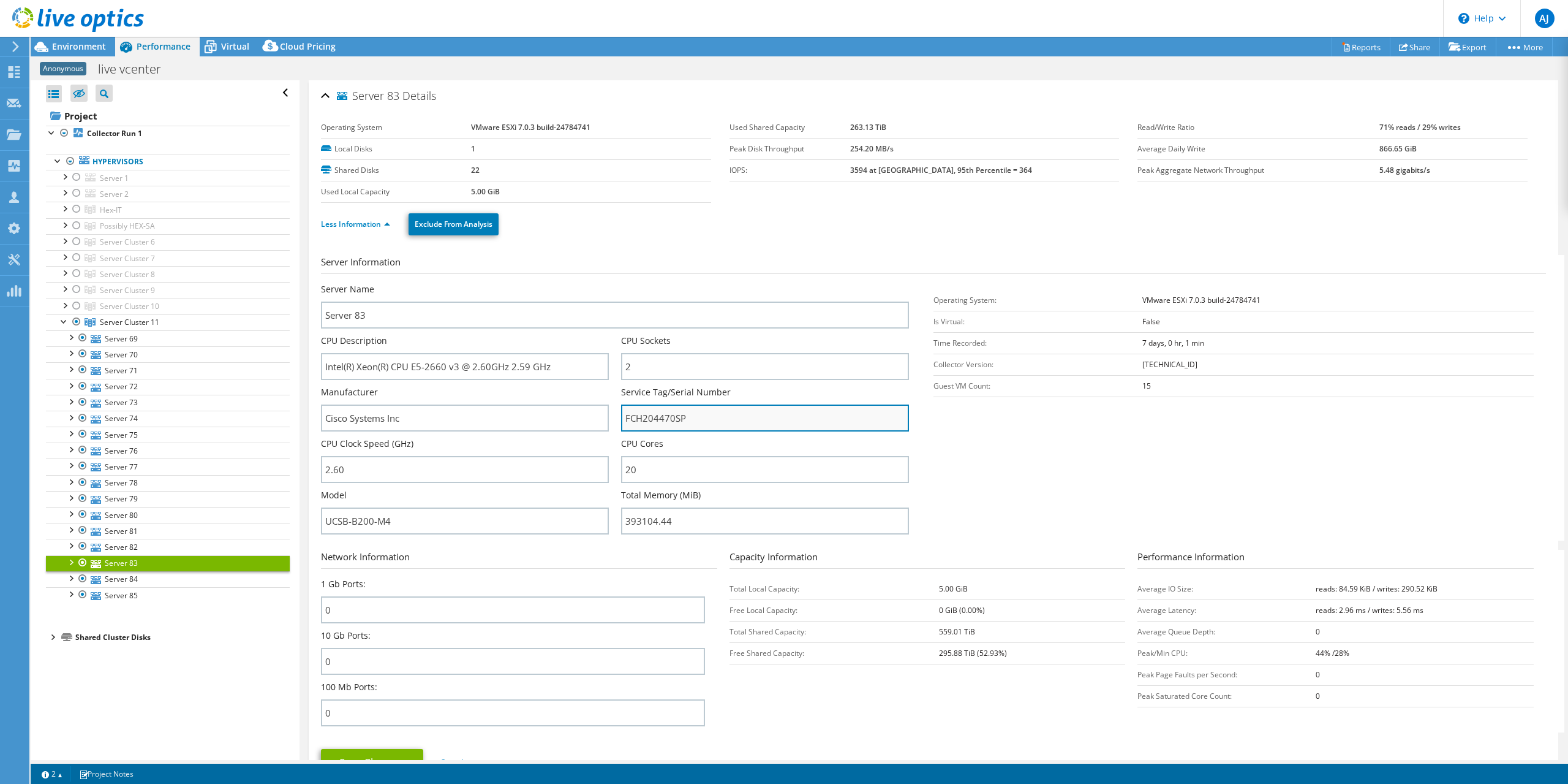
click at [649, 418] on input "FCH204470SP" at bounding box center [765, 418] width 288 height 27
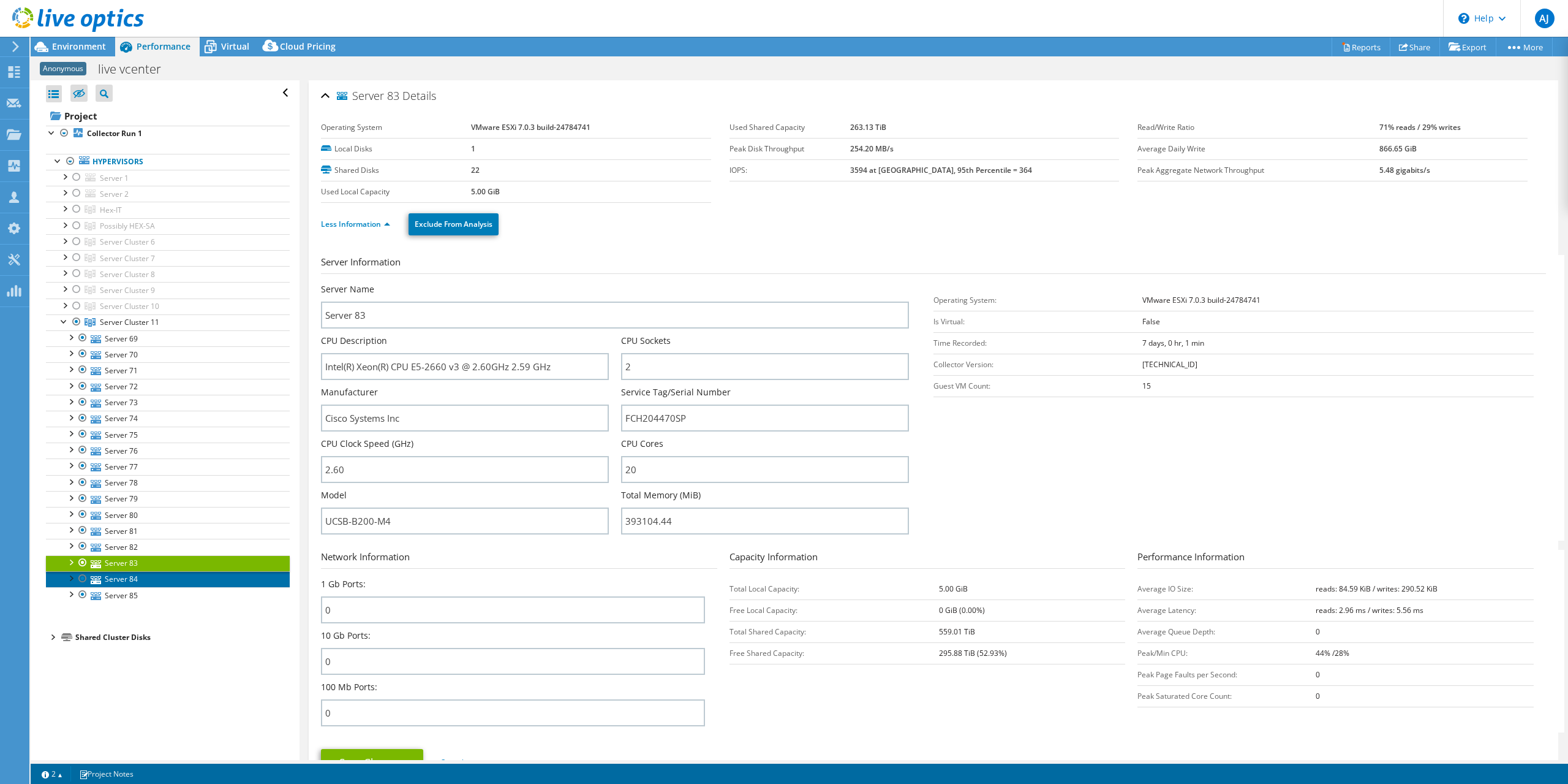
click at [121, 572] on link "Server 84" at bounding box center [167, 578] width 243 height 16
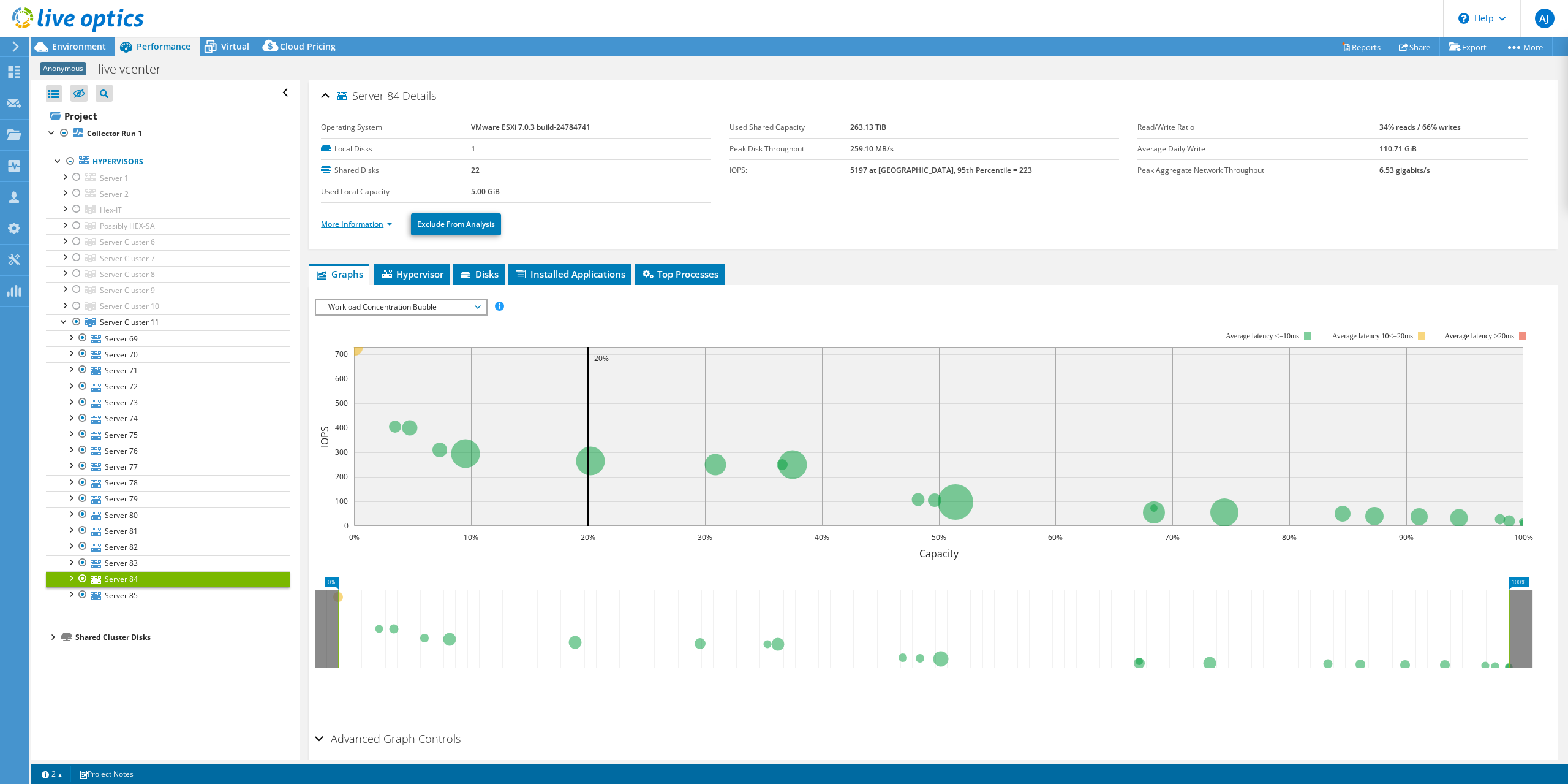
click at [381, 223] on link "More Information" at bounding box center [357, 224] width 71 height 10
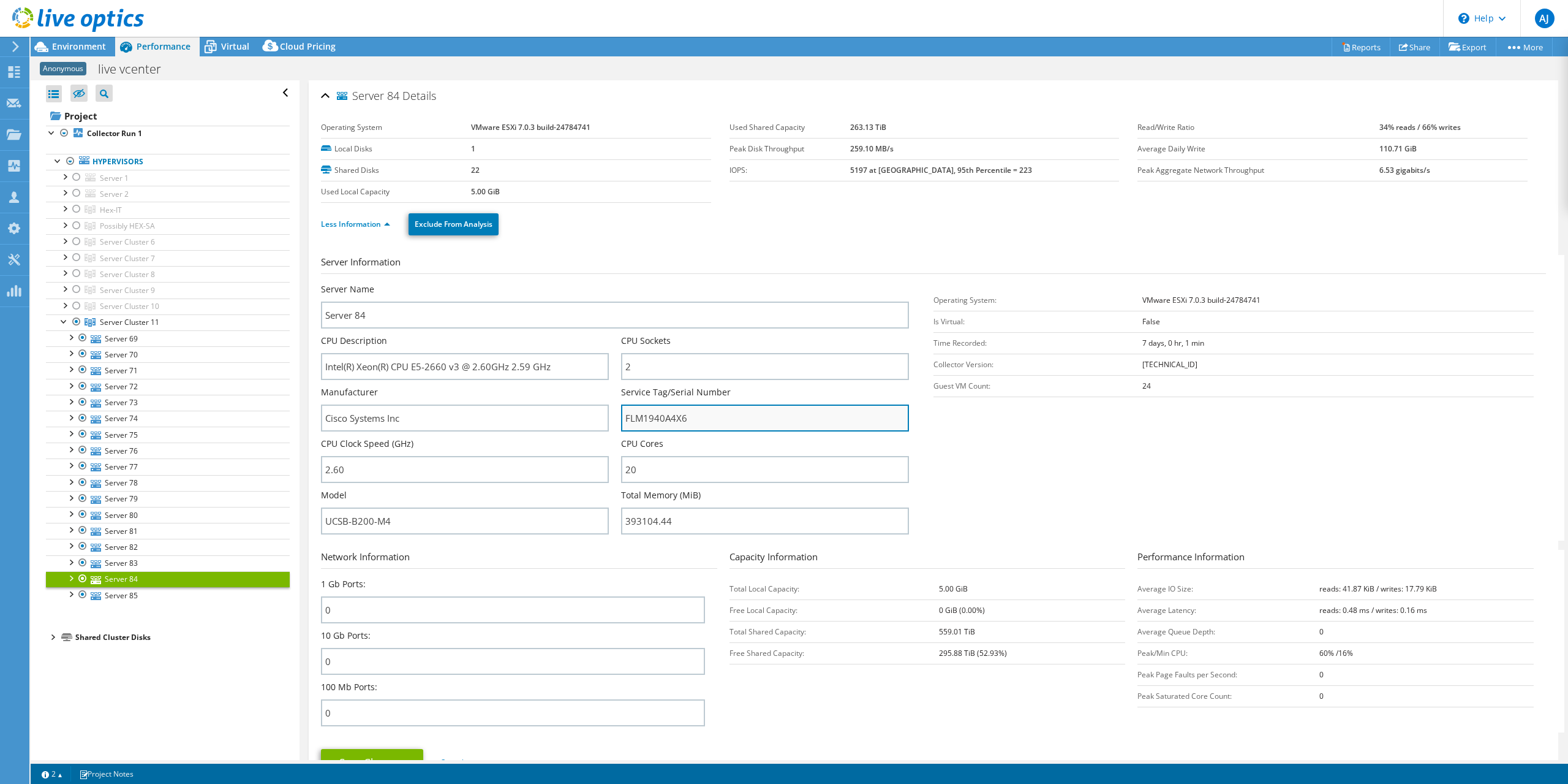
click at [665, 419] on input "FLM1940A4X6" at bounding box center [765, 418] width 288 height 27
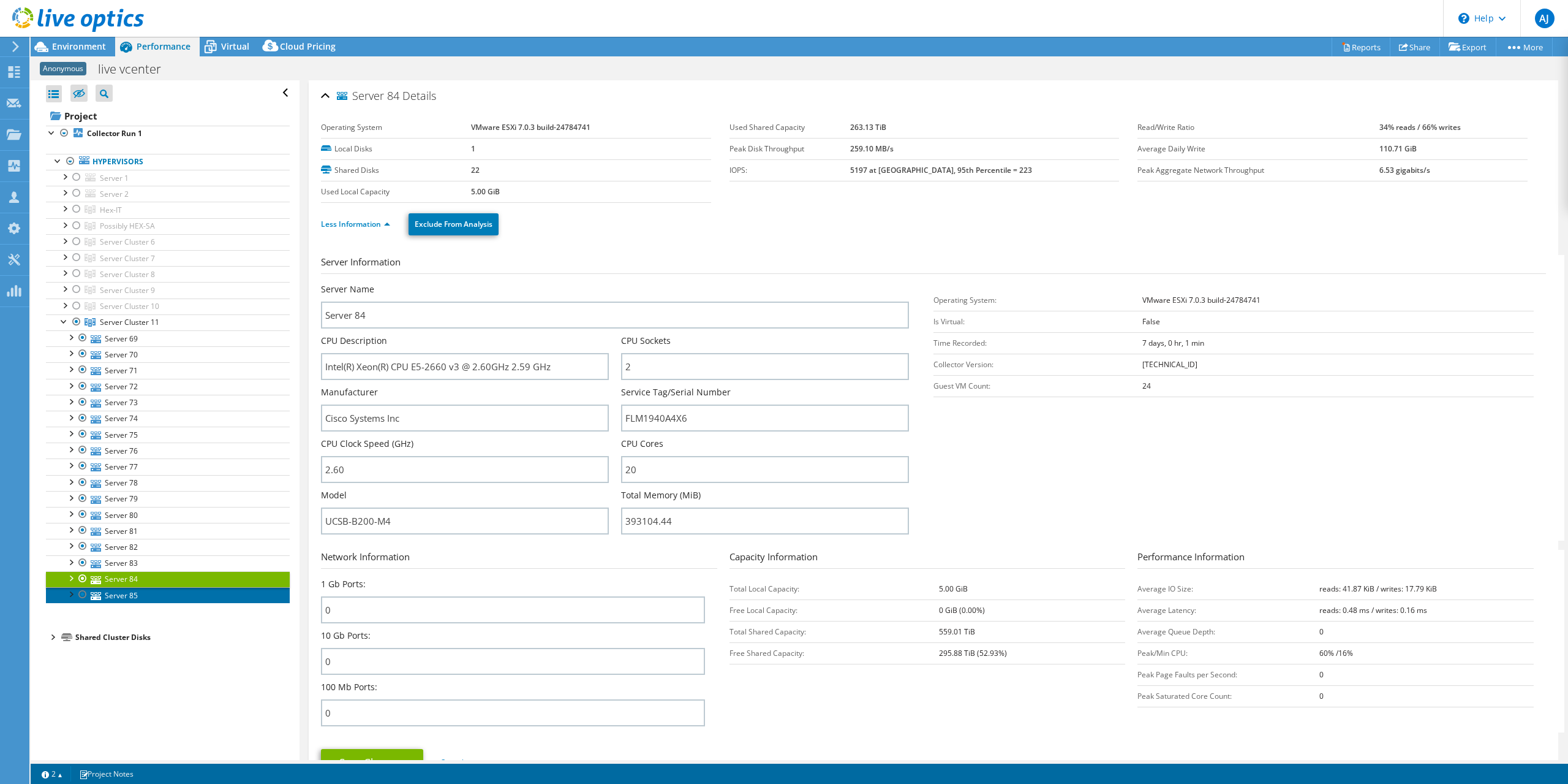
click at [125, 587] on link "Server 85" at bounding box center [167, 595] width 243 height 16
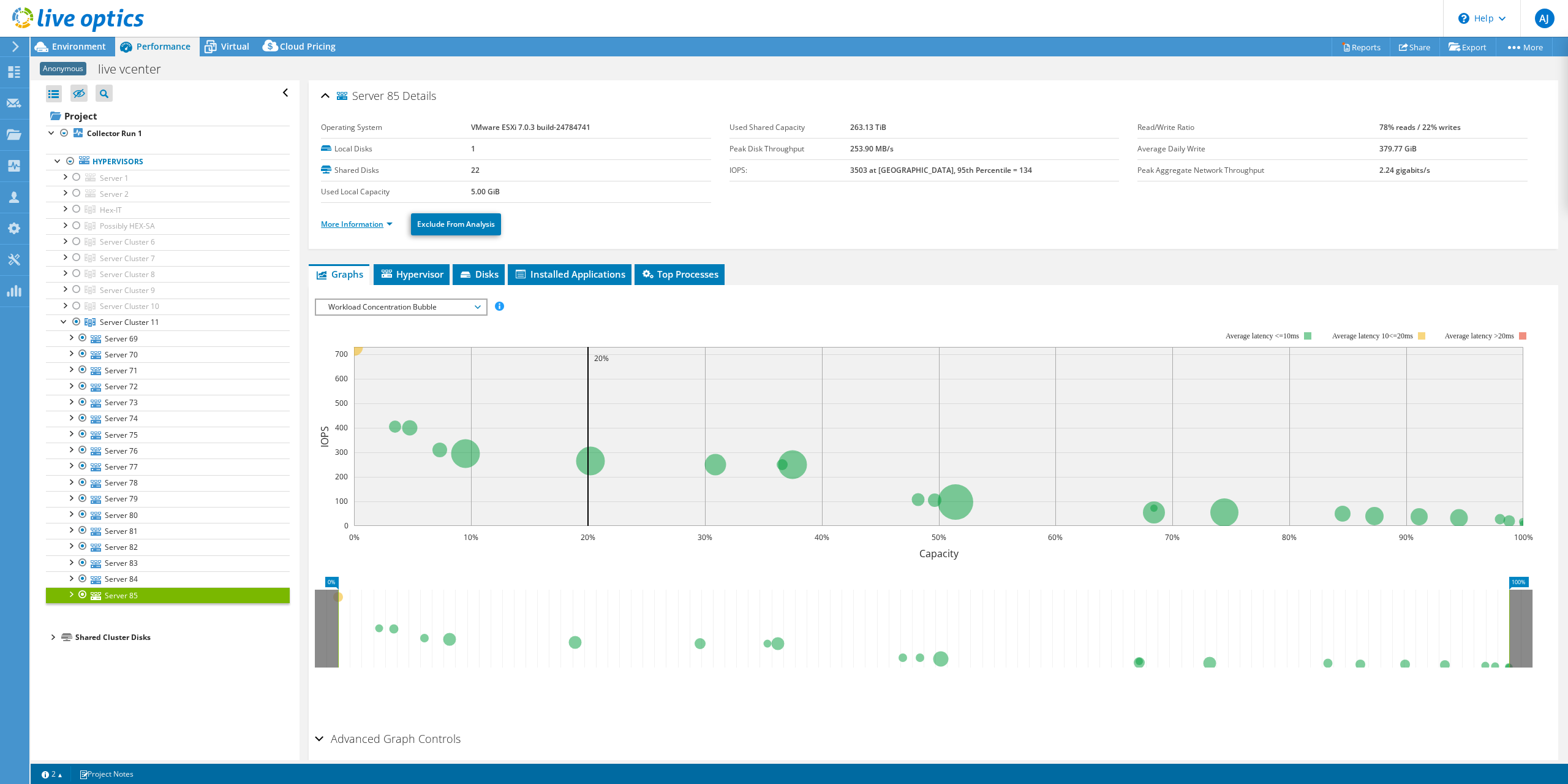
click at [390, 221] on link "More Information" at bounding box center [357, 224] width 71 height 10
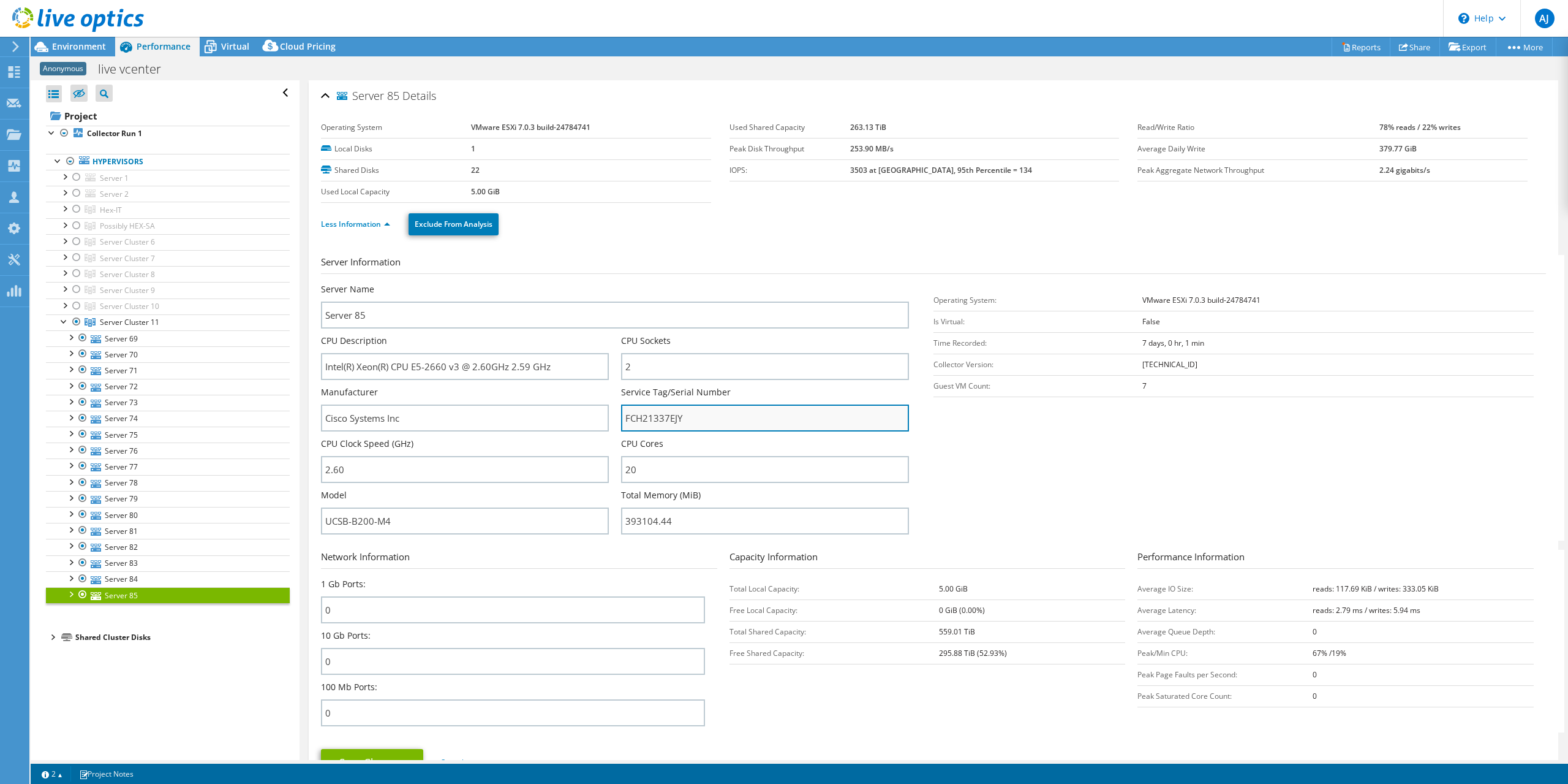
click at [652, 414] on input "FCH21337EJY" at bounding box center [765, 418] width 288 height 27
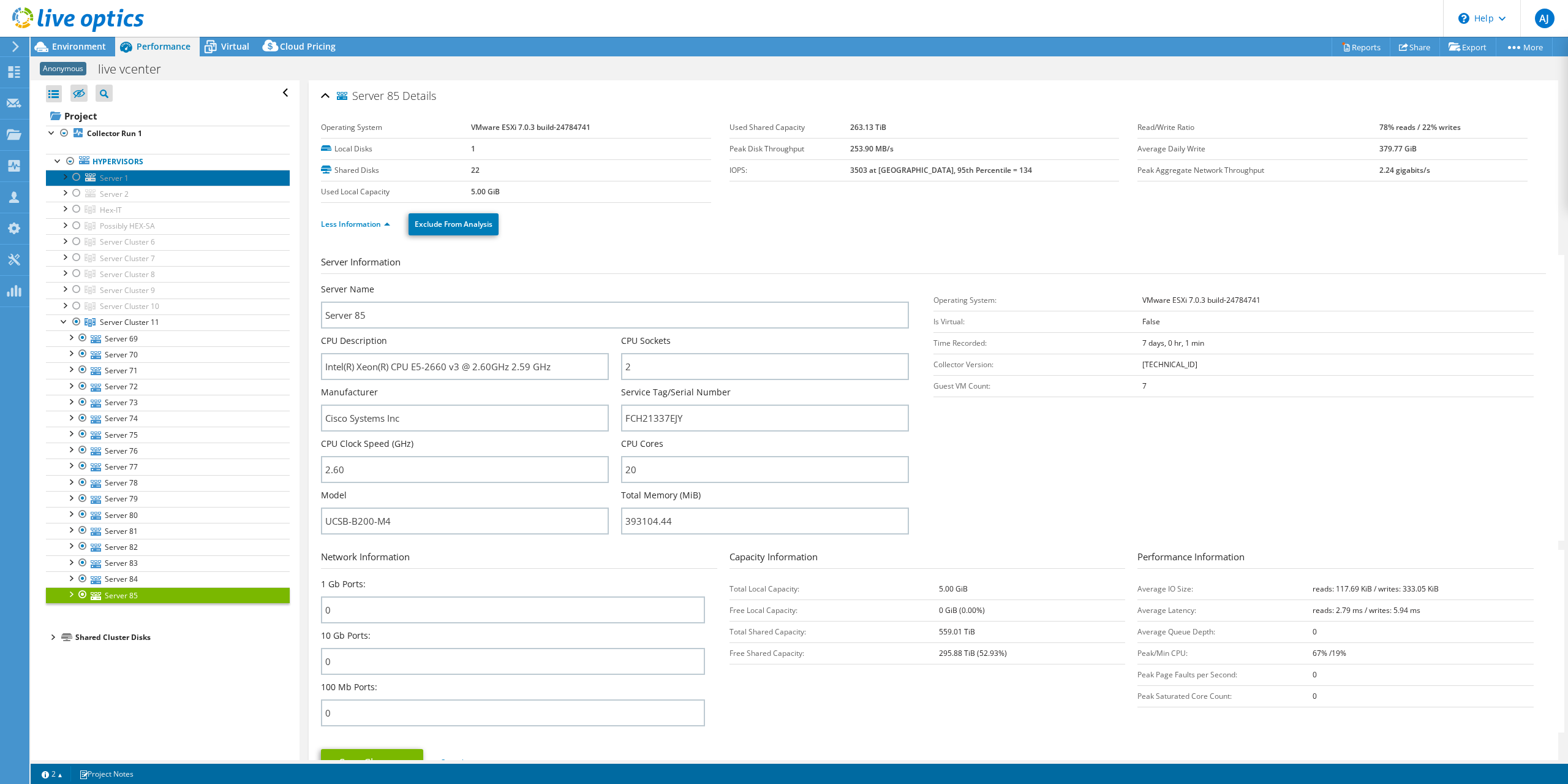
click at [104, 176] on span "Server 1" at bounding box center [114, 178] width 29 height 10
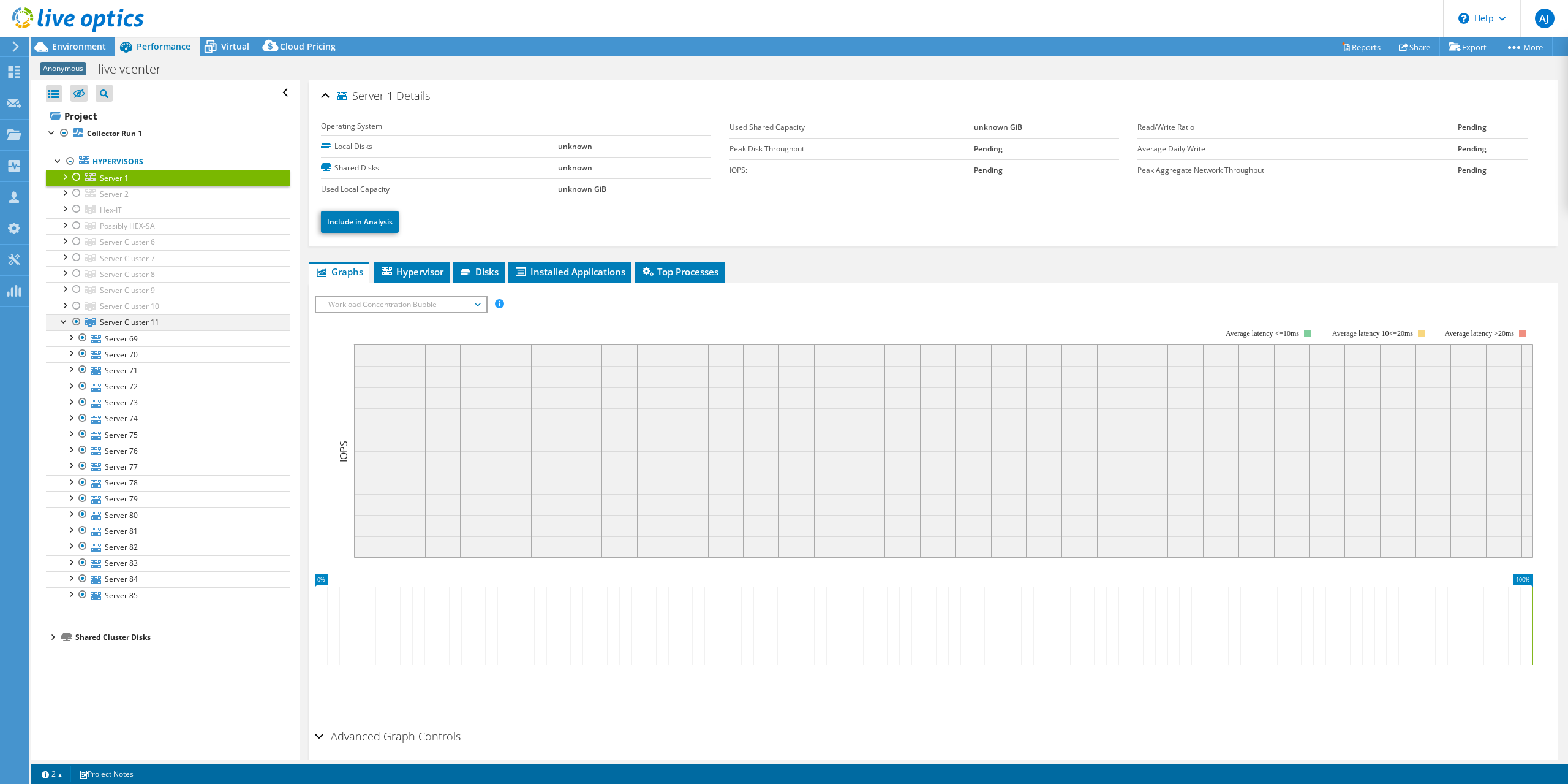
click at [77, 320] on div at bounding box center [76, 321] width 12 height 14
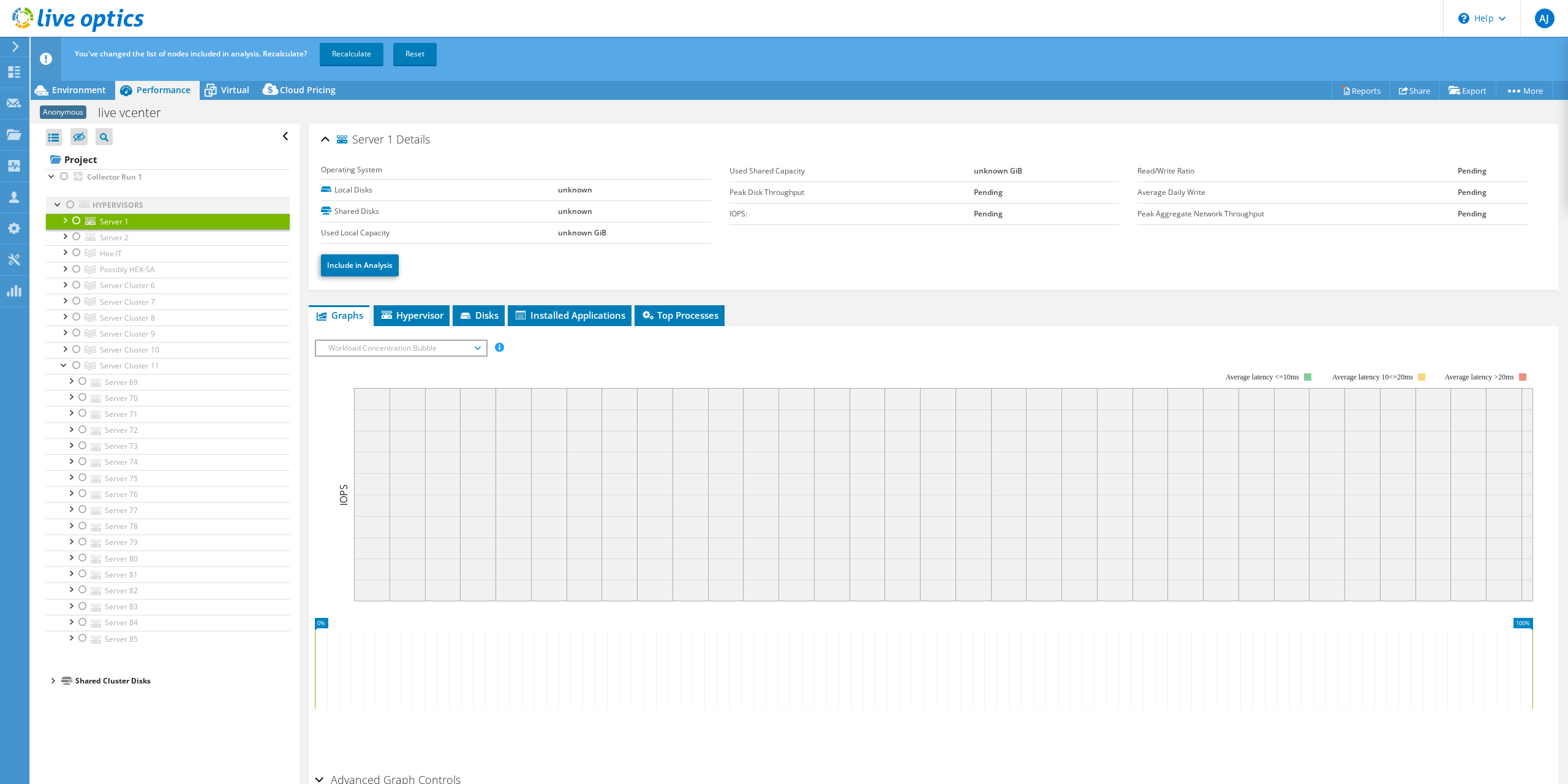
click at [68, 203] on div at bounding box center [70, 204] width 12 height 14
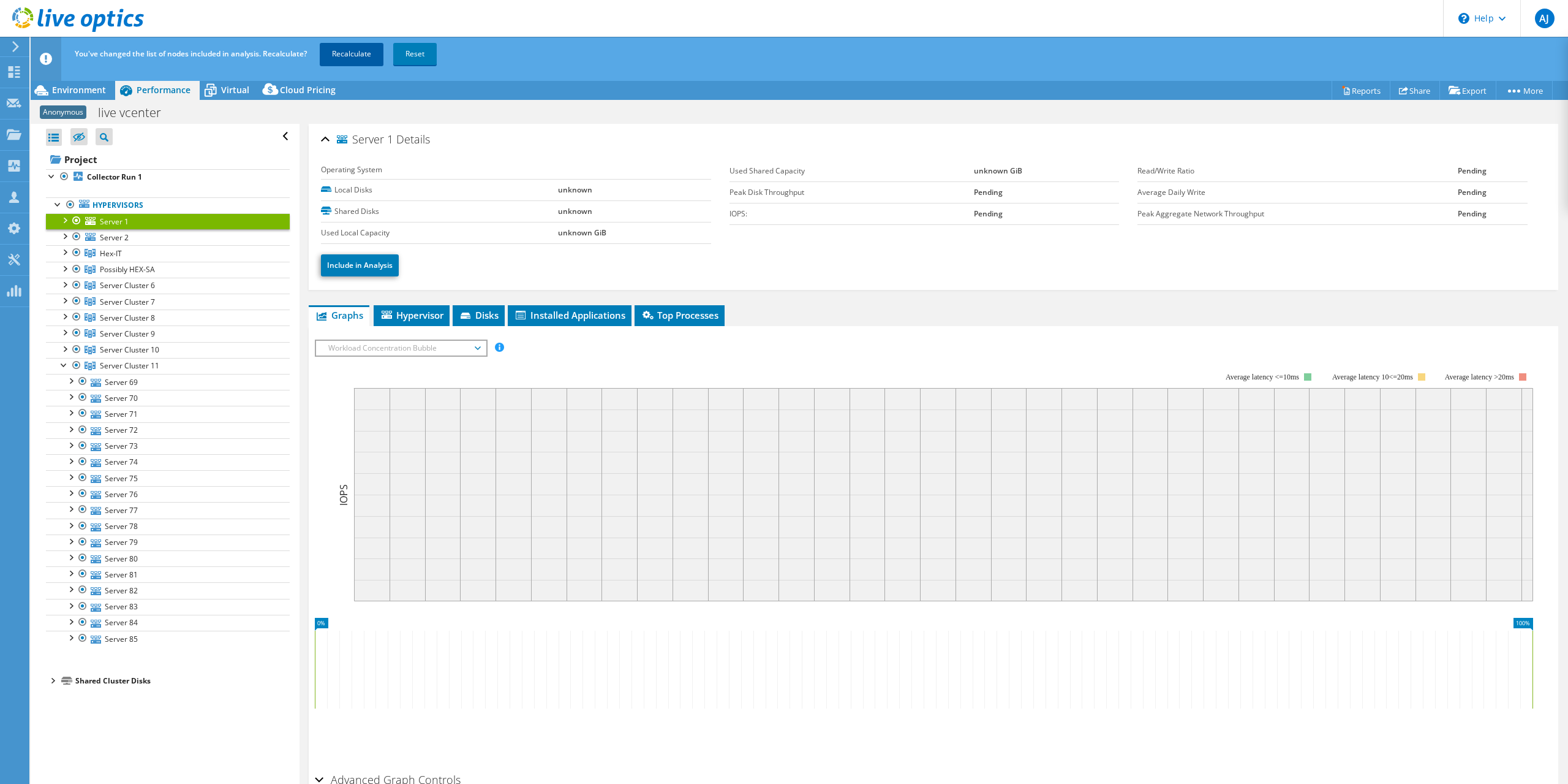
click at [361, 50] on link "Recalculate" at bounding box center [351, 53] width 64 height 22
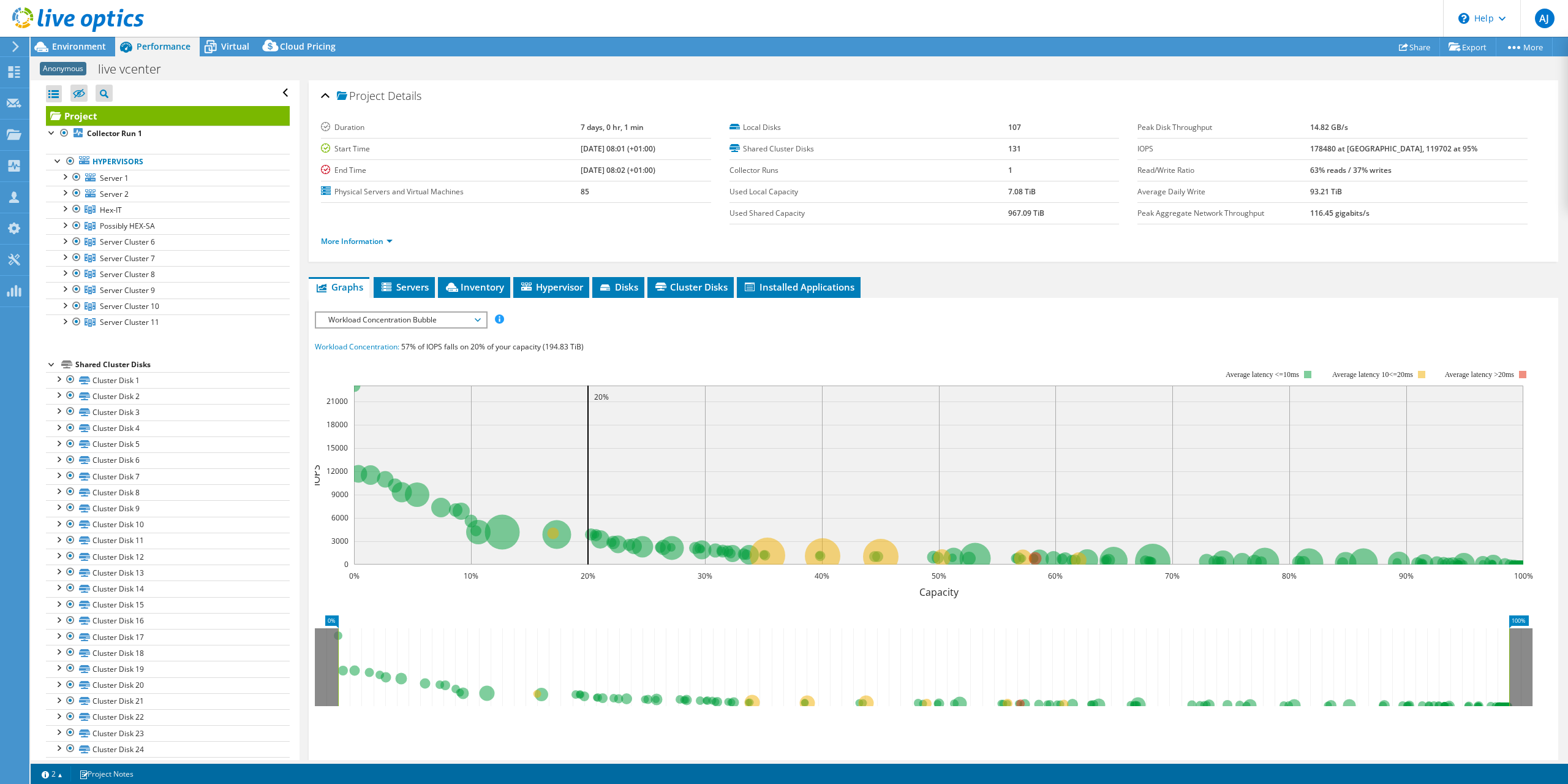
click at [50, 360] on div at bounding box center [51, 363] width 12 height 12
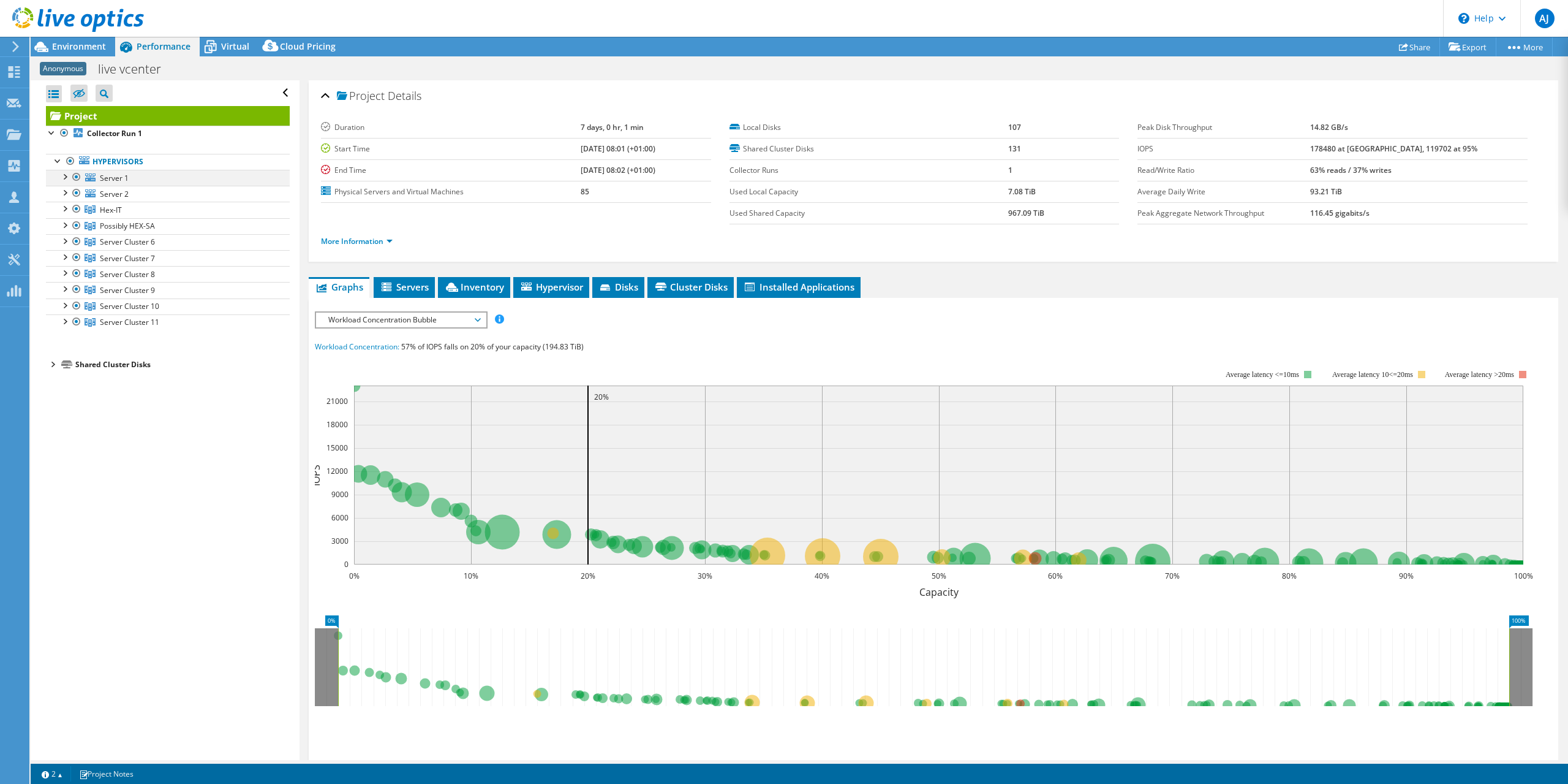
click at [63, 175] on div at bounding box center [64, 175] width 12 height 12
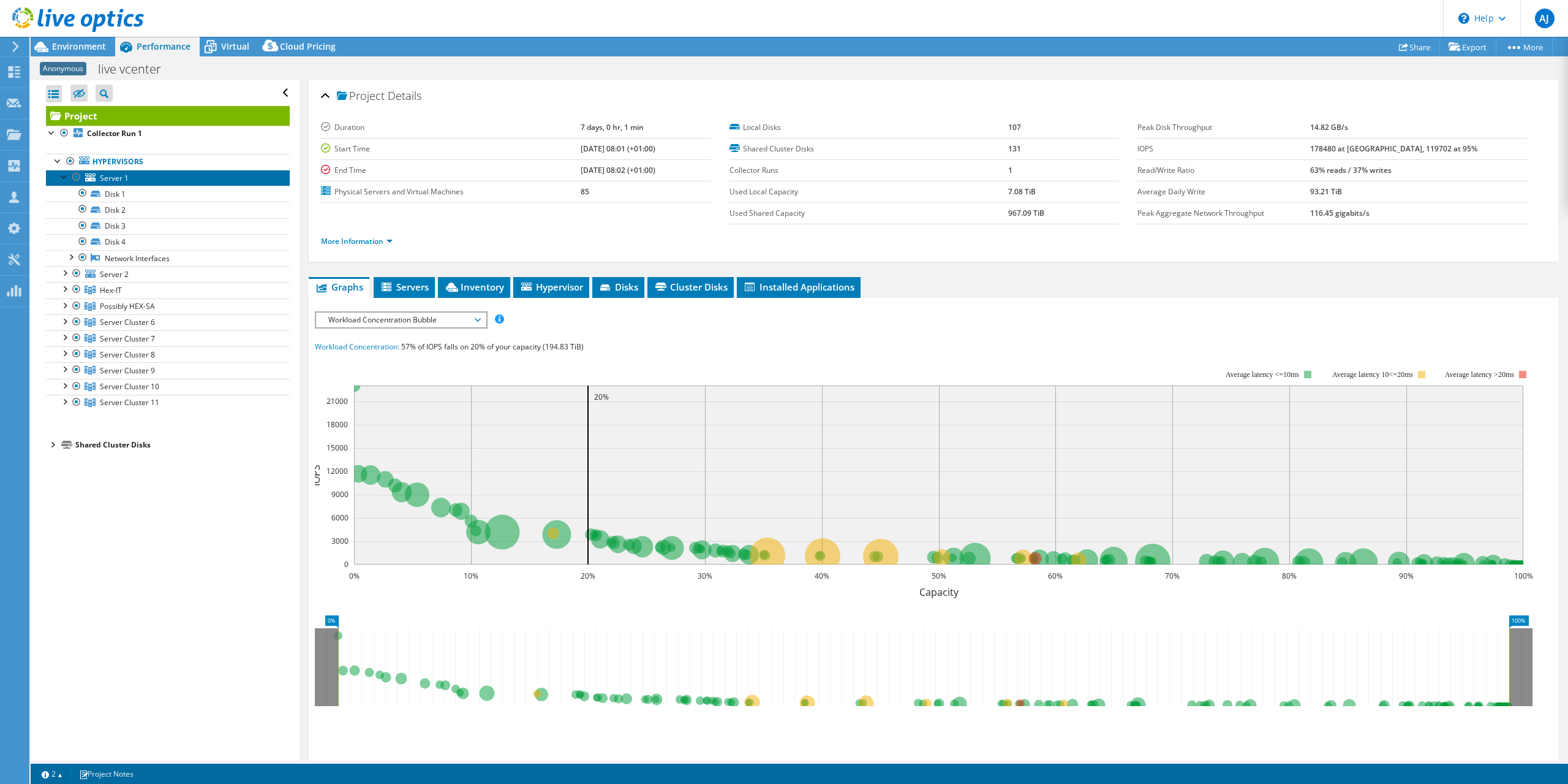
click at [100, 178] on span "Server 1" at bounding box center [114, 178] width 29 height 10
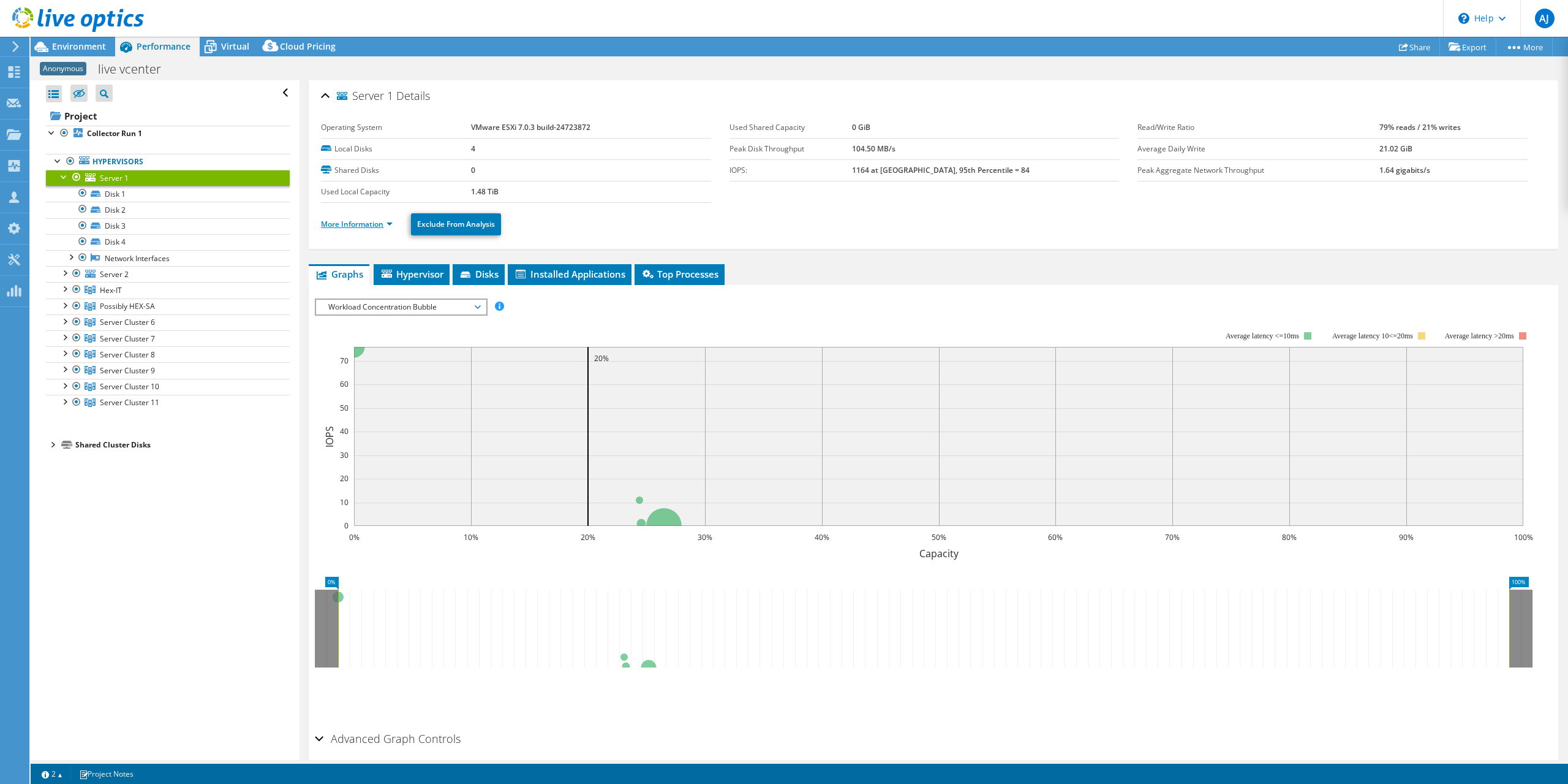
click at [335, 225] on link "More Information" at bounding box center [357, 224] width 71 height 10
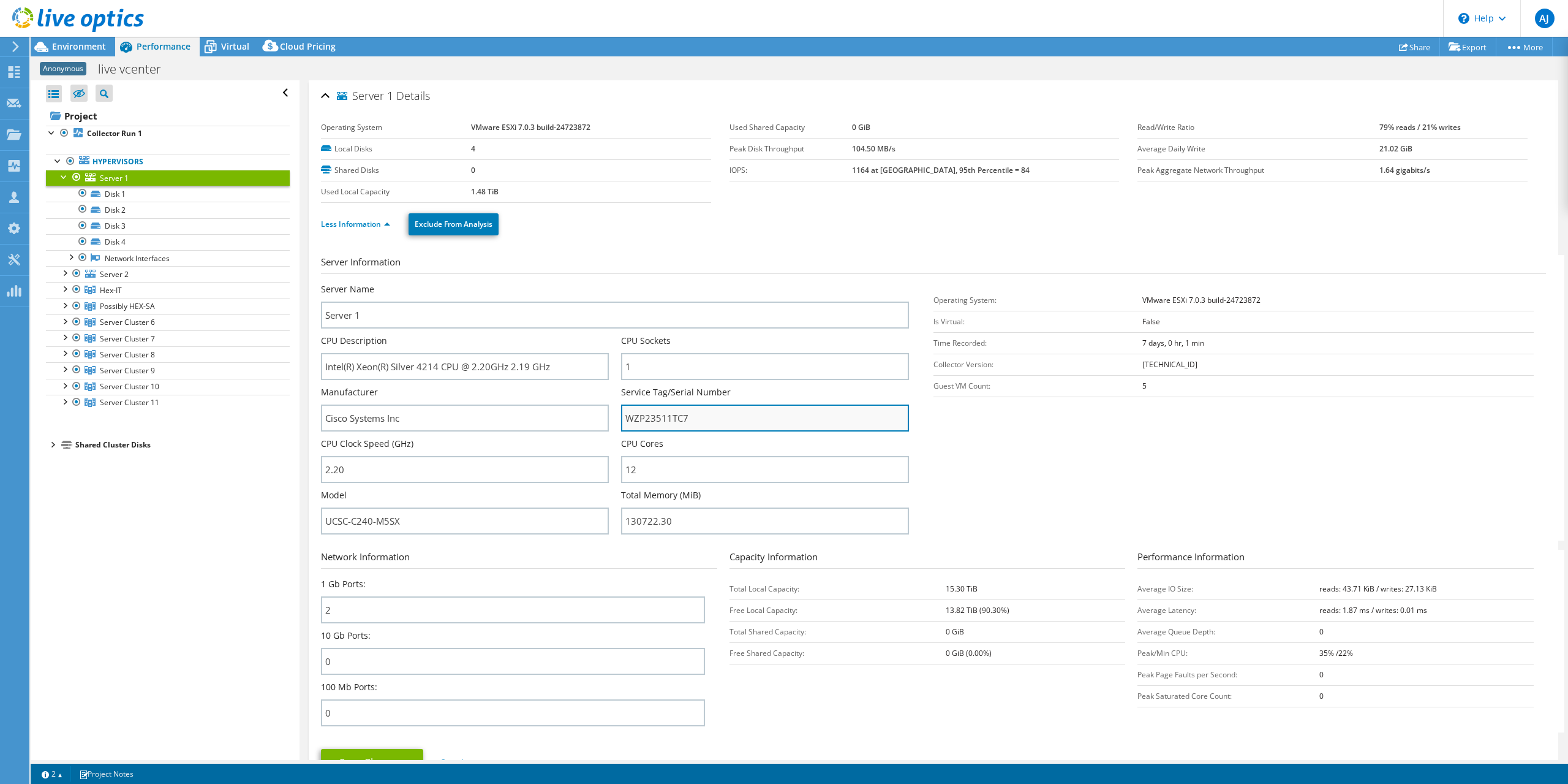
click at [672, 417] on input "WZP23511TC7" at bounding box center [765, 418] width 288 height 27
drag, startPoint x: 226, startPoint y: 530, endPoint x: 158, endPoint y: 530, distance: 68.0
click at [158, 530] on div "Open All Close All Hide Excluded Nodes Project Tree Filter" at bounding box center [799, 420] width 1538 height 679
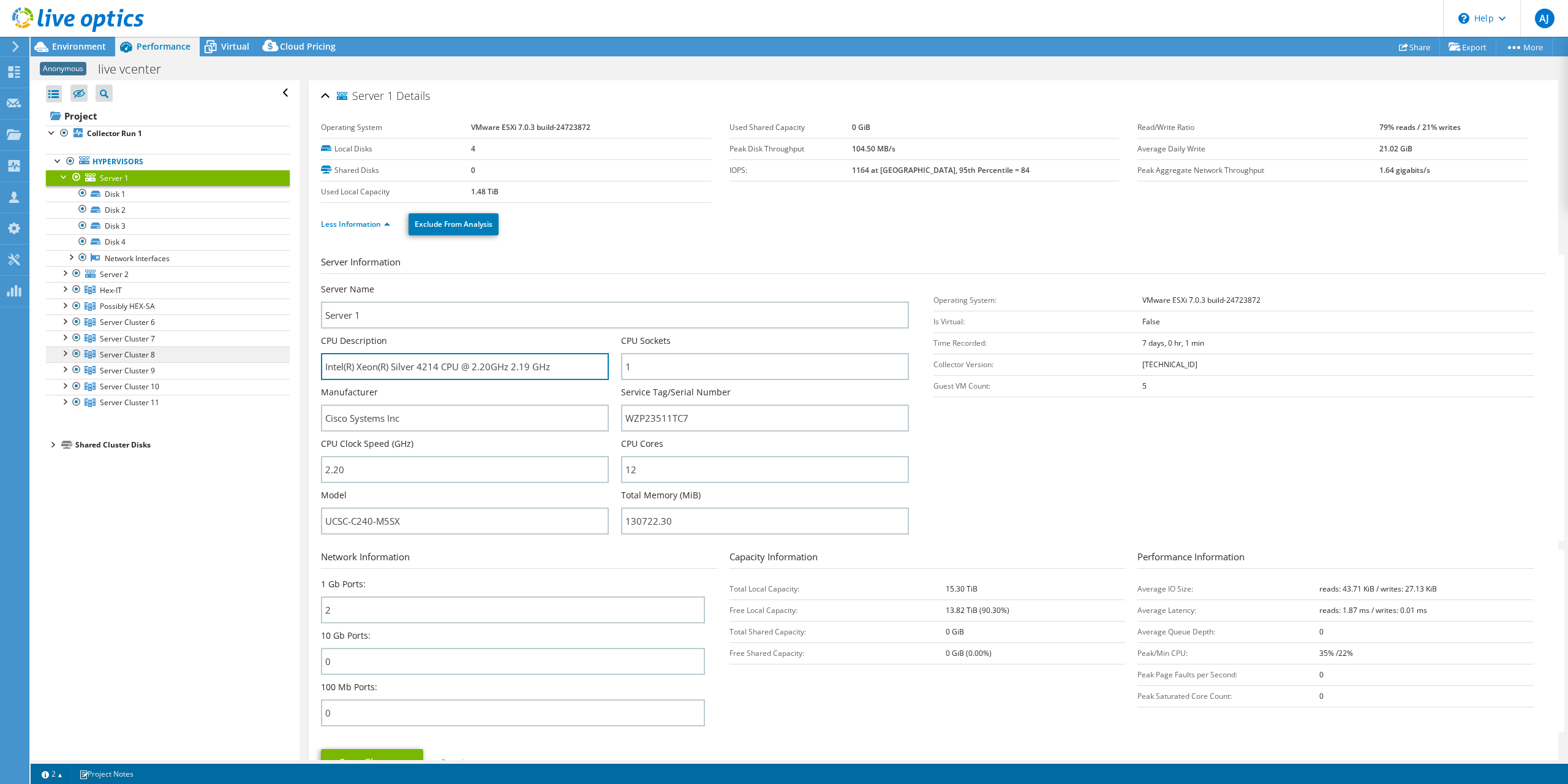
drag, startPoint x: 569, startPoint y: 366, endPoint x: 184, endPoint y: 358, distance: 385.1
click at [184, 358] on div "Open All Close All Hide Excluded Nodes Project Tree Filter" at bounding box center [799, 420] width 1538 height 679
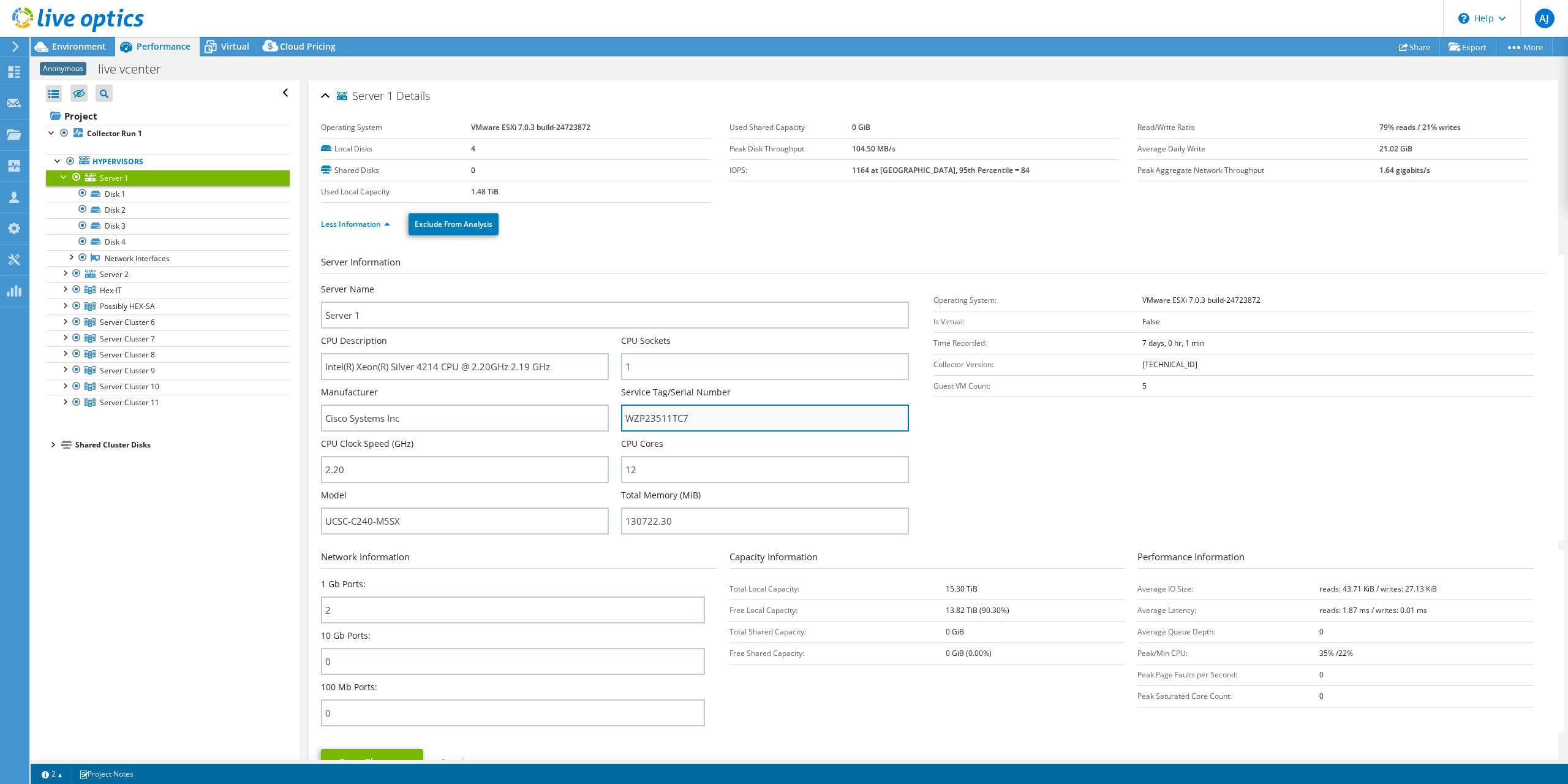
click at [648, 425] on input "WZP23511TC7" at bounding box center [765, 418] width 288 height 27
drag, startPoint x: 61, startPoint y: 271, endPoint x: 72, endPoint y: 275, distance: 11.7
click at [61, 271] on div at bounding box center [64, 272] width 12 height 12
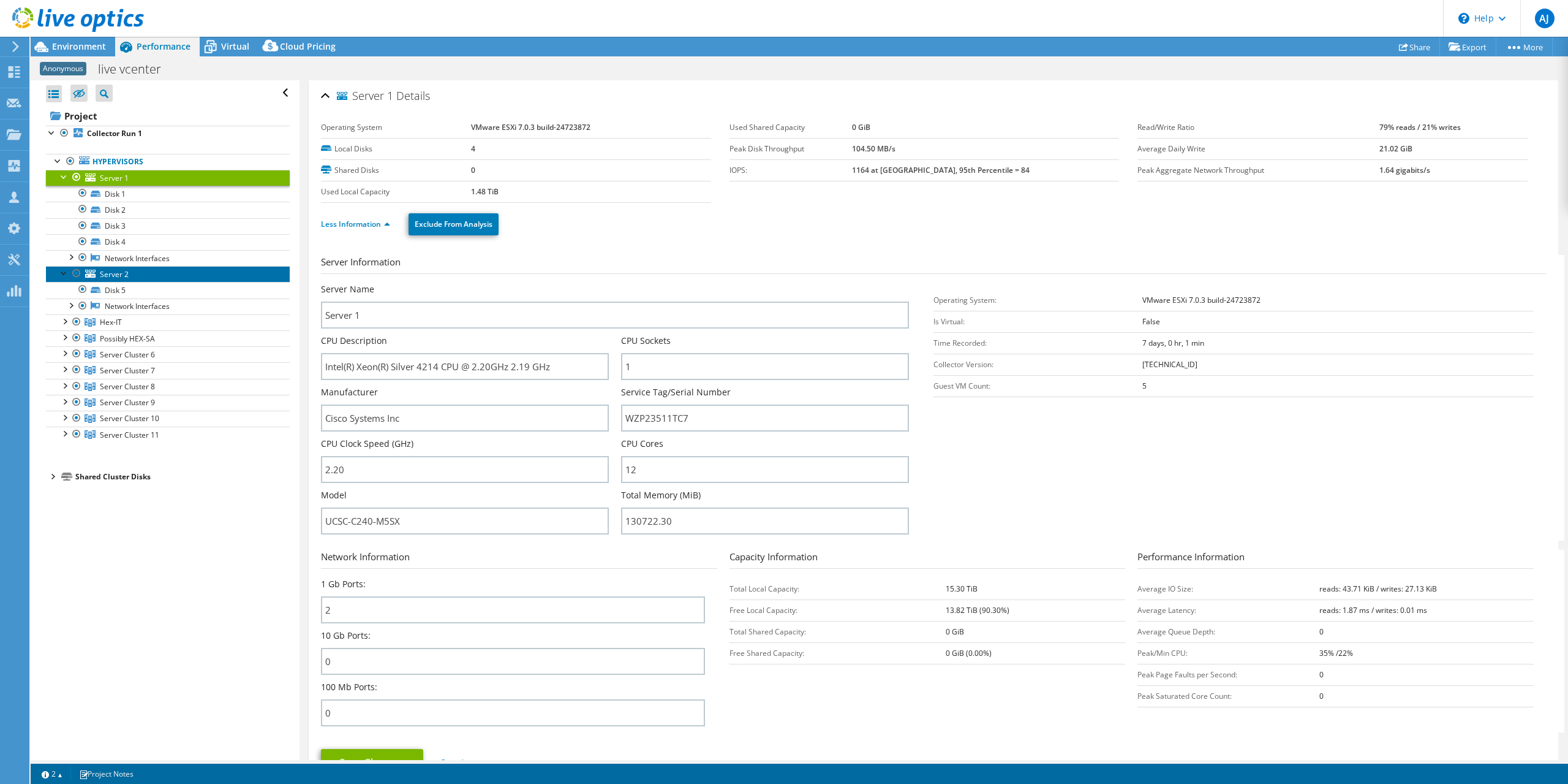
click at [111, 273] on span "Server 2" at bounding box center [114, 274] width 29 height 10
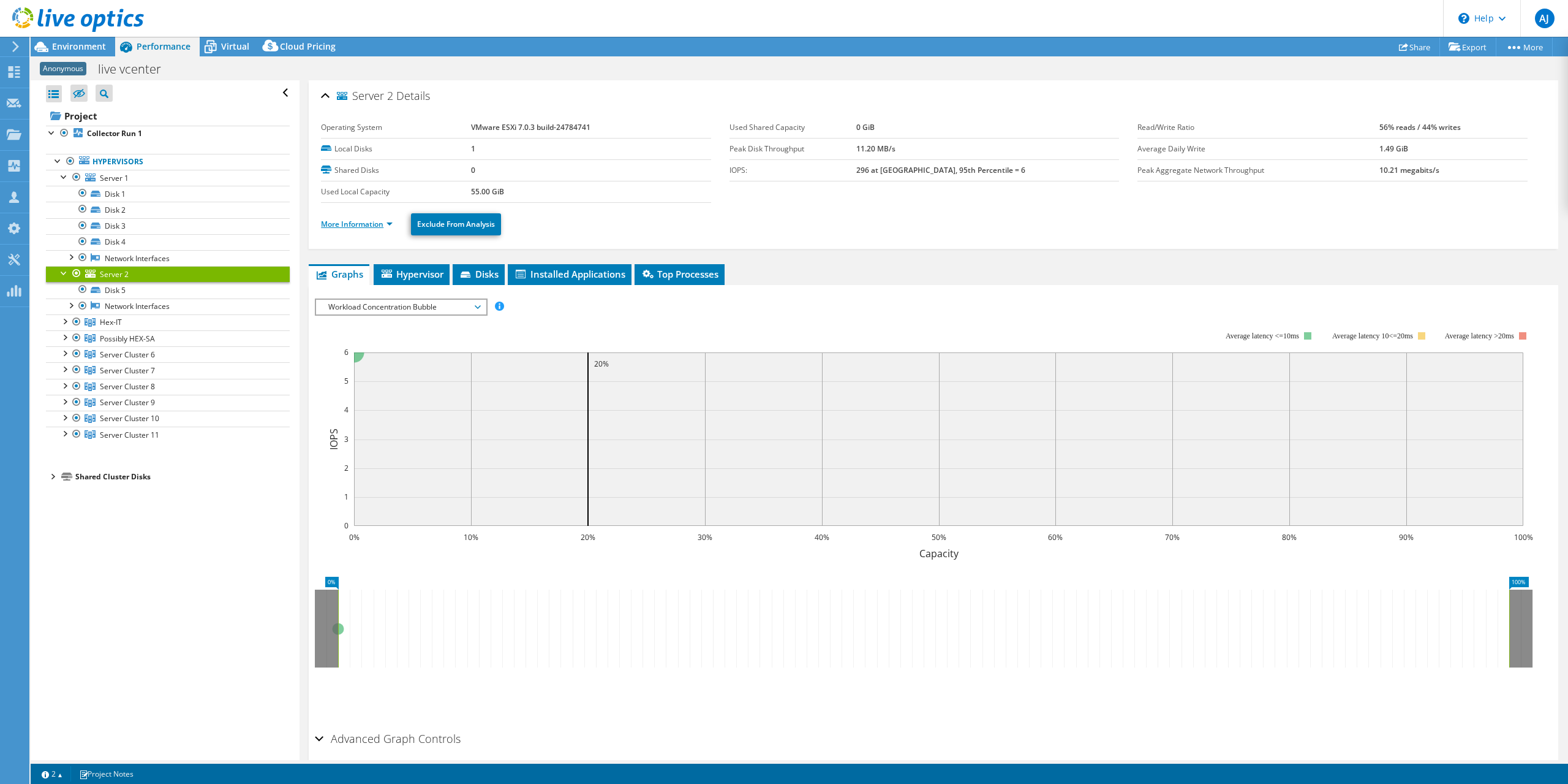
click at [376, 222] on link "More Information" at bounding box center [357, 224] width 71 height 10
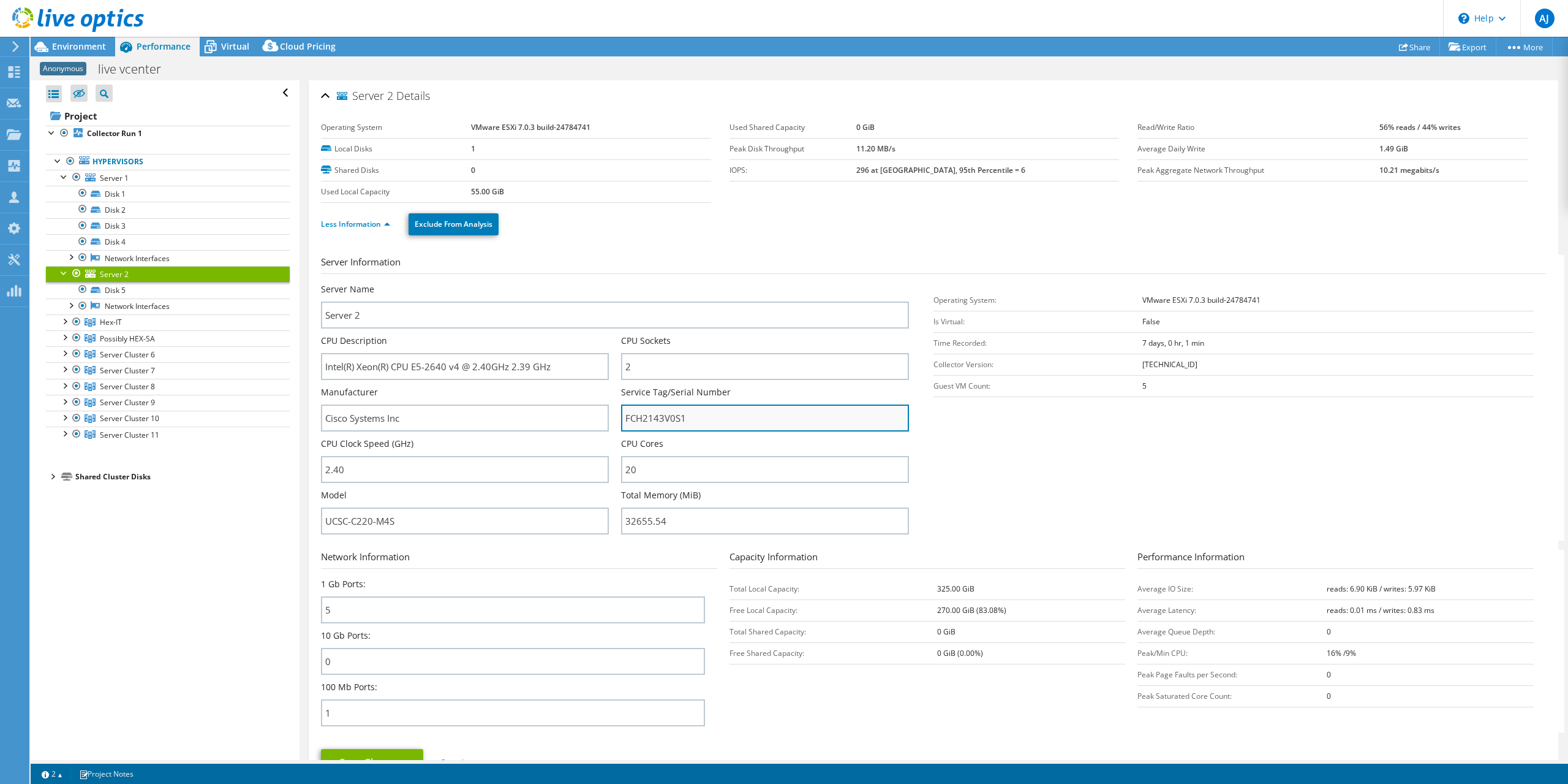
click at [653, 416] on input "FCH2143V0S1" at bounding box center [765, 418] width 288 height 27
click at [66, 433] on div at bounding box center [64, 432] width 12 height 12
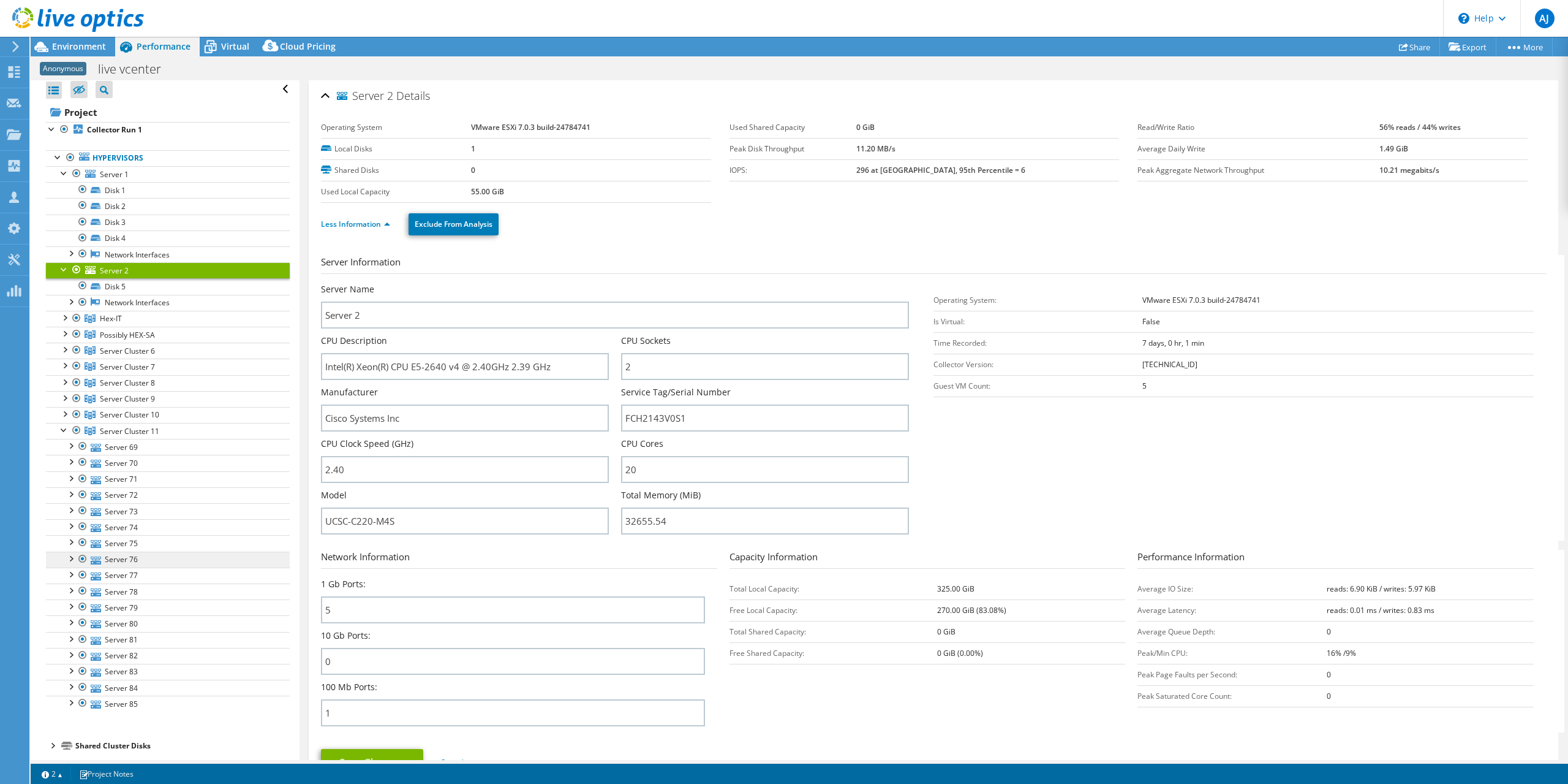
scroll to position [5, 0]
click at [122, 698] on link "Server 85" at bounding box center [167, 702] width 243 height 16
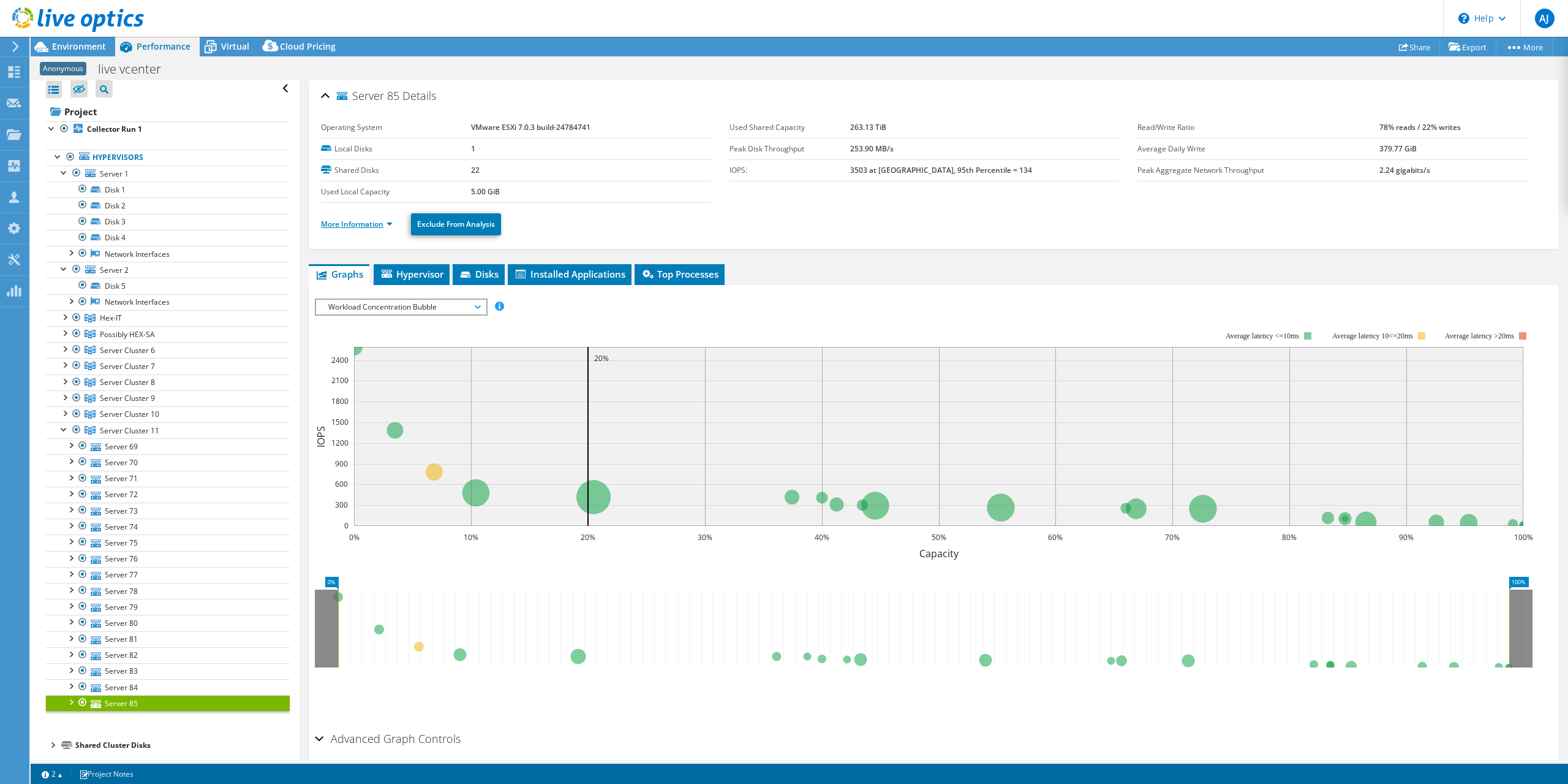
click at [349, 225] on link "More Information" at bounding box center [357, 224] width 71 height 10
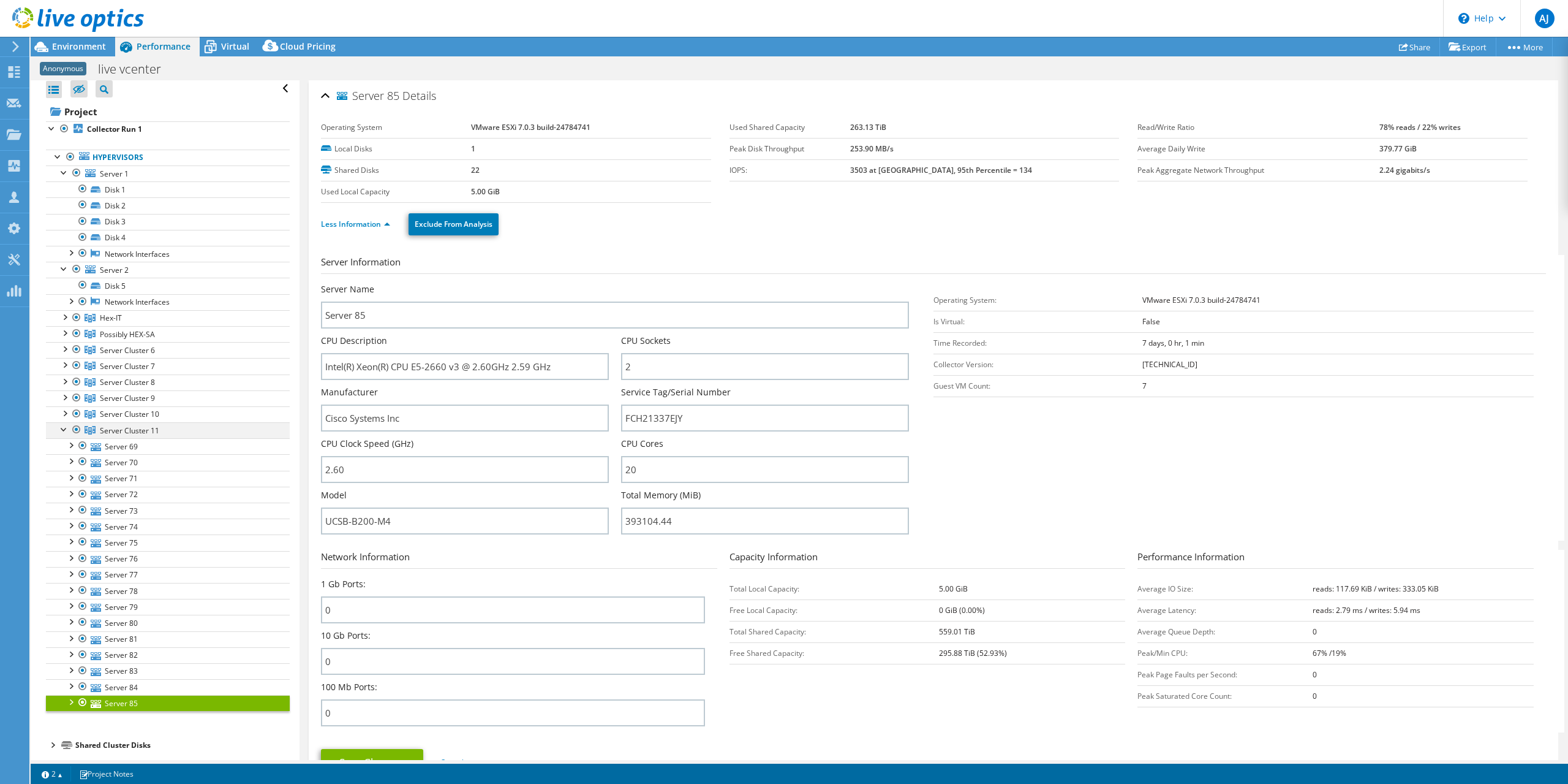
click at [62, 424] on div at bounding box center [64, 428] width 12 height 12
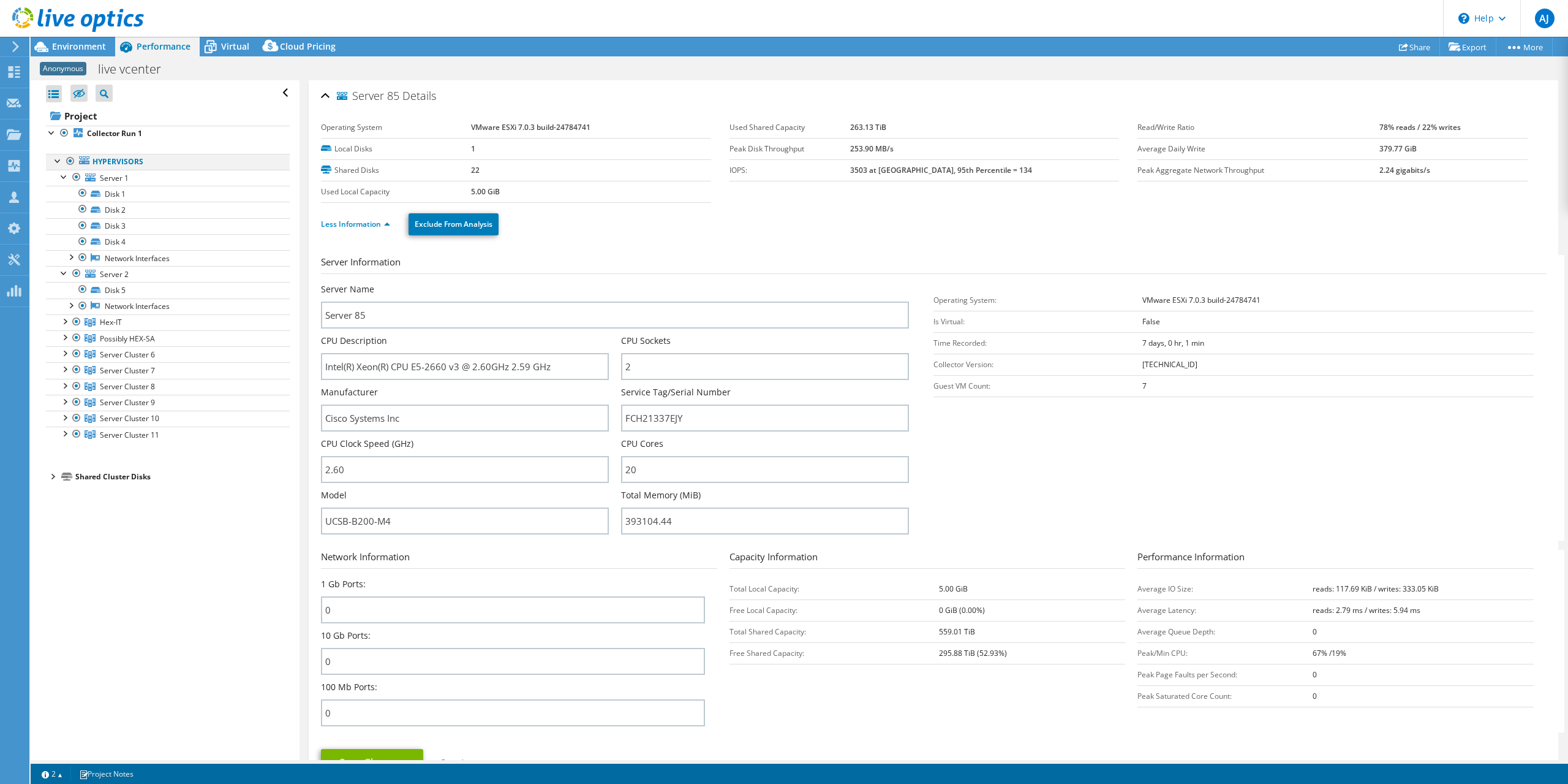
click at [54, 163] on div at bounding box center [58, 160] width 12 height 12
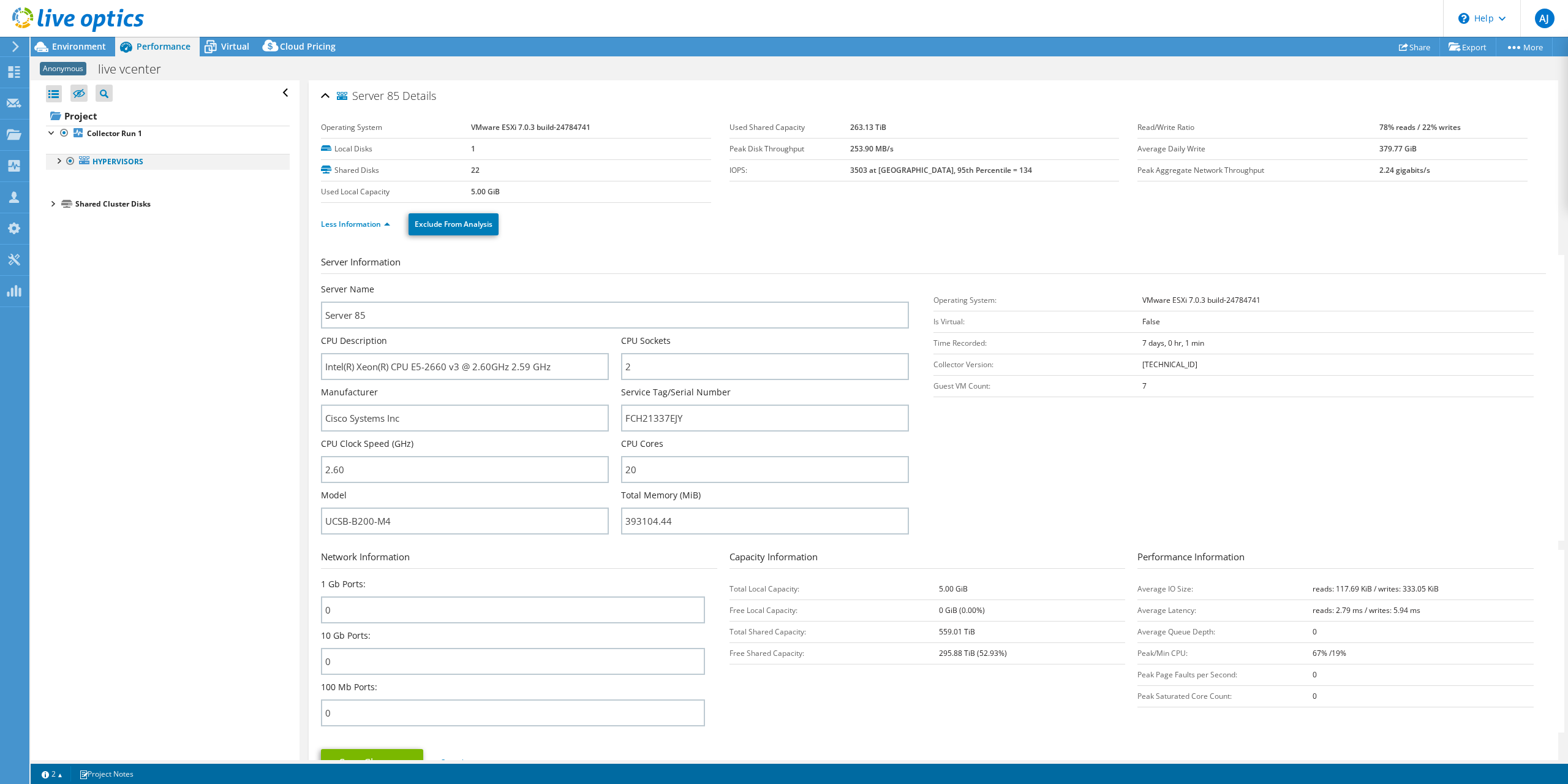
click at [52, 159] on div at bounding box center [58, 160] width 12 height 12
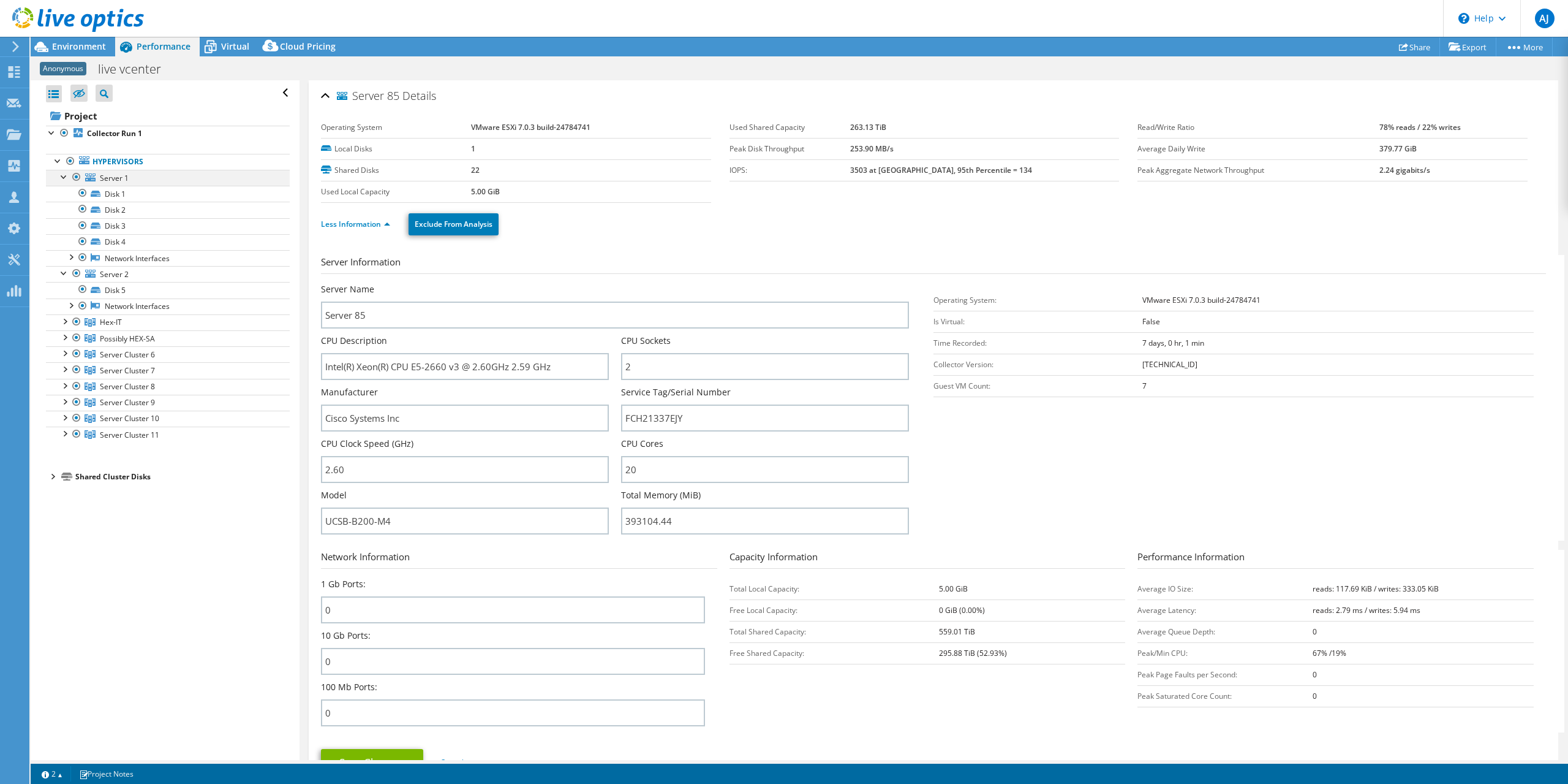
click at [65, 178] on div at bounding box center [64, 175] width 12 height 12
click at [61, 191] on div at bounding box center [64, 191] width 12 height 12
click at [65, 209] on div at bounding box center [64, 207] width 12 height 12
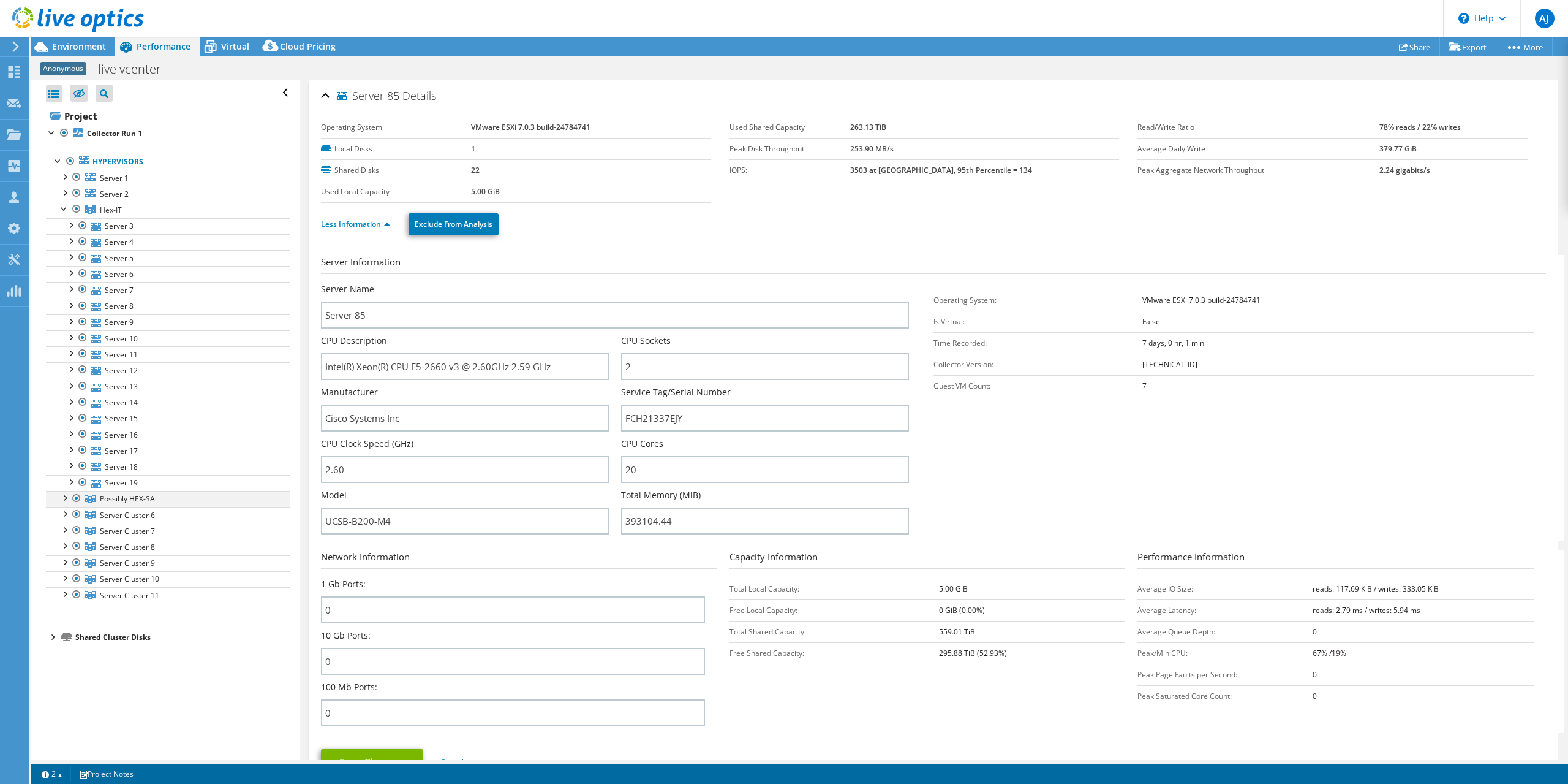
click at [61, 492] on div at bounding box center [64, 497] width 12 height 12
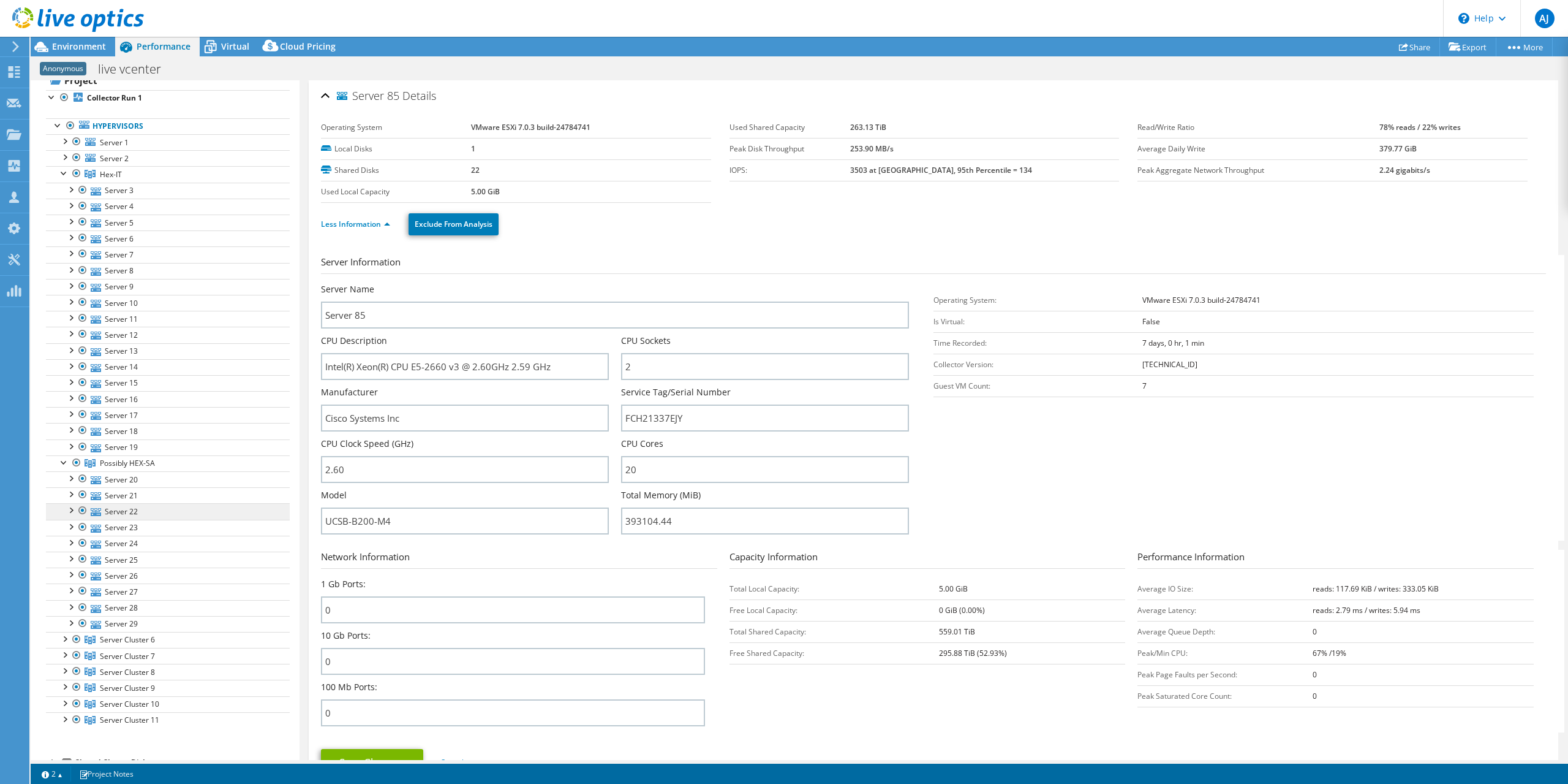
scroll to position [51, 0]
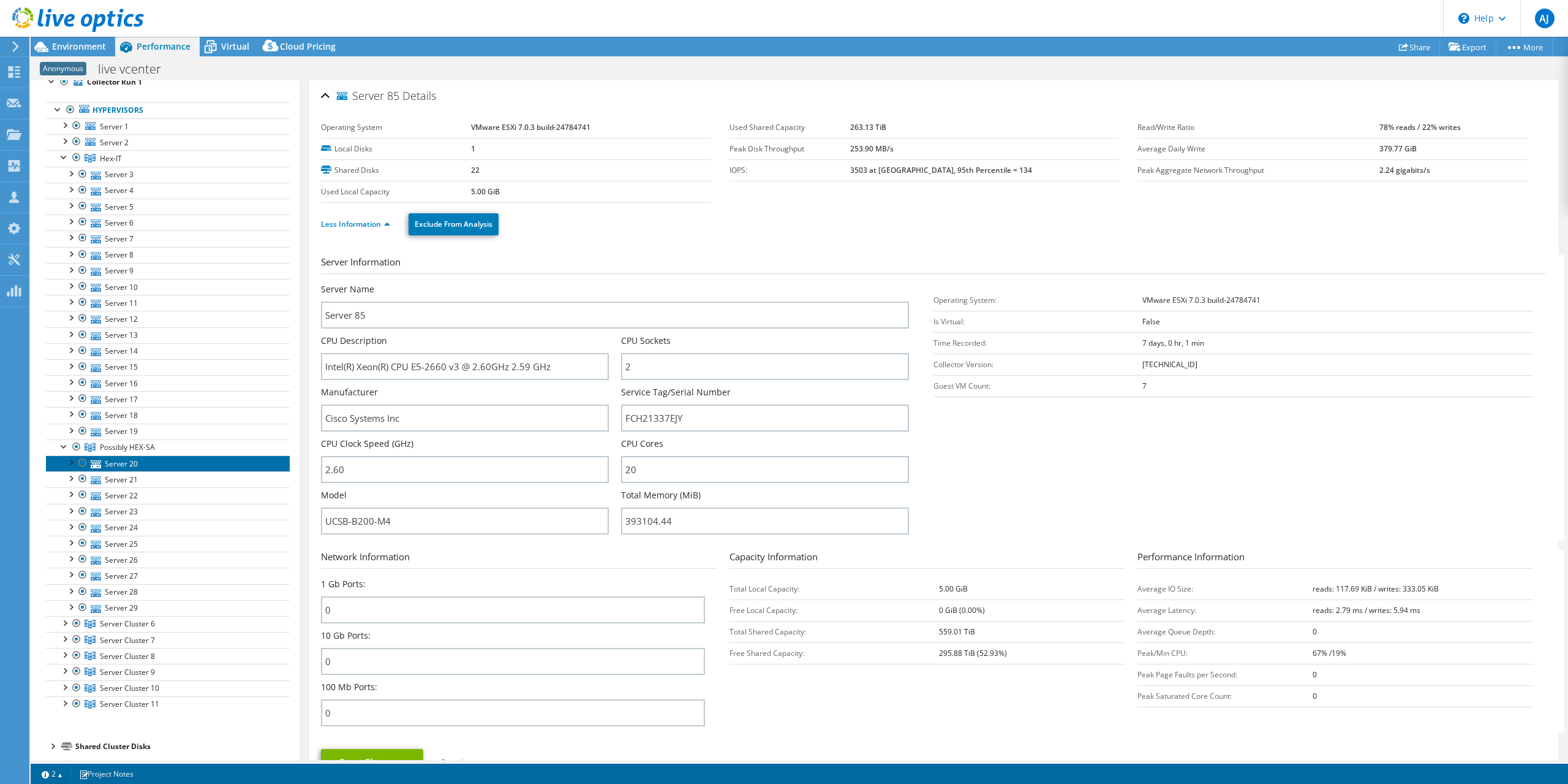
click at [127, 461] on link "Server 20" at bounding box center [167, 463] width 243 height 16
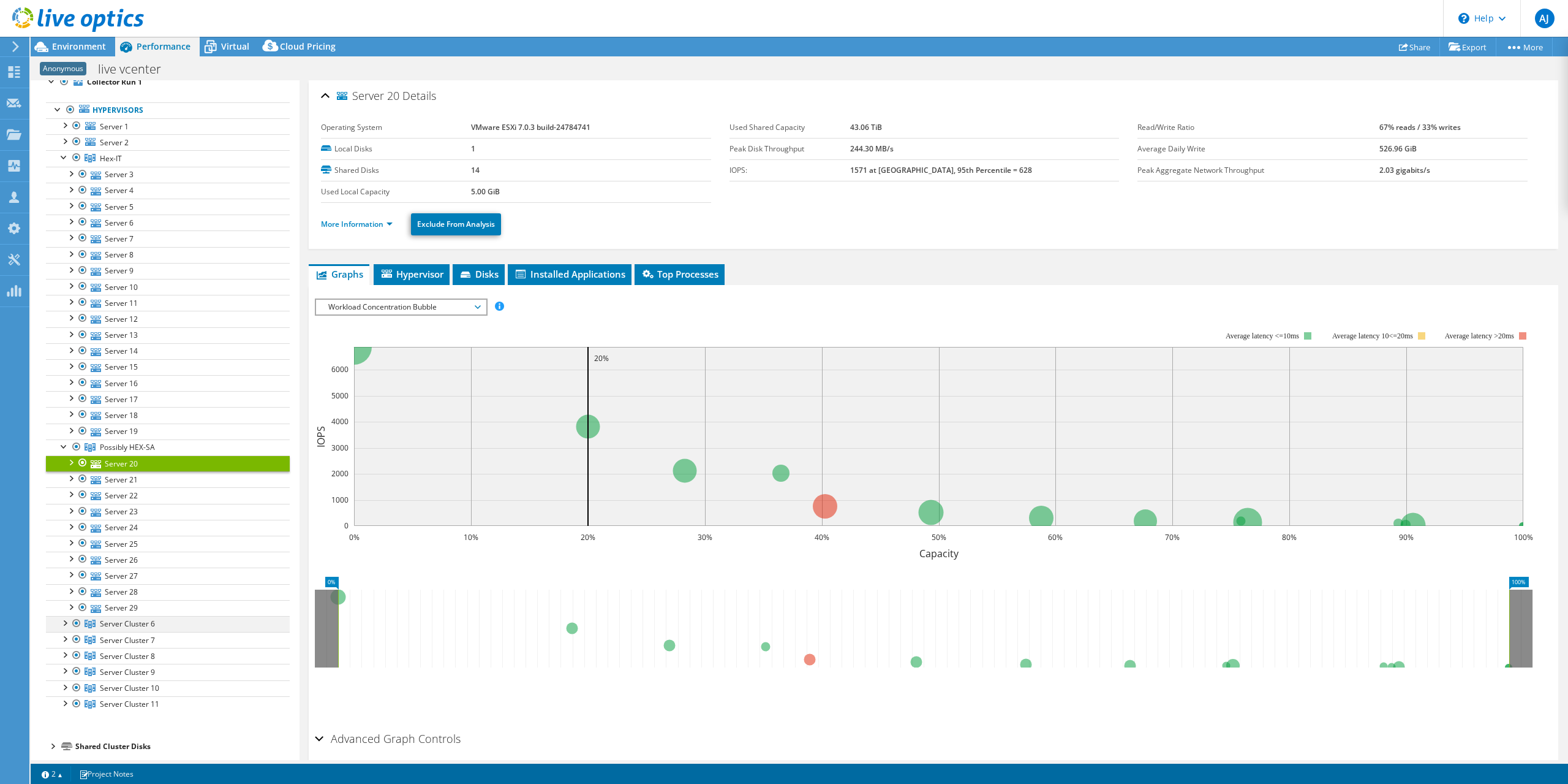
drag, startPoint x: 63, startPoint y: 612, endPoint x: 68, endPoint y: 618, distance: 7.8
click at [64, 616] on div at bounding box center [64, 621] width 12 height 12
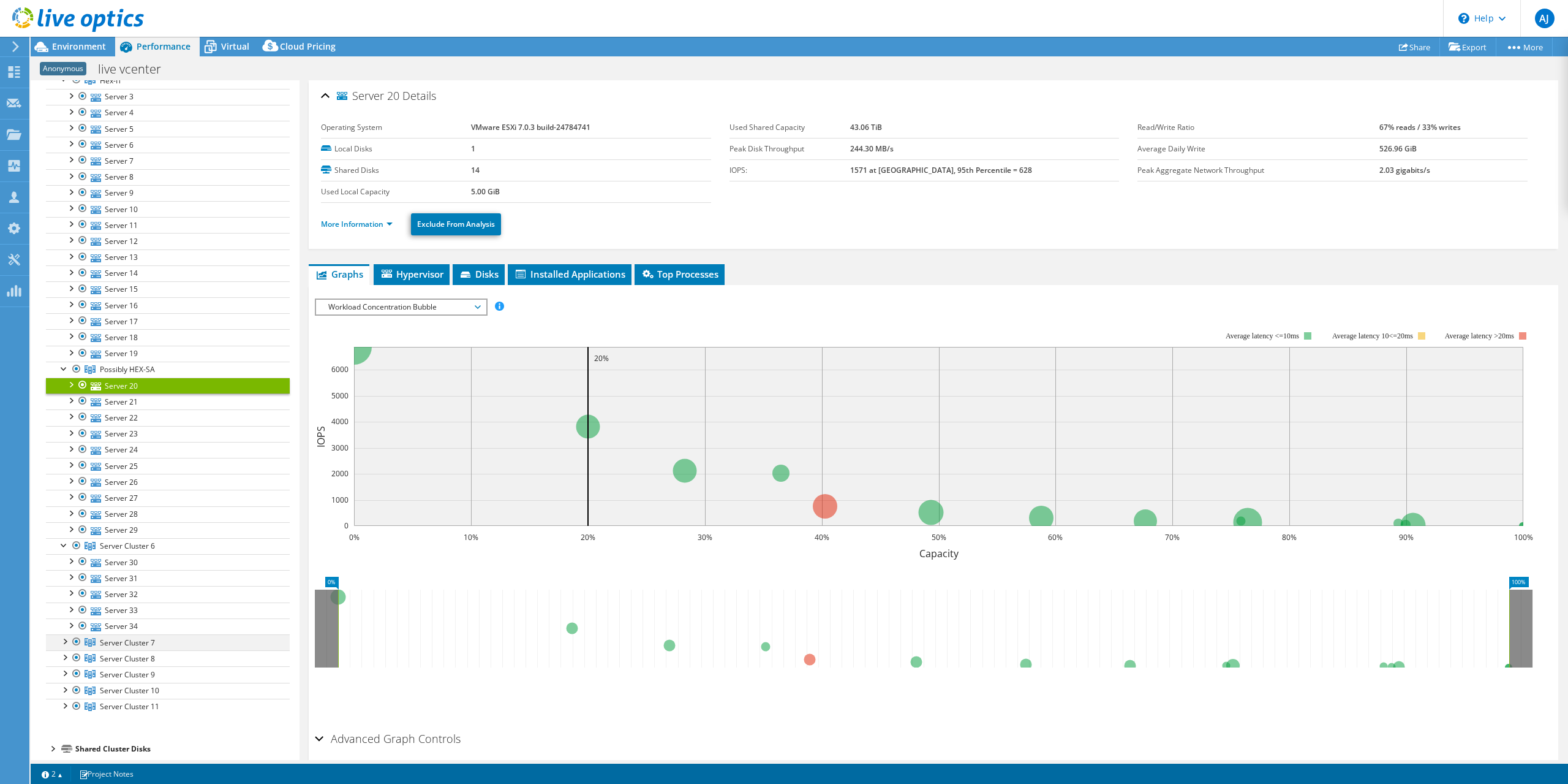
scroll to position [131, 0]
click at [65, 633] on div at bounding box center [64, 638] width 12 height 12
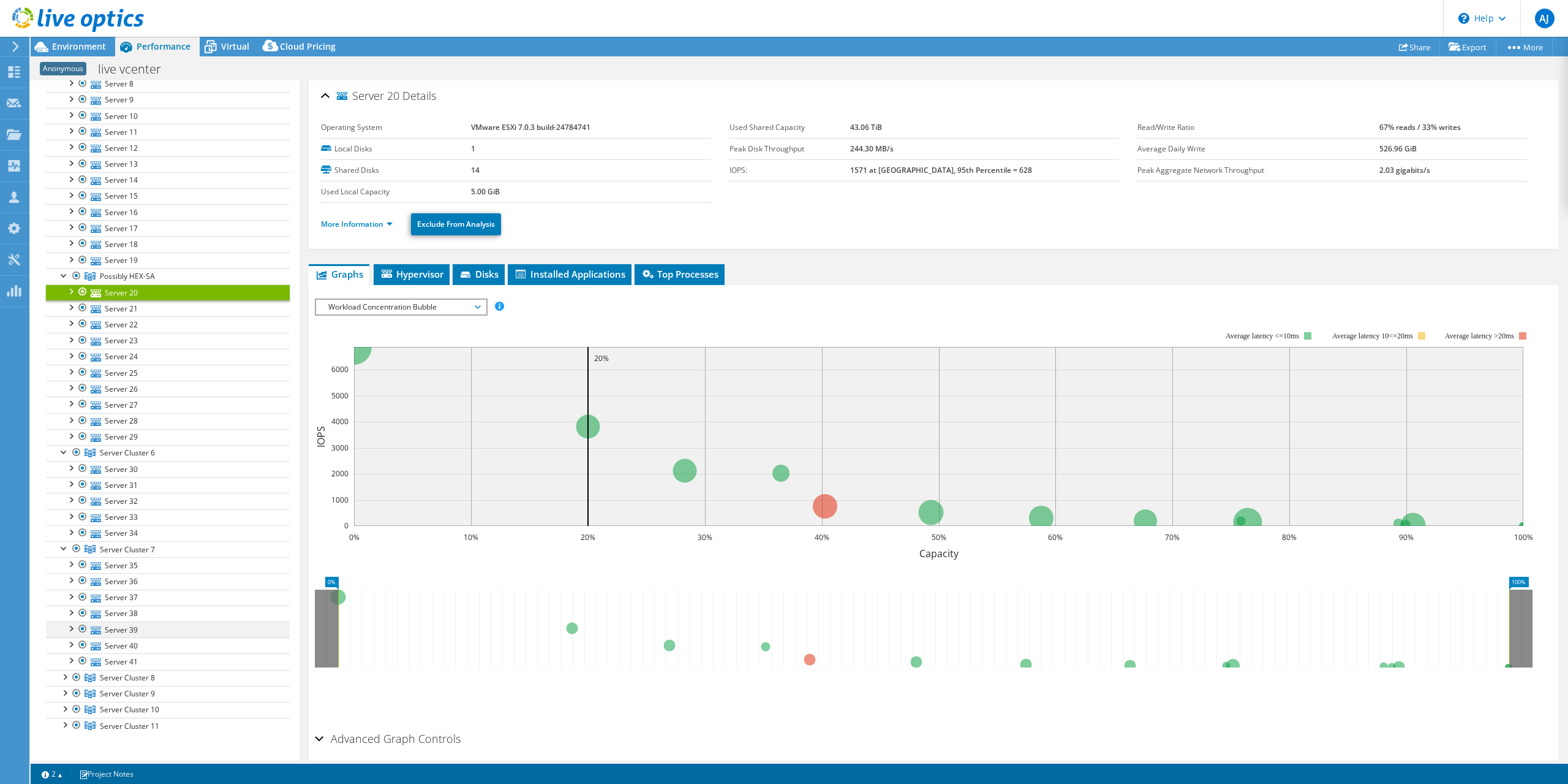
scroll to position [223, 0]
click at [67, 669] on div at bounding box center [64, 675] width 12 height 12
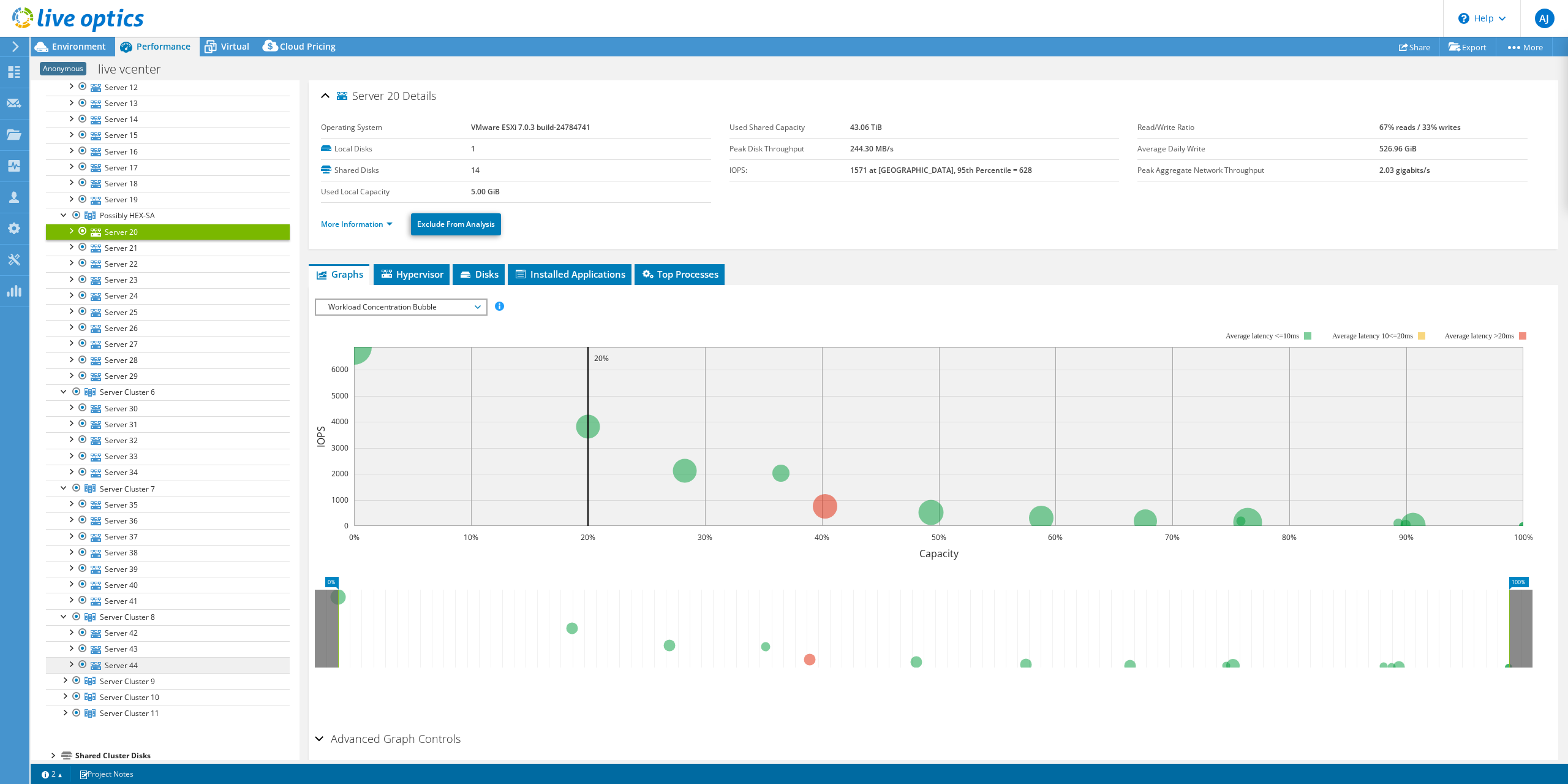
scroll to position [285, 0]
click at [64, 671] on div at bounding box center [64, 676] width 12 height 12
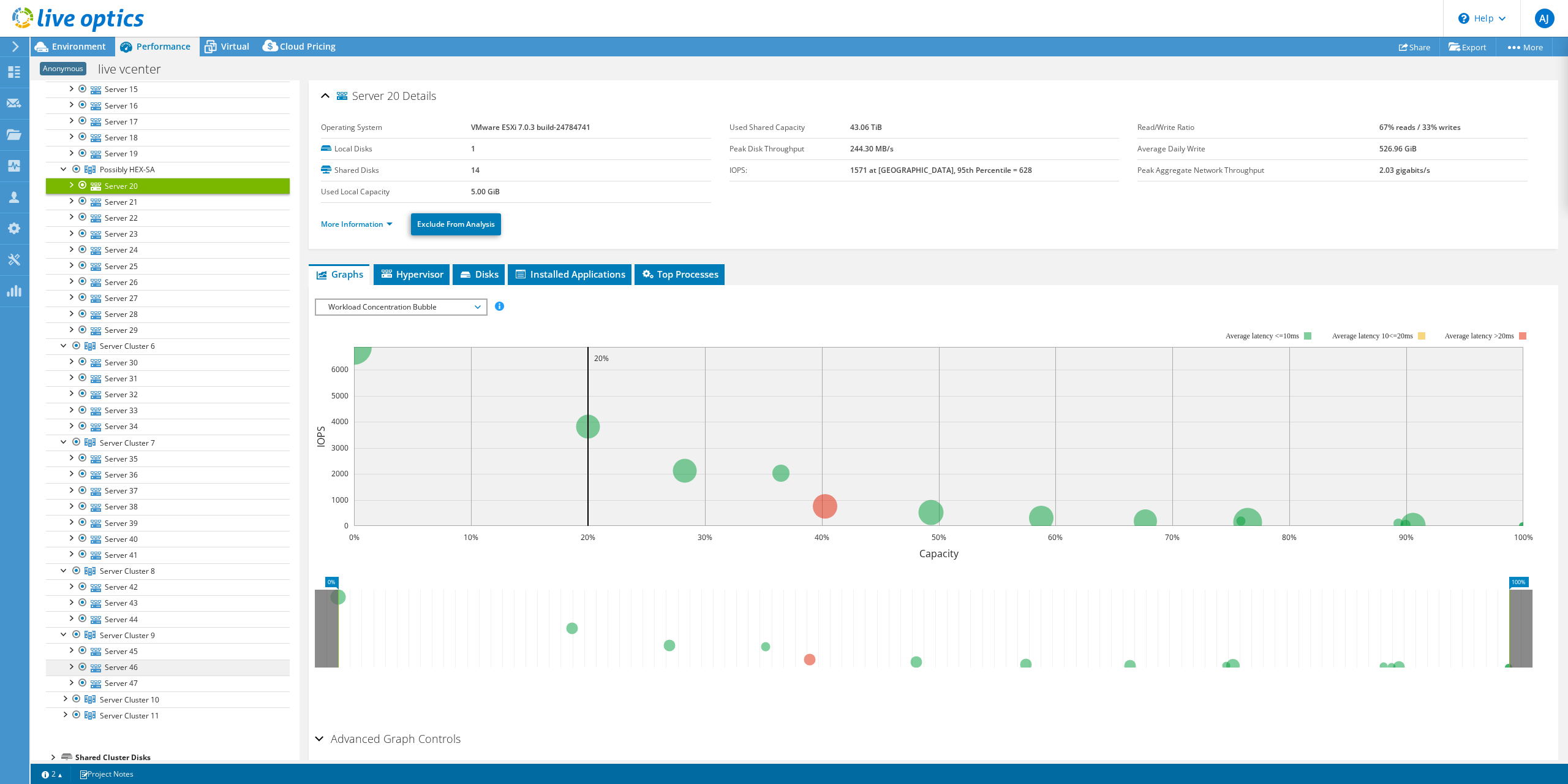
scroll to position [331, 0]
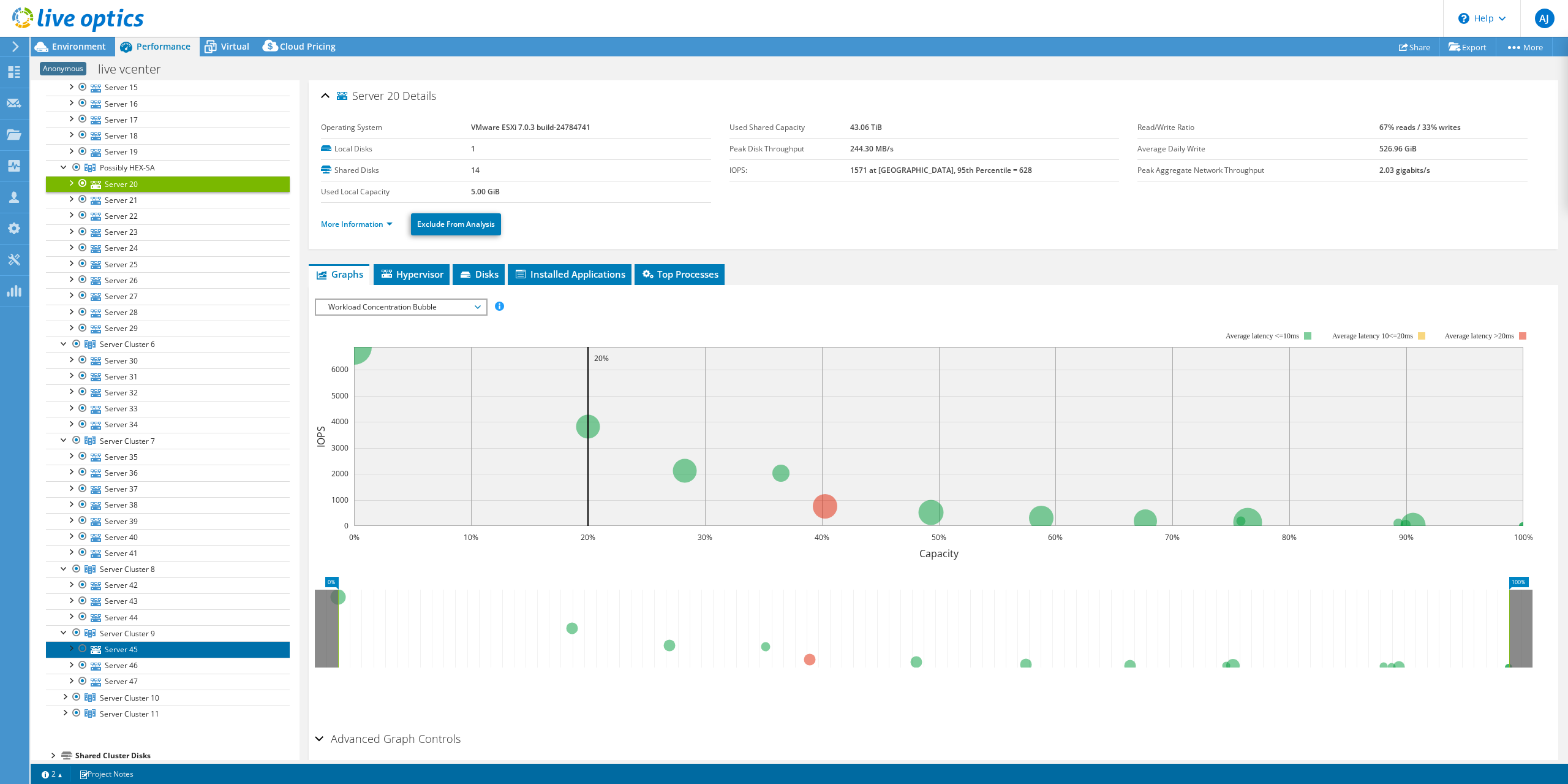
click at [113, 641] on link "Server 45" at bounding box center [167, 649] width 243 height 16
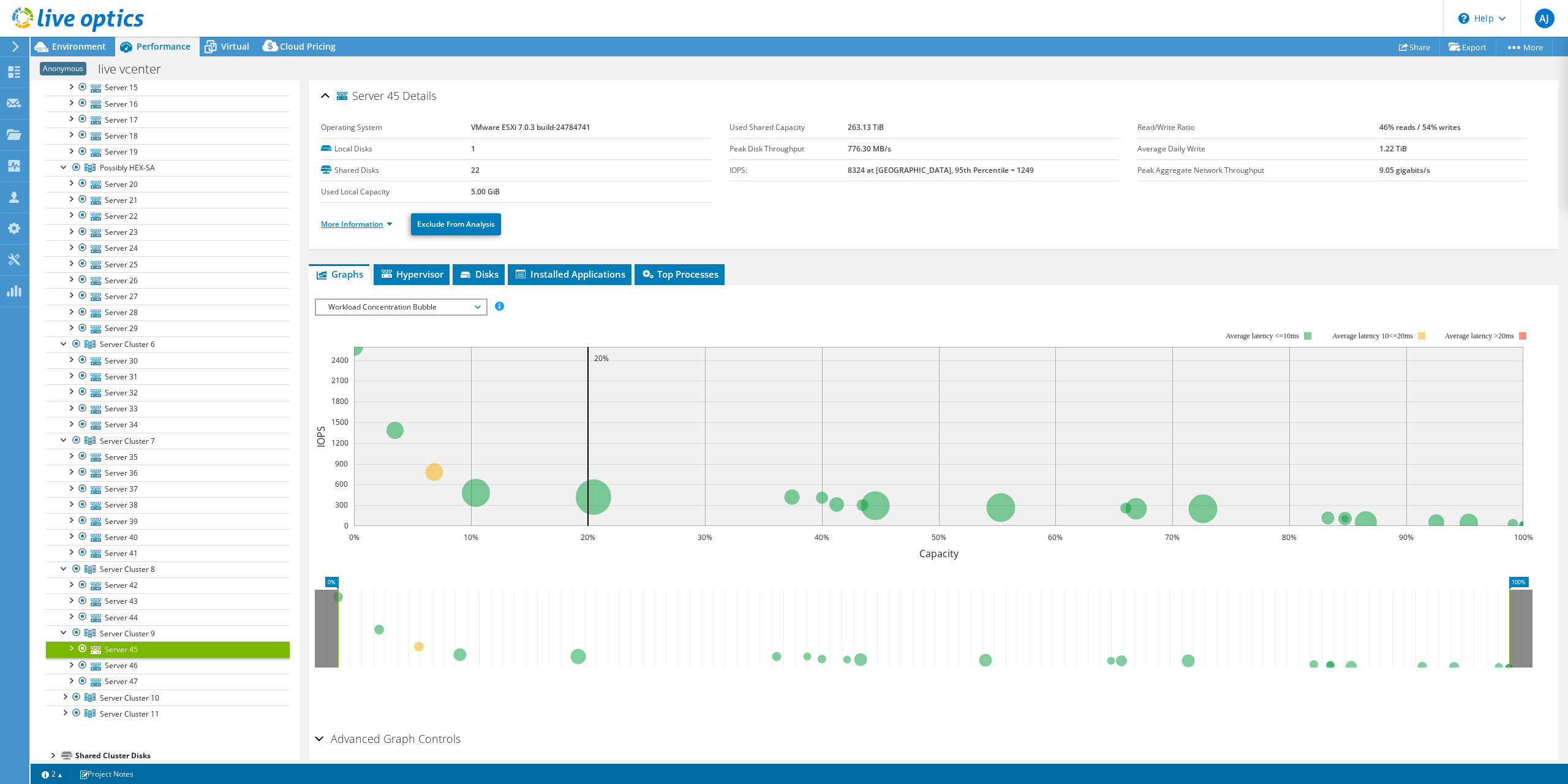
click at [384, 219] on link "More Information" at bounding box center [357, 224] width 71 height 10
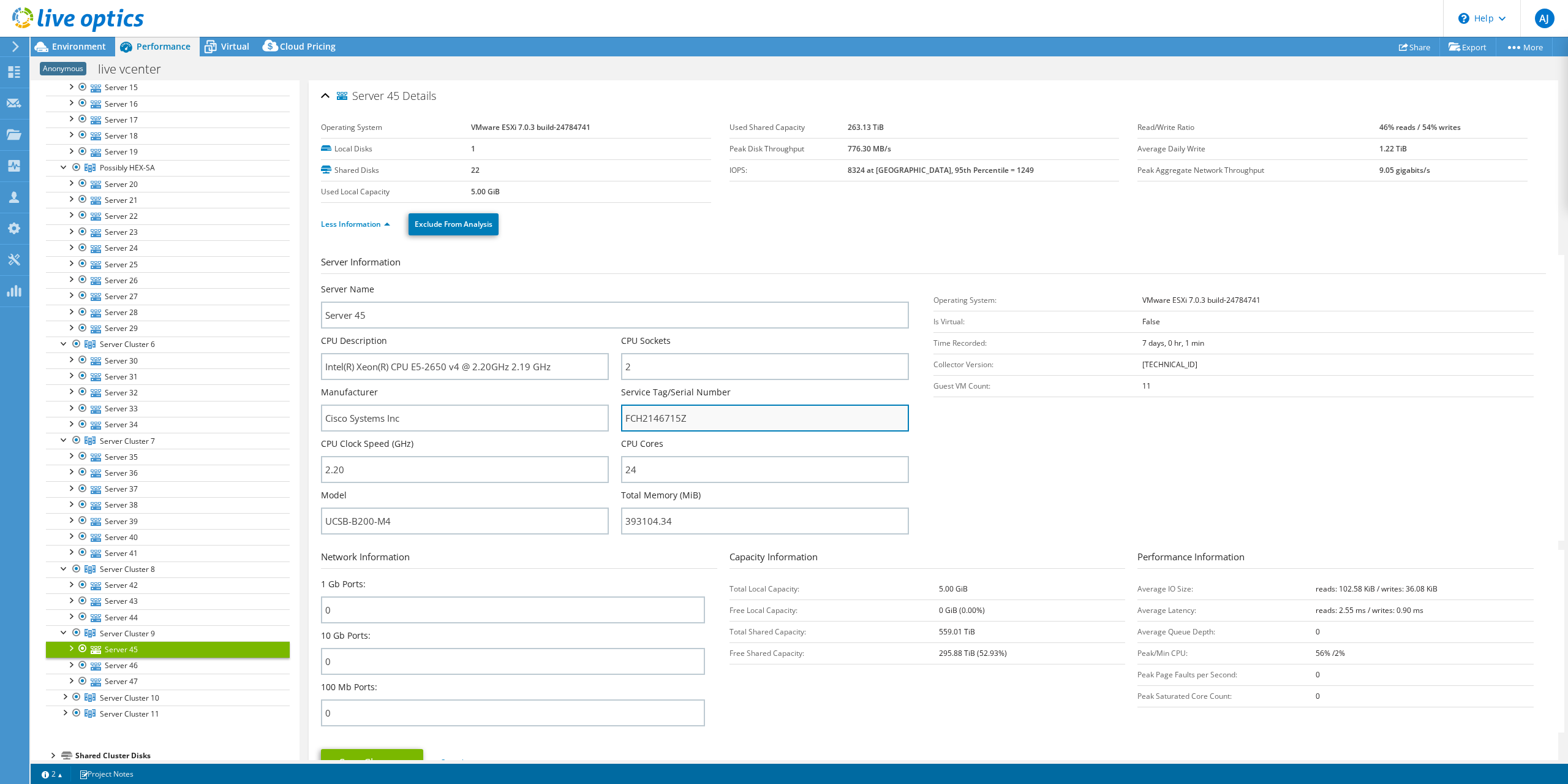
click at [647, 416] on input "FCH2146715Z" at bounding box center [765, 418] width 288 height 27
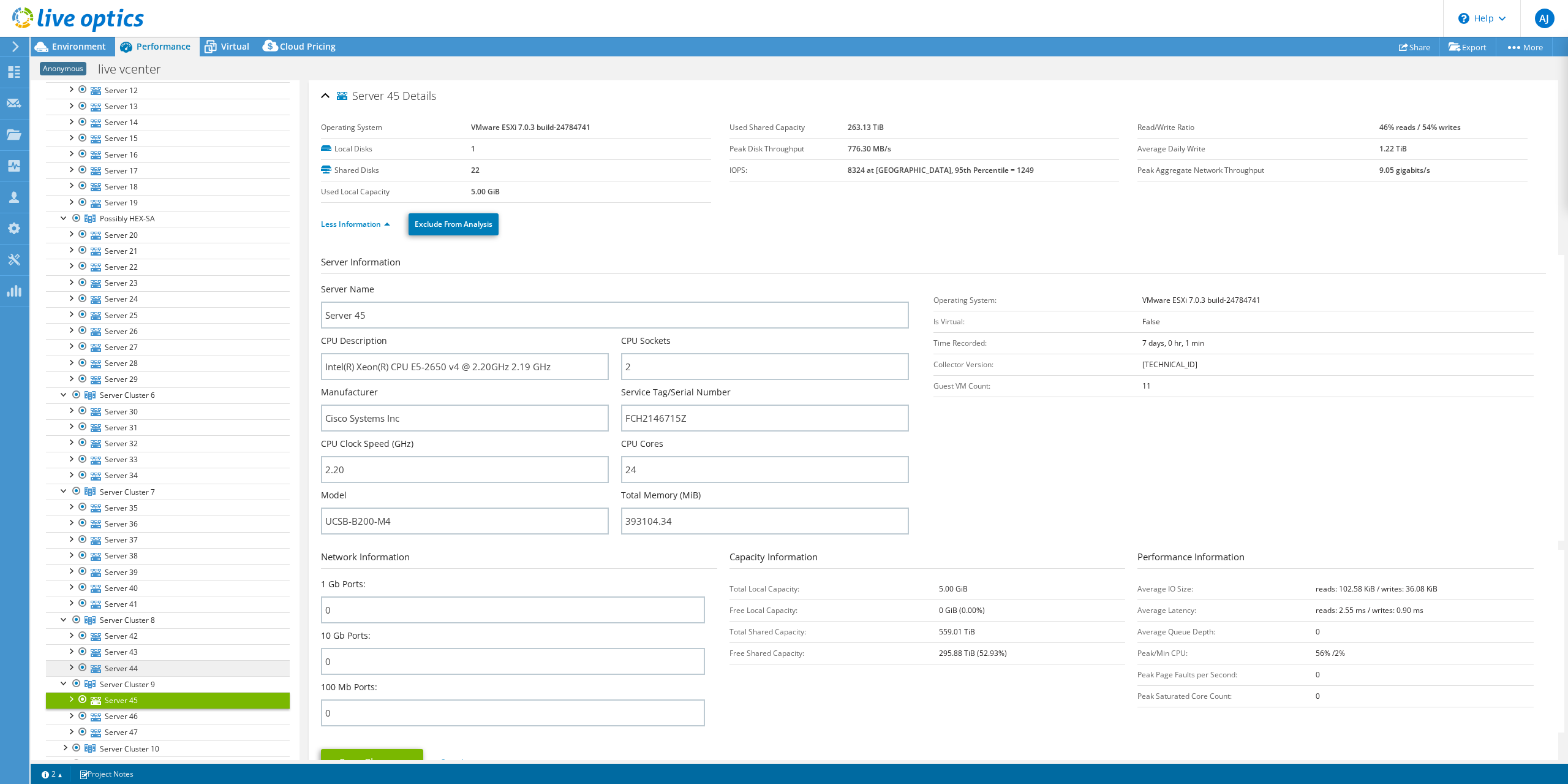
scroll to position [337, 0]
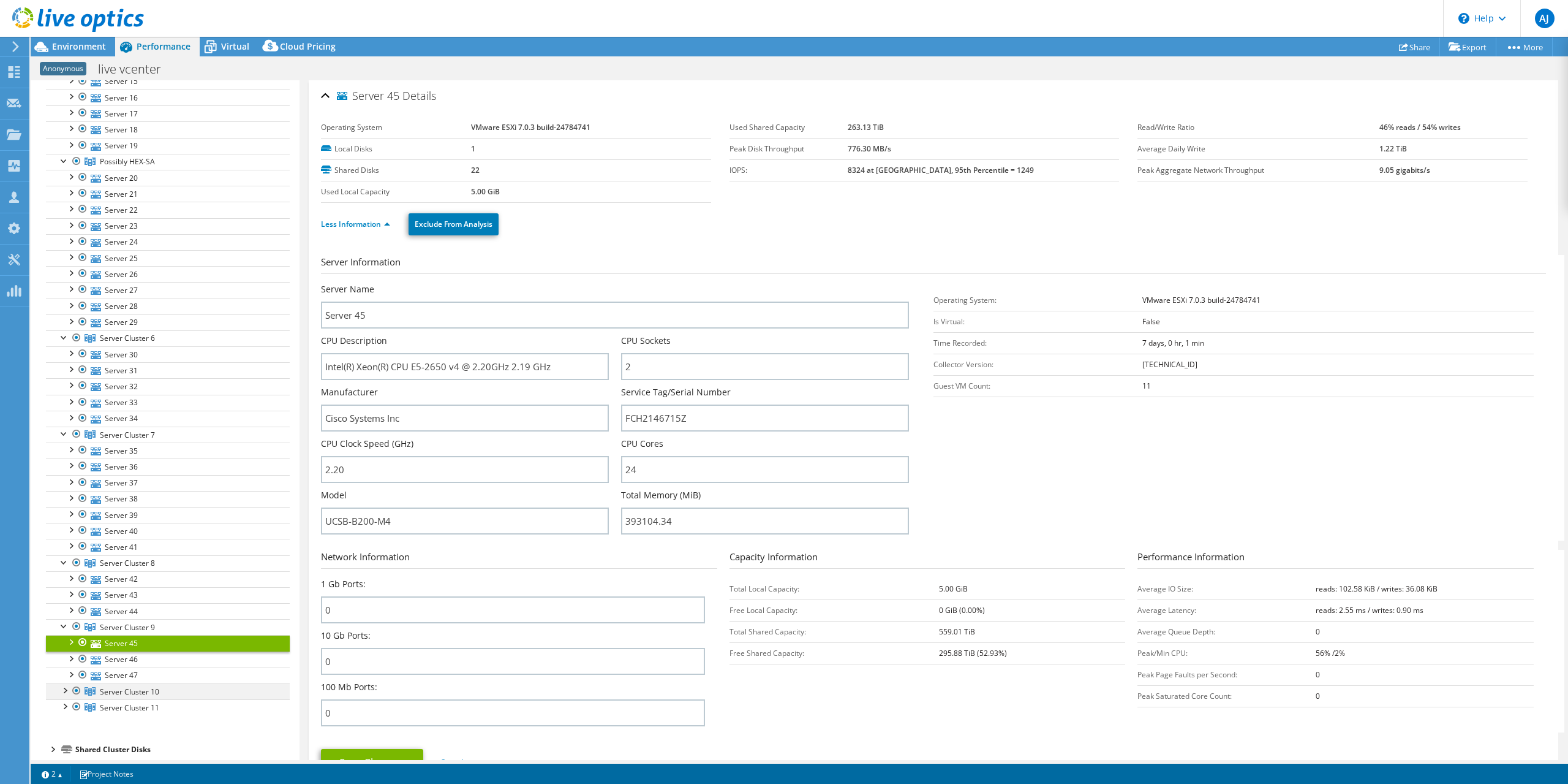
drag, startPoint x: 64, startPoint y: 676, endPoint x: 78, endPoint y: 676, distance: 14.0
click at [64, 683] on div at bounding box center [64, 689] width 12 height 12
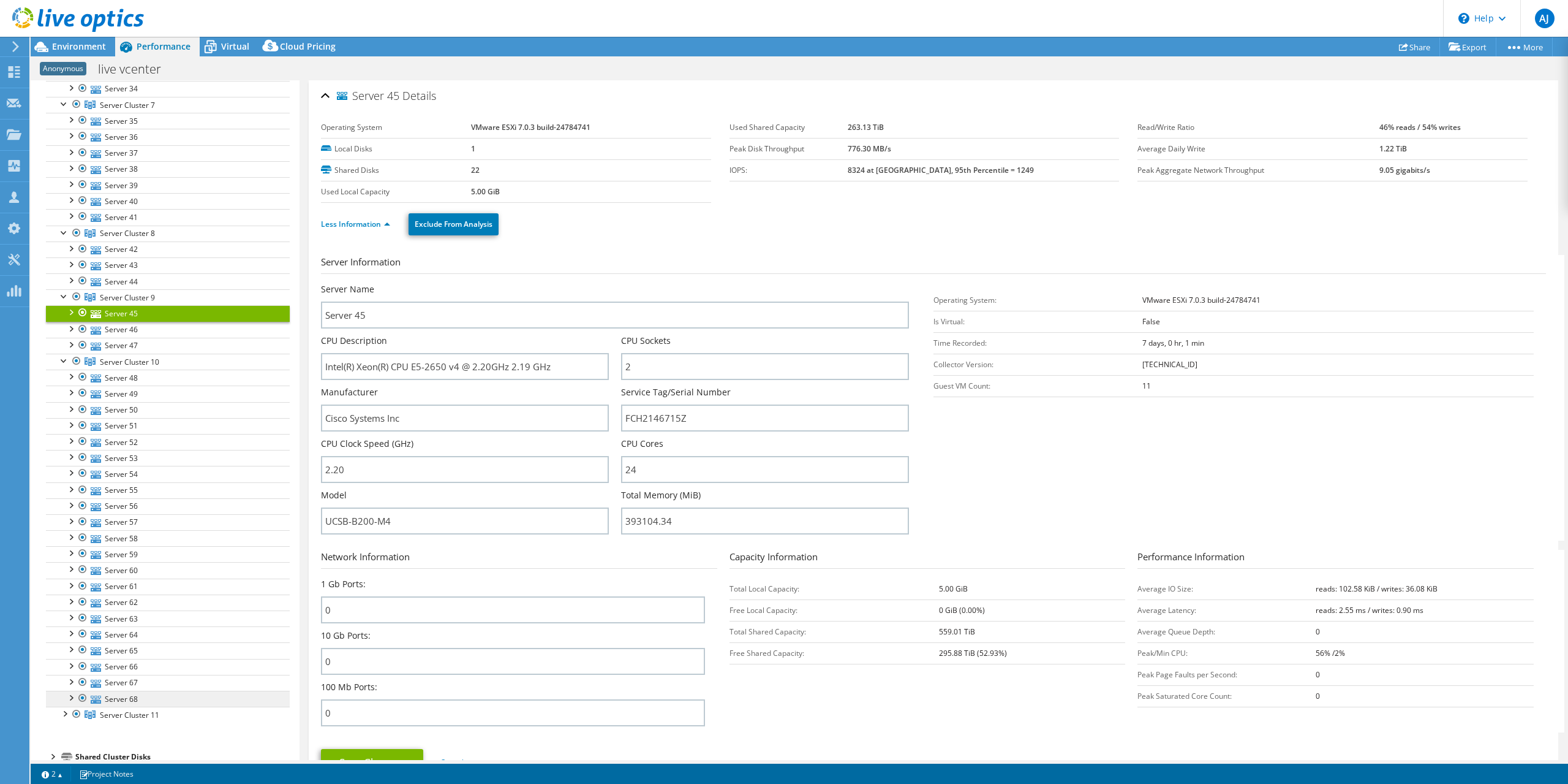
scroll to position [670, 0]
click at [64, 703] on div at bounding box center [64, 709] width 12 height 12
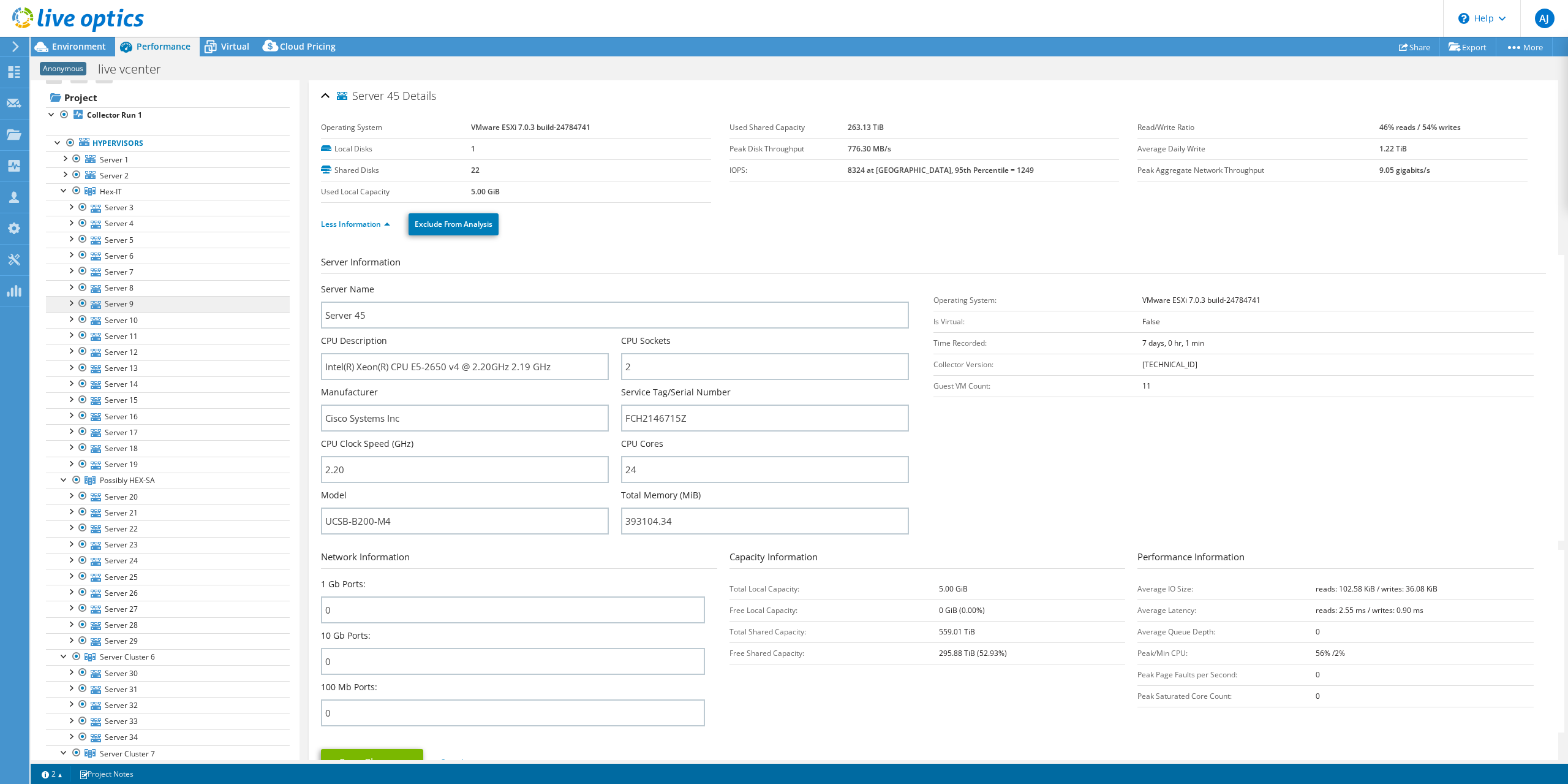
scroll to position [0, 0]
drag, startPoint x: 63, startPoint y: 175, endPoint x: 88, endPoint y: 190, distance: 29.2
click at [63, 175] on div at bounding box center [64, 175] width 12 height 12
click at [106, 180] on span "Server 1" at bounding box center [114, 178] width 29 height 10
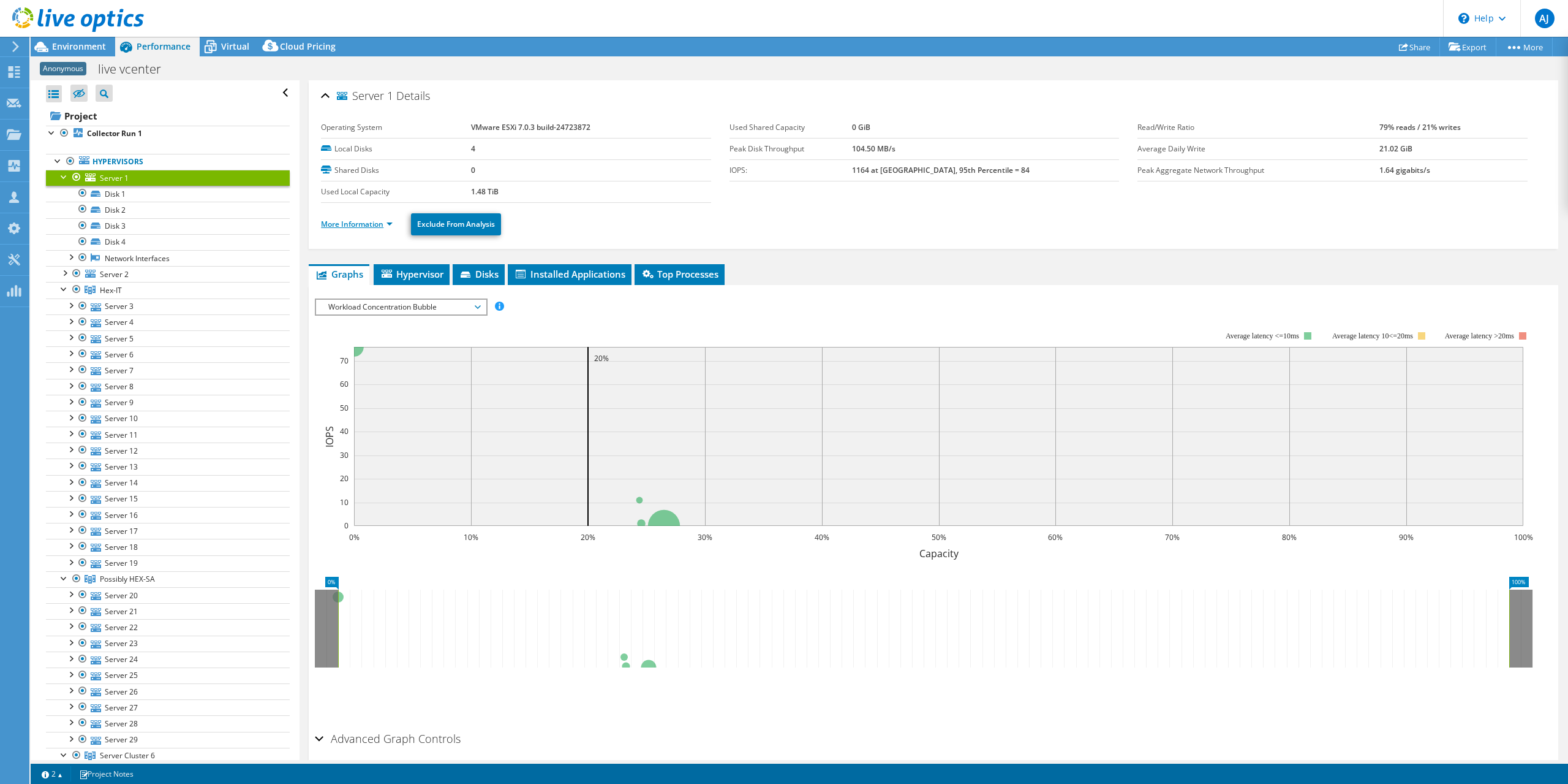
click at [347, 219] on link "More Information" at bounding box center [357, 224] width 71 height 10
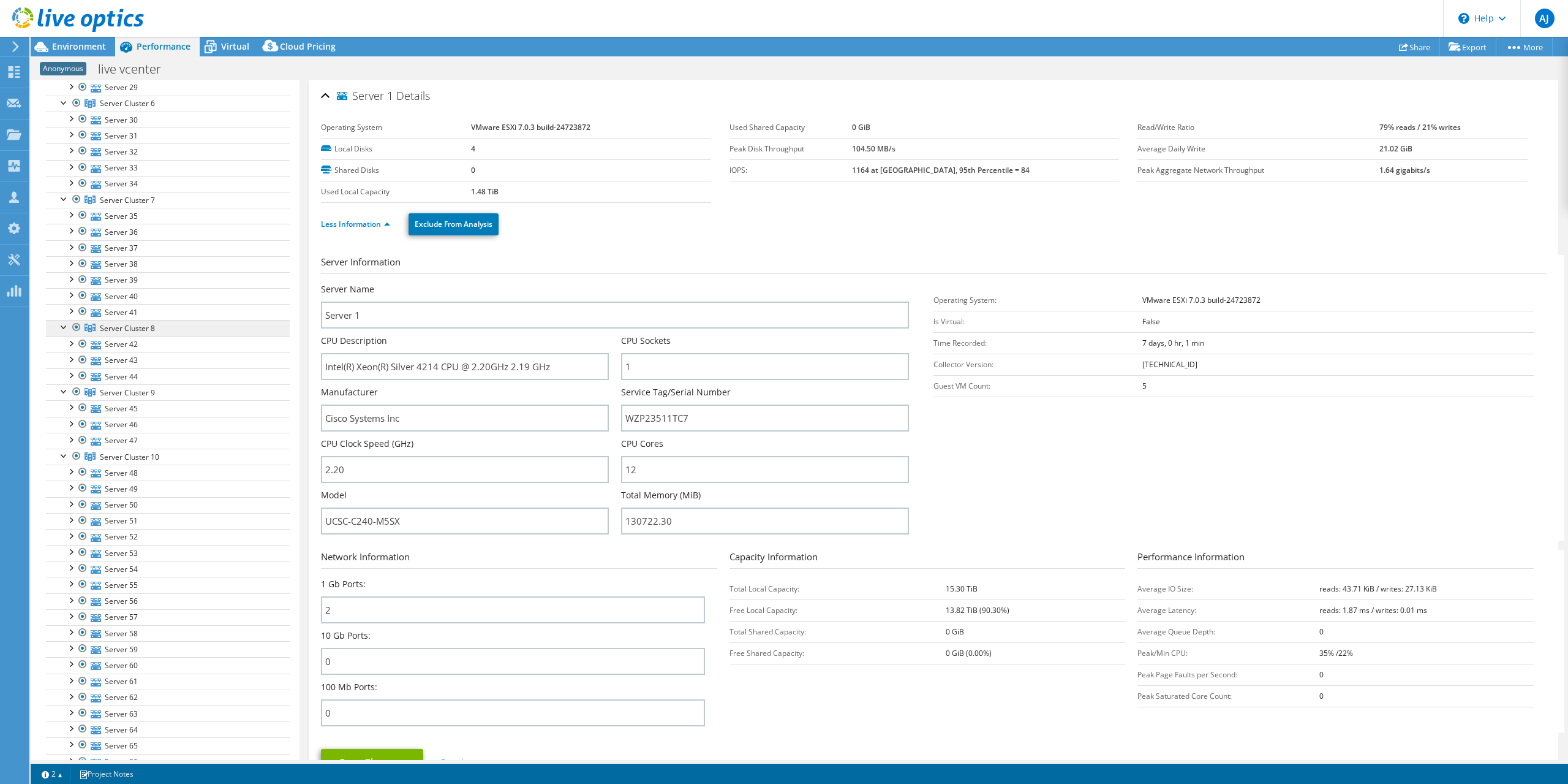
scroll to position [613, 0]
click at [69, 247] on div at bounding box center [70, 253] width 12 height 12
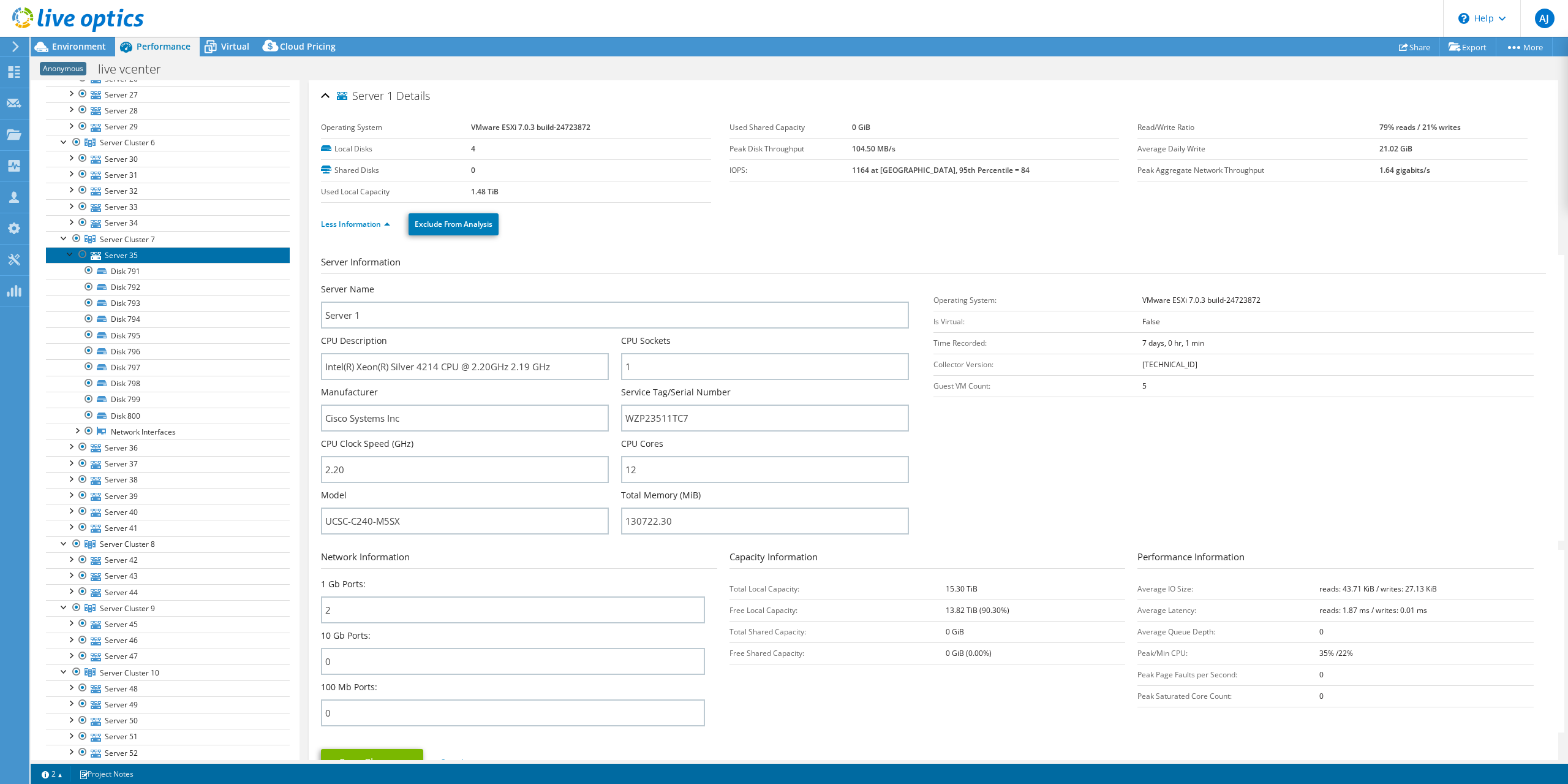
click at [119, 247] on link "Server 35" at bounding box center [167, 255] width 243 height 16
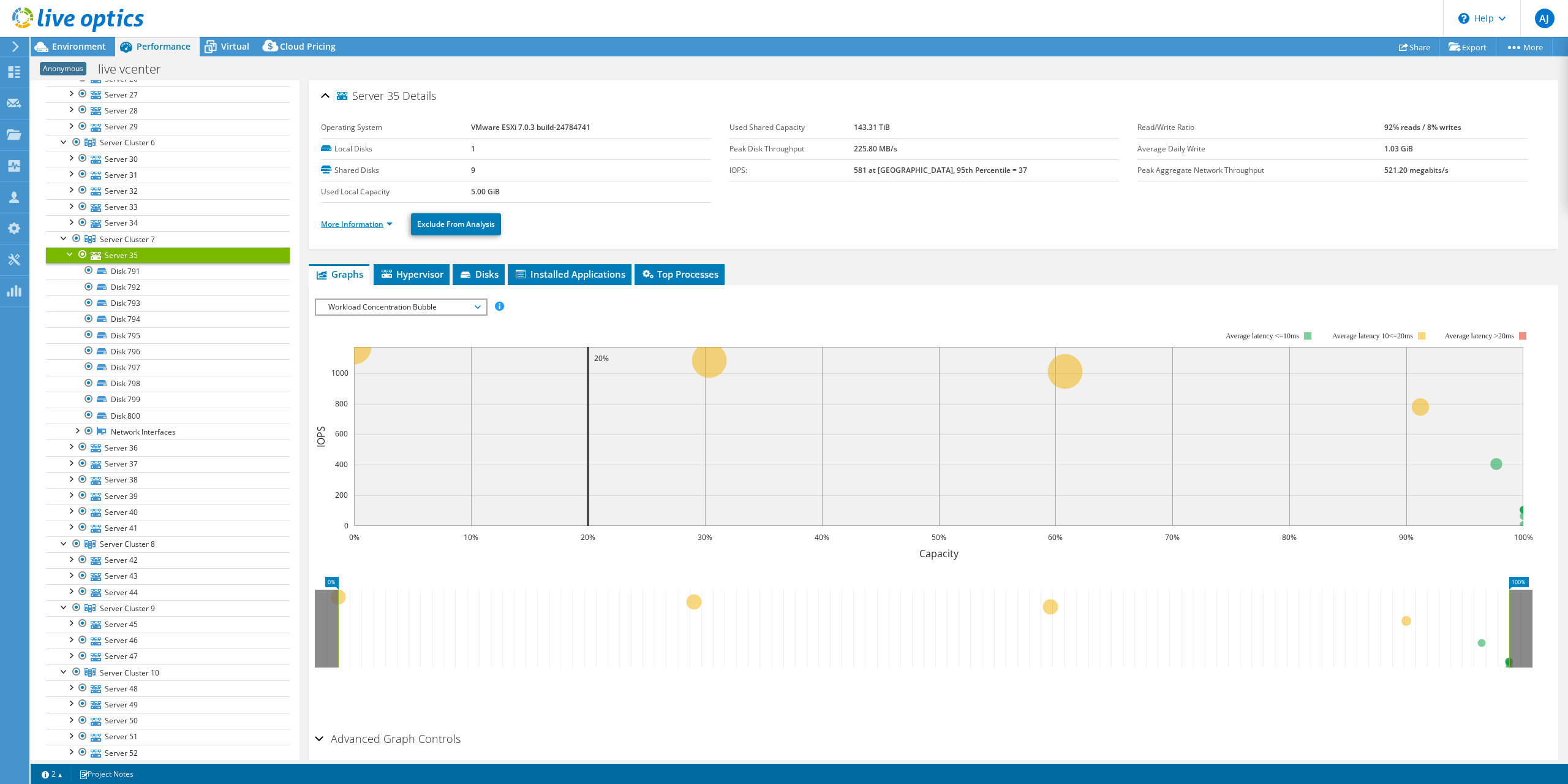
click at [367, 220] on link "More Information" at bounding box center [357, 224] width 71 height 10
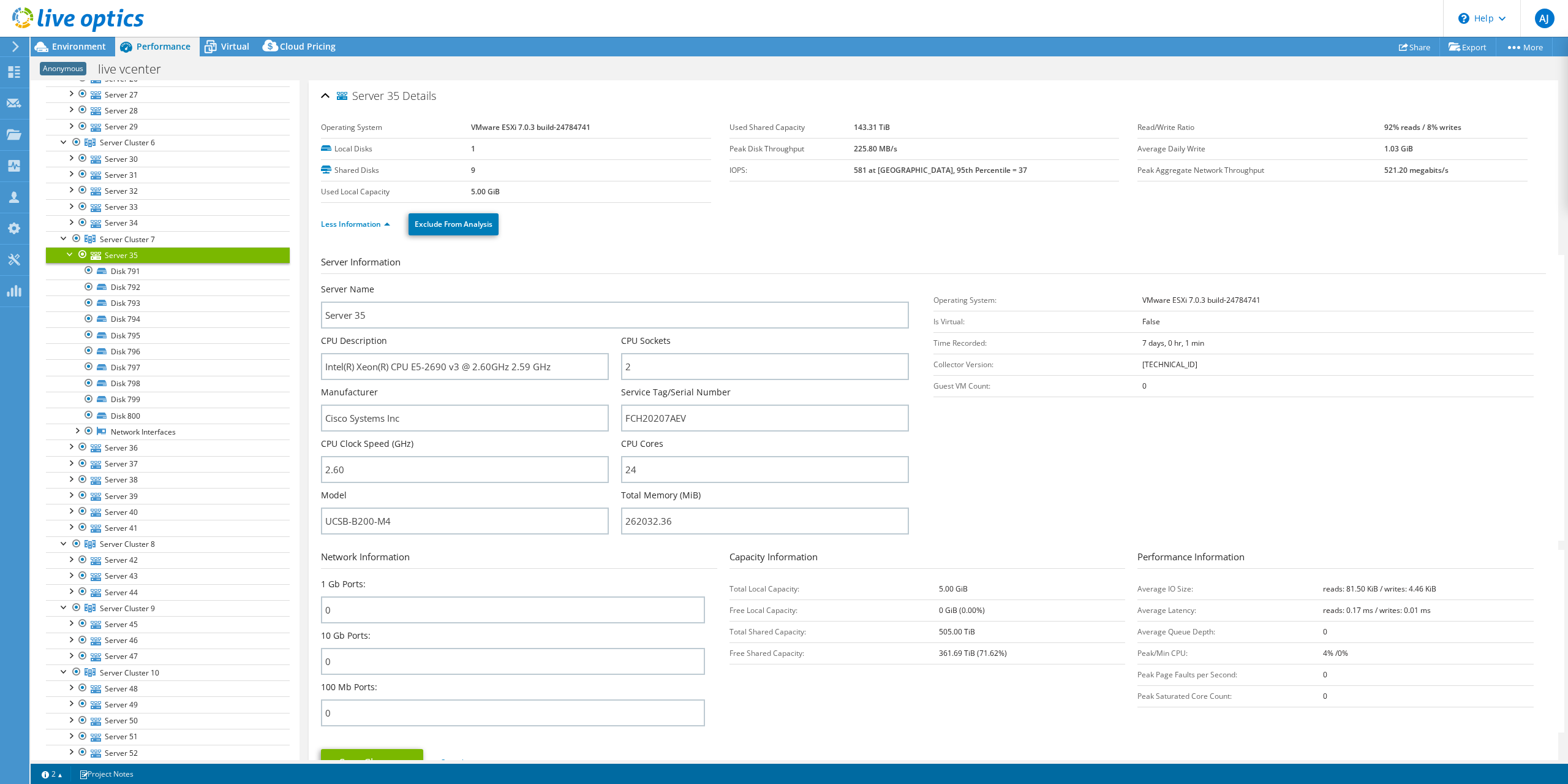
drag, startPoint x: 69, startPoint y: 245, endPoint x: 63, endPoint y: 239, distance: 8.5
click at [69, 247] on div at bounding box center [70, 253] width 12 height 12
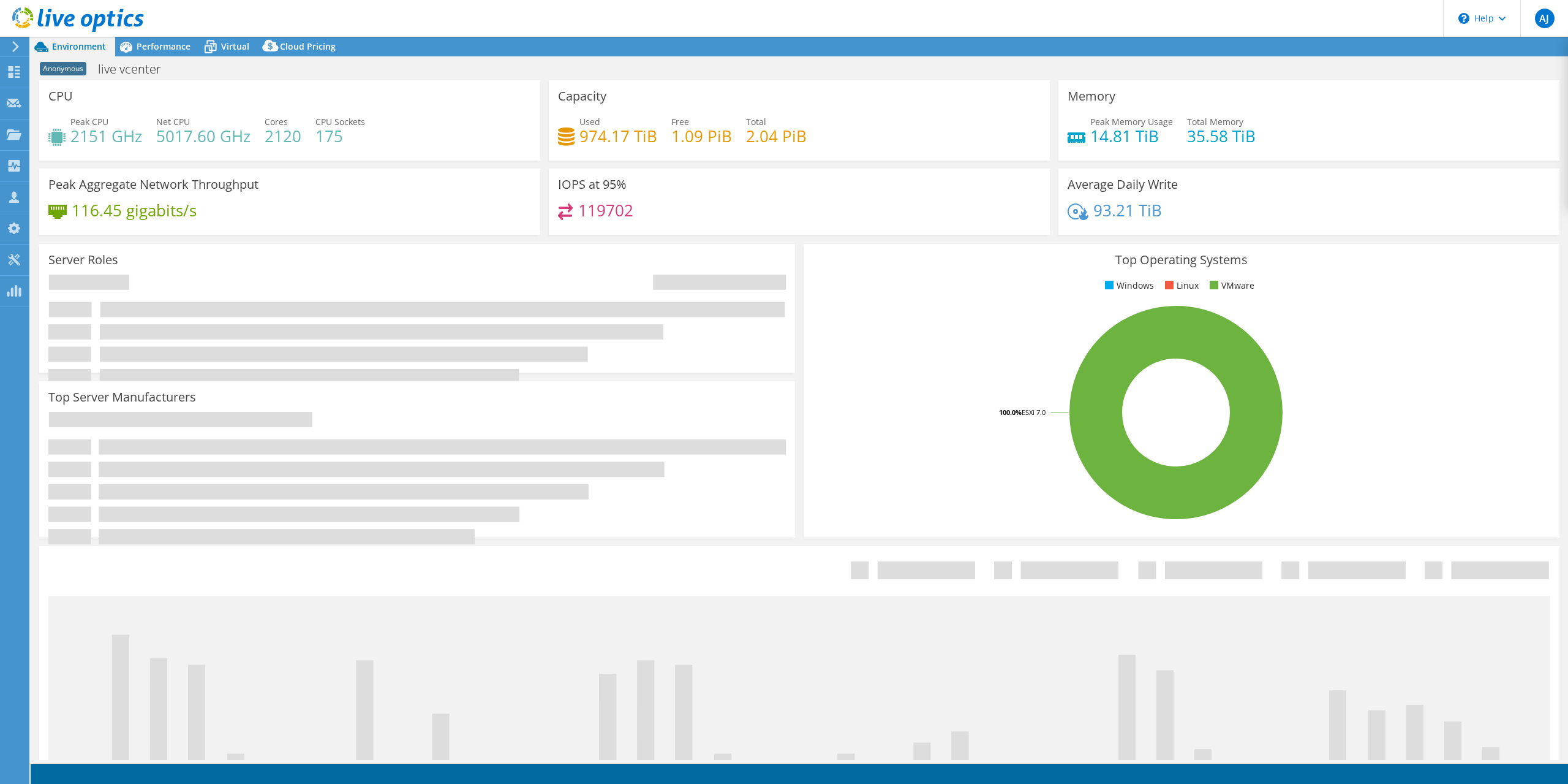
select select "USD"
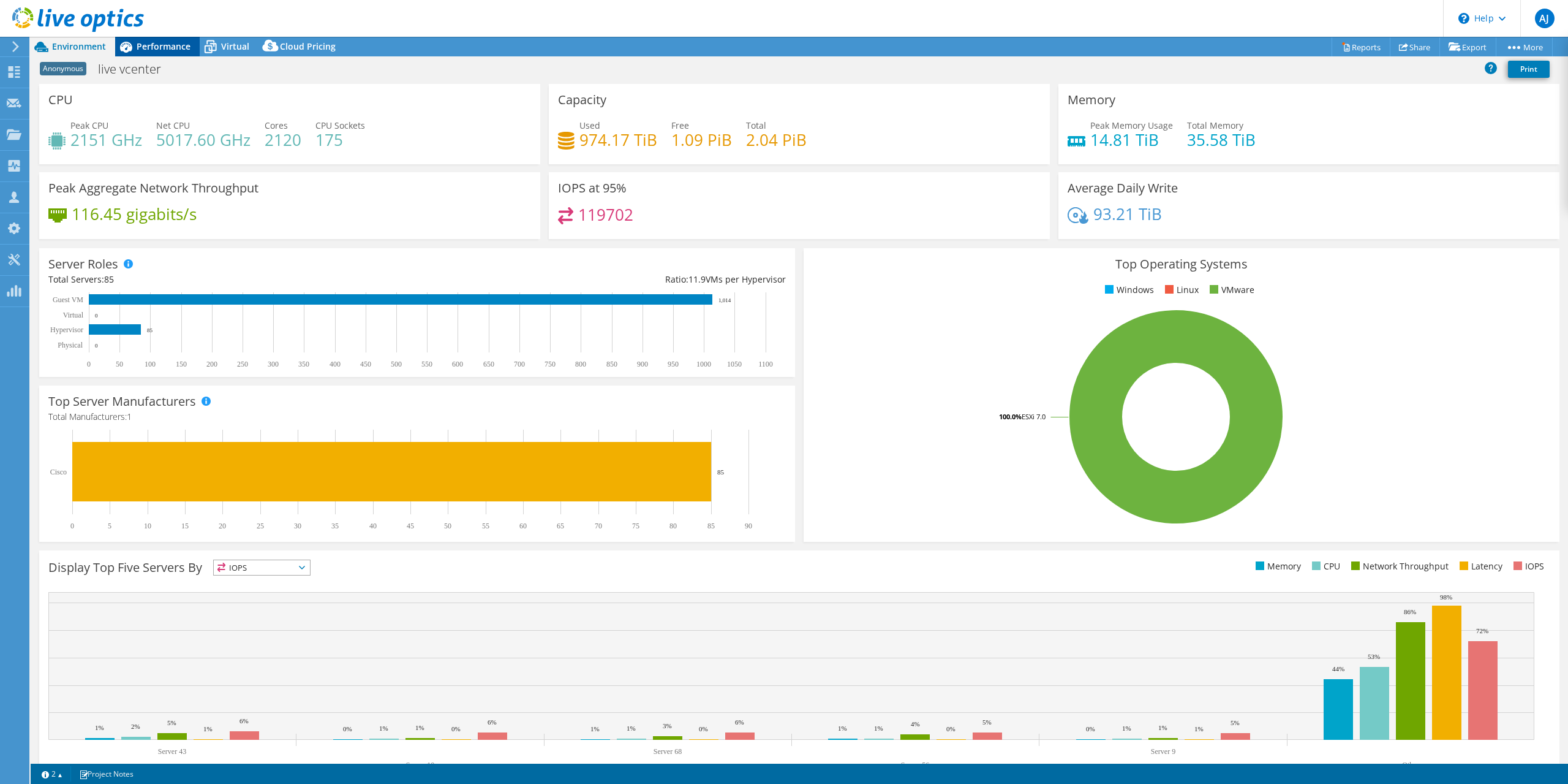
drag, startPoint x: 226, startPoint y: 44, endPoint x: 165, endPoint y: 49, distance: 61.2
click at [226, 44] on span "Virtual" at bounding box center [236, 47] width 29 height 11
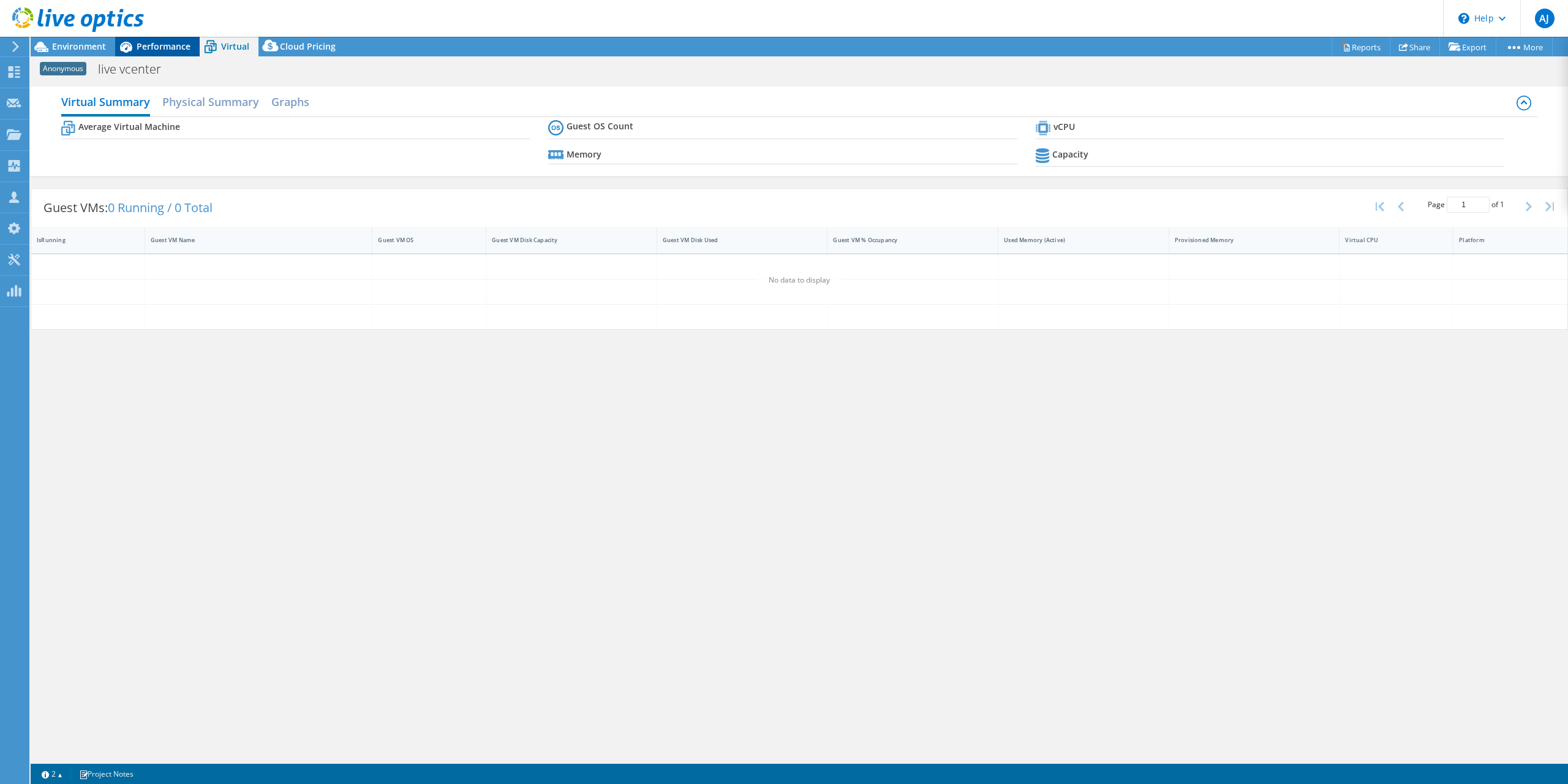
click at [164, 49] on span "Performance" at bounding box center [164, 47] width 54 height 11
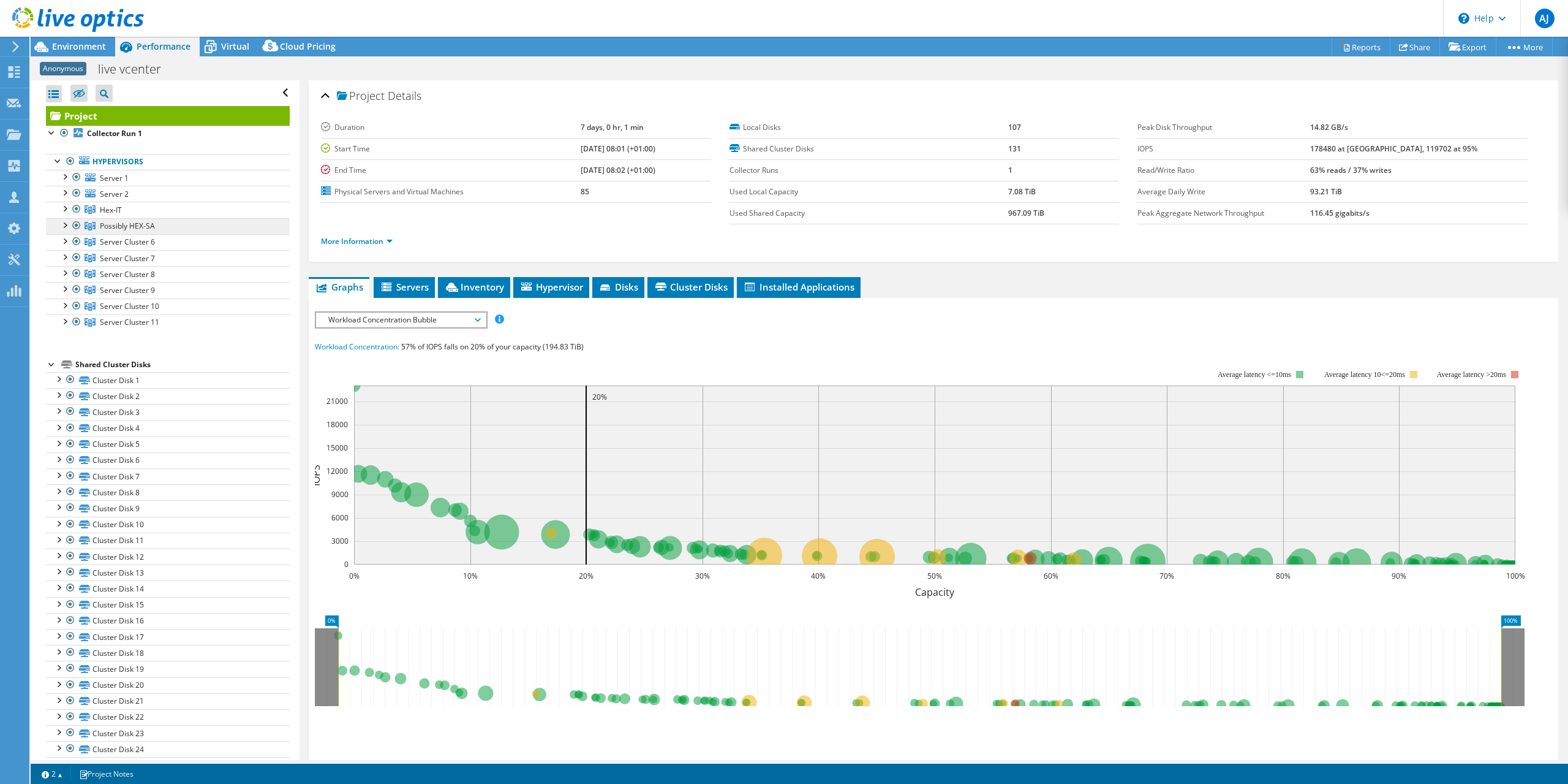
click at [122, 215] on span "Possibly HEX-SA" at bounding box center [110, 209] width 22 height 10
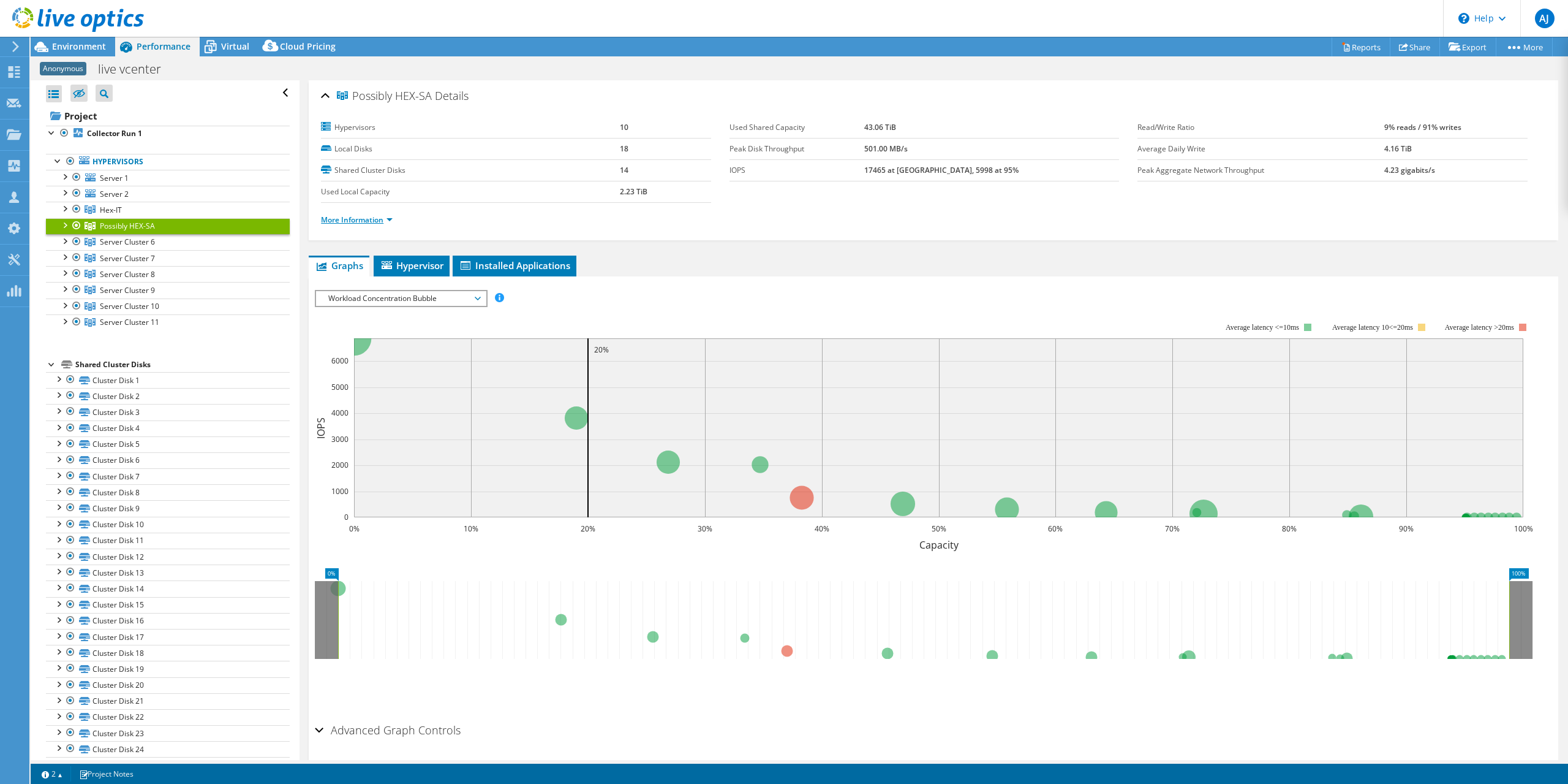
click at [357, 218] on link "More Information" at bounding box center [357, 219] width 71 height 10
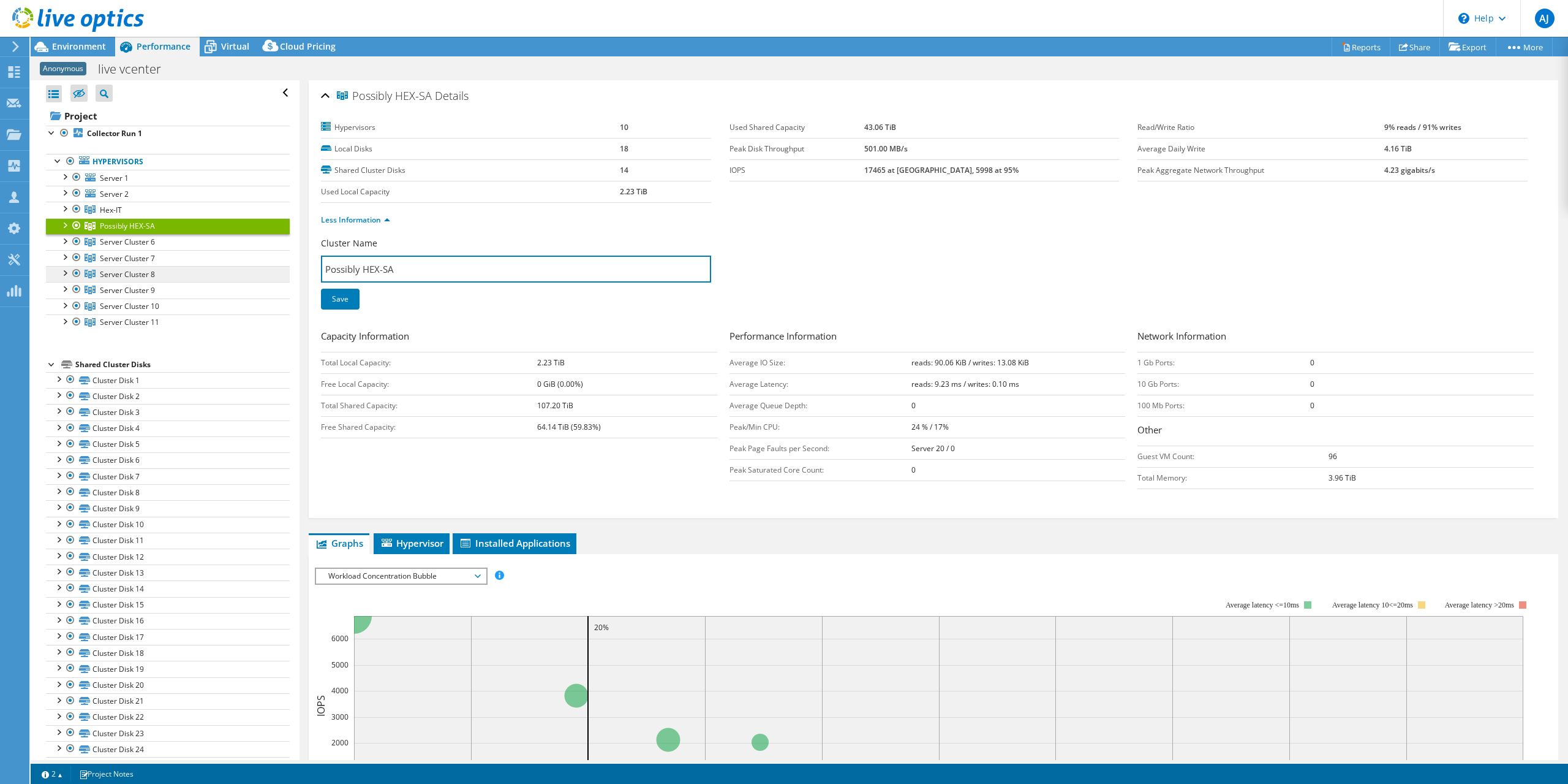
drag, startPoint x: 404, startPoint y: 267, endPoint x: 251, endPoint y: 265, distance: 153.0
click at [251, 265] on div "Open All Close All Hide Excluded Nodes Project Tree Filter" at bounding box center [799, 420] width 1538 height 679
type input "#"
drag, startPoint x: 496, startPoint y: 269, endPoint x: 212, endPoint y: 250, distance: 284.6
click at [212, 250] on div "Open All Close All Hide Excluded Nodes Project Tree Filter" at bounding box center [799, 420] width 1538 height 679
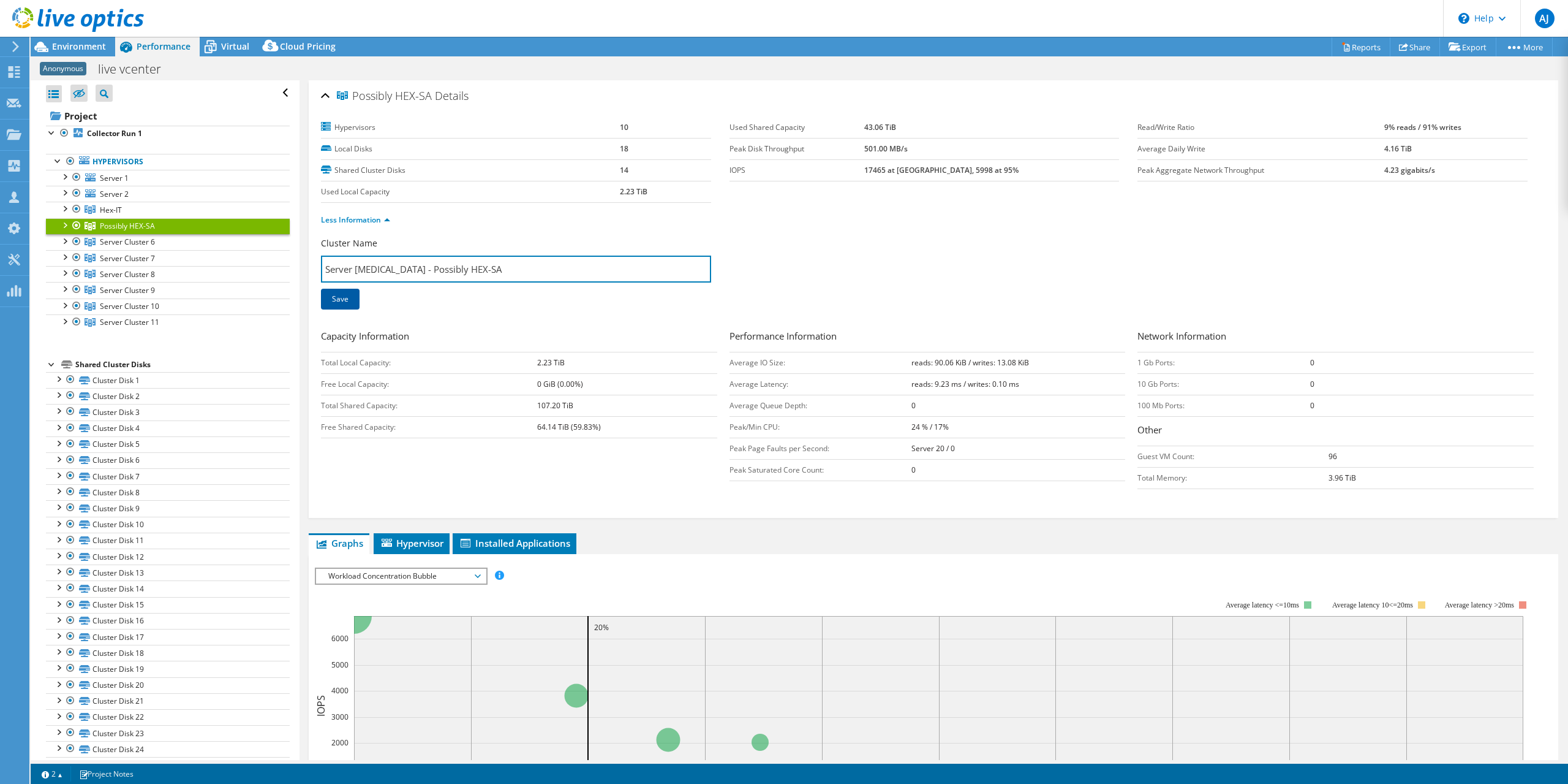
type input "Server [MEDICAL_DATA] - Possibly HEX-SA"
click at [339, 300] on link "Save" at bounding box center [340, 299] width 39 height 21
click at [63, 205] on div at bounding box center [64, 207] width 12 height 12
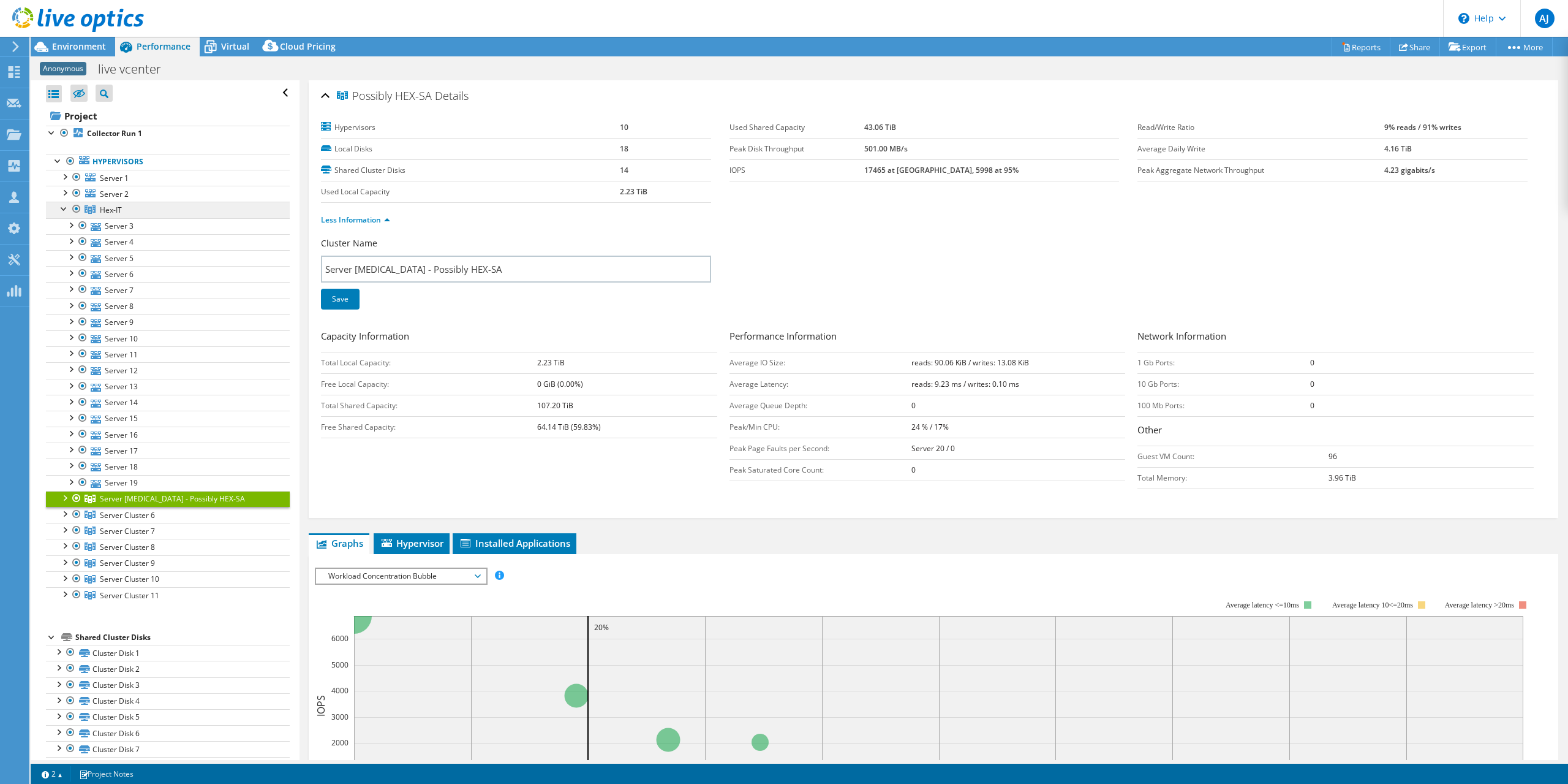
click at [114, 212] on span "Hex-IT" at bounding box center [110, 209] width 22 height 10
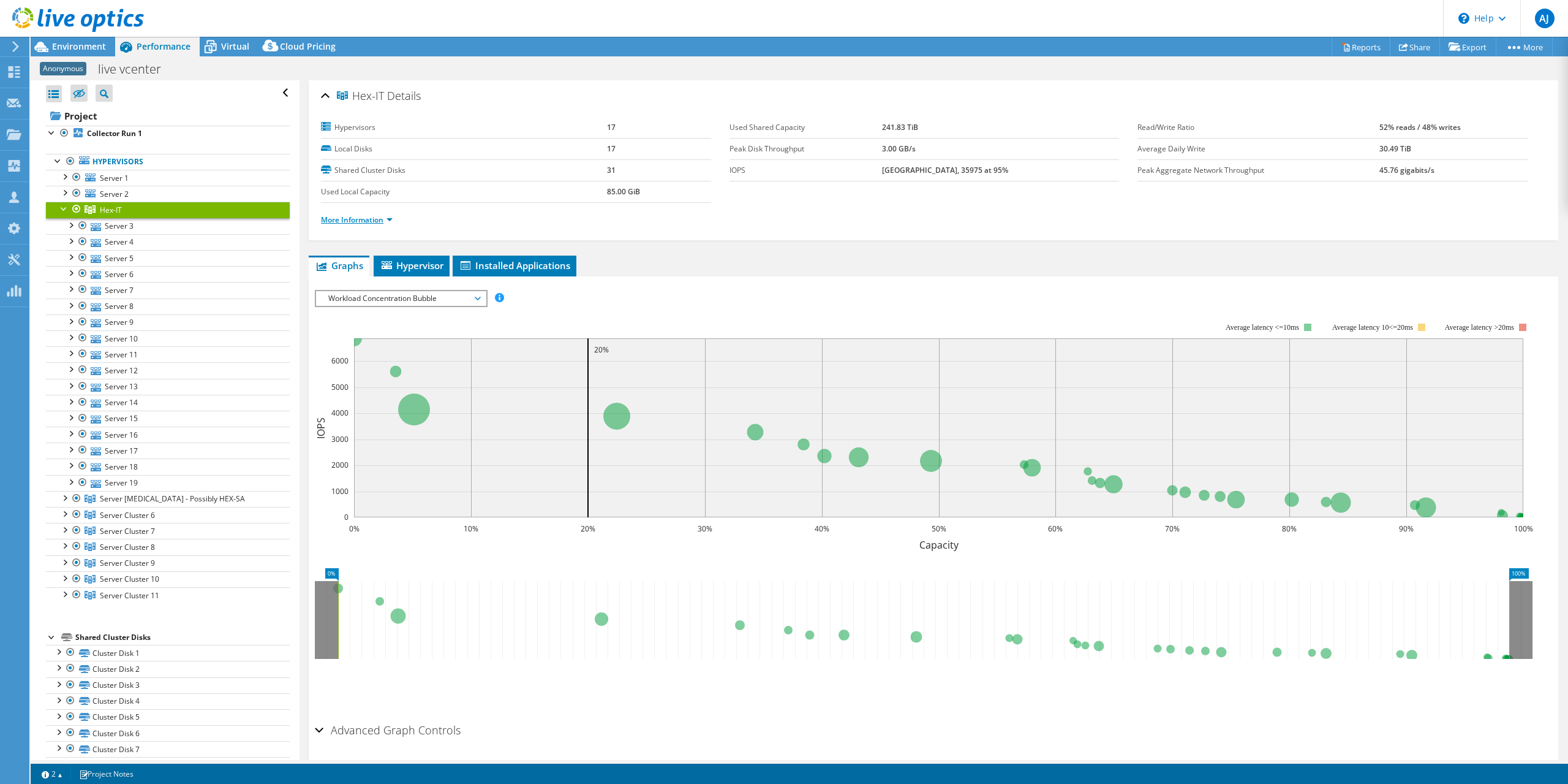
click at [343, 220] on link "More Information" at bounding box center [357, 219] width 71 height 10
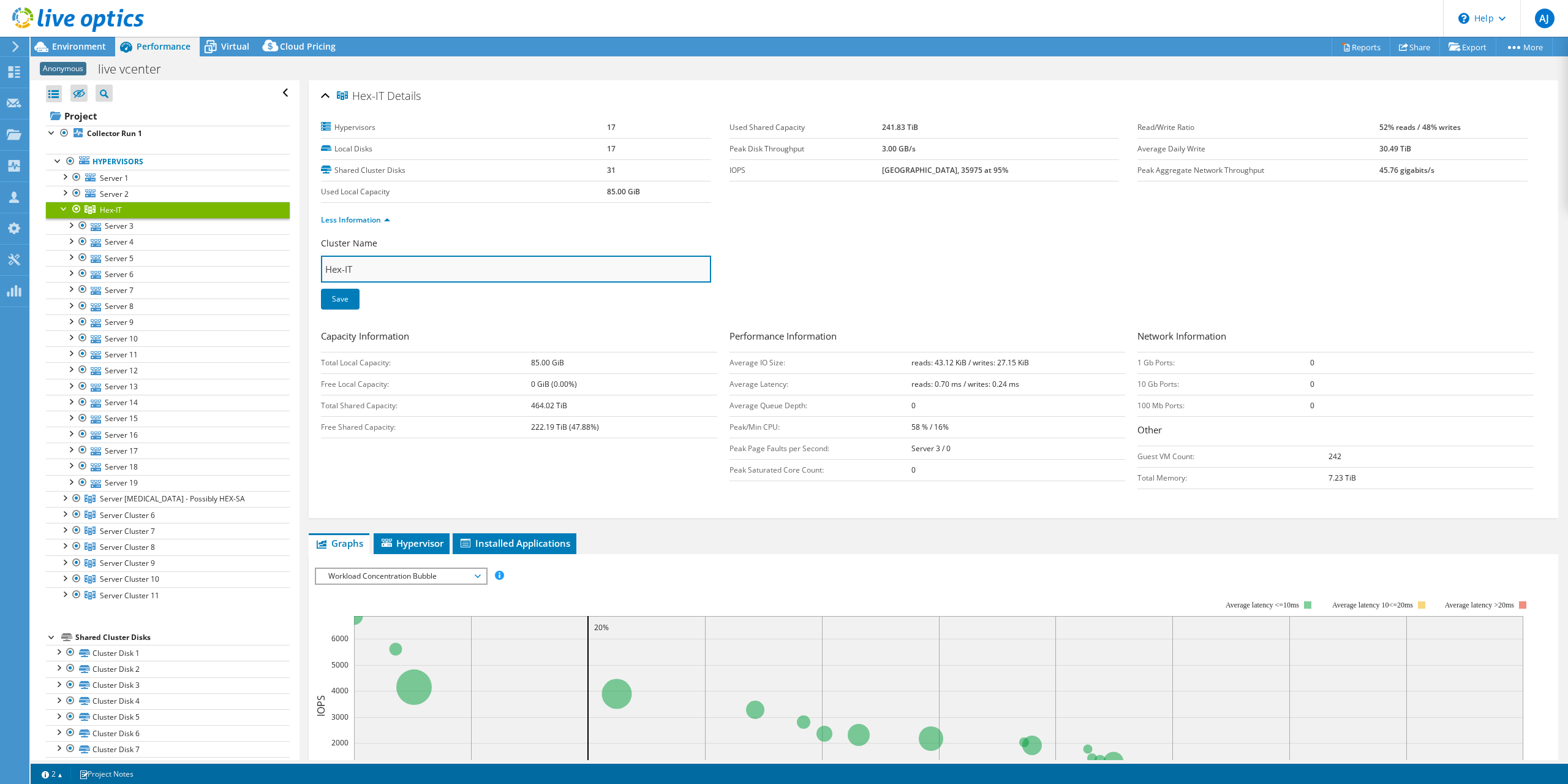
drag, startPoint x: 326, startPoint y: 266, endPoint x: 328, endPoint y: 280, distance: 14.1
click at [327, 266] on input "Hex-IT" at bounding box center [516, 269] width 390 height 27
paste input "Server [MEDICAL_DATA] - Possibly HEX-SA"
click at [392, 267] on input "Server [MEDICAL_DATA] - Possibly HEX-IT" at bounding box center [516, 269] width 390 height 27
type input "Server Cluster 4 - Possibly HEX-IT"
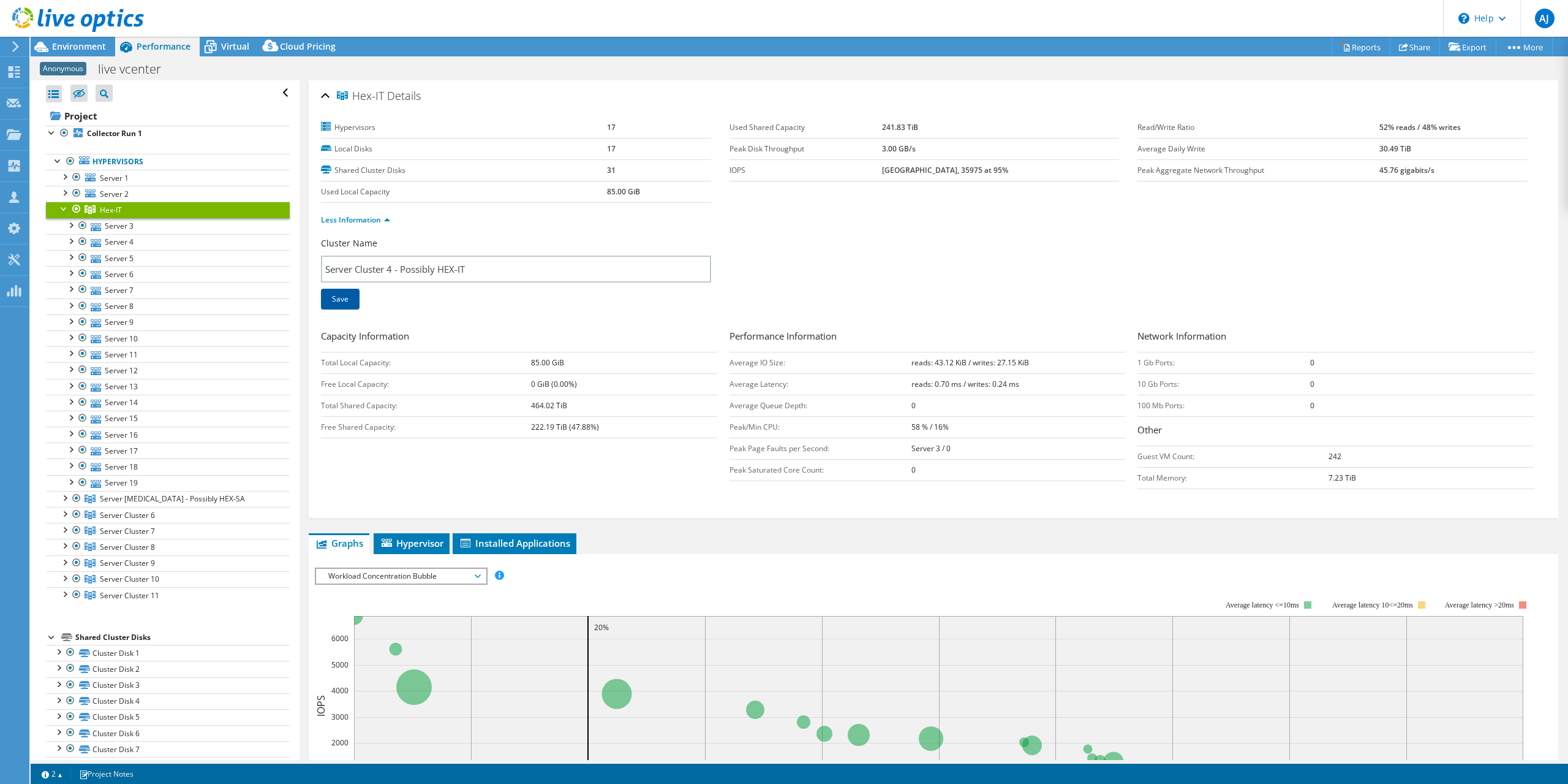
click at [340, 299] on link "Save" at bounding box center [340, 299] width 39 height 21
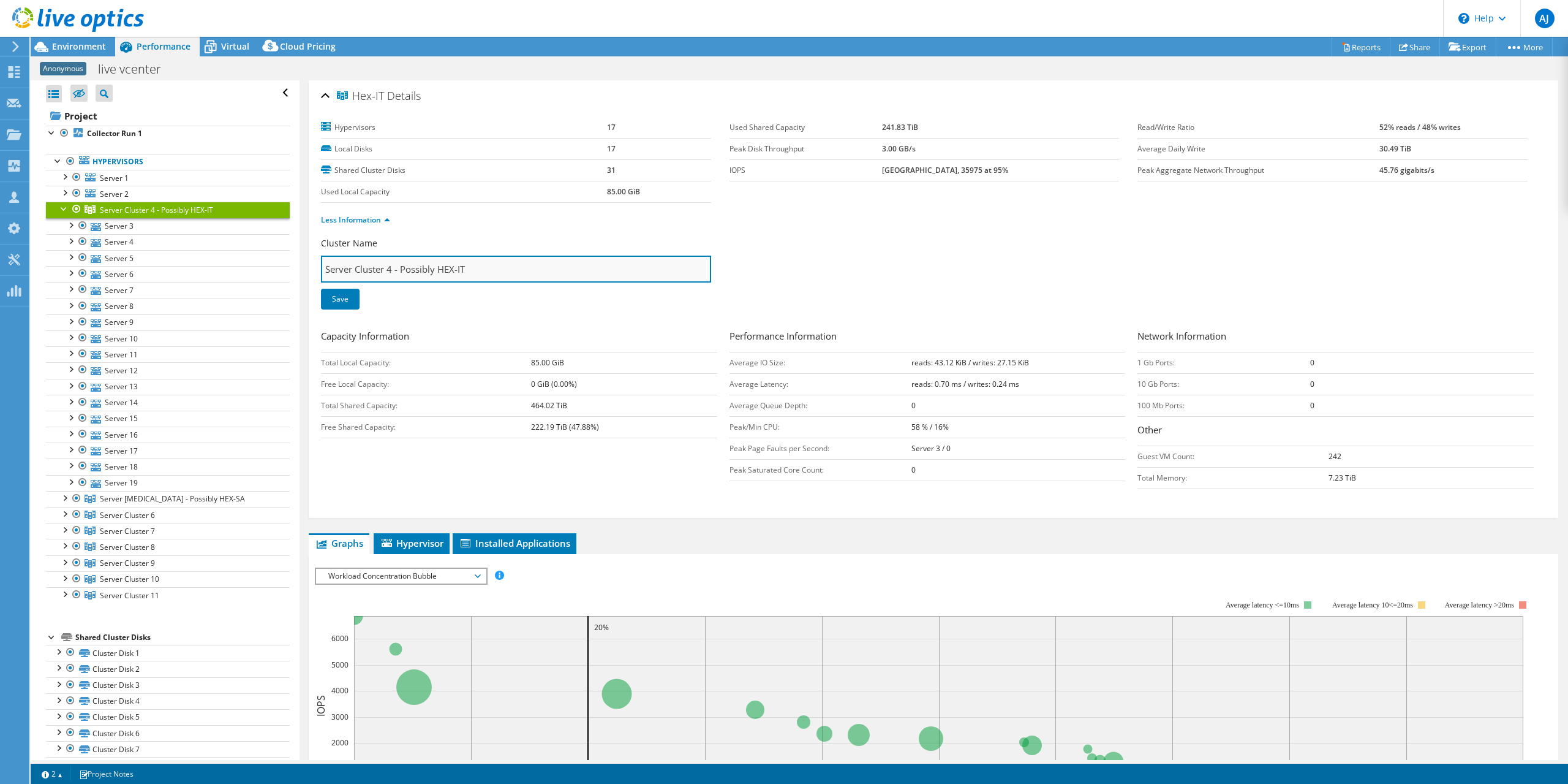
click at [505, 265] on input "Server Cluster 4 - Possibly HEX-IT" at bounding box center [516, 269] width 390 height 27
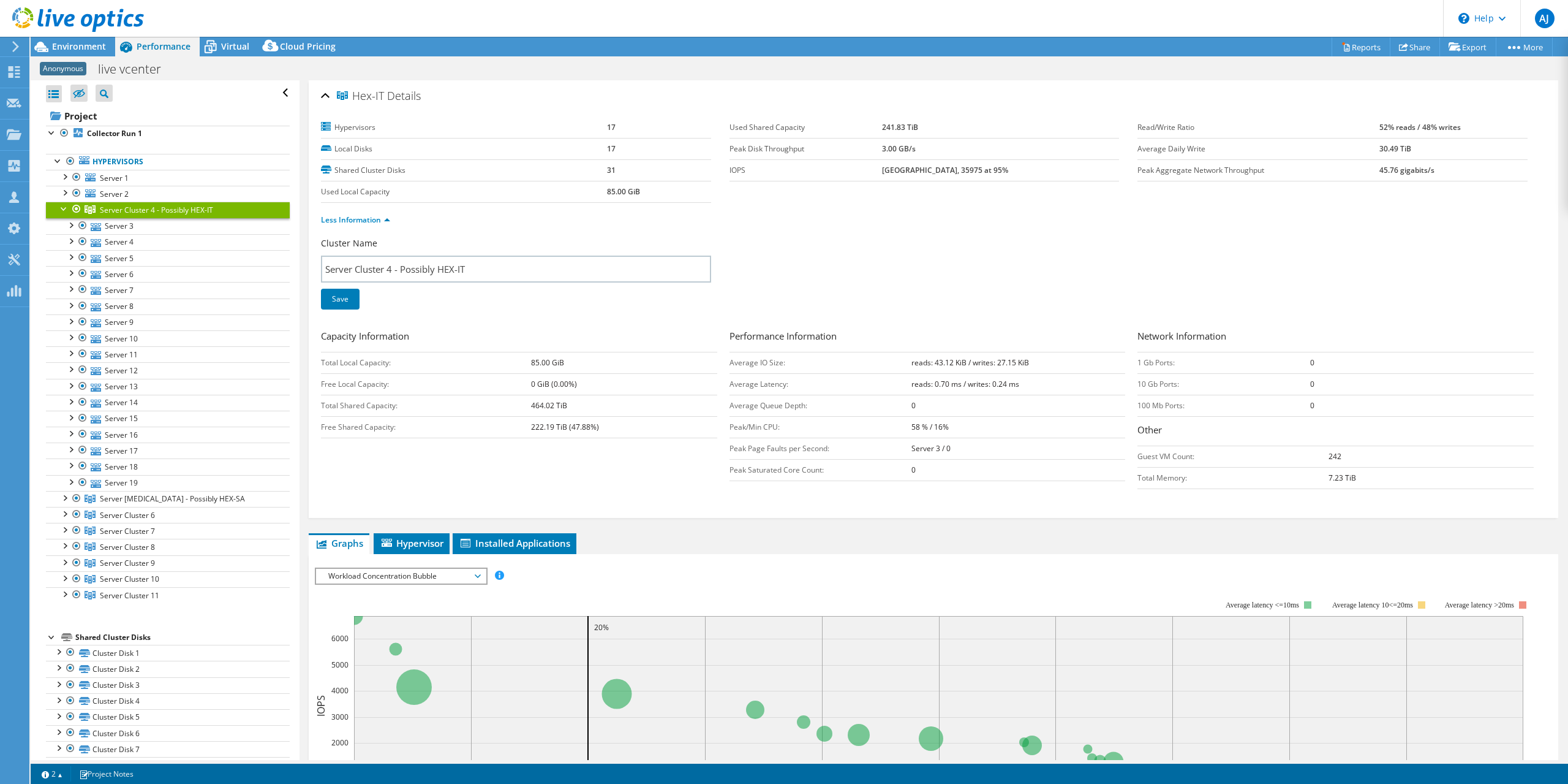
click at [417, 301] on div "Cluster Name Server Cluster 4 - Possibly HEX-IT Save" at bounding box center [526, 281] width 409 height 88
click at [61, 207] on div at bounding box center [64, 207] width 12 height 12
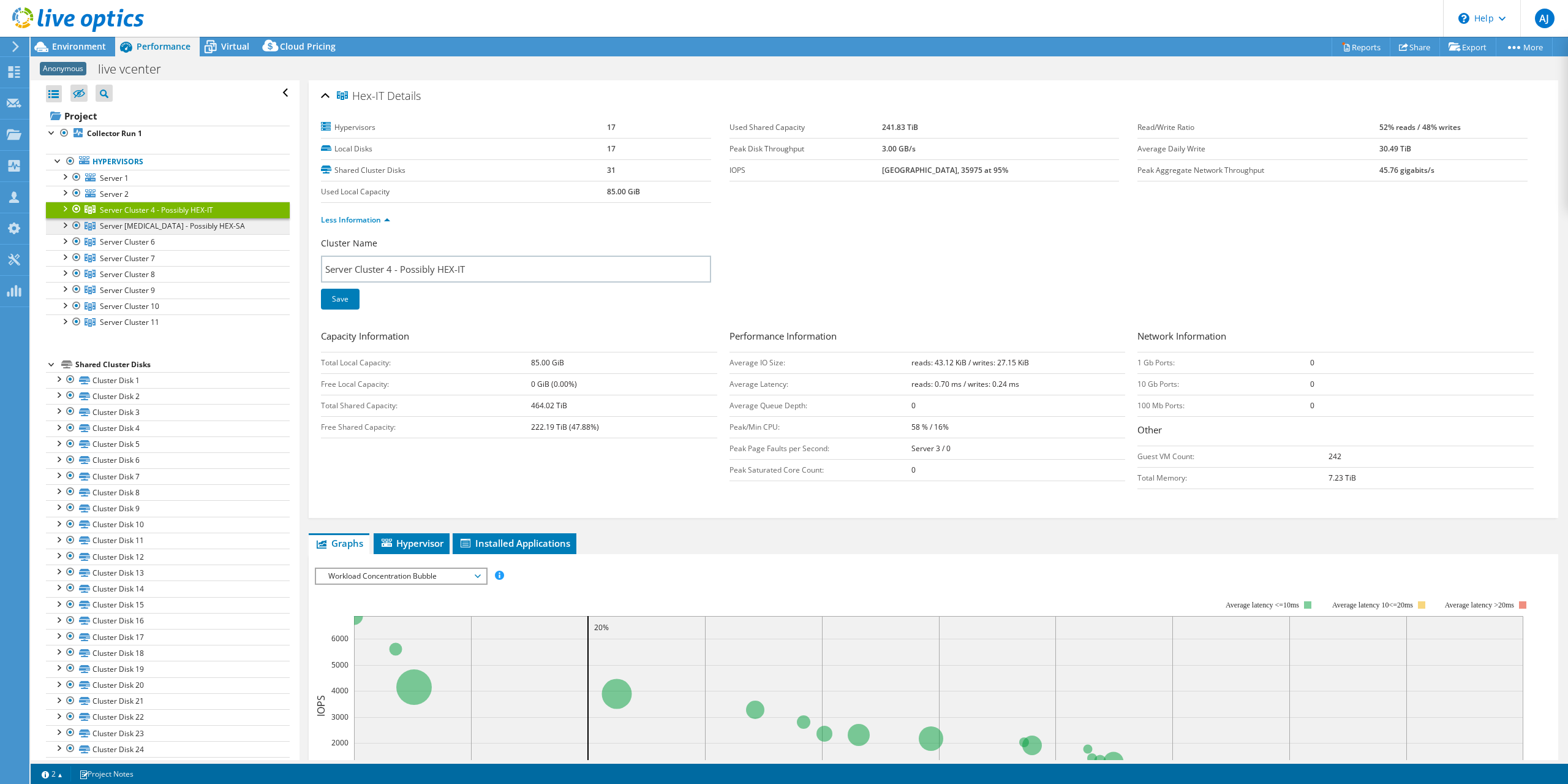
click at [152, 215] on span "Server [MEDICAL_DATA] - Possibly HEX-SA" at bounding box center [156, 209] width 113 height 10
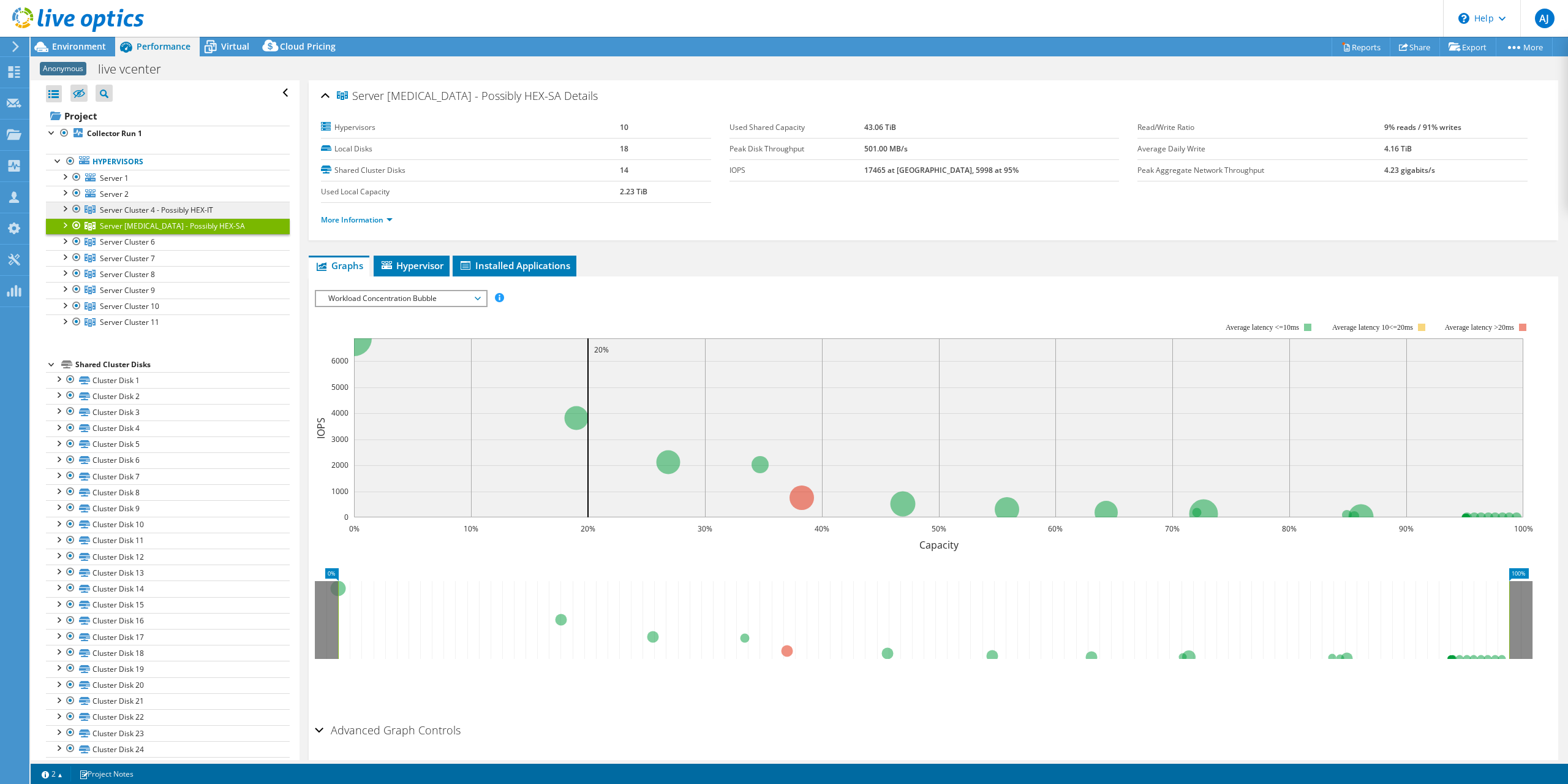
click at [124, 207] on span "Server Cluster 4 - Possibly HEX-IT" at bounding box center [156, 209] width 113 height 10
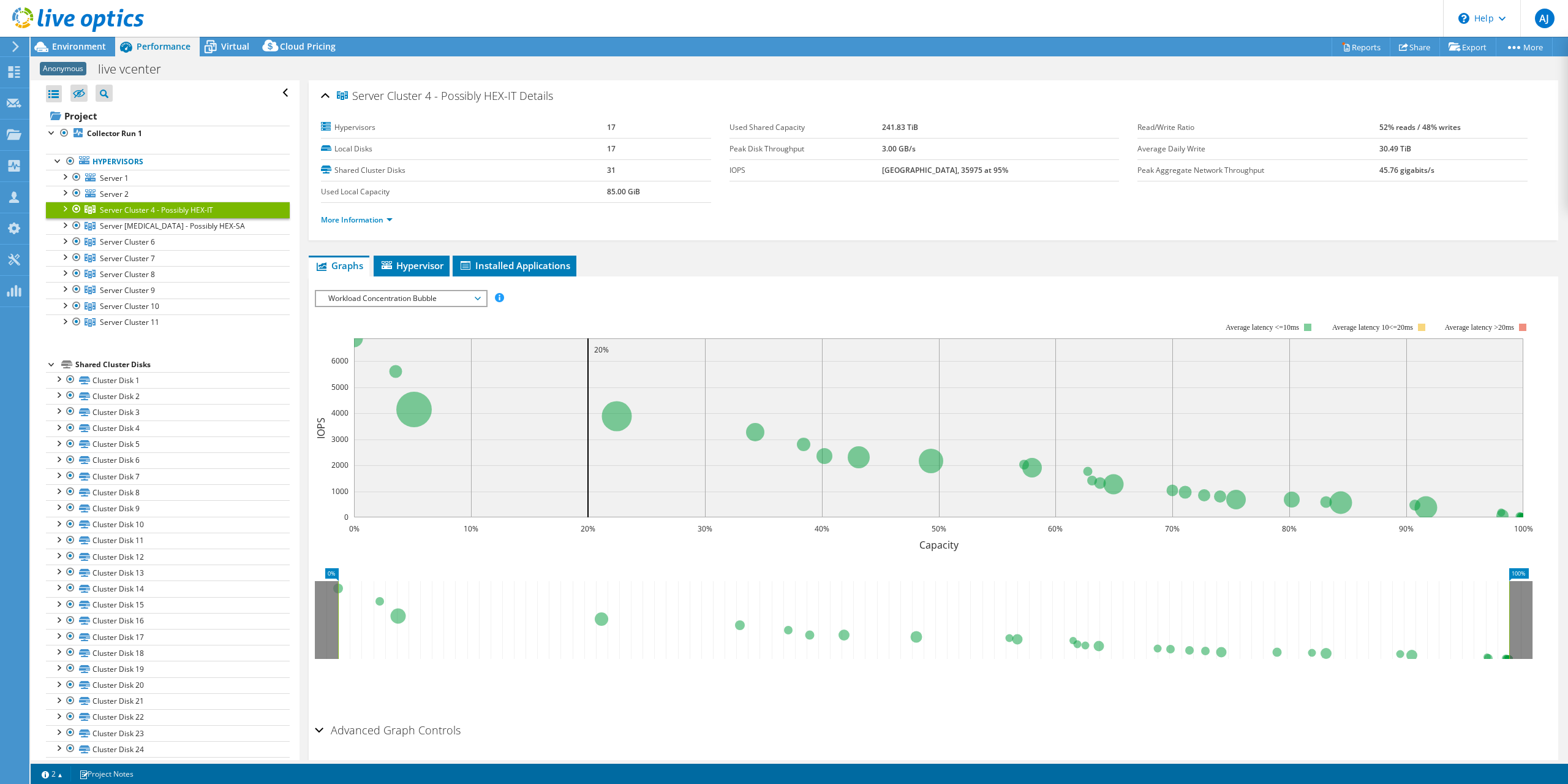
drag, startPoint x: 63, startPoint y: 207, endPoint x: 70, endPoint y: 215, distance: 10.6
click at [63, 207] on div at bounding box center [64, 207] width 12 height 12
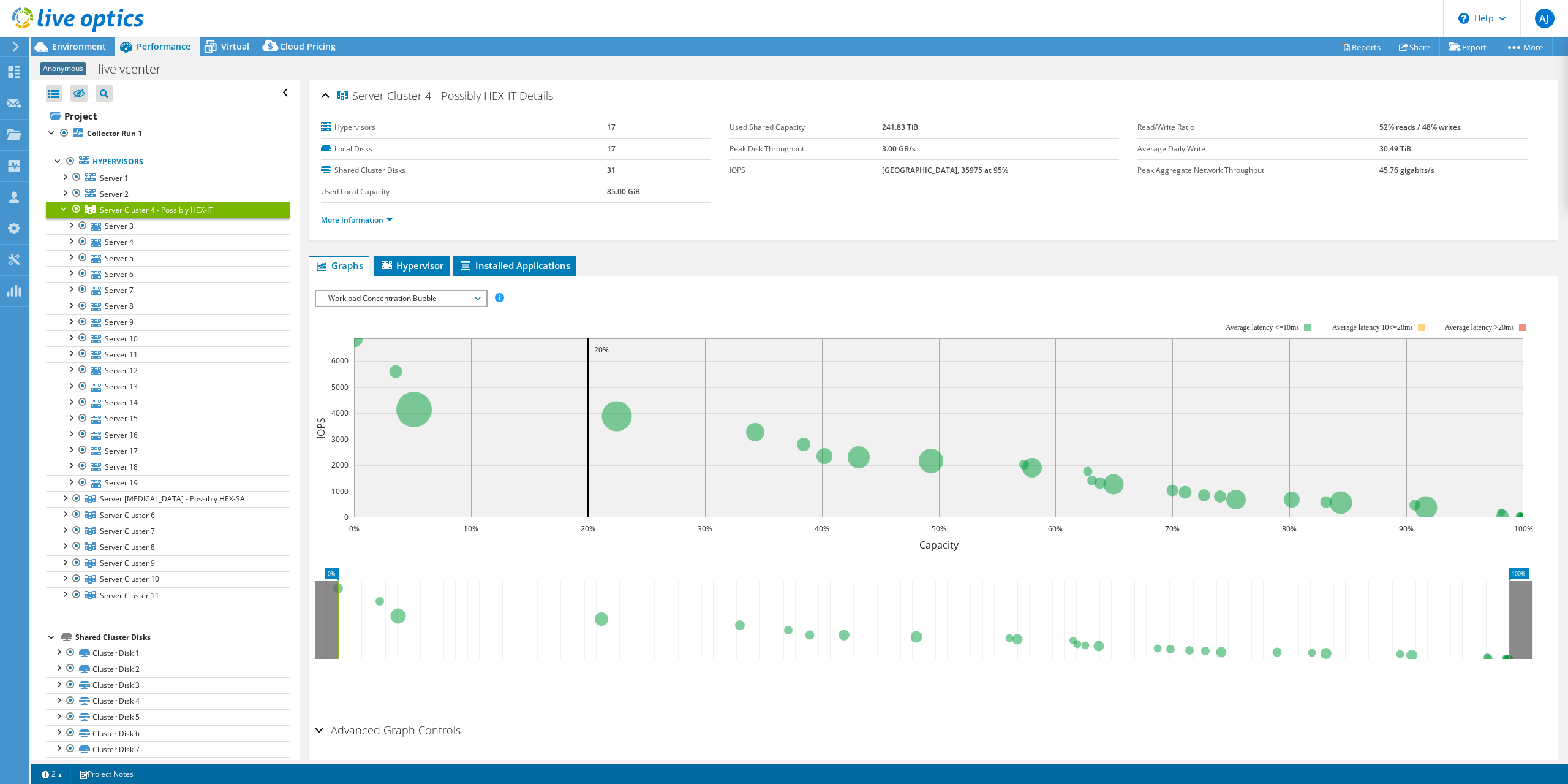
drag, startPoint x: 63, startPoint y: 133, endPoint x: 80, endPoint y: 213, distance: 81.8
click at [63, 133] on div at bounding box center [64, 132] width 12 height 14
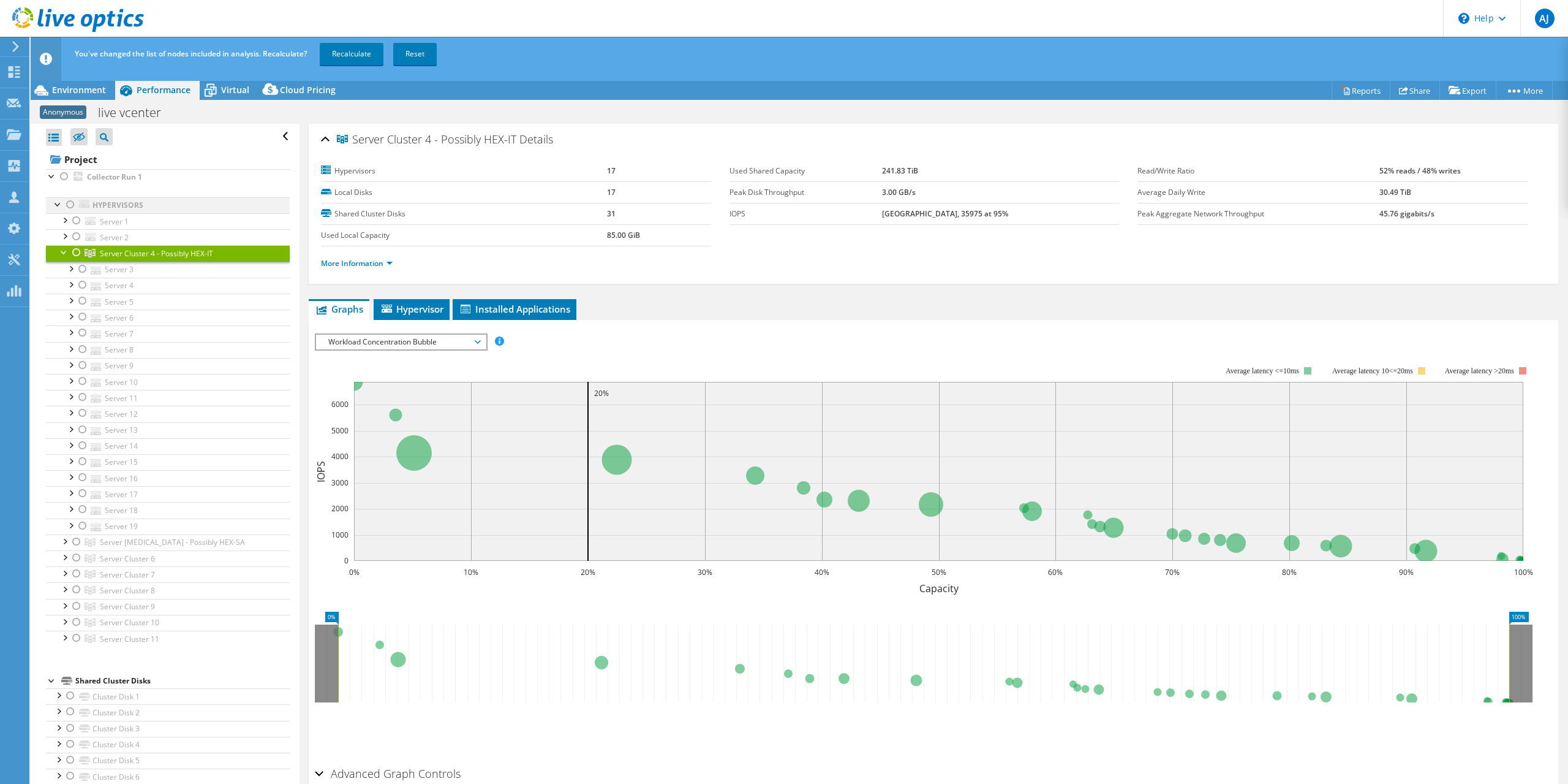
click at [73, 207] on div at bounding box center [70, 204] width 12 height 14
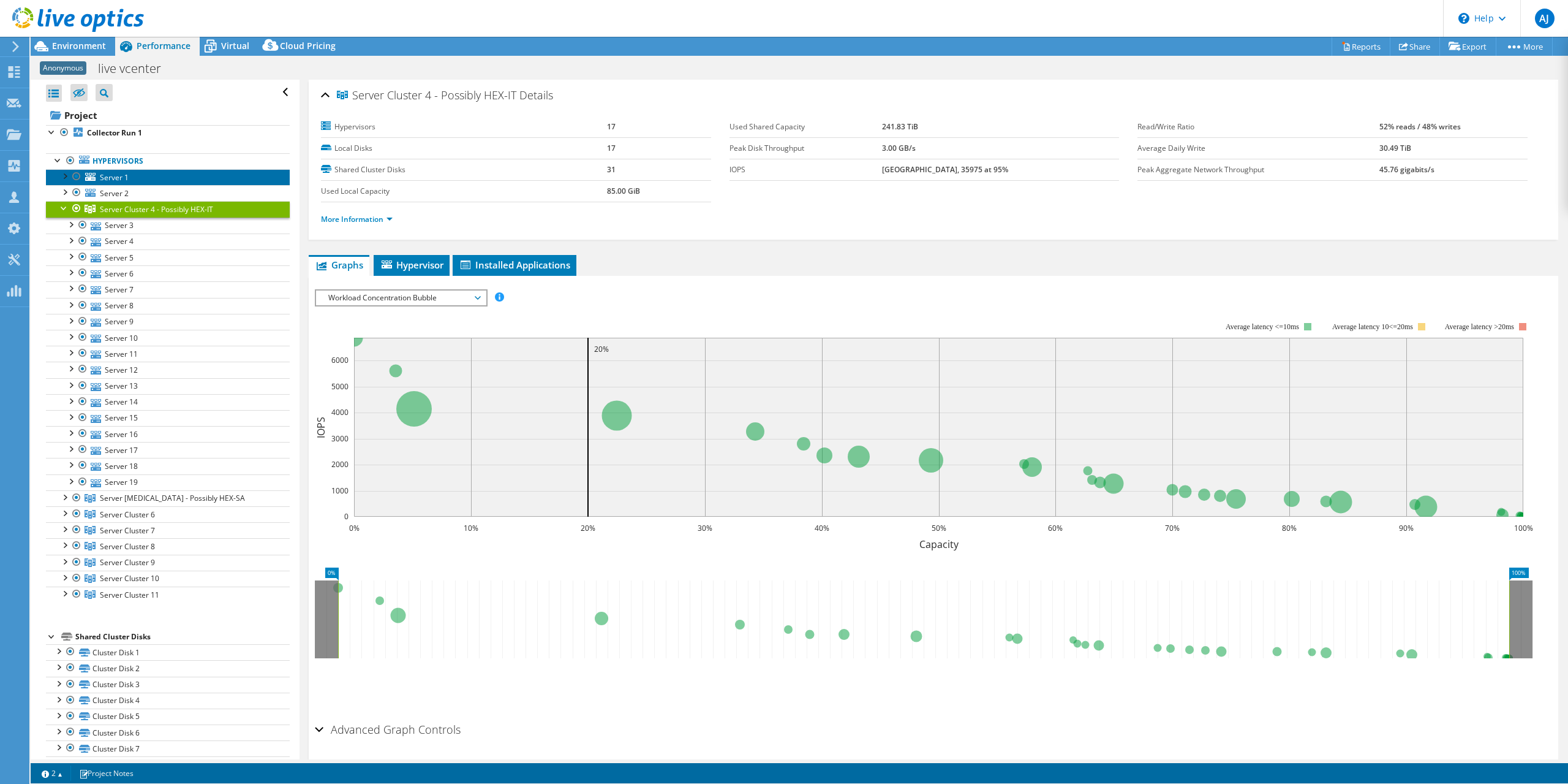
click at [63, 181] on li "Server 1 Disk 1 Disk 2 Disk 3" at bounding box center [167, 177] width 243 height 16
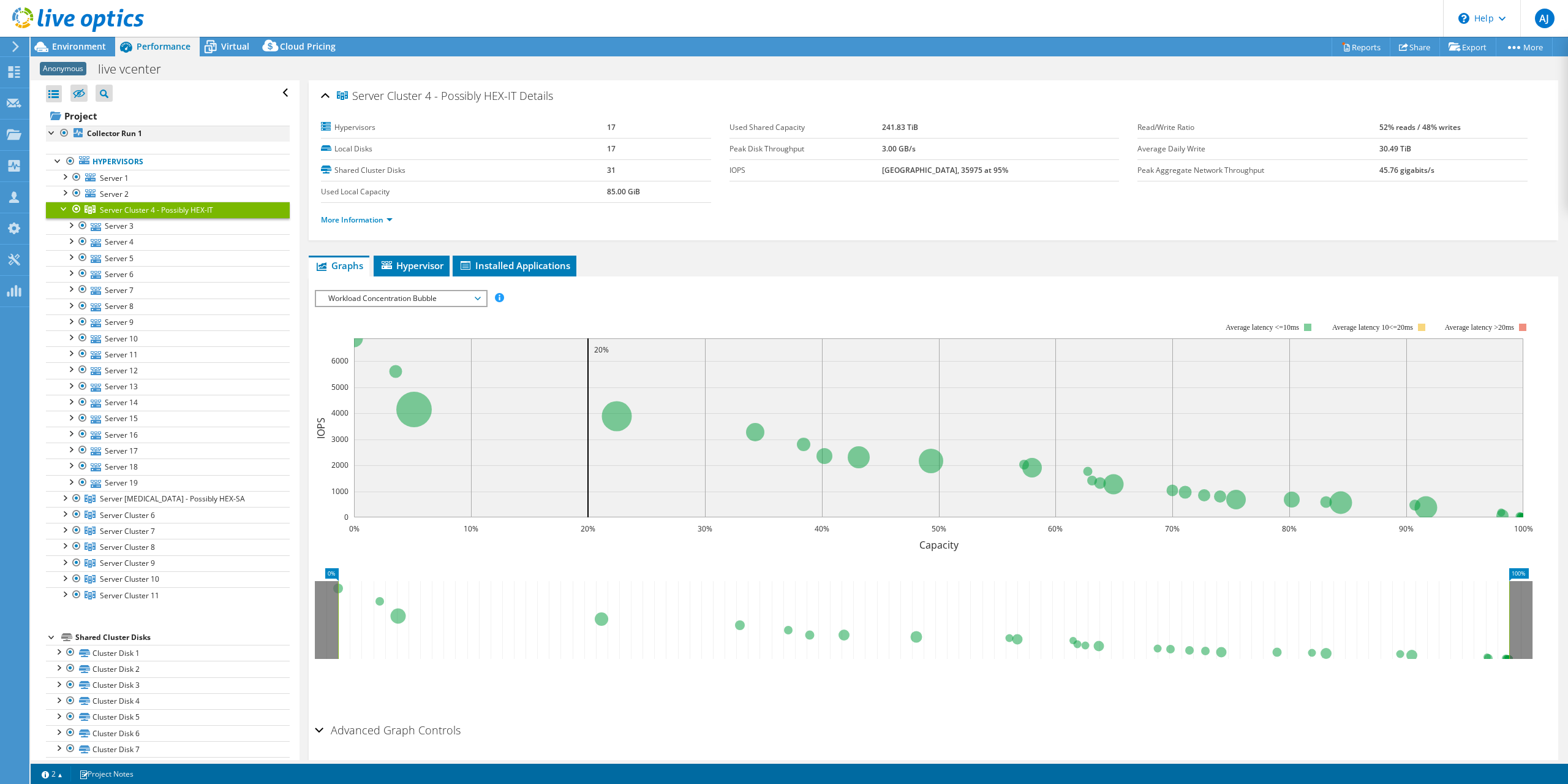
click at [65, 131] on div at bounding box center [64, 132] width 12 height 14
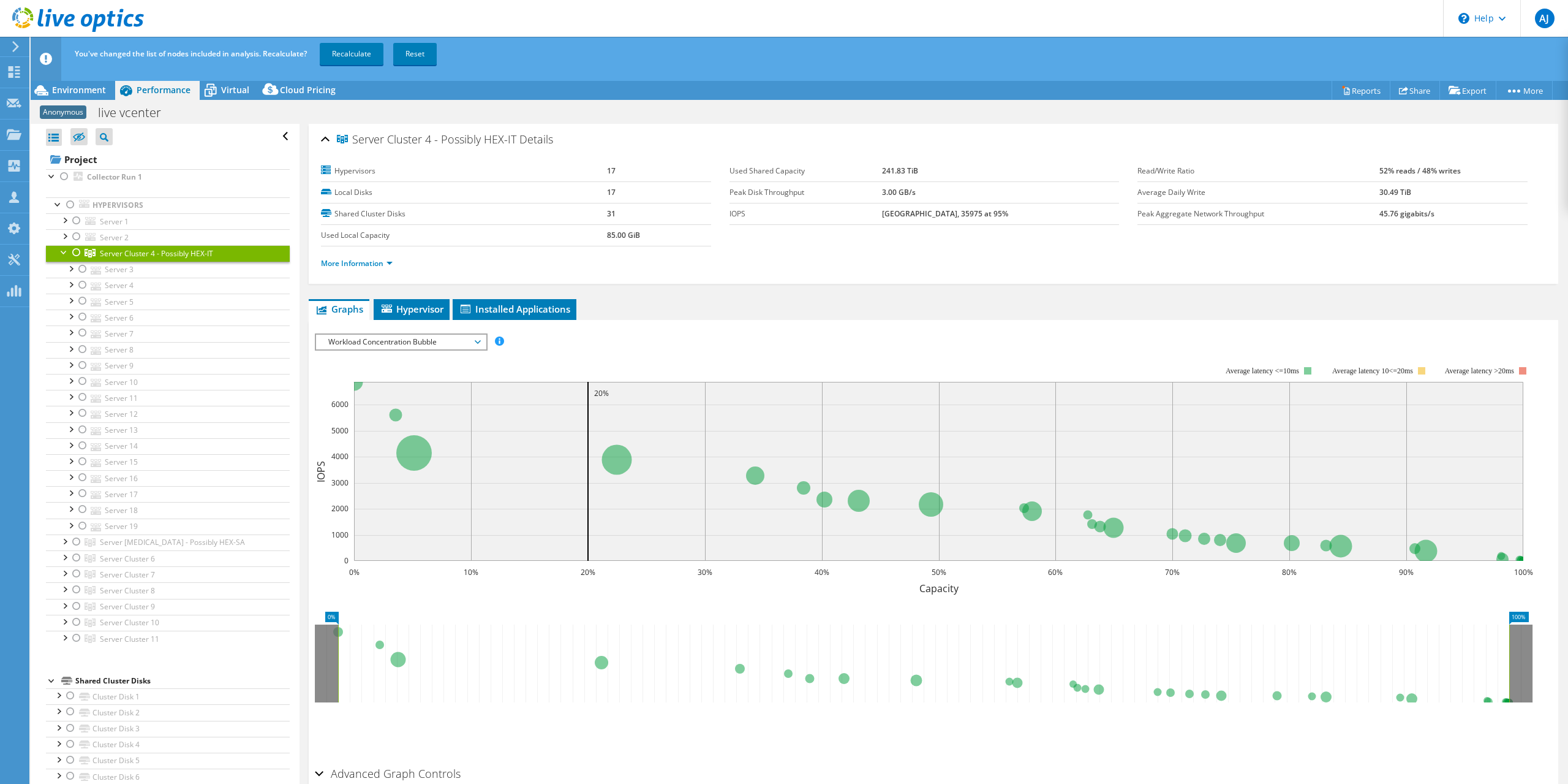
click at [75, 252] on div at bounding box center [76, 252] width 12 height 14
click at [345, 57] on link "Recalculate" at bounding box center [351, 53] width 64 height 22
